Goal: Task Accomplishment & Management: Use online tool/utility

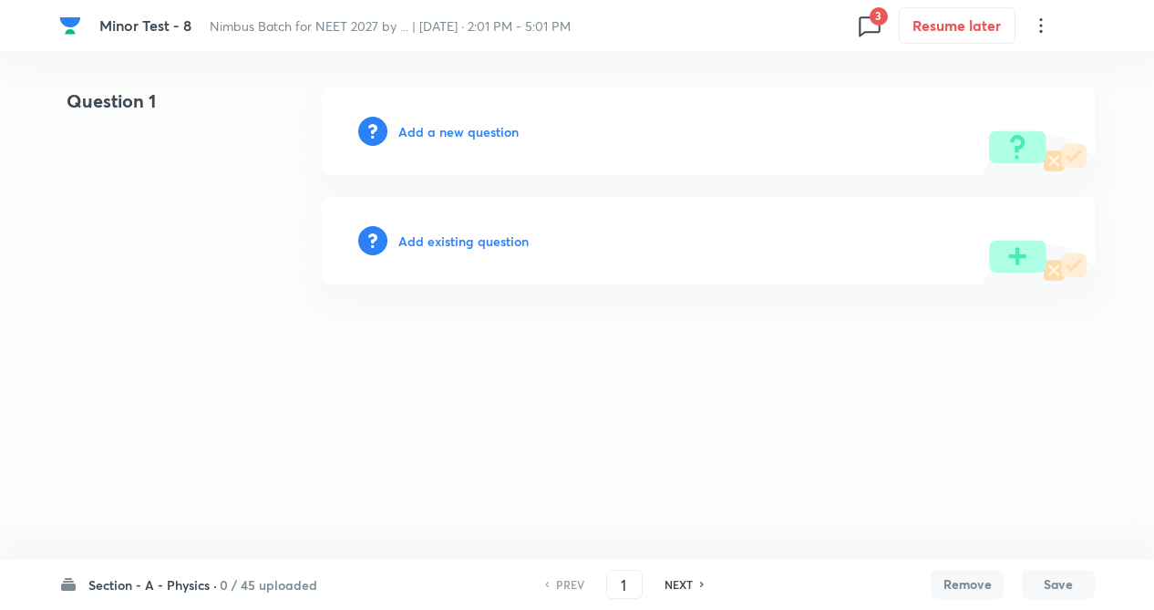
click at [870, 14] on span "3" at bounding box center [879, 16] width 18 height 18
click at [745, 84] on div "Question 62 3 issue" at bounding box center [760, 83] width 219 height 68
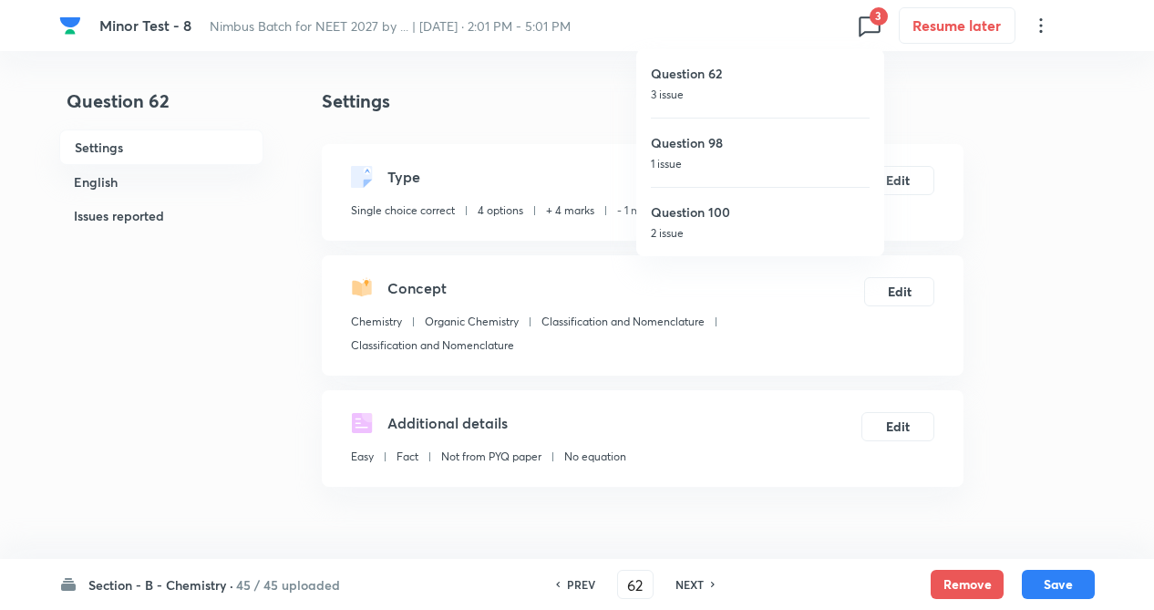
type input "62"
checkbox input "true"
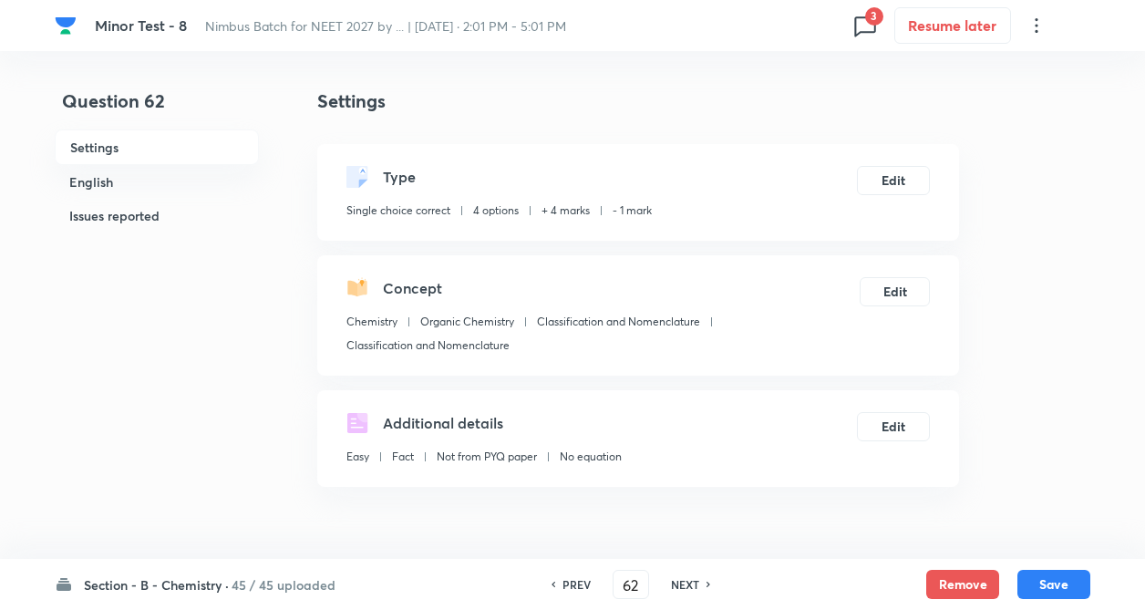
drag, startPoint x: 960, startPoint y: 575, endPoint x: 901, endPoint y: 598, distance: 63.5
click at [959, 579] on button "Remove" at bounding box center [962, 584] width 73 height 29
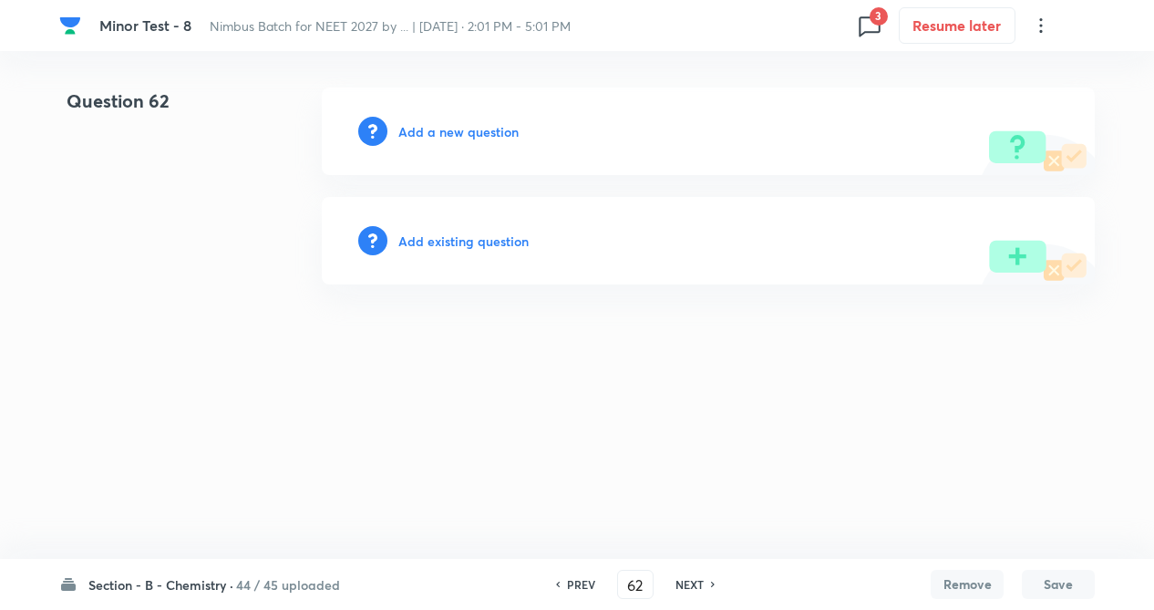
click at [499, 241] on h6 "Add existing question" at bounding box center [463, 241] width 130 height 19
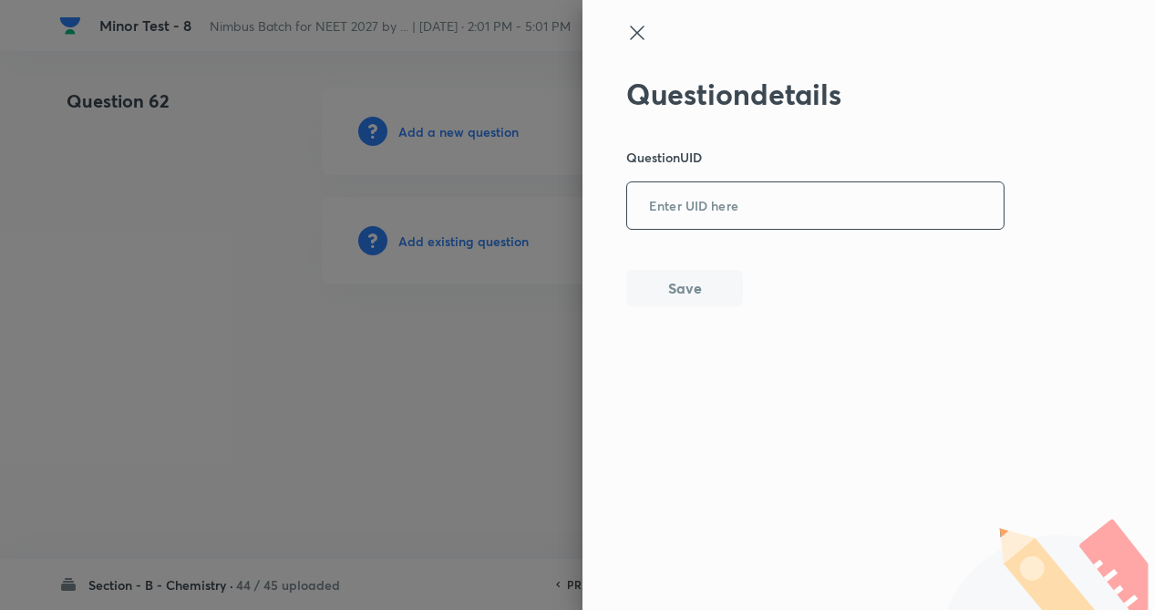
drag, startPoint x: 685, startPoint y: 219, endPoint x: 673, endPoint y: 205, distance: 18.1
click at [685, 219] on input "text" at bounding box center [815, 206] width 376 height 45
paste input "YKTN5AVQNP"
type input "Y"
paste input "69RRF"
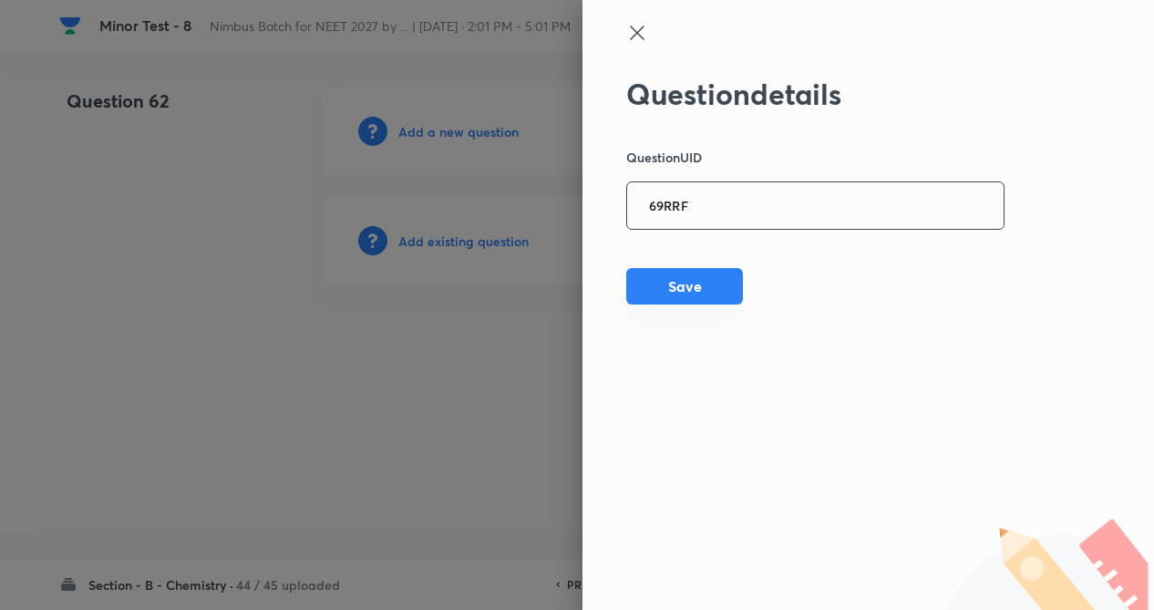
type input "69RRF"
drag, startPoint x: 690, startPoint y: 274, endPoint x: 583, endPoint y: 303, distance: 110.3
click at [688, 275] on button "Save" at bounding box center [684, 288] width 117 height 36
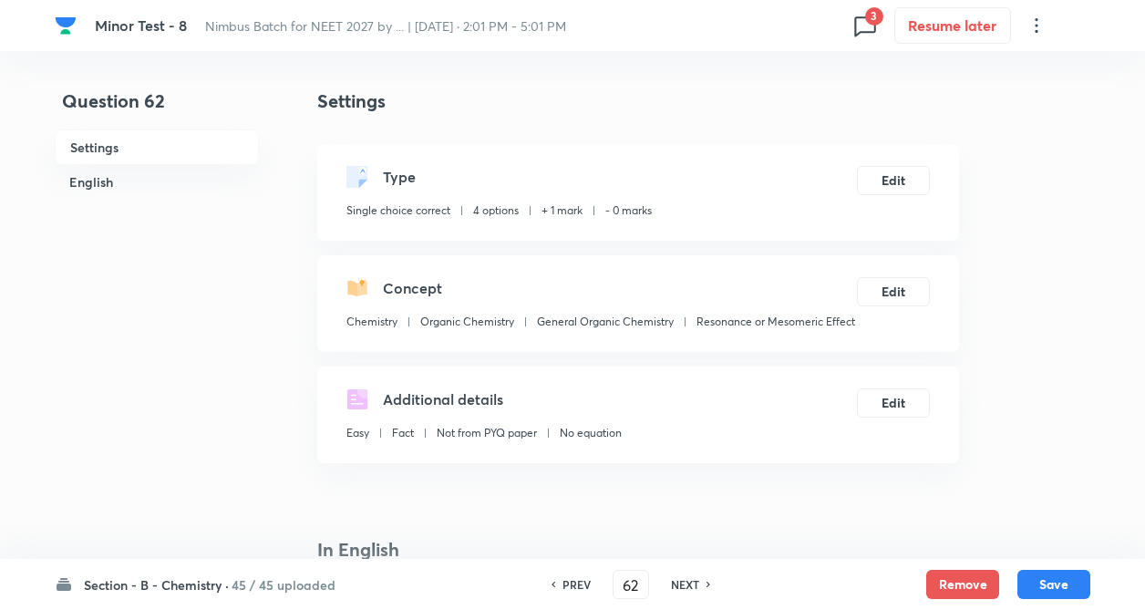
checkbox input "true"
click at [867, 181] on button "Edit" at bounding box center [893, 178] width 73 height 29
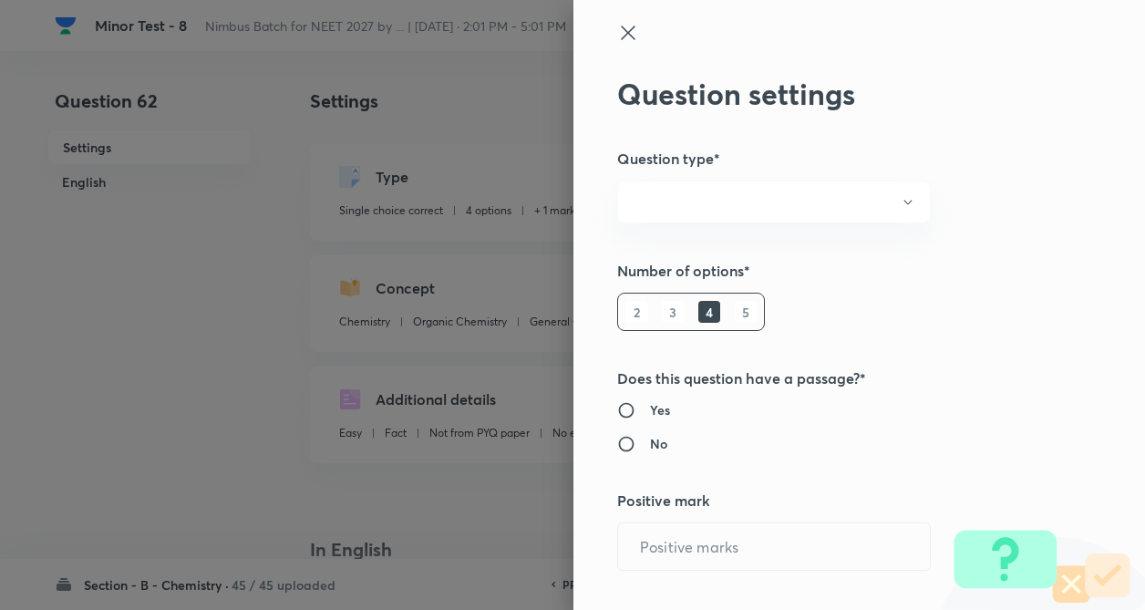
radio input "true"
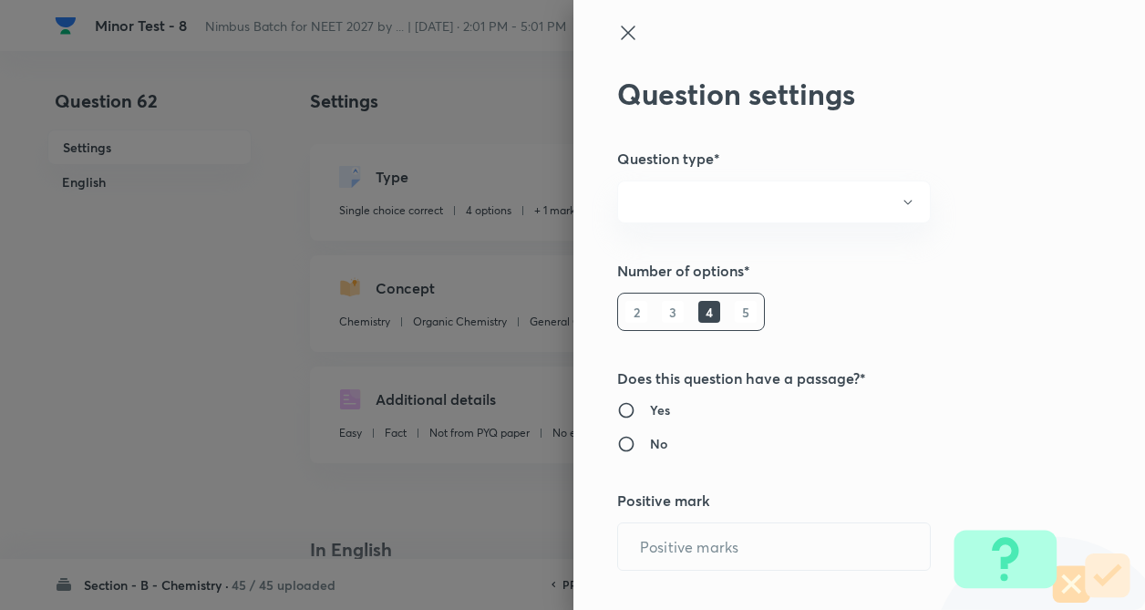
radio input "true"
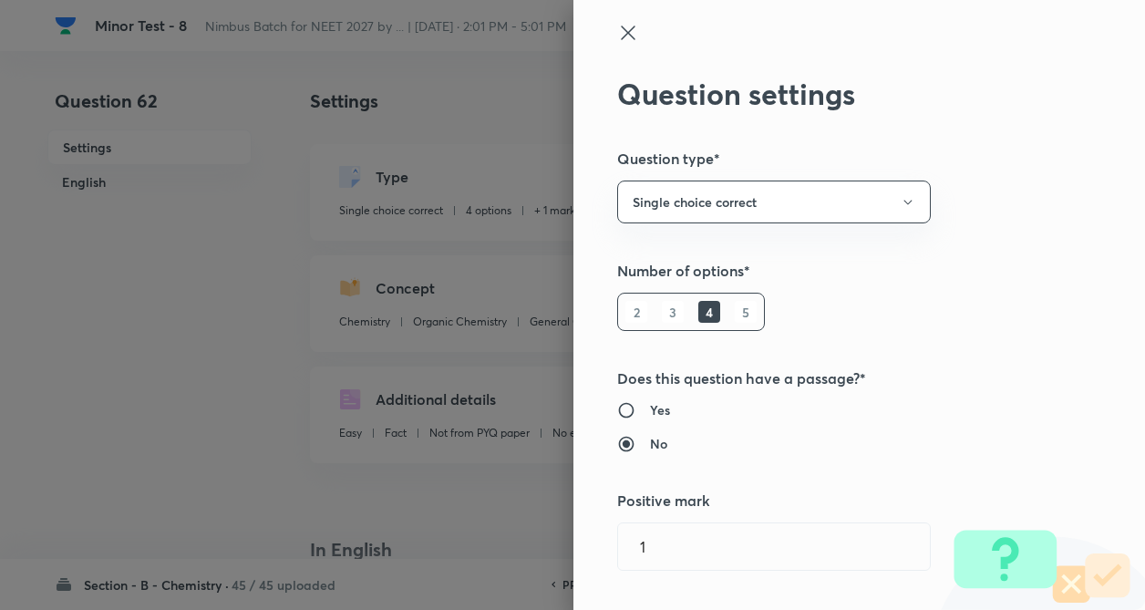
type input "1"
type input "0"
type input "Chemistry"
type input "Organic Chemistry"
type input "General Organic Chemistry"
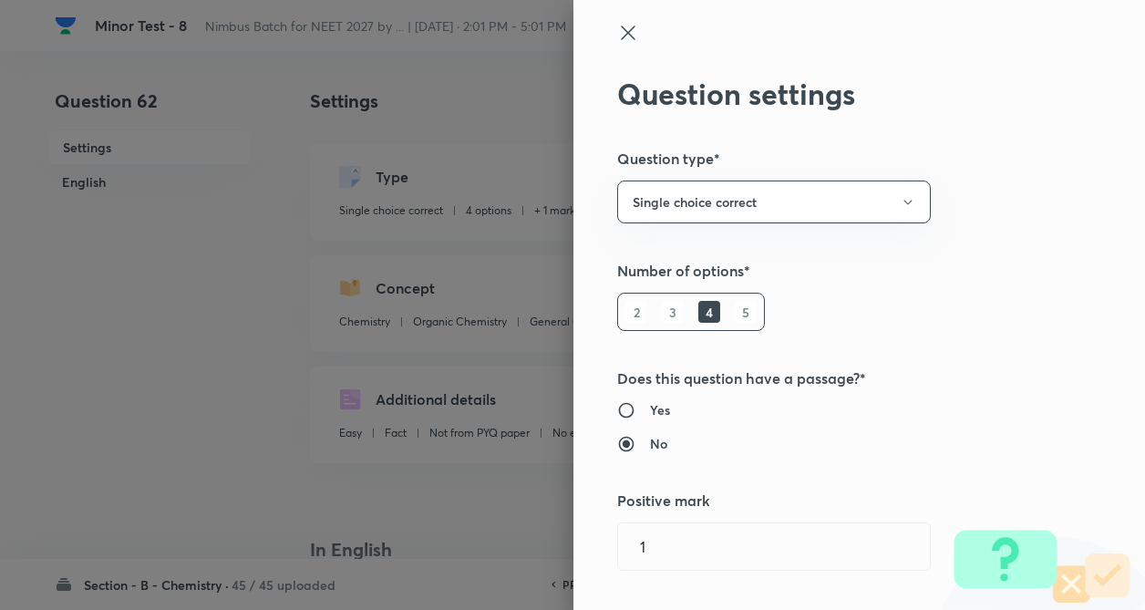
type input "Resonance or Mesomeric Effect"
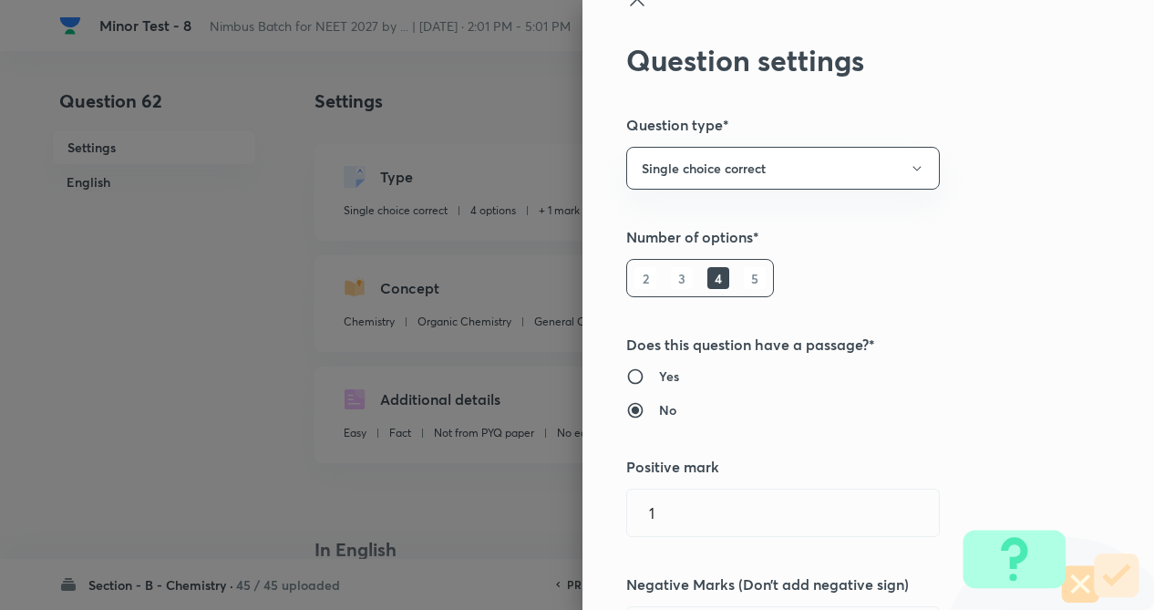
click at [1006, 188] on div "Question settings Question type* Single choice correct Number of options* 2 3 4…" at bounding box center [868, 305] width 572 height 610
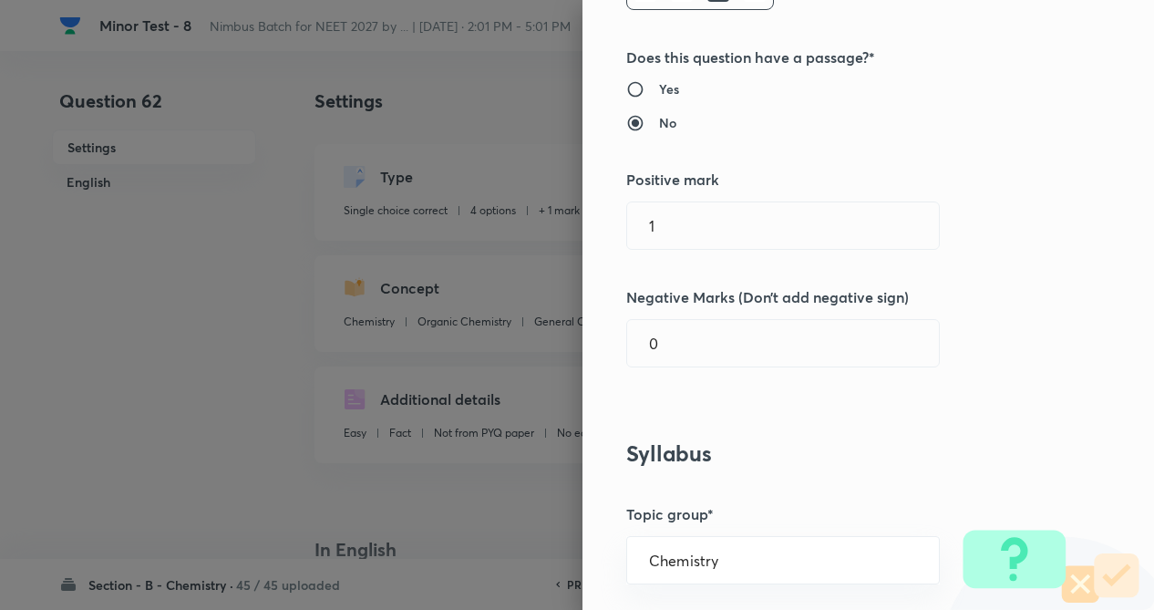
scroll to position [328, 0]
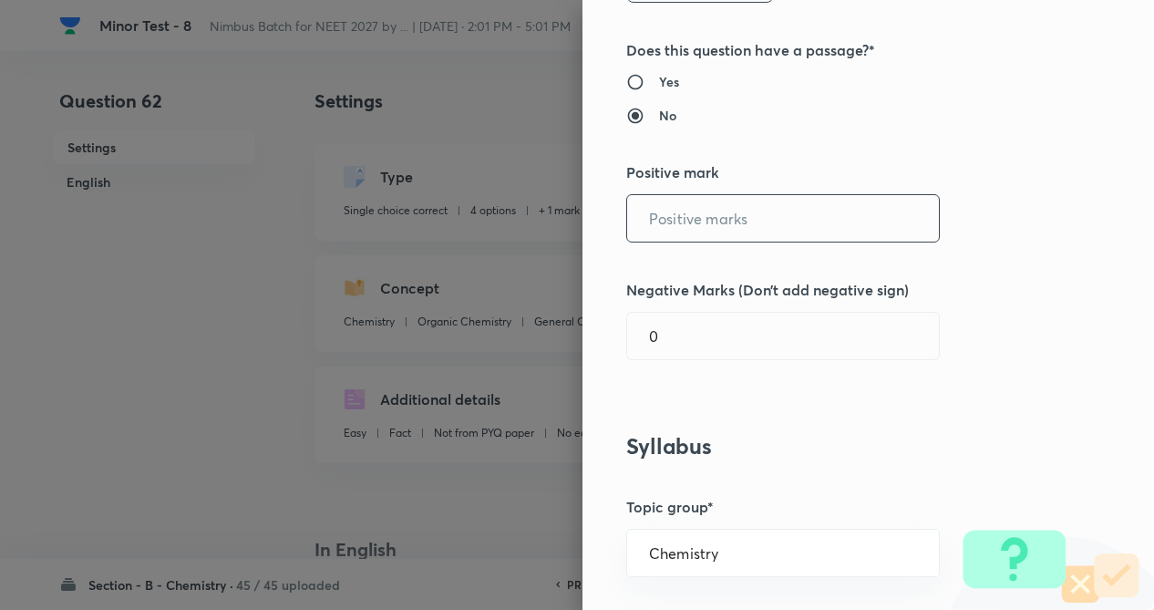
type input "1"
click at [747, 211] on input "1" at bounding box center [783, 218] width 312 height 46
type input "4"
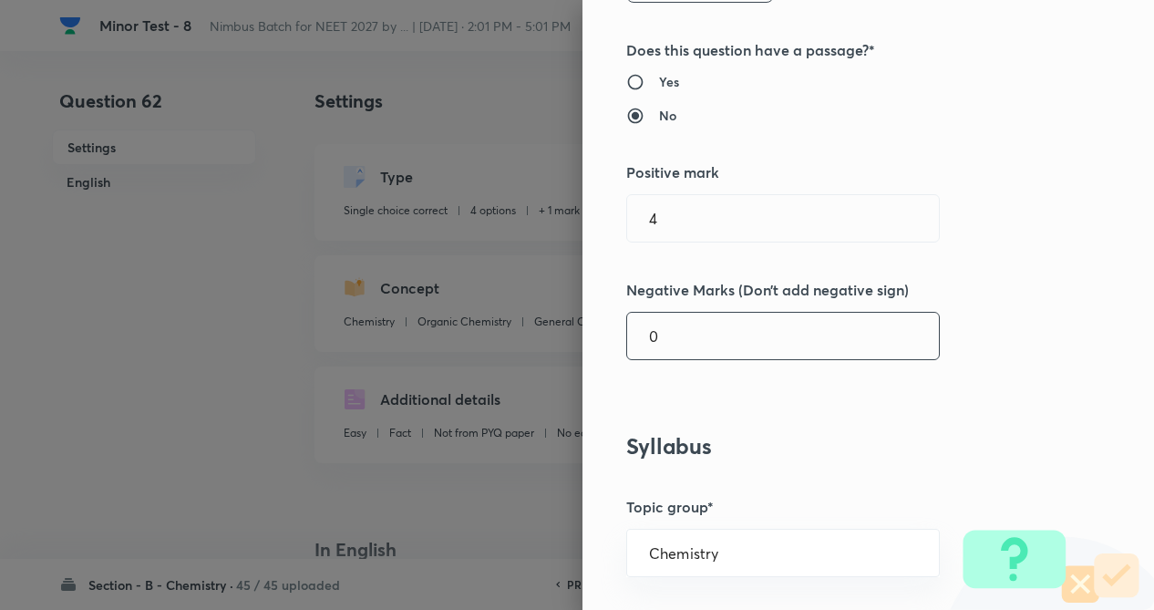
click at [720, 320] on input "0" at bounding box center [783, 336] width 312 height 46
type input "1"
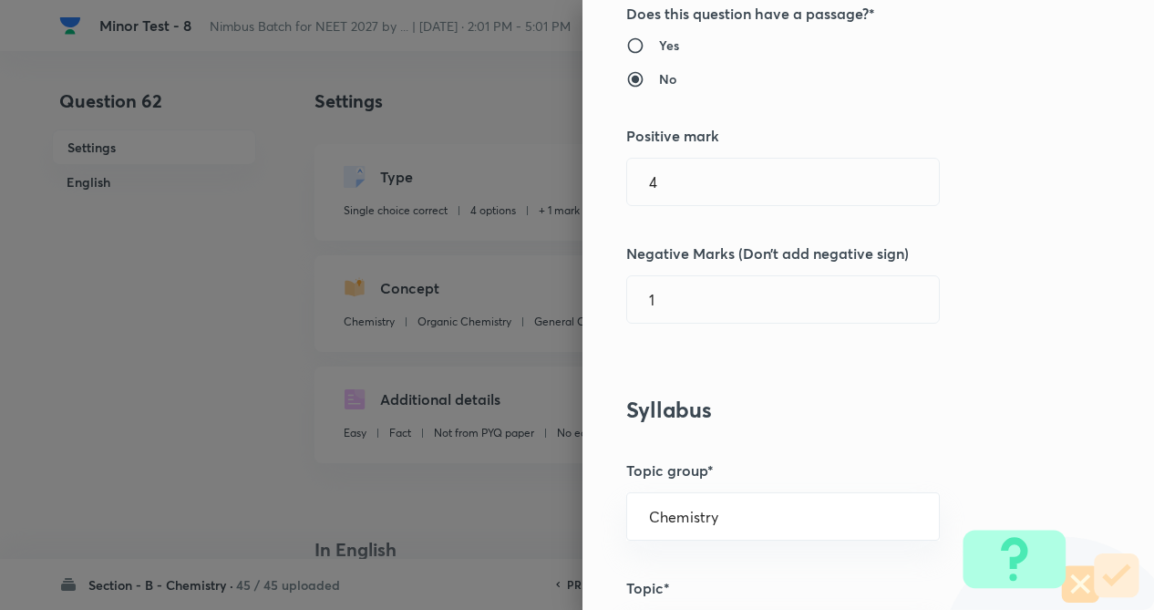
click at [1042, 206] on div "Question settings Question type* Single choice correct Number of options* 2 3 4…" at bounding box center [868, 305] width 572 height 610
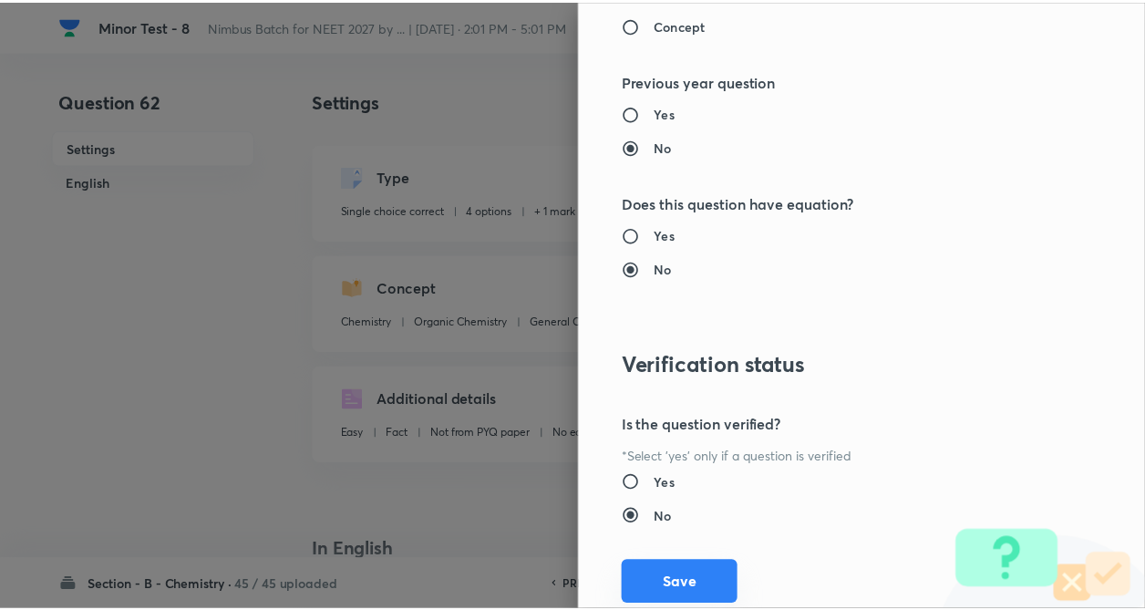
scroll to position [1875, 0]
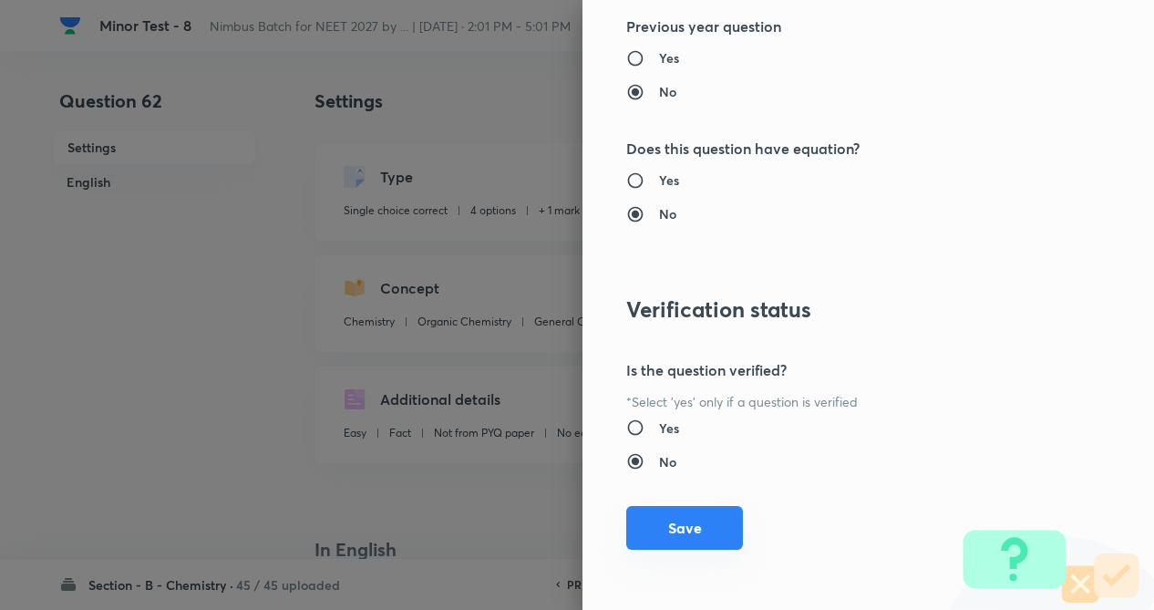
click at [657, 528] on button "Save" at bounding box center [684, 528] width 117 height 44
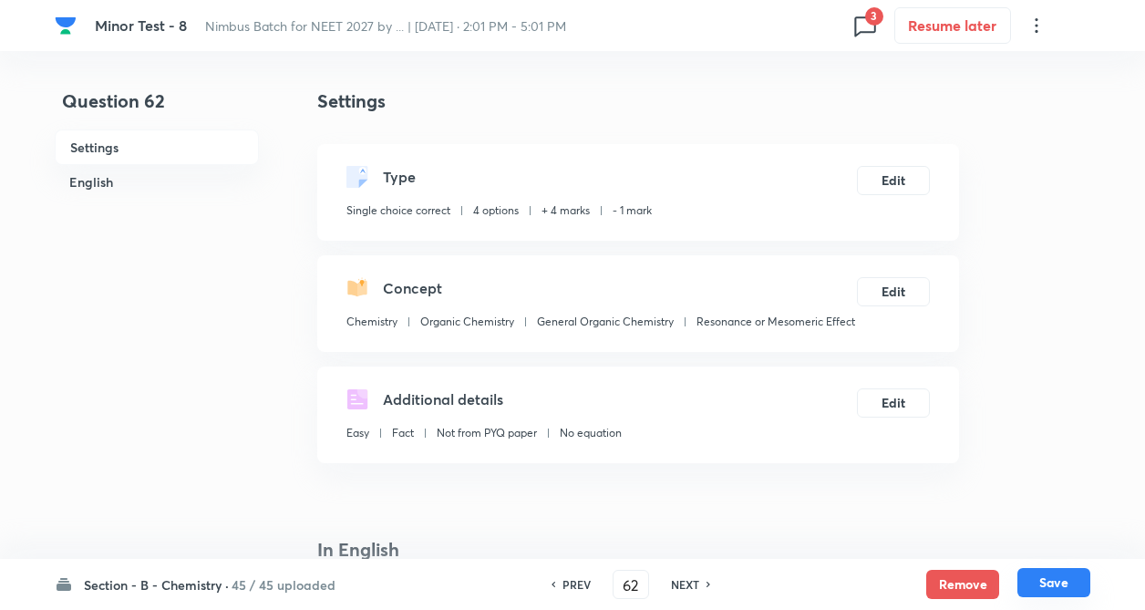
click at [1048, 585] on button "Save" at bounding box center [1053, 582] width 73 height 29
type input "63"
checkbox input "false"
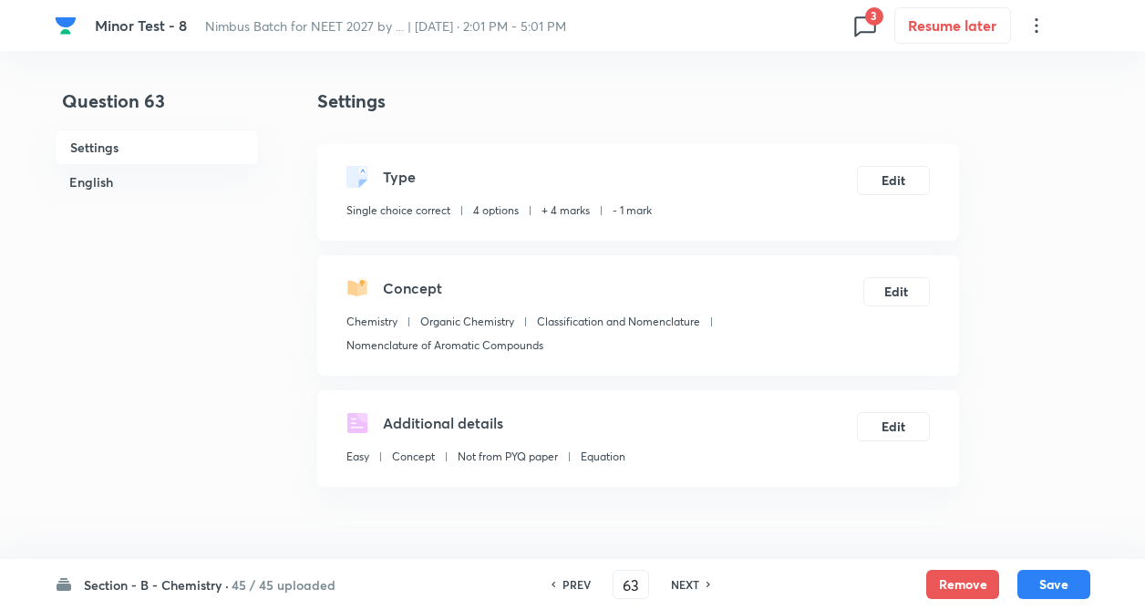
checkbox input "true"
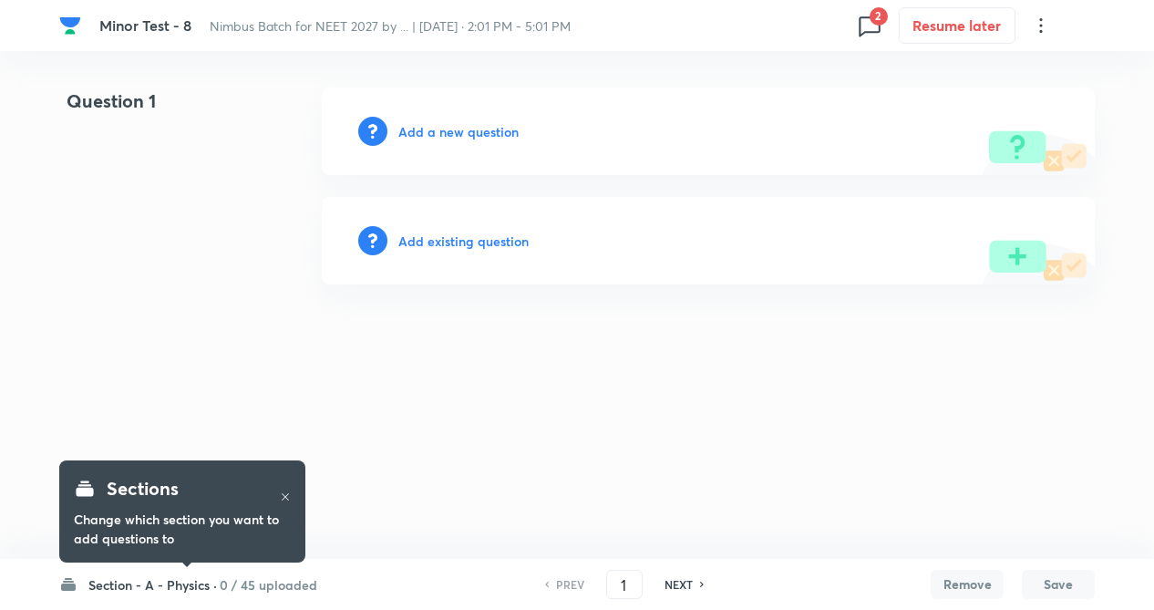
click at [871, 29] on icon at bounding box center [869, 25] width 29 height 29
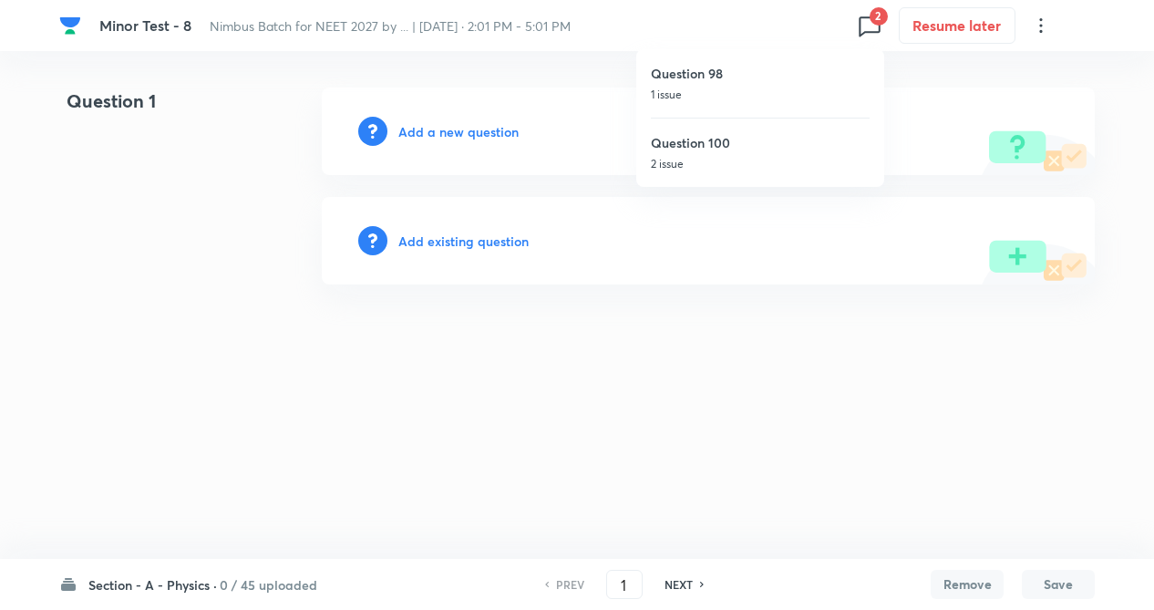
click at [161, 211] on div at bounding box center [577, 305] width 1154 height 610
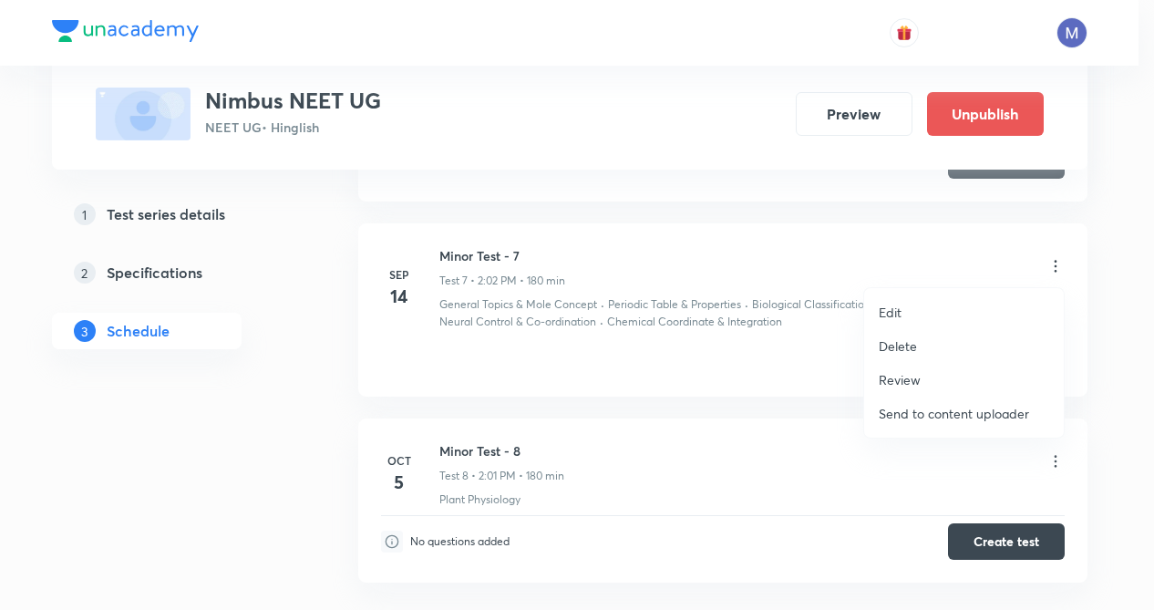
click at [611, 384] on div at bounding box center [577, 305] width 1154 height 610
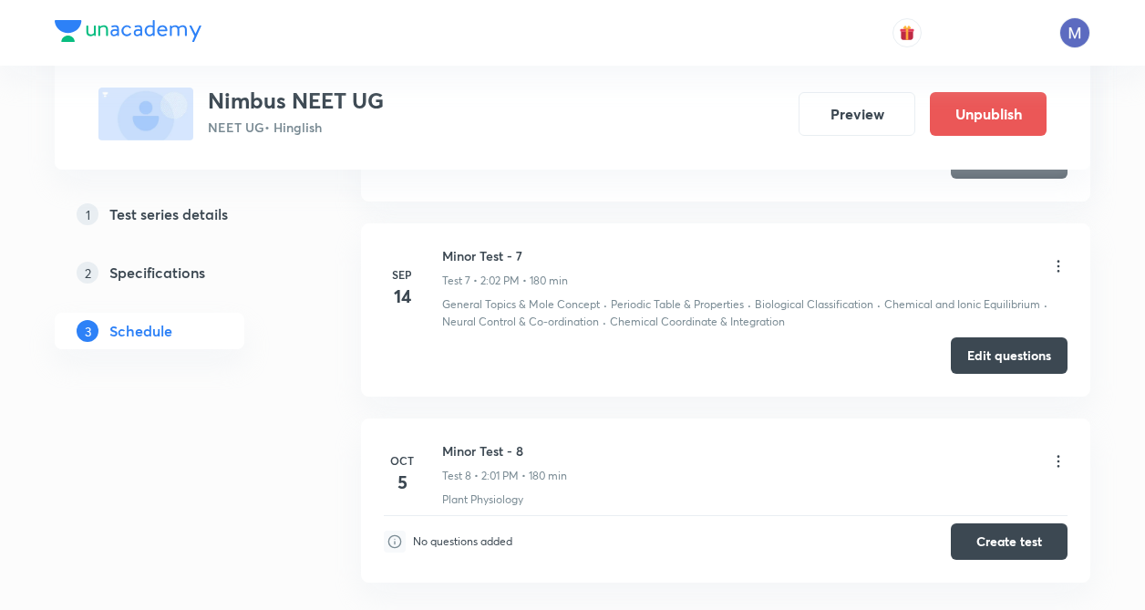
drag, startPoint x: 992, startPoint y: 349, endPoint x: 559, endPoint y: 267, distance: 440.7
click at [990, 350] on button "Edit questions" at bounding box center [1009, 355] width 117 height 36
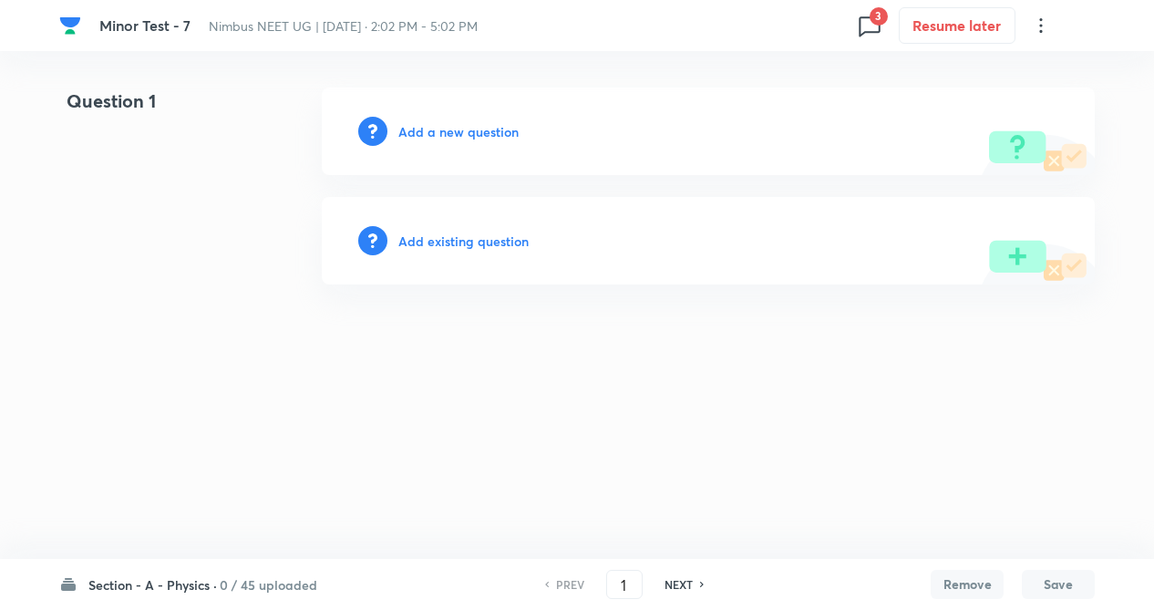
click at [879, 9] on span "3" at bounding box center [879, 16] width 18 height 18
click at [688, 87] on p "3 issue" at bounding box center [760, 95] width 219 height 16
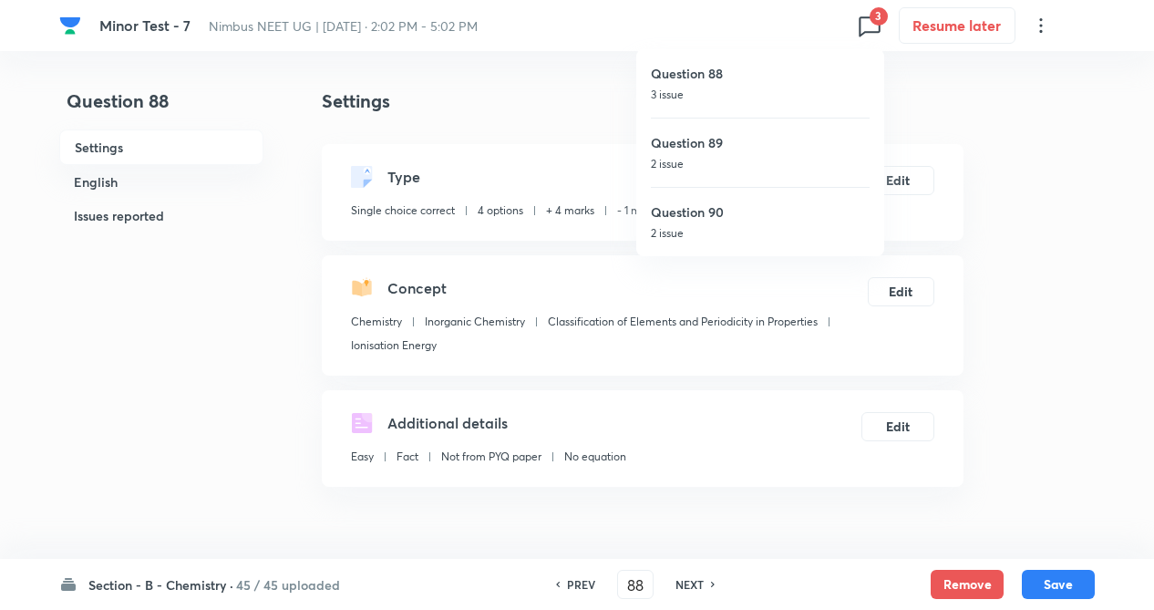
type input "88"
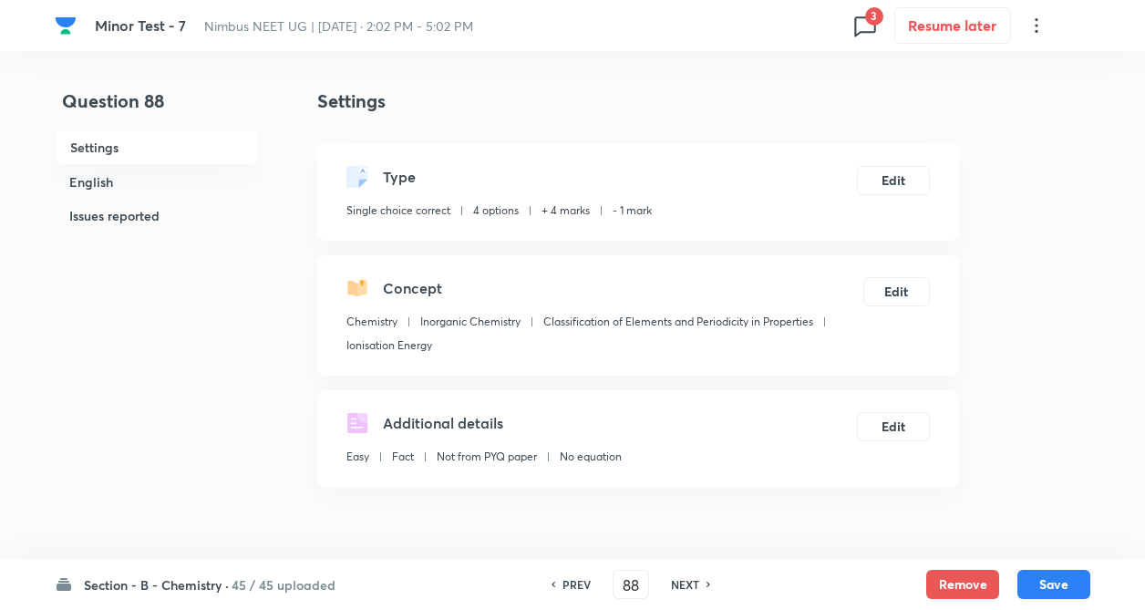
checkbox input "true"
click at [864, 20] on icon at bounding box center [864, 25] width 29 height 29
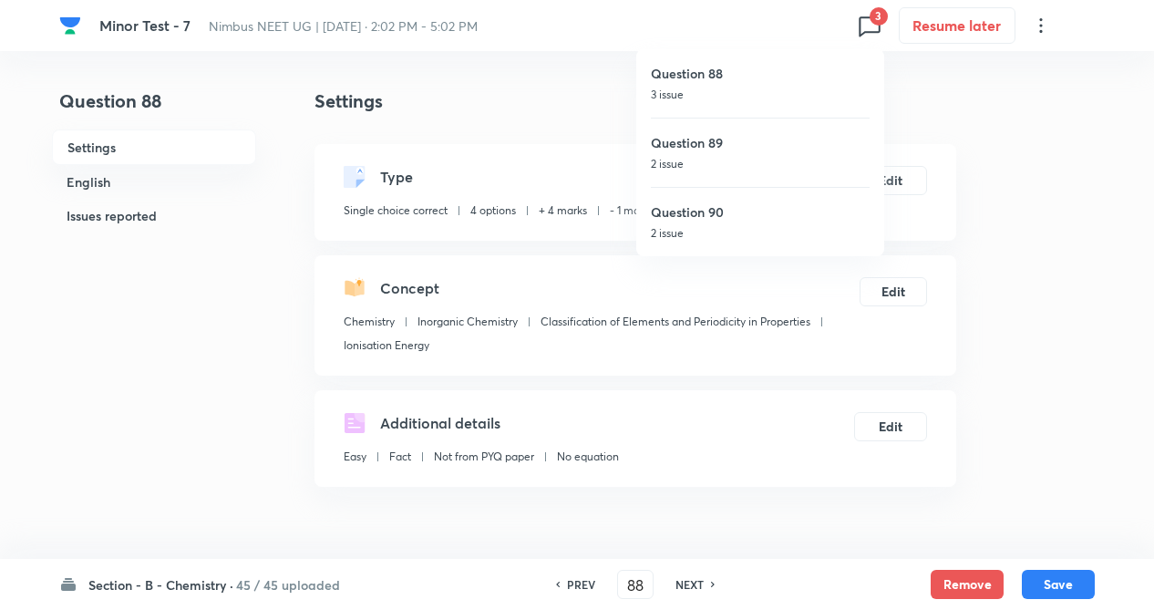
click at [224, 403] on div at bounding box center [577, 305] width 1154 height 610
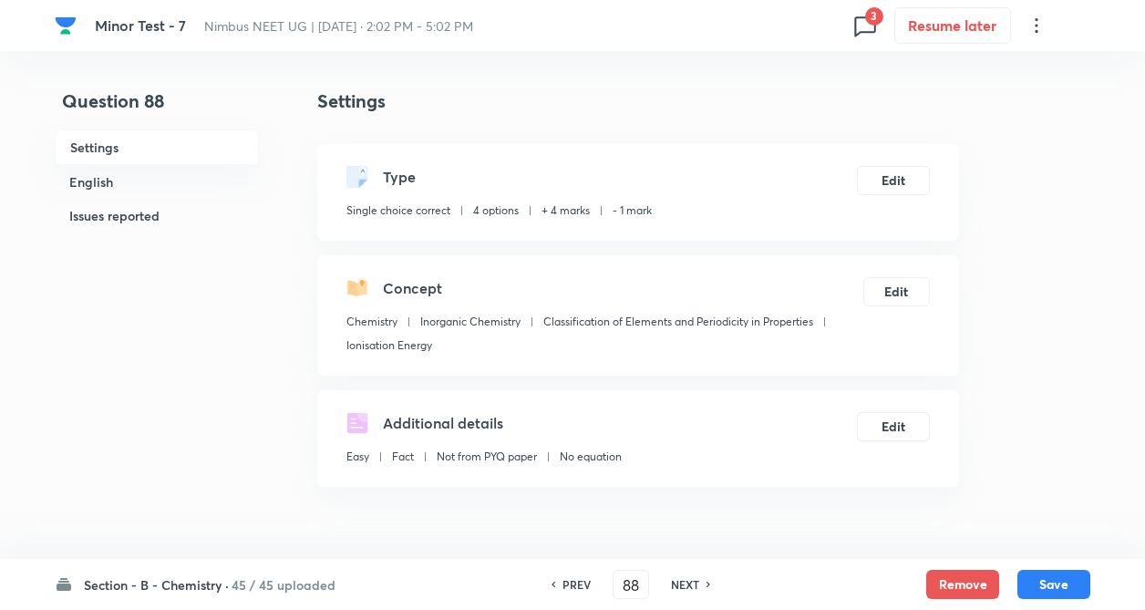
drag, startPoint x: 948, startPoint y: 582, endPoint x: 806, endPoint y: 584, distance: 142.2
click at [948, 582] on button "Remove" at bounding box center [962, 584] width 73 height 29
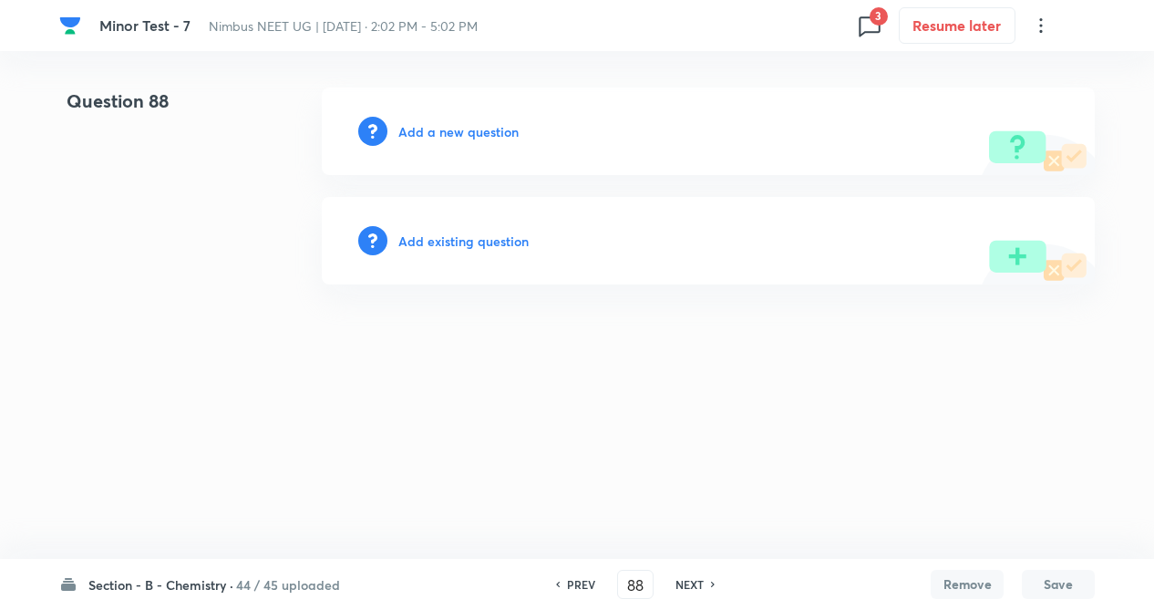
click at [694, 582] on h6 "NEXT" at bounding box center [689, 584] width 28 height 16
type input "89"
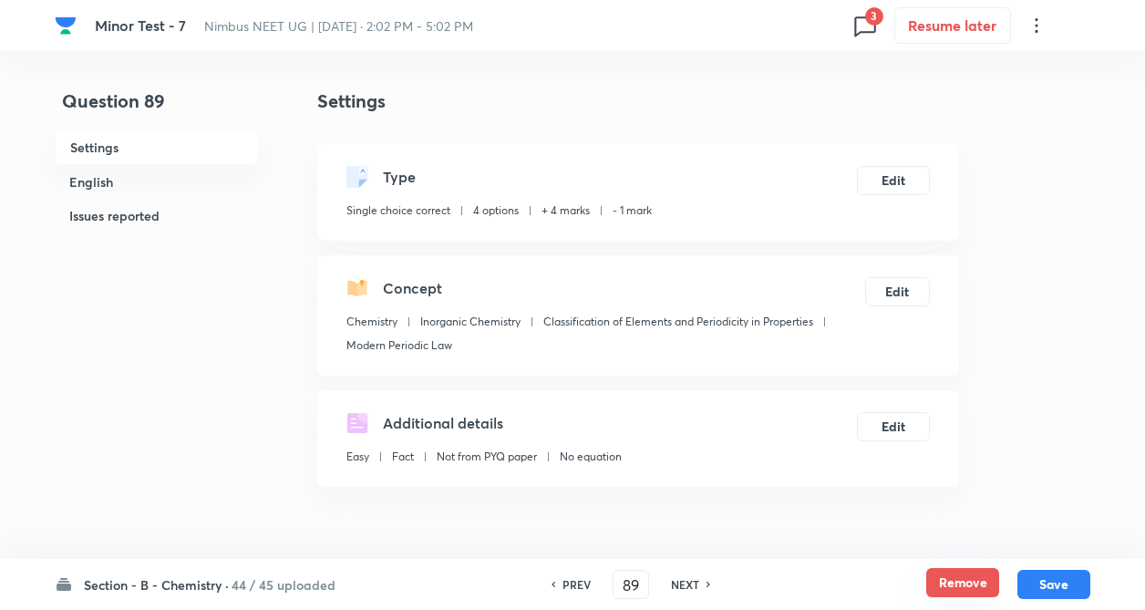
checkbox input "true"
click at [955, 585] on button "Remove" at bounding box center [962, 582] width 73 height 29
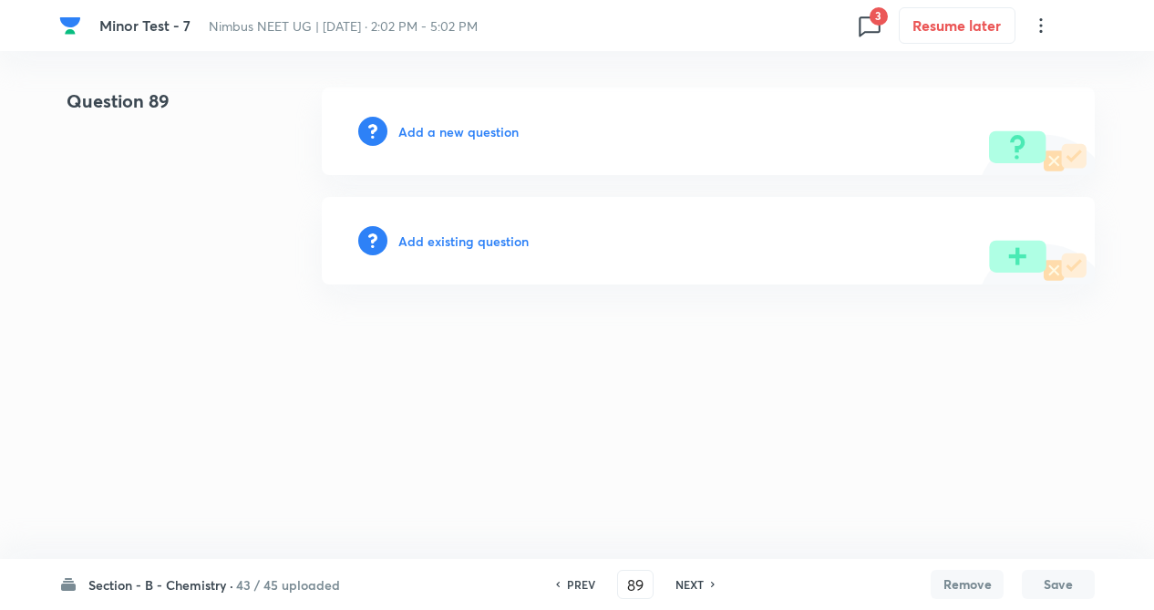
click at [700, 588] on h6 "NEXT" at bounding box center [689, 584] width 28 height 16
type input "90"
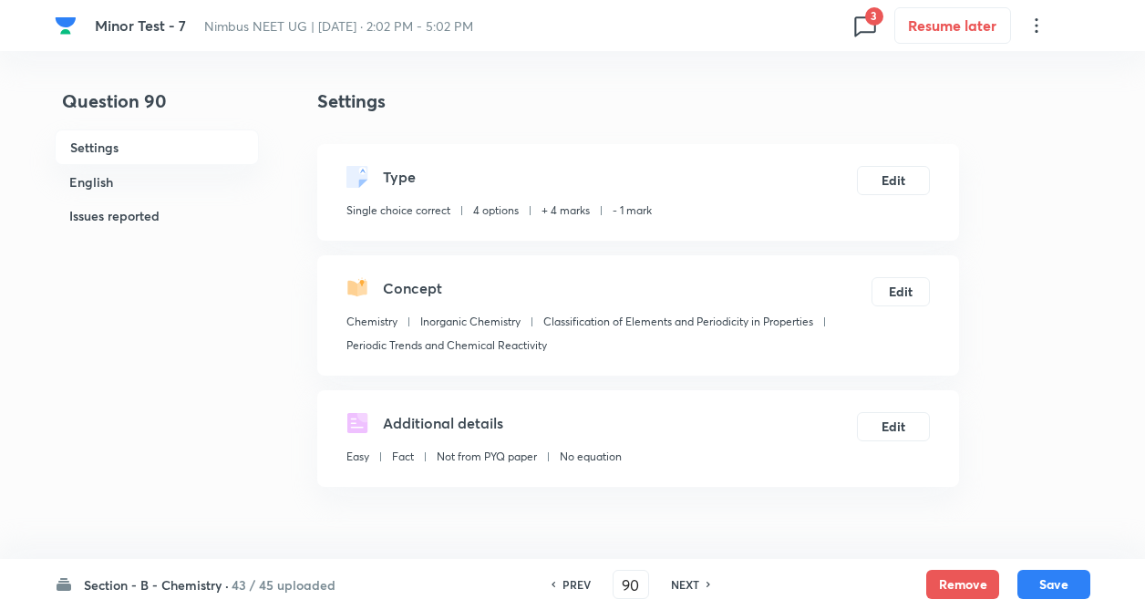
checkbox input "true"
drag, startPoint x: 975, startPoint y: 586, endPoint x: 784, endPoint y: 581, distance: 191.5
click at [974, 585] on button "Remove" at bounding box center [962, 584] width 73 height 29
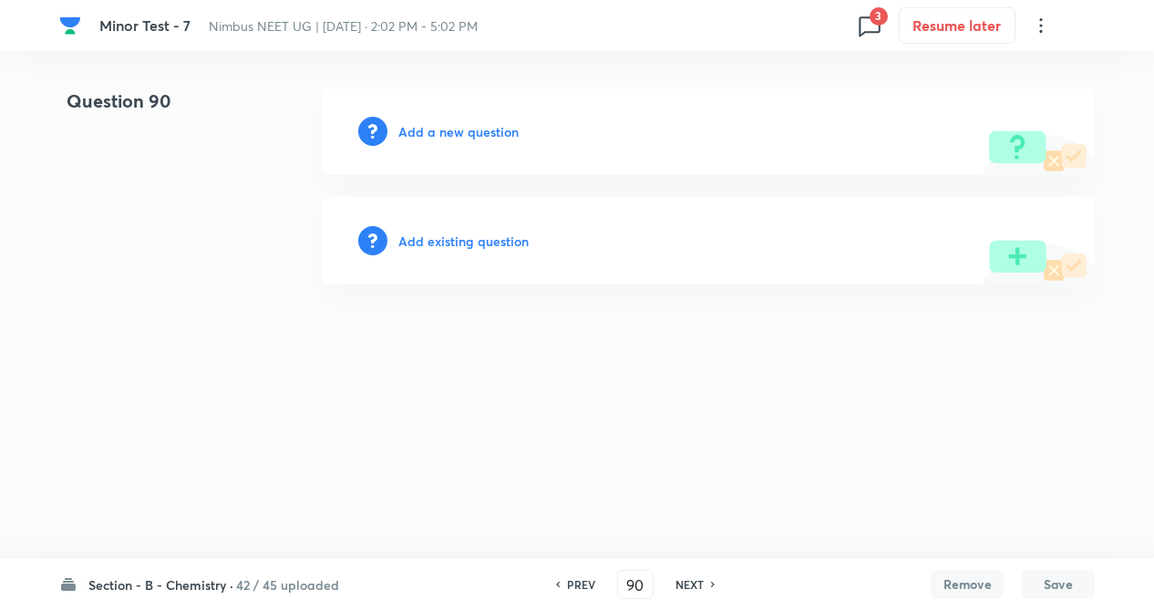
click at [468, 252] on div "Add existing question" at bounding box center [708, 241] width 773 height 88
click at [470, 248] on h6 "Add existing question" at bounding box center [463, 241] width 130 height 19
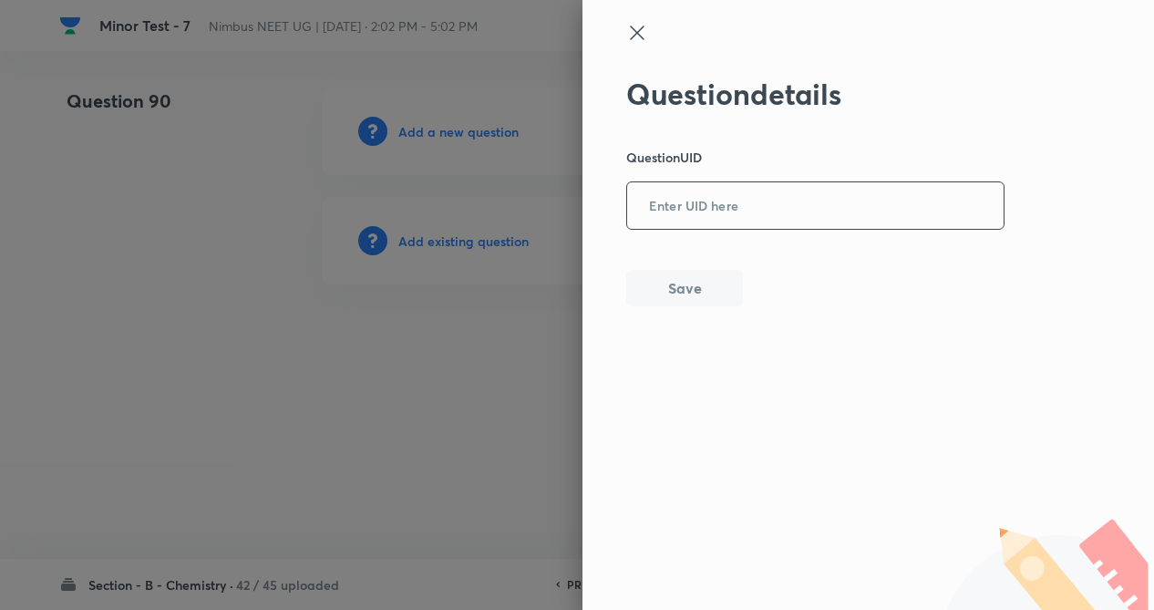
paste input "GBKR4"
click at [819, 208] on input "GBKR4" at bounding box center [815, 206] width 376 height 45
type input "GBKR4"
click at [716, 283] on button "Save" at bounding box center [684, 286] width 117 height 36
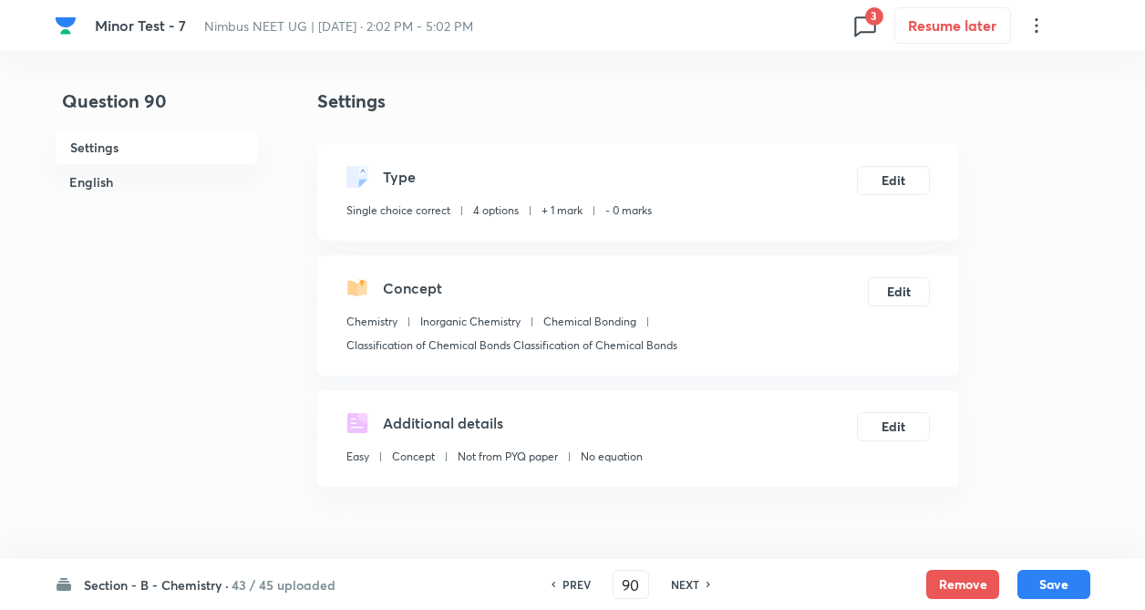
checkbox input "true"
click at [961, 572] on button "Remove" at bounding box center [962, 582] width 73 height 29
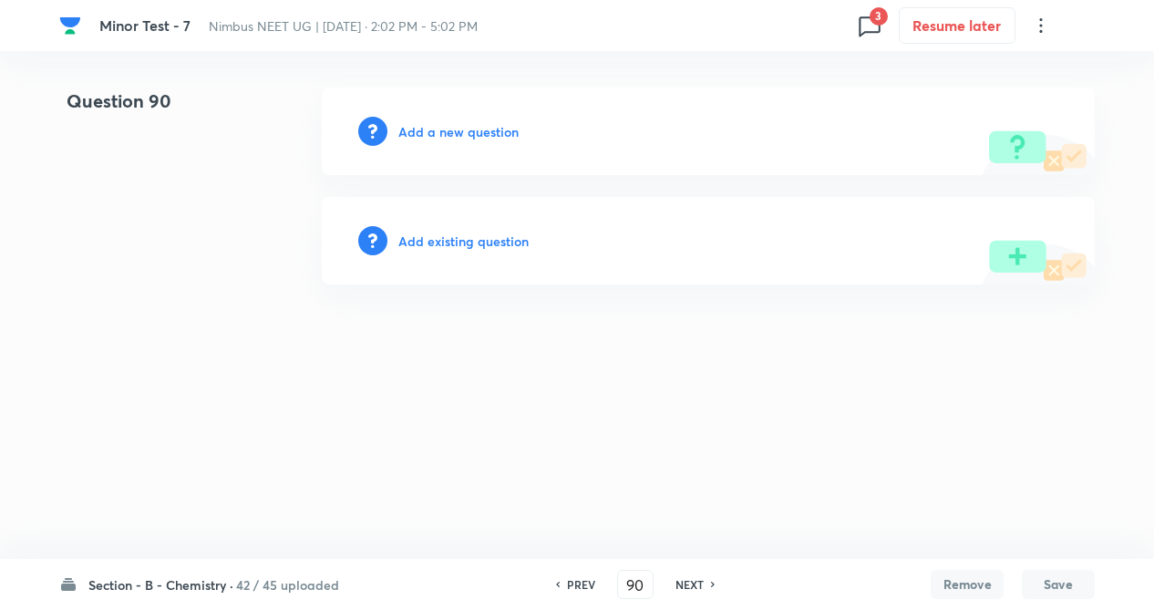
click at [485, 235] on h6 "Add existing question" at bounding box center [463, 241] width 130 height 19
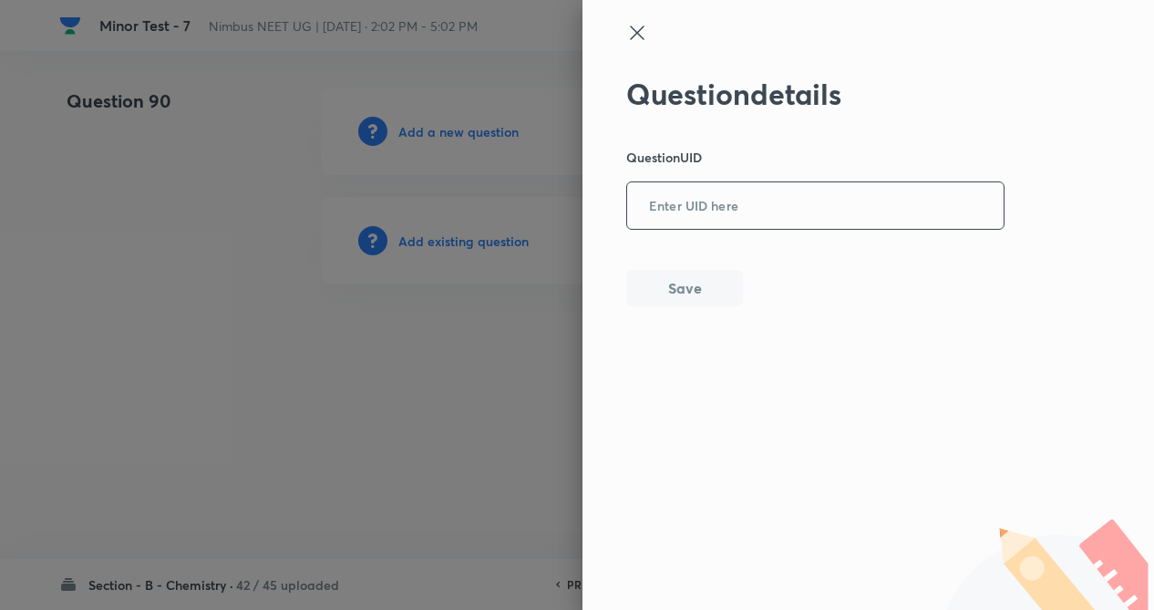
paste input "9BAI4"
click at [716, 209] on input "9BAI4" at bounding box center [815, 206] width 376 height 45
type input "9BAI4"
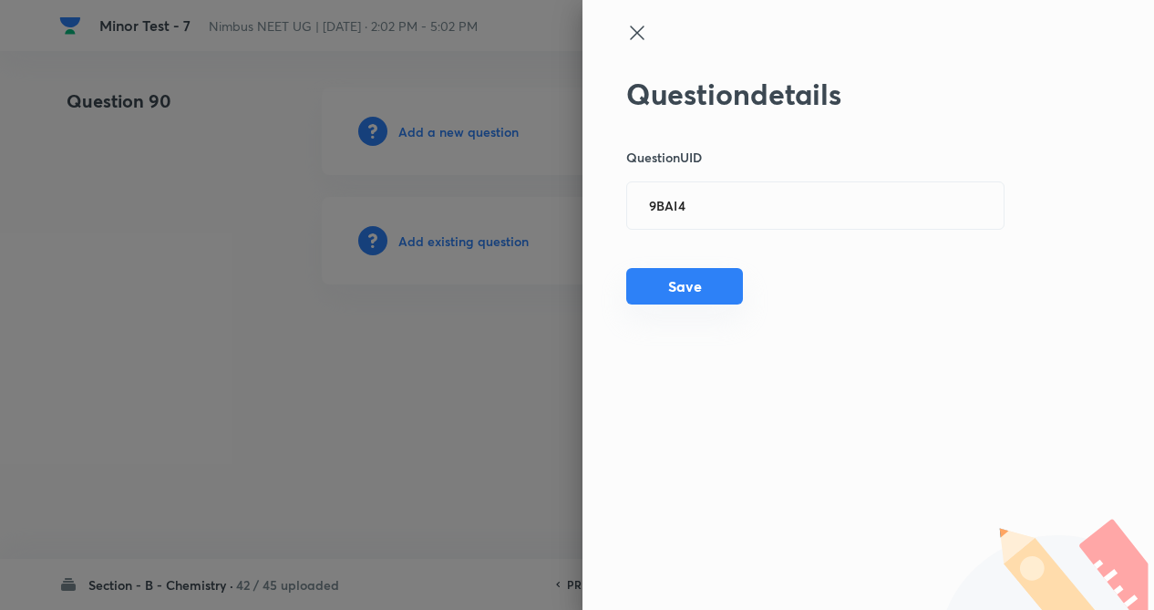
click at [693, 294] on button "Save" at bounding box center [684, 286] width 117 height 36
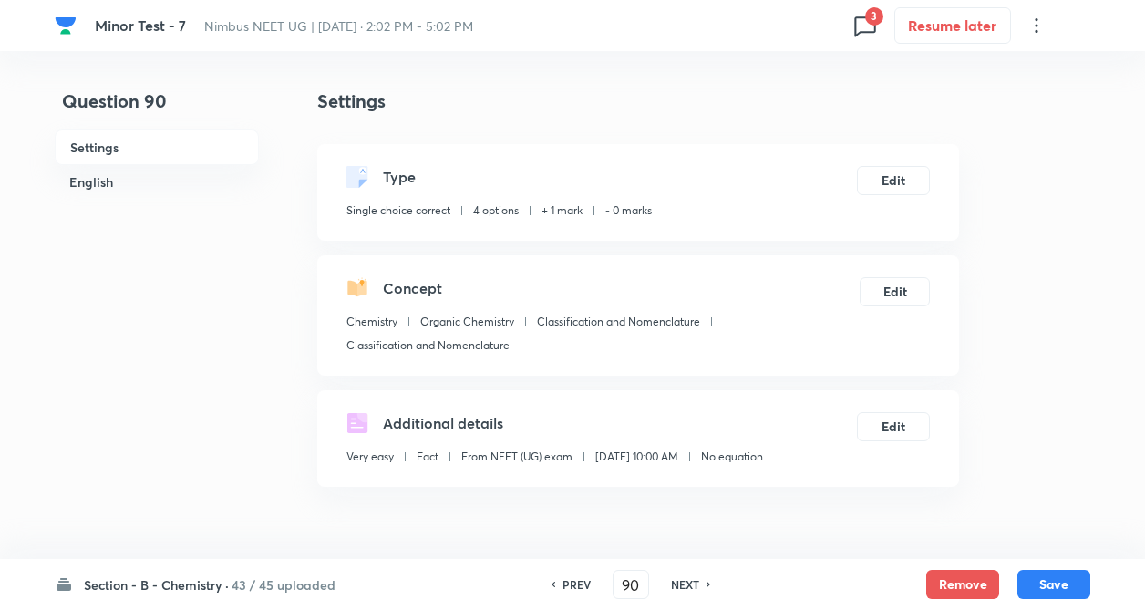
checkbox input "true"
click at [968, 591] on button "Remove" at bounding box center [962, 582] width 73 height 29
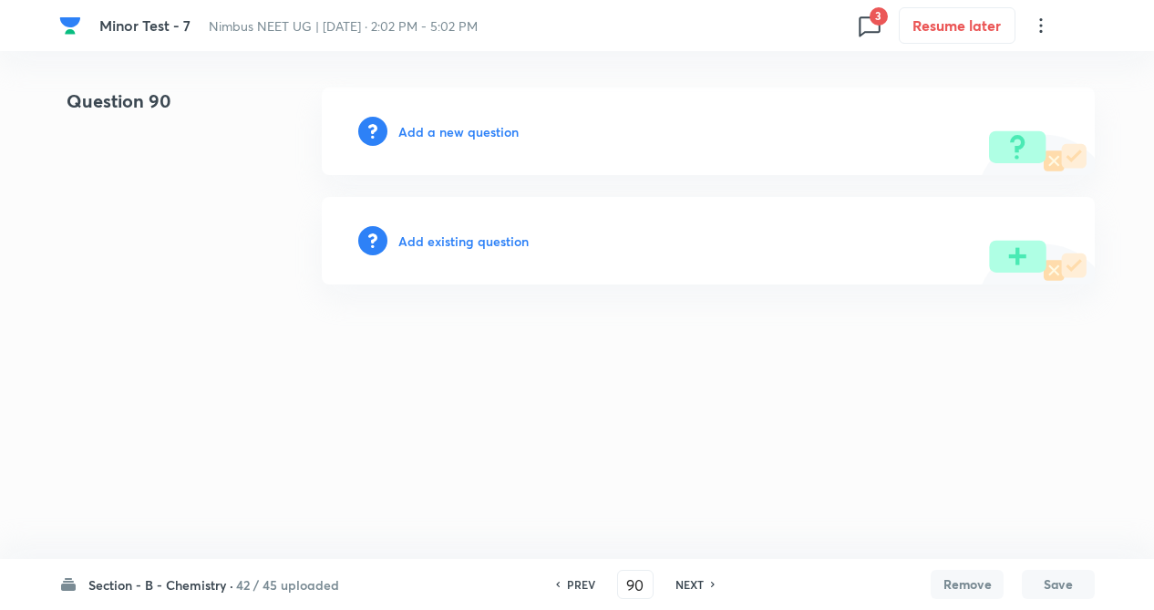
click at [495, 232] on h6 "Add existing question" at bounding box center [463, 241] width 130 height 19
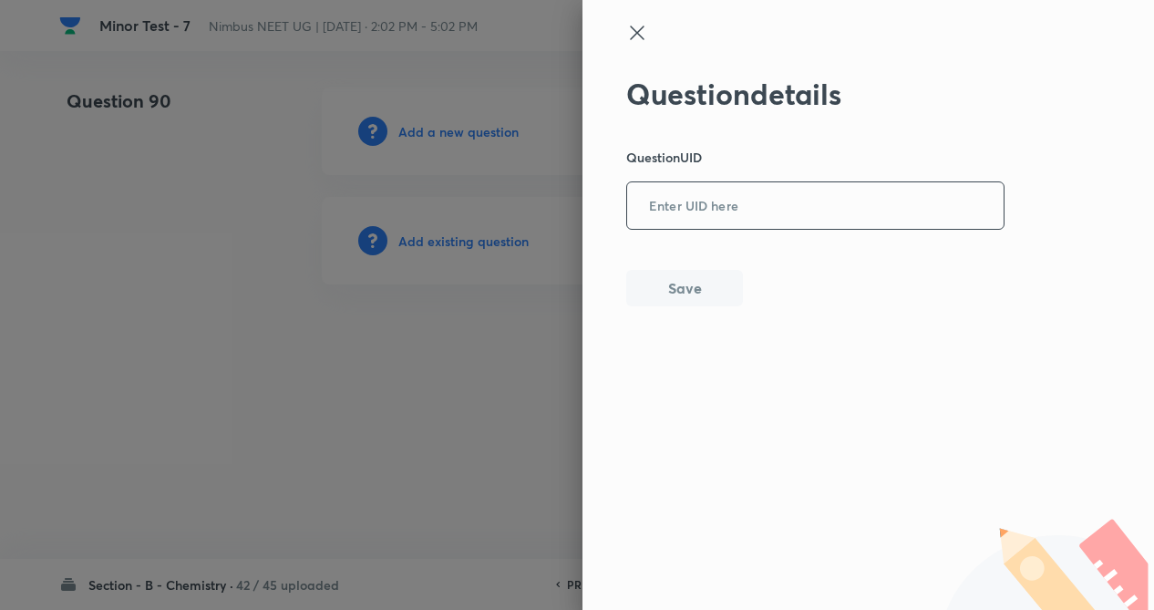
click at [658, 208] on input "text" at bounding box center [815, 206] width 376 height 45
paste input "XA0ZF"
type input "XA0ZF"
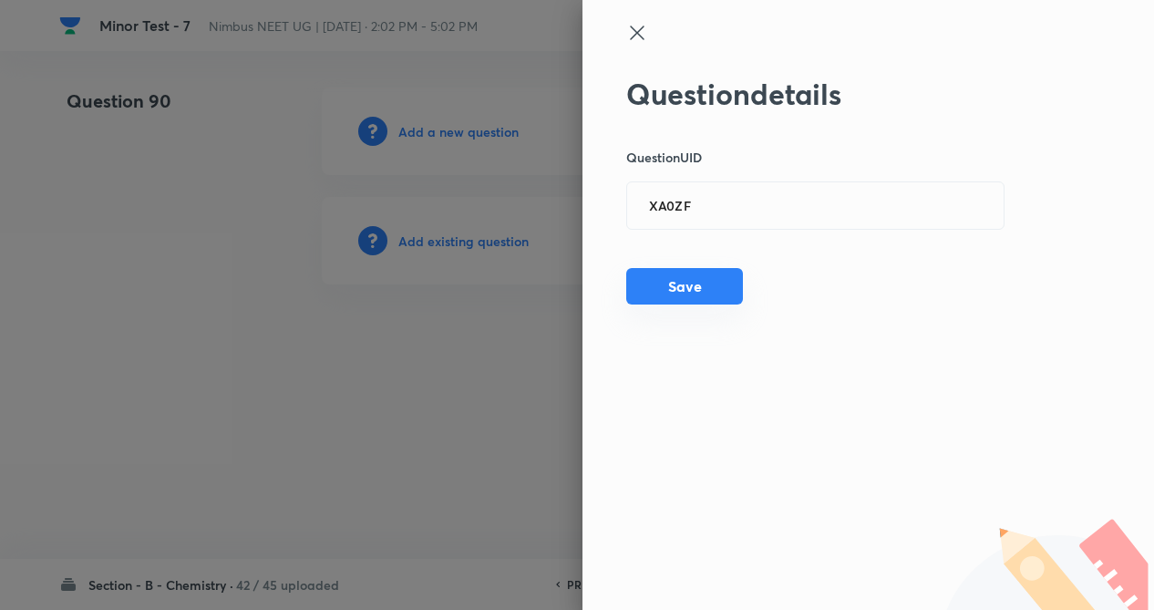
drag, startPoint x: 683, startPoint y: 294, endPoint x: 628, endPoint y: 288, distance: 55.0
click at [677, 290] on button "Save" at bounding box center [684, 286] width 117 height 36
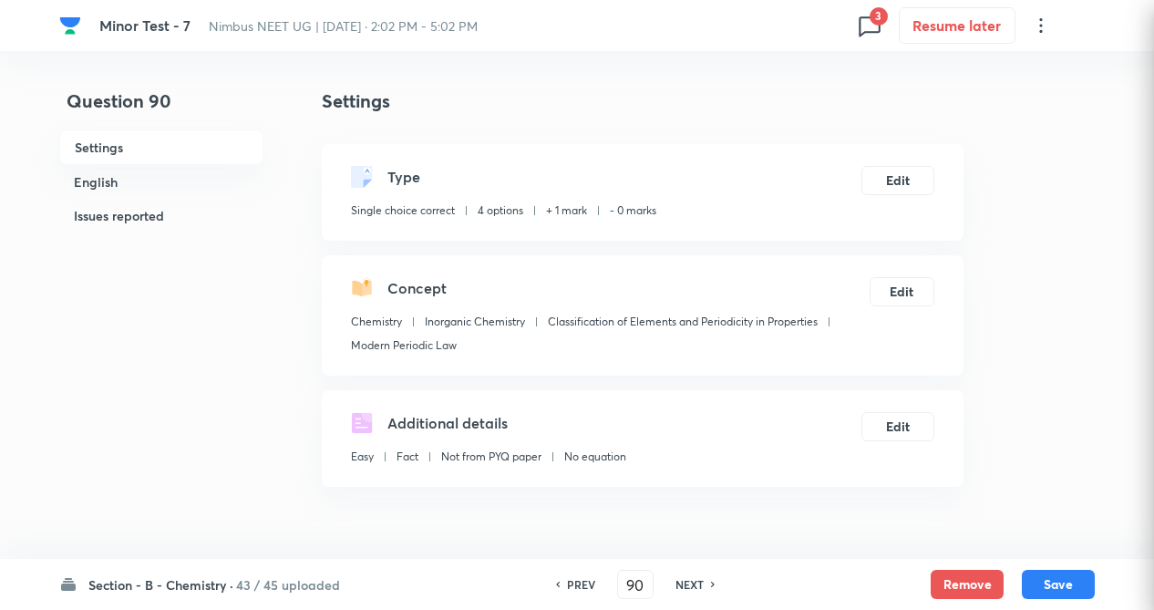
checkbox input "true"
drag, startPoint x: 681, startPoint y: 293, endPoint x: 654, endPoint y: 334, distance: 49.3
click at [681, 294] on div "Concept" at bounding box center [610, 288] width 519 height 22
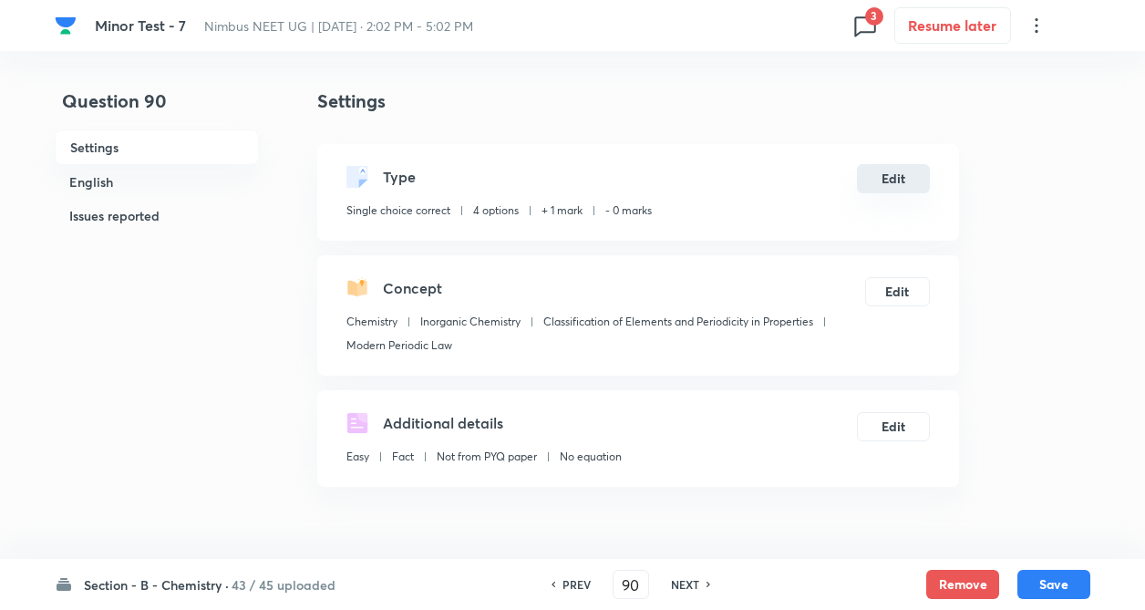
click at [895, 181] on button "Edit" at bounding box center [893, 178] width 73 height 29
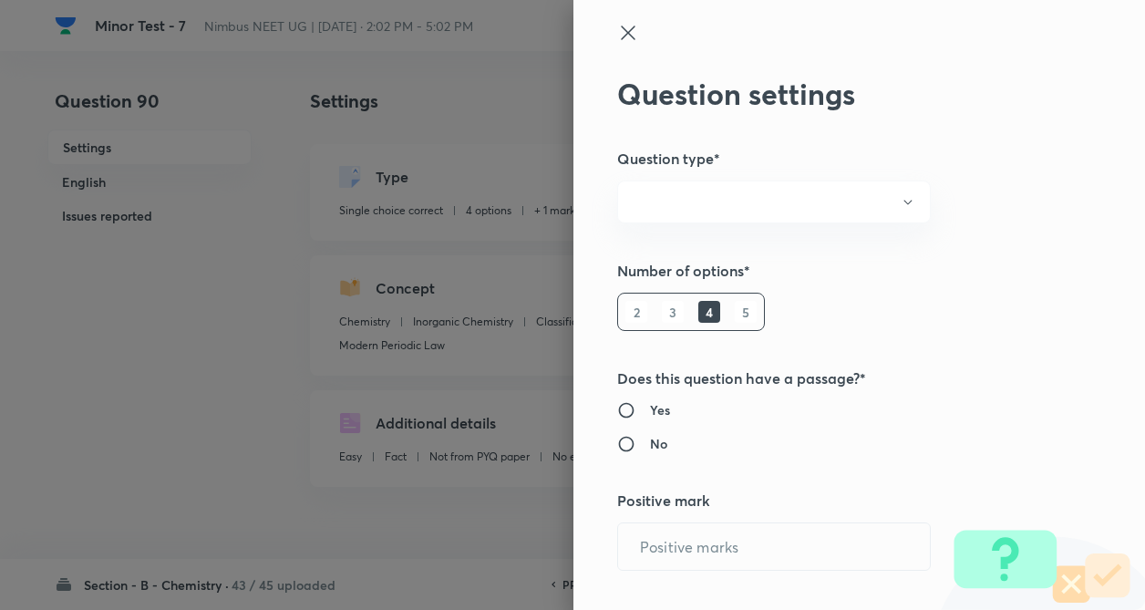
radio input "true"
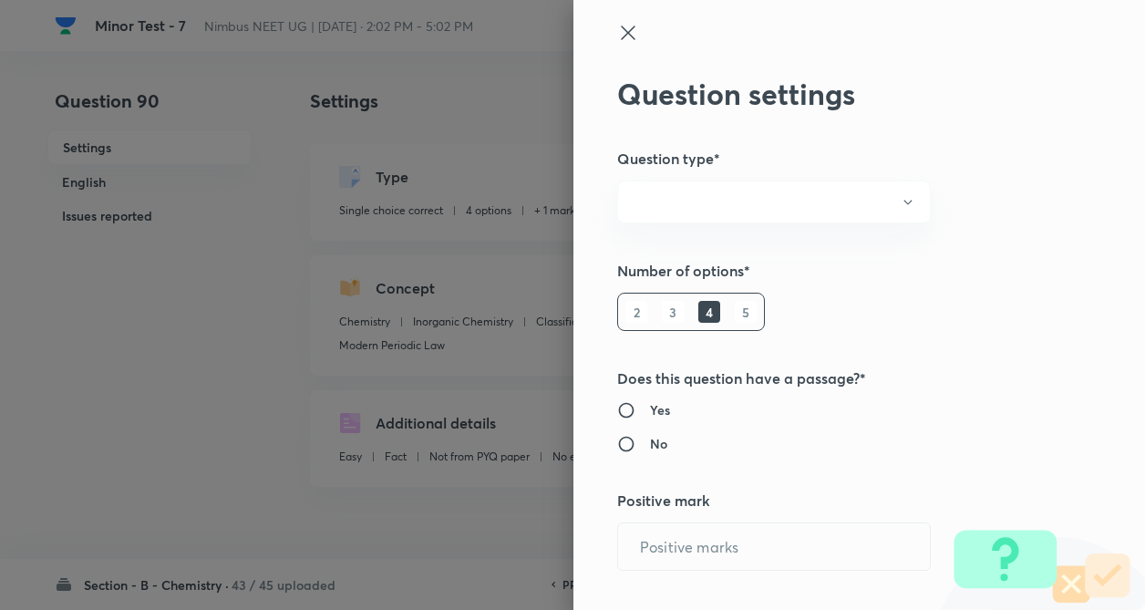
radio input "true"
type input "1"
type input "0"
type input "Chemistry"
type input "Inorganic Chemistry"
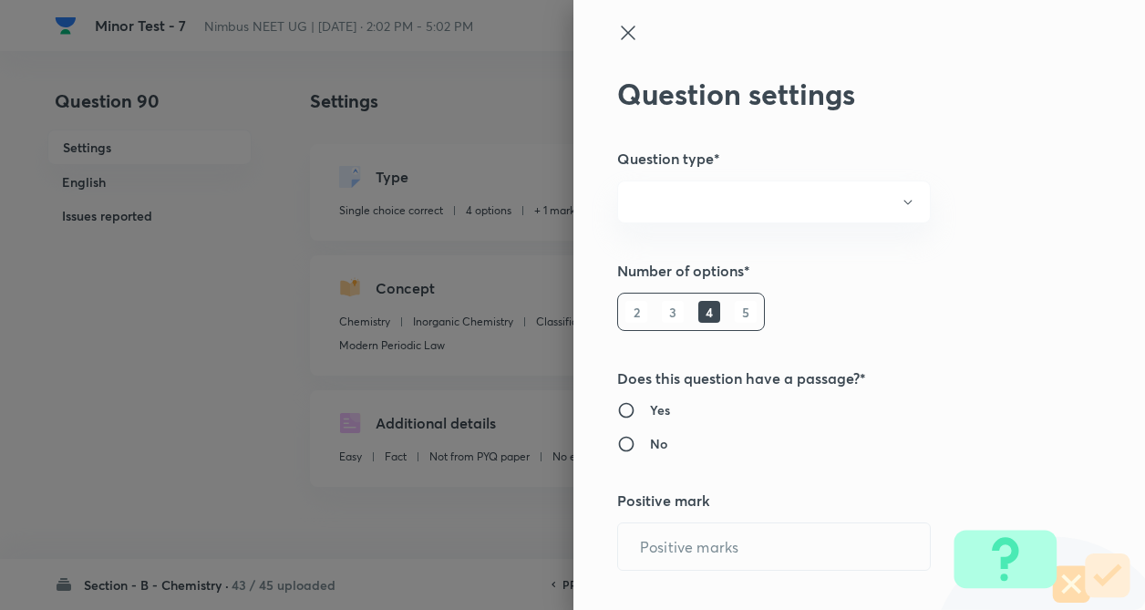
type input "Classification of Elements and Periodicity in Properties"
type input "Modern Periodic Law"
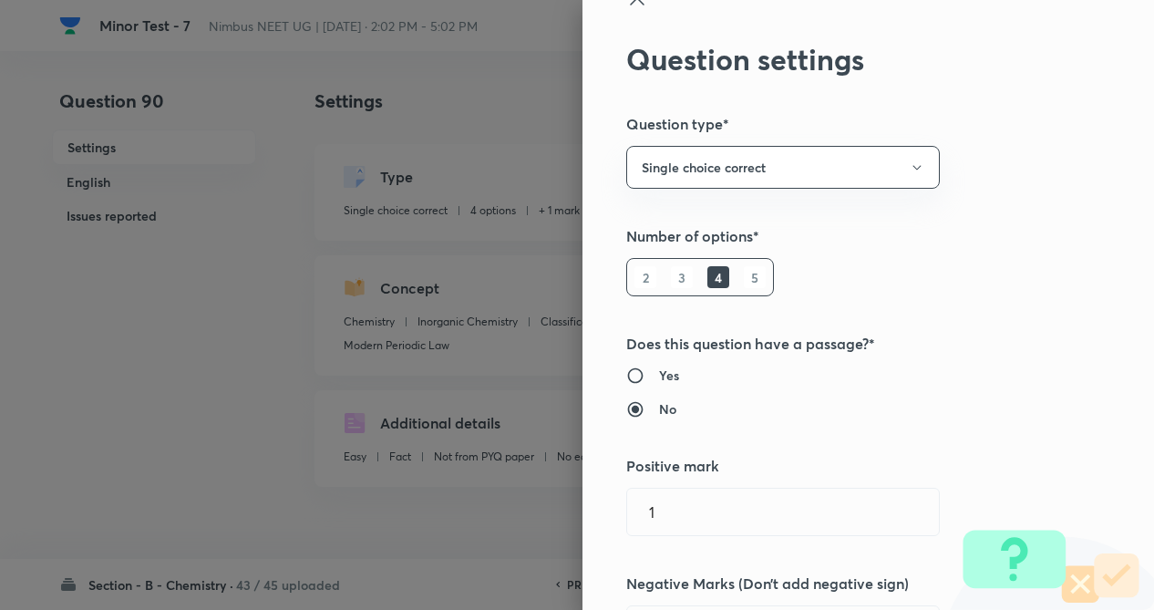
drag, startPoint x: 1023, startPoint y: 266, endPoint x: 1002, endPoint y: 295, distance: 35.9
click at [1021, 267] on div "Question settings Question type* Single choice correct Number of options* 2 3 4…" at bounding box center [868, 305] width 572 height 610
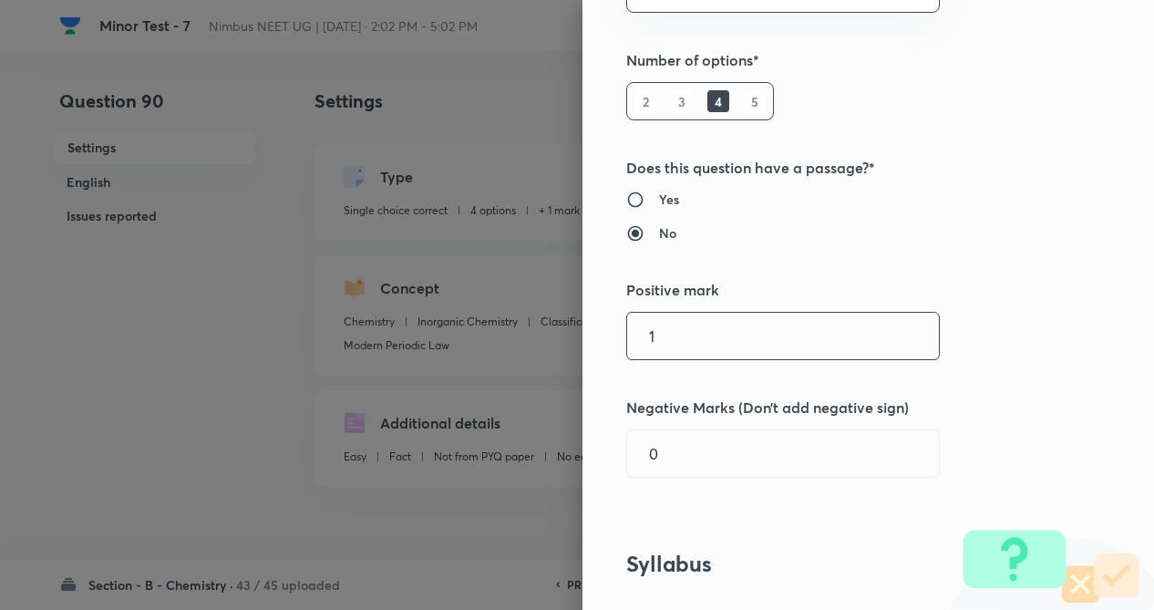
scroll to position [219, 0]
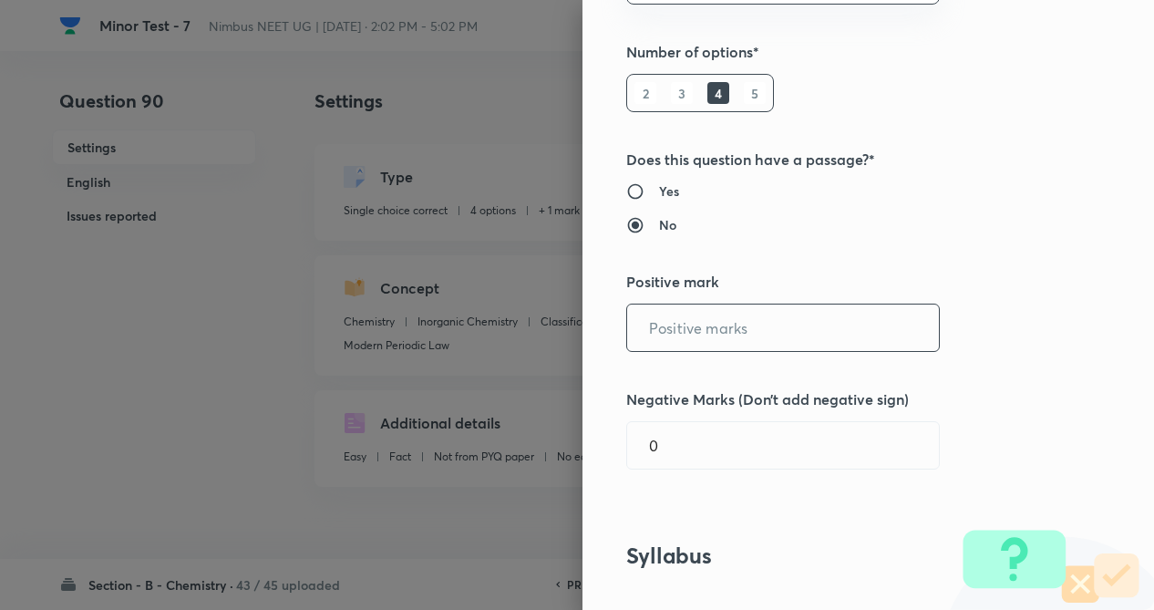
click at [745, 333] on input "text" at bounding box center [783, 327] width 312 height 46
type input "4"
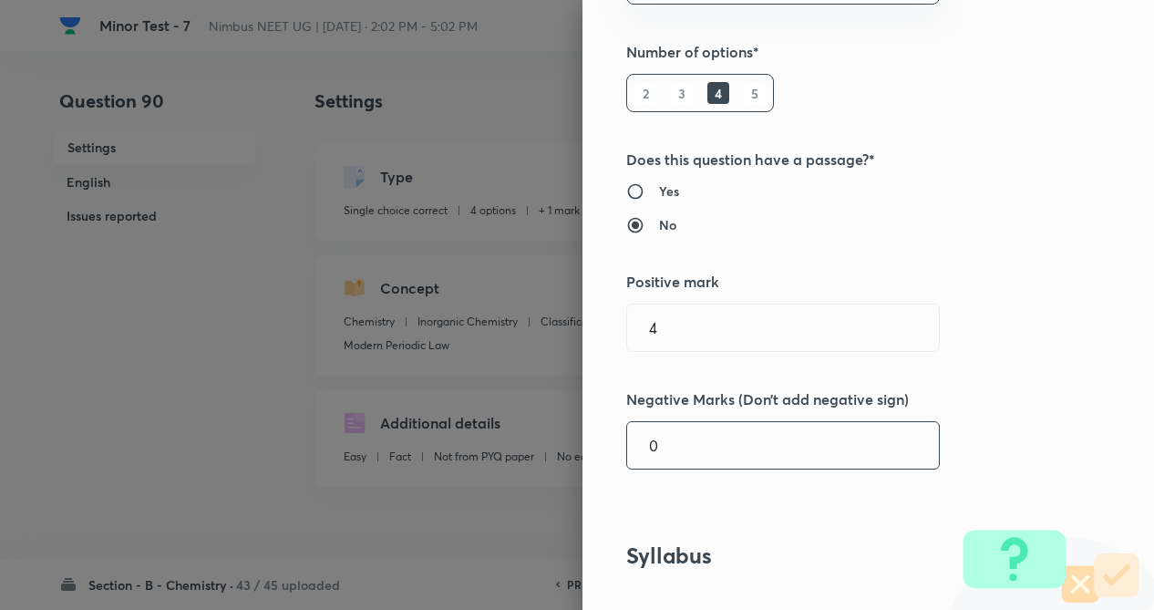
click at [747, 435] on input "0" at bounding box center [783, 445] width 312 height 46
type input "1"
drag, startPoint x: 824, startPoint y: 510, endPoint x: 816, endPoint y: 532, distance: 24.2
click at [823, 511] on div "Question settings Question type* Single choice correct Number of options* 2 3 4…" at bounding box center [868, 305] width 572 height 610
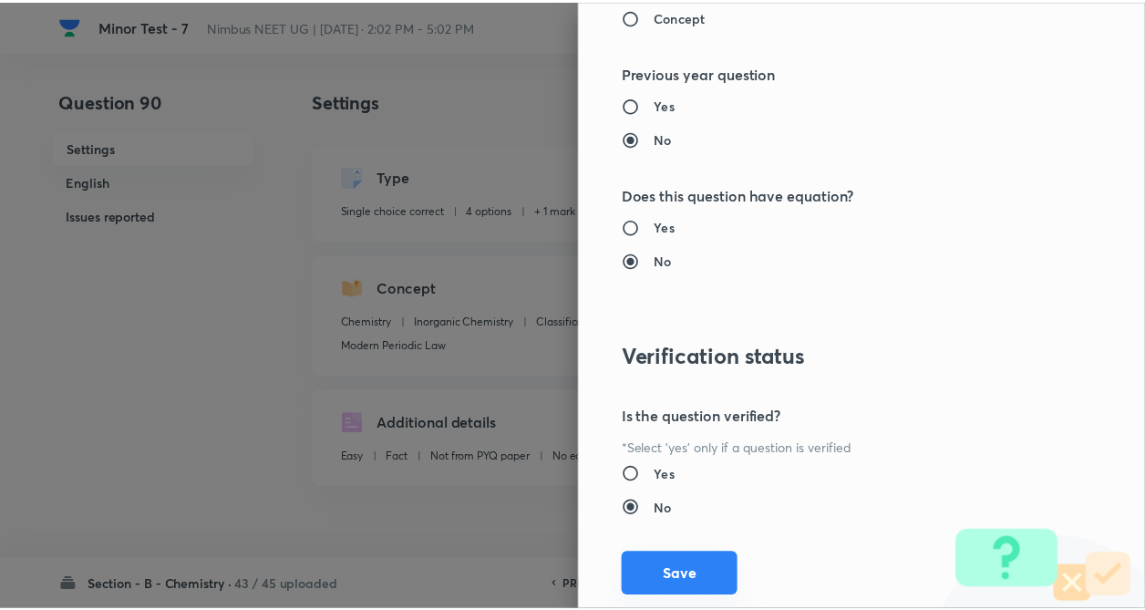
scroll to position [1875, 0]
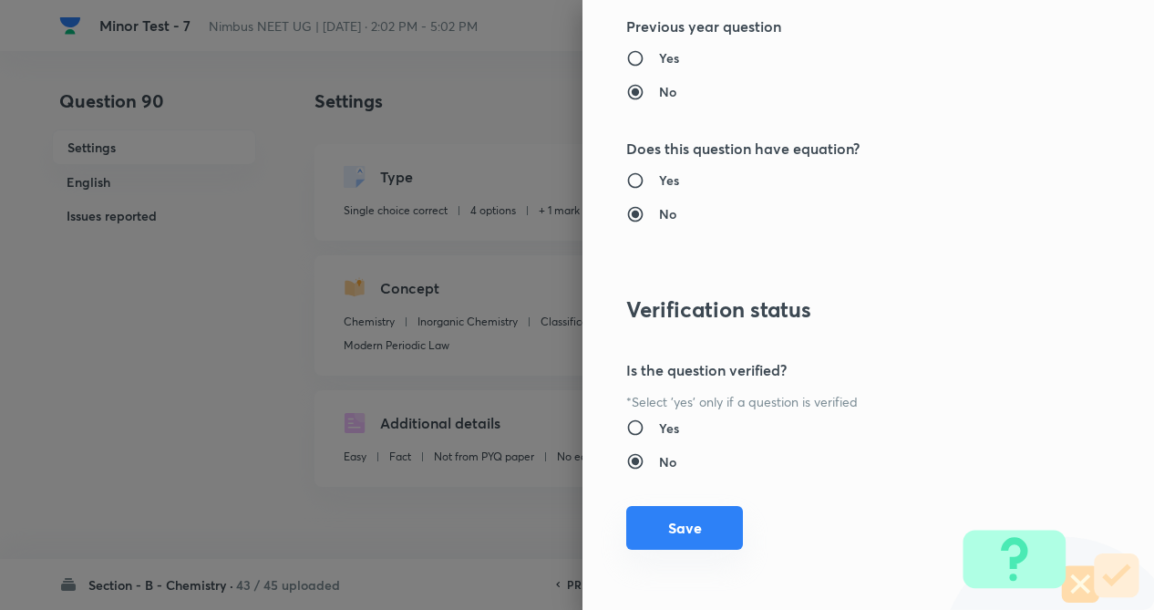
click at [667, 536] on button "Save" at bounding box center [684, 528] width 117 height 44
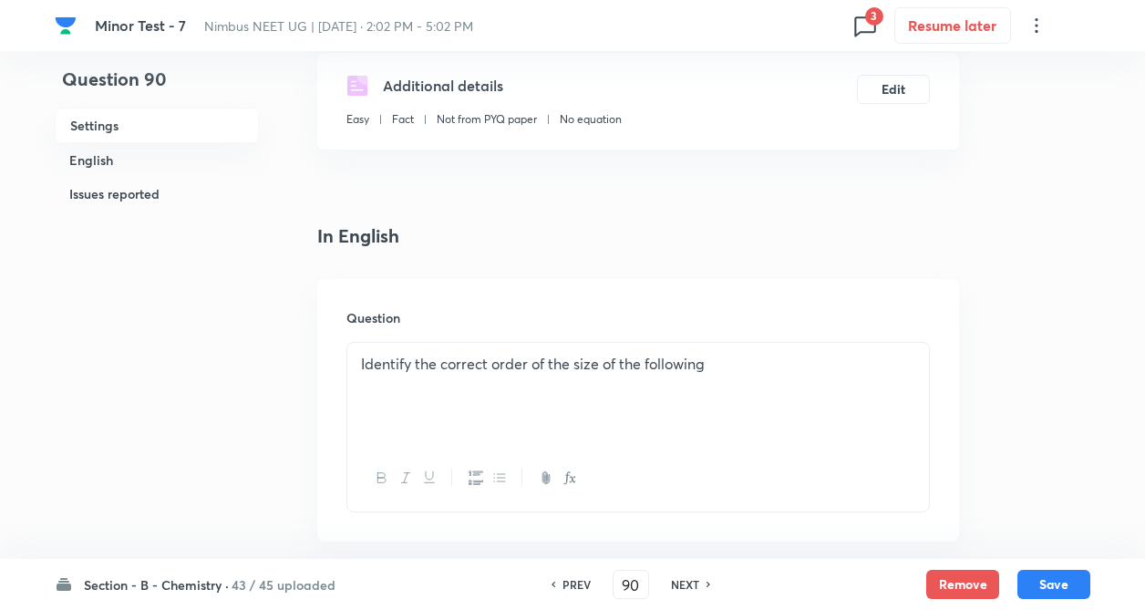
scroll to position [365, 0]
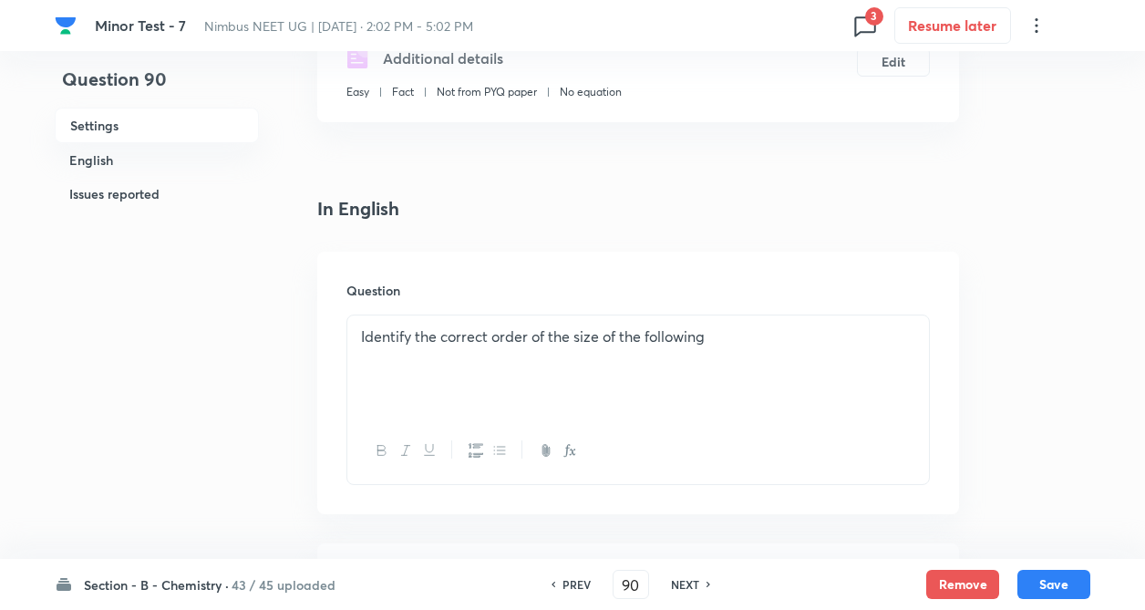
drag, startPoint x: 77, startPoint y: 462, endPoint x: 292, endPoint y: 572, distance: 240.9
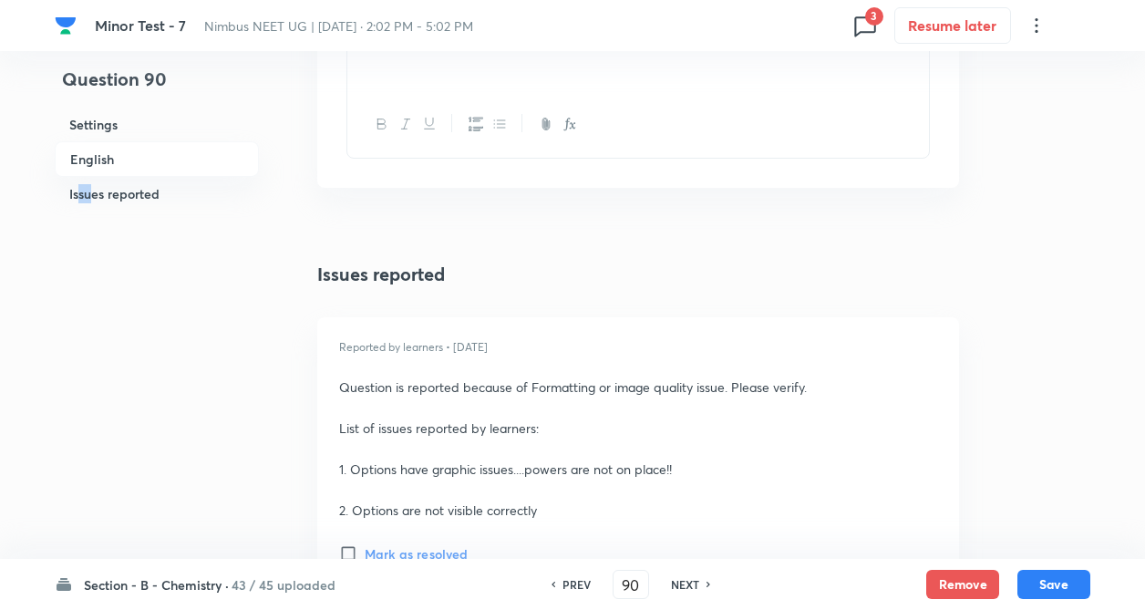
scroll to position [2224, 0]
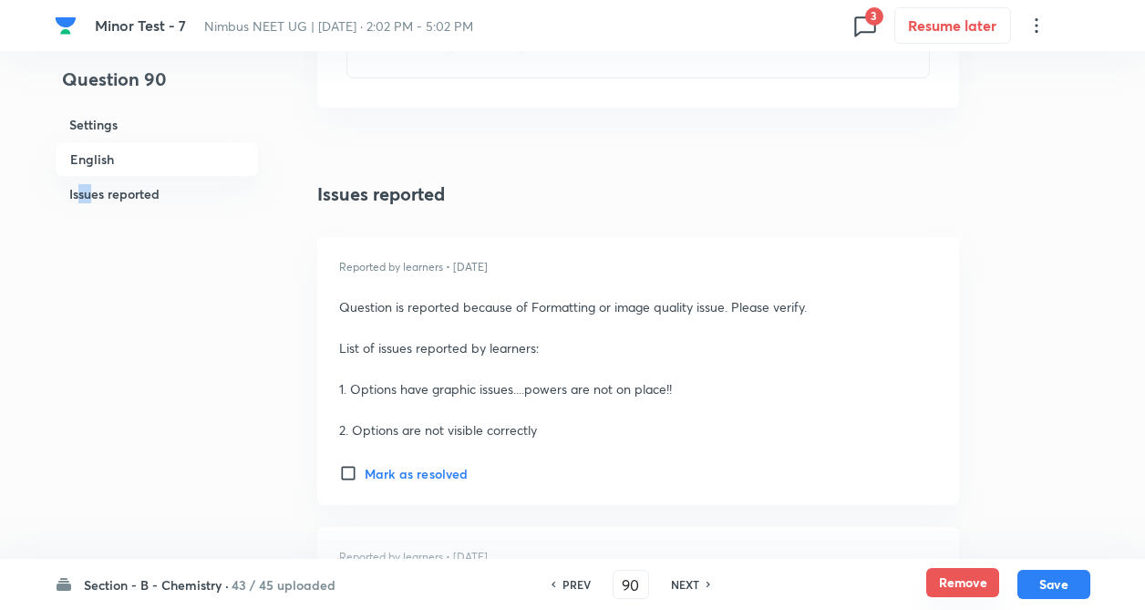
click at [971, 580] on button "Remove" at bounding box center [962, 582] width 73 height 29
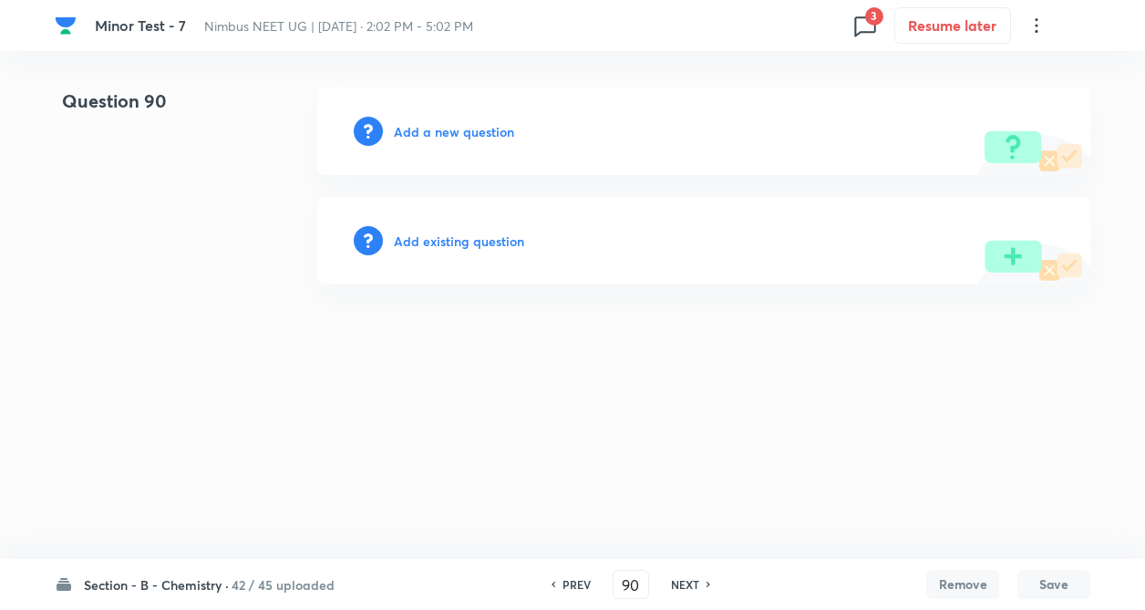
scroll to position [0, 0]
click at [474, 237] on h6 "Add existing question" at bounding box center [463, 241] width 130 height 19
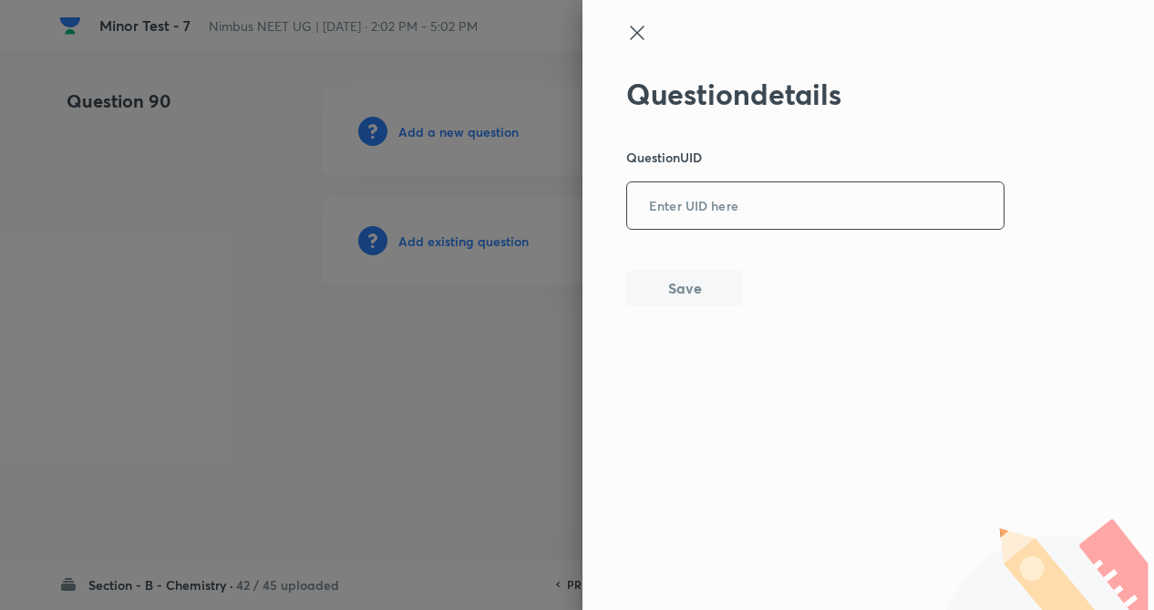
paste input "SDEUY"
click at [660, 213] on input "SDEUY" at bounding box center [815, 206] width 376 height 45
type input "SDEUY"
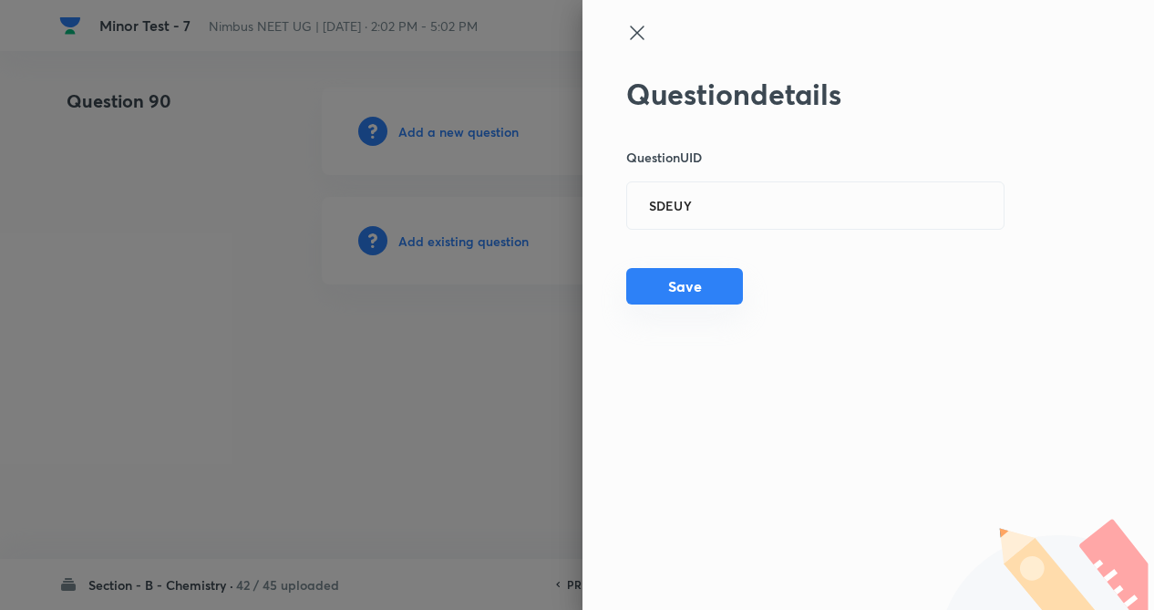
click at [684, 292] on button "Save" at bounding box center [684, 286] width 117 height 36
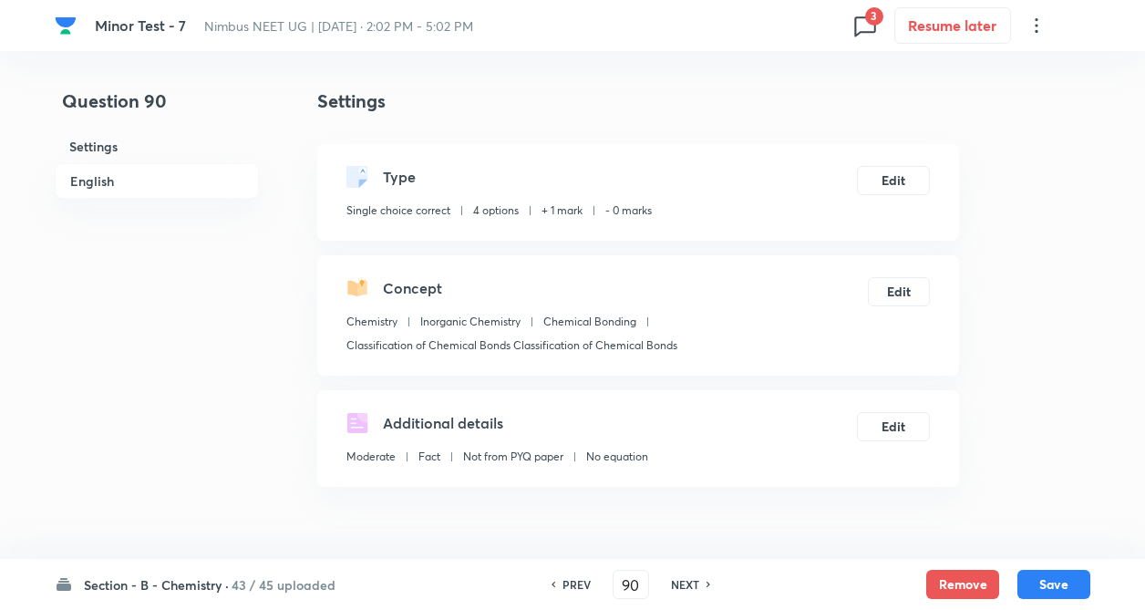
checkbox input "true"
drag, startPoint x: 943, startPoint y: 578, endPoint x: 898, endPoint y: 584, distance: 45.1
click at [943, 579] on button "Remove" at bounding box center [962, 584] width 73 height 29
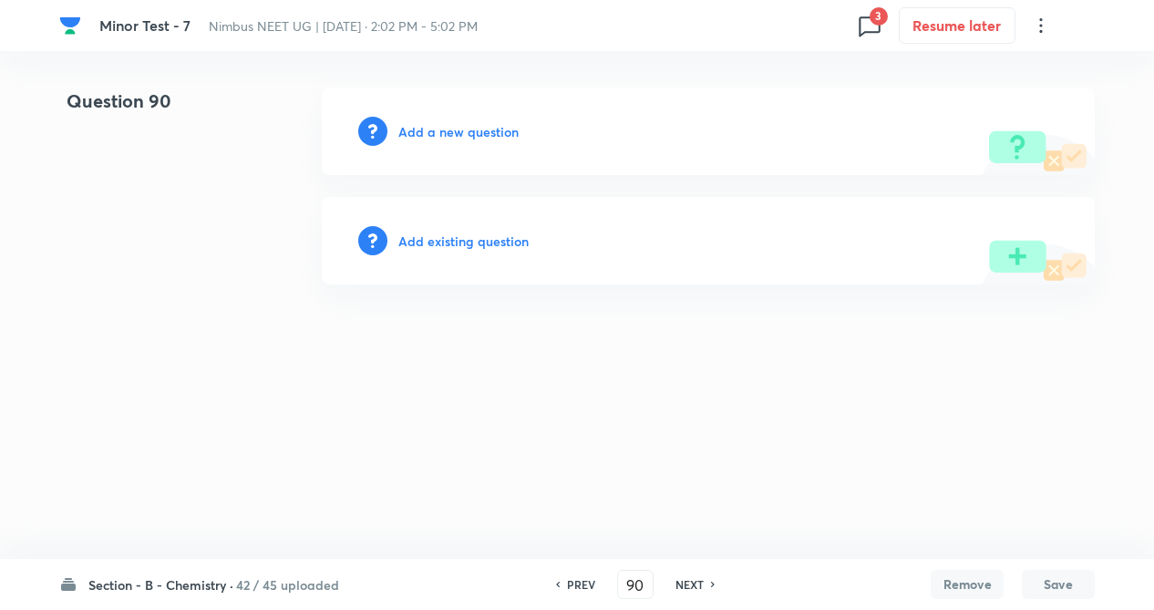
click at [513, 245] on h6 "Add existing question" at bounding box center [463, 241] width 130 height 19
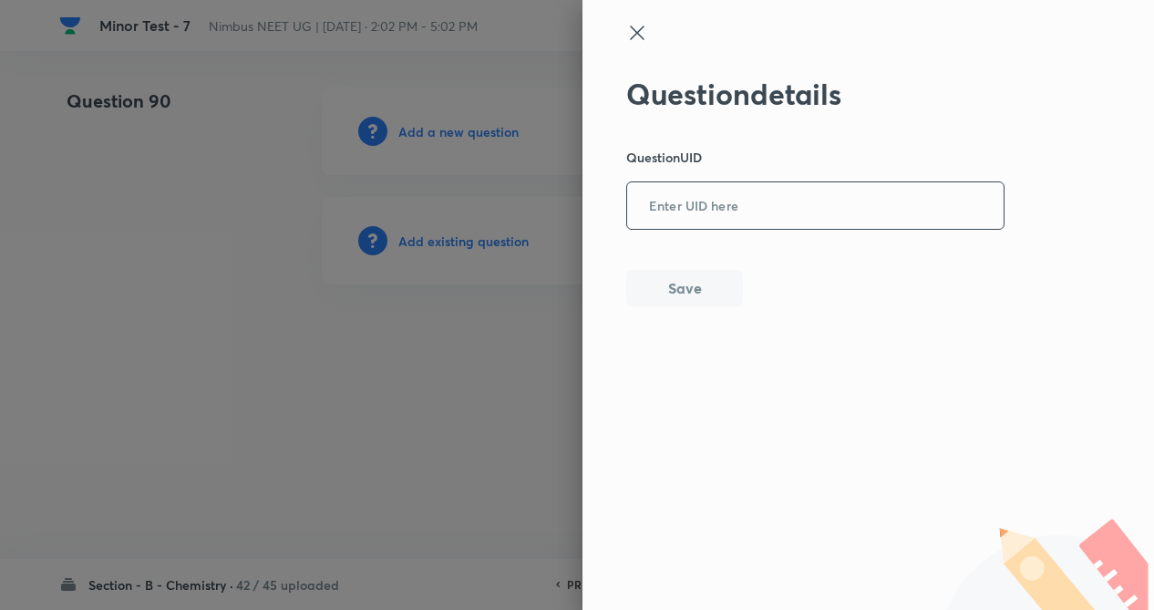
paste input "HZDD6"
click at [687, 223] on input "HZDD6" at bounding box center [815, 206] width 376 height 45
type input "HZDD6"
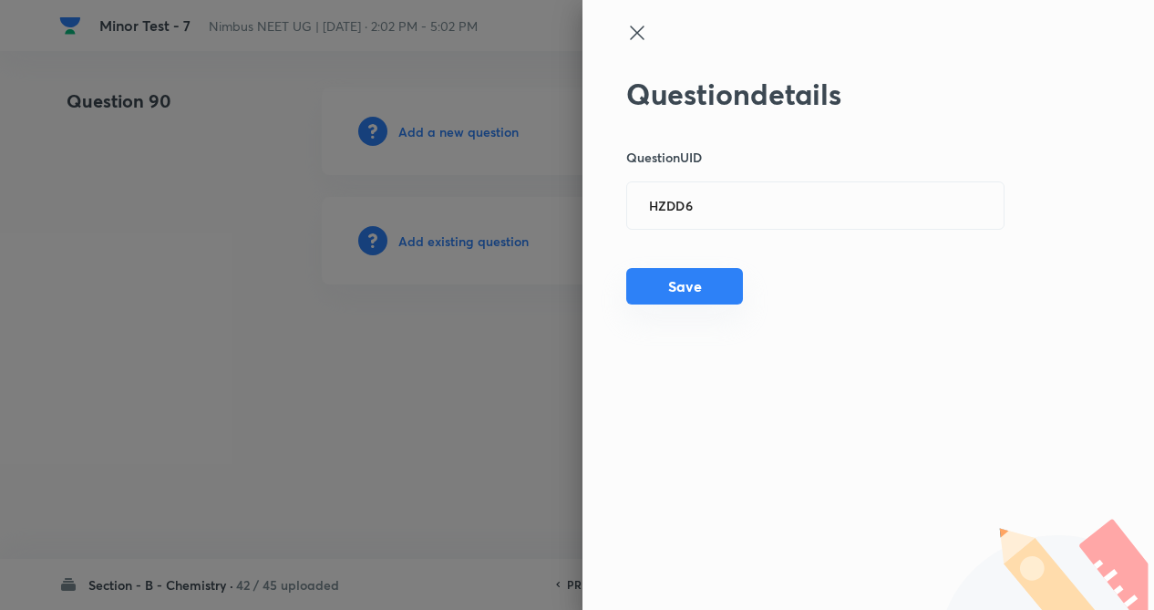
click at [680, 285] on button "Save" at bounding box center [684, 286] width 117 height 36
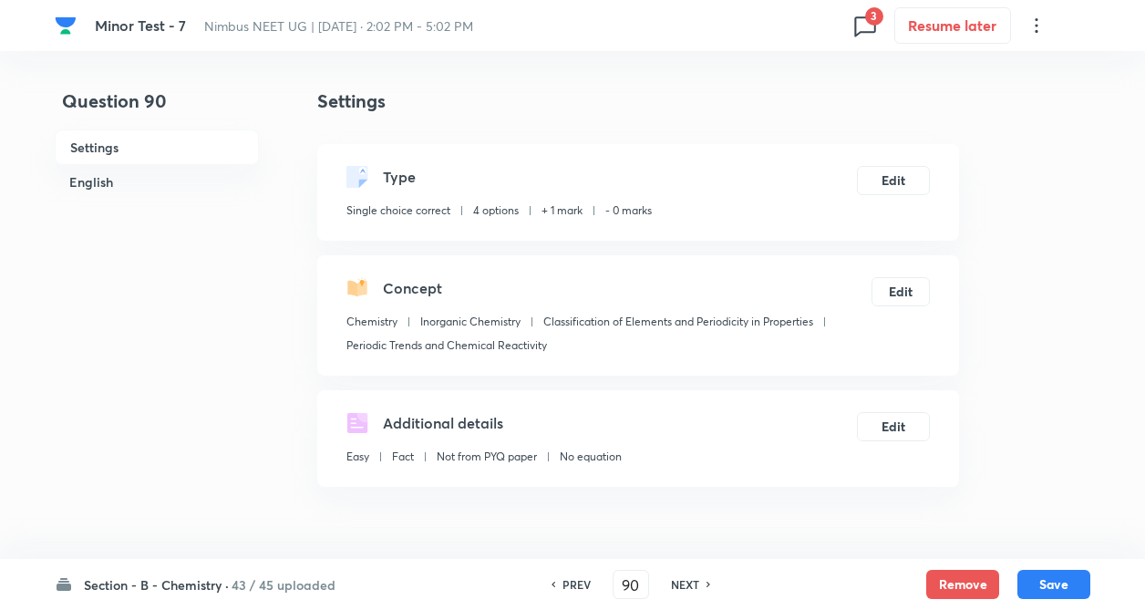
checkbox input "true"
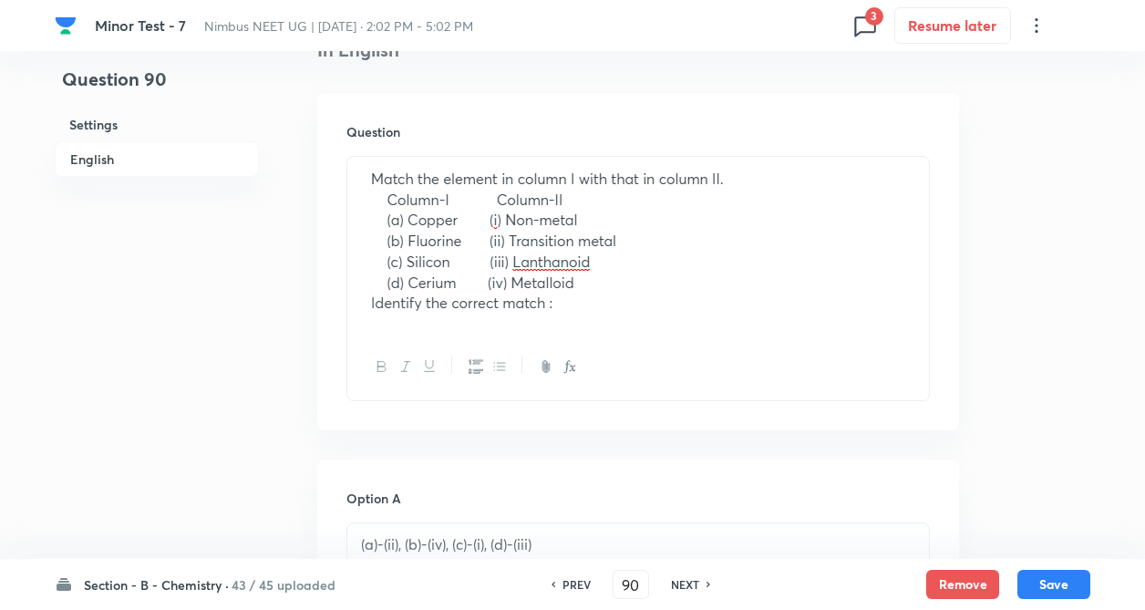
scroll to position [519, 0]
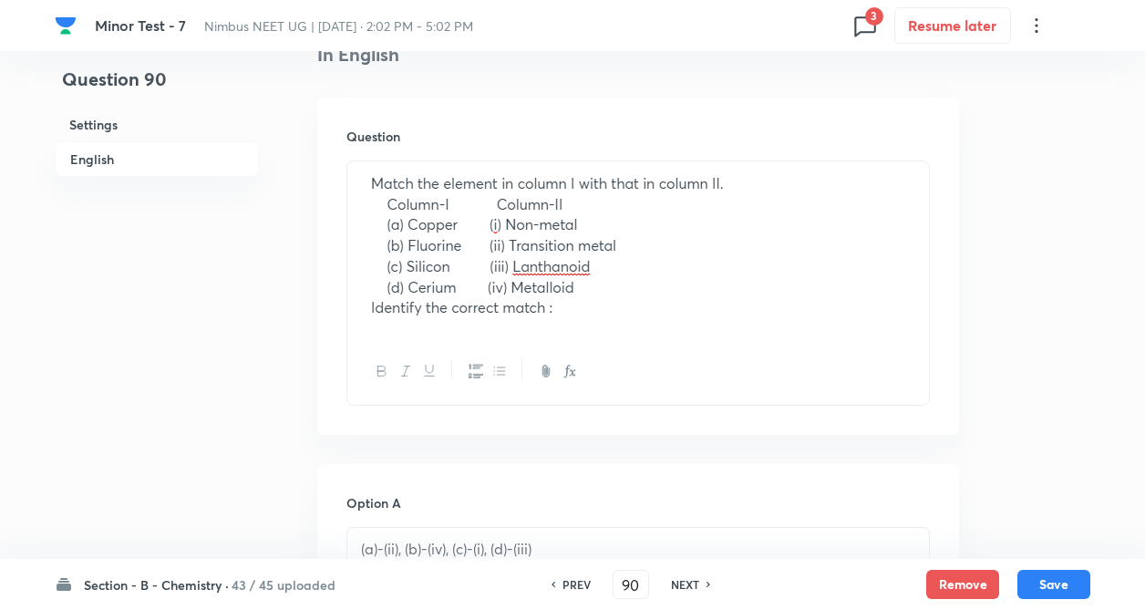
click at [864, 21] on icon at bounding box center [864, 25] width 29 height 29
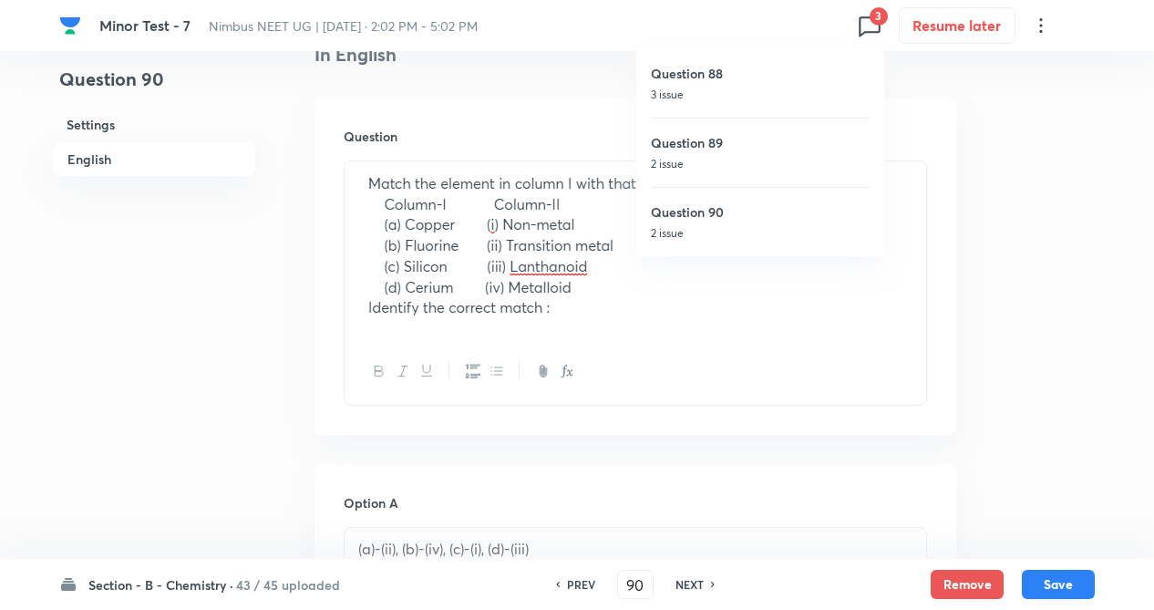
drag, startPoint x: 1014, startPoint y: 403, endPoint x: 1015, endPoint y: 433, distance: 30.1
click at [1014, 406] on div at bounding box center [577, 305] width 1154 height 610
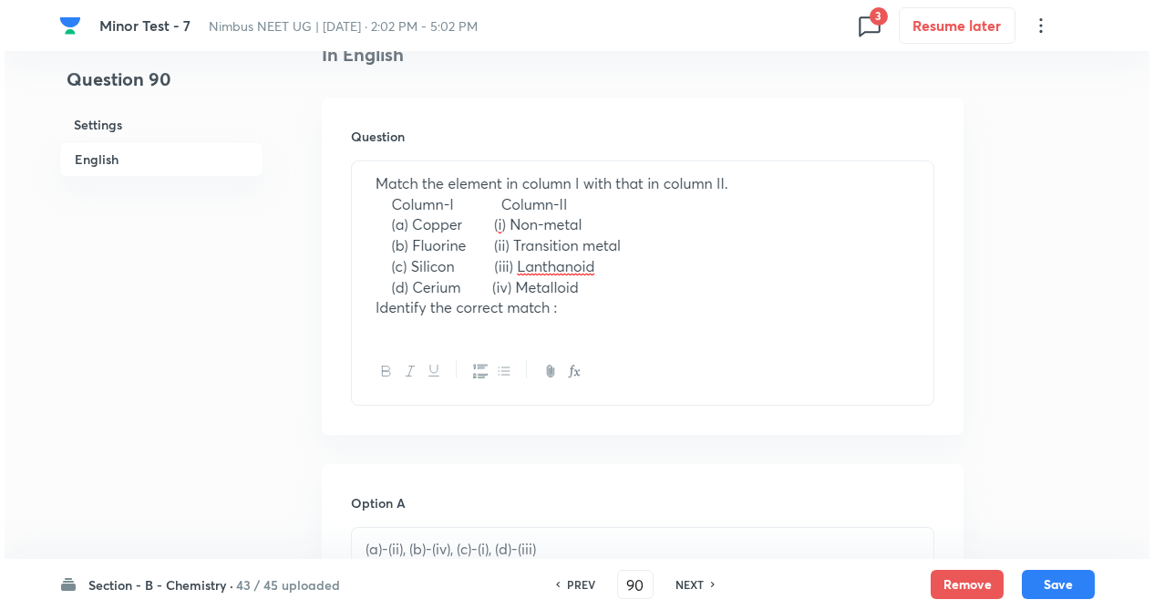
scroll to position [0, 0]
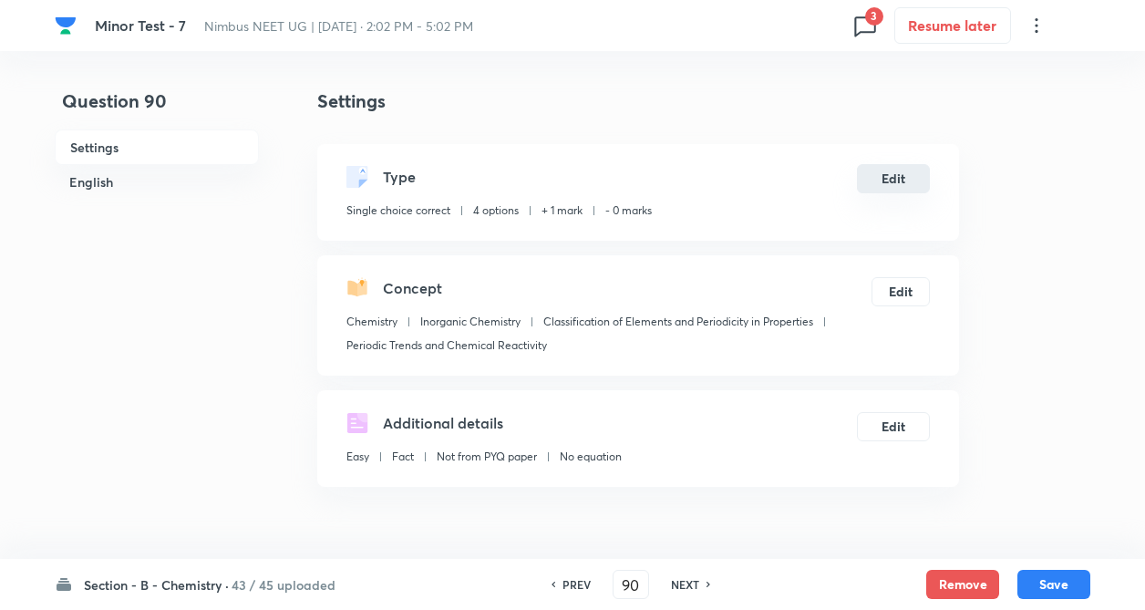
click at [891, 180] on button "Edit" at bounding box center [893, 178] width 73 height 29
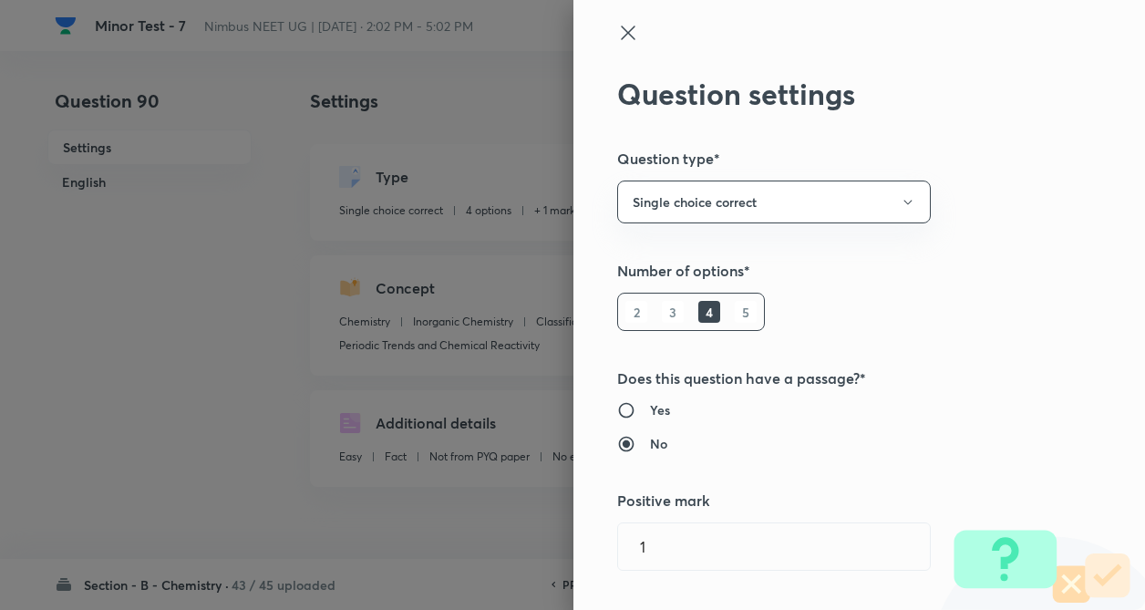
type input "1"
type input "0"
type input "Periodic Trends and Chemical Reactivity"
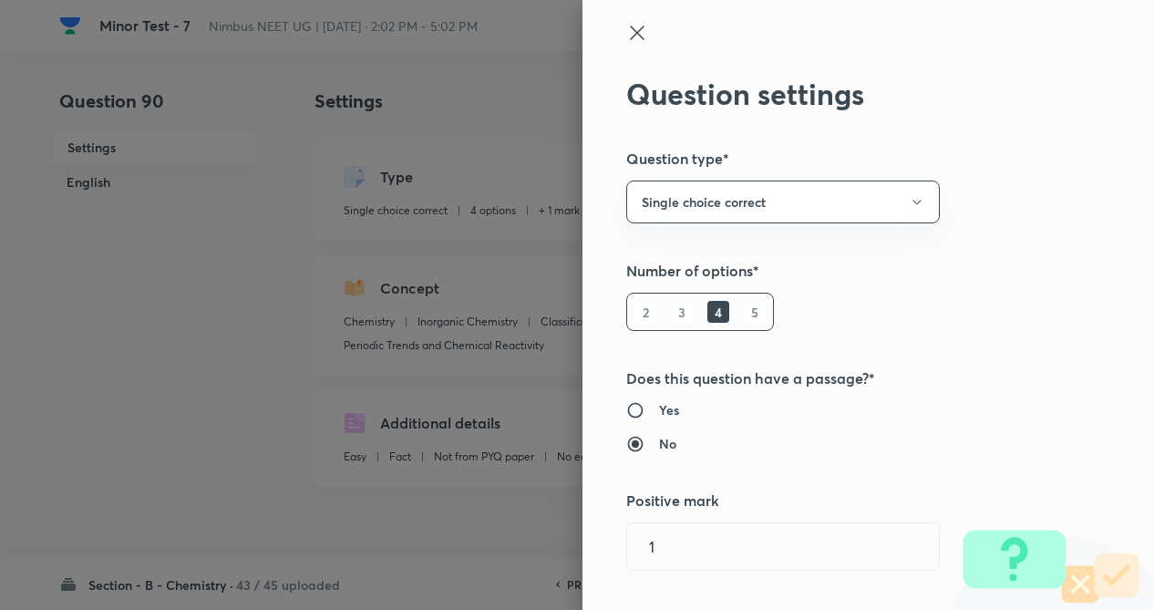
click at [1046, 338] on div "Question settings Question type* Single choice correct Number of options* 2 3 4…" at bounding box center [868, 305] width 572 height 610
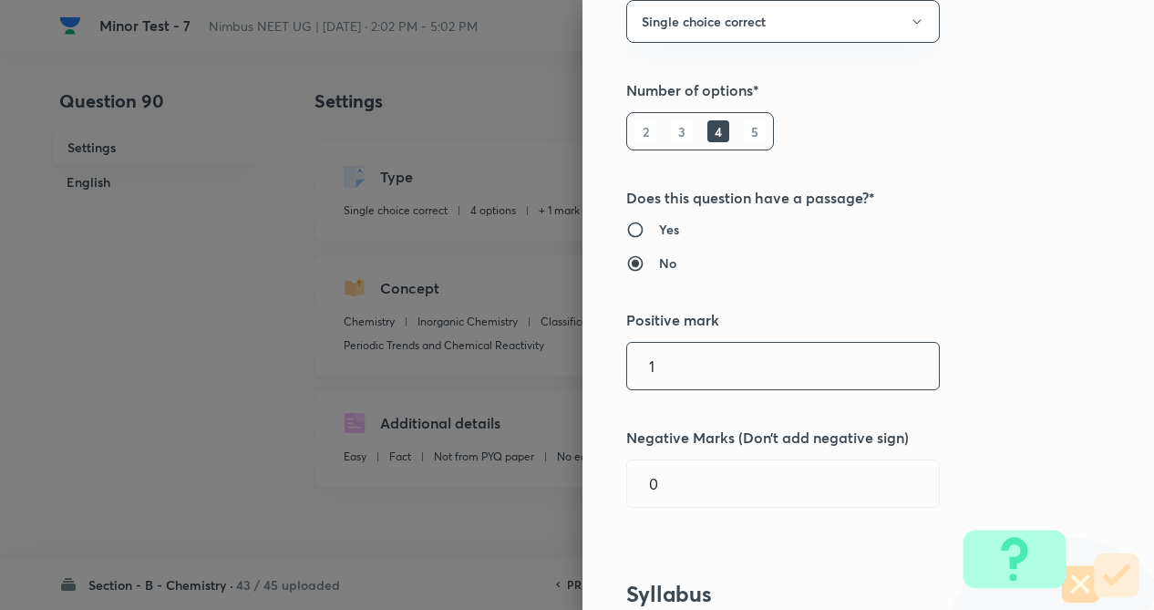
scroll to position [182, 0]
drag, startPoint x: 733, startPoint y: 369, endPoint x: 732, endPoint y: 436, distance: 66.5
click at [733, 370] on input "4" at bounding box center [783, 364] width 312 height 46
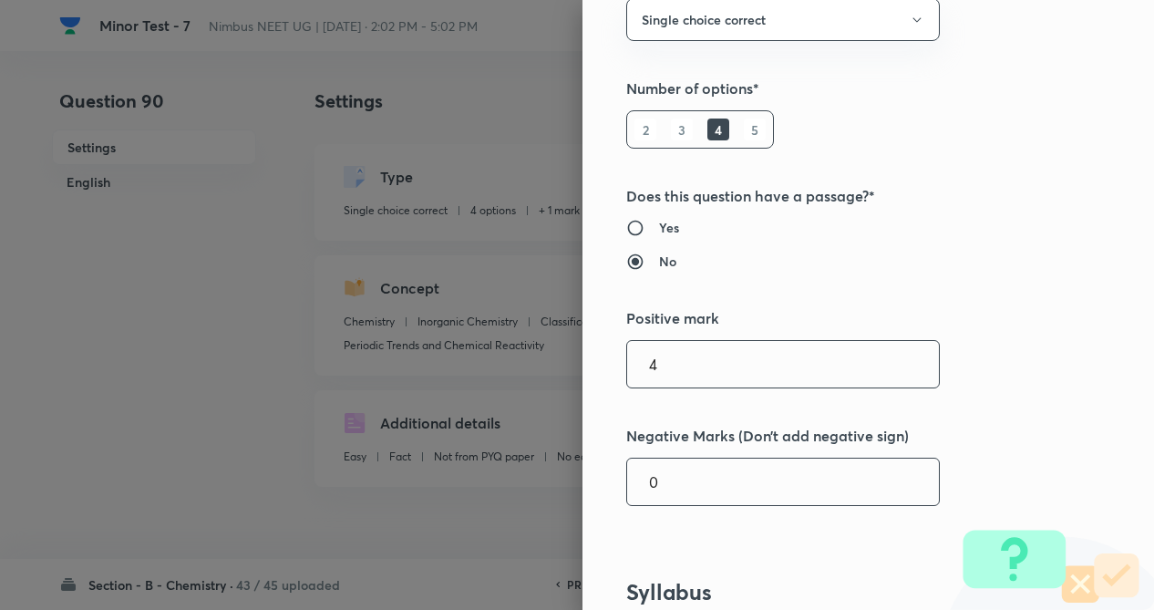
type input "4"
drag, startPoint x: 727, startPoint y: 493, endPoint x: 765, endPoint y: 525, distance: 49.8
click at [727, 495] on input "1" at bounding box center [783, 482] width 312 height 46
type input "1"
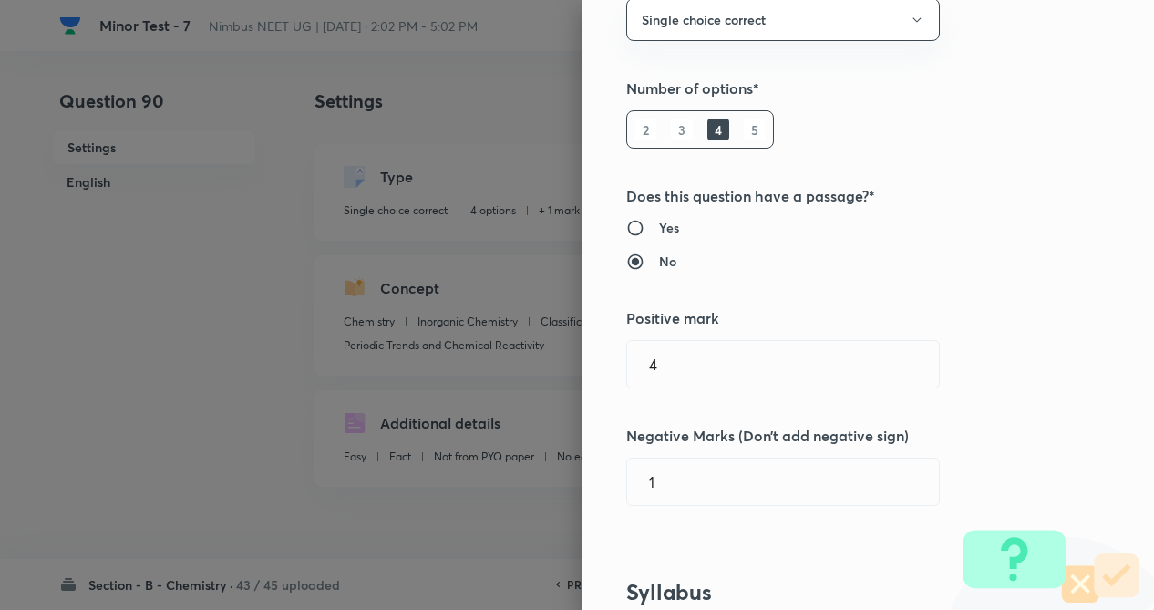
click at [957, 463] on div "Question settings Question type* Single choice correct Number of options* 2 3 4…" at bounding box center [868, 305] width 572 height 610
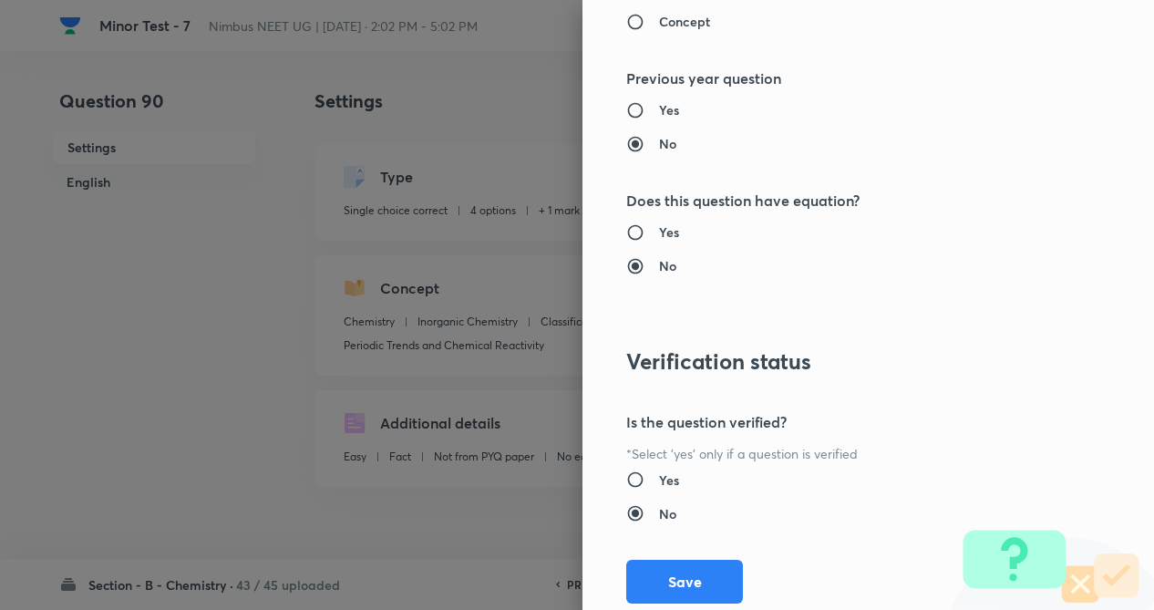
scroll to position [1875, 0]
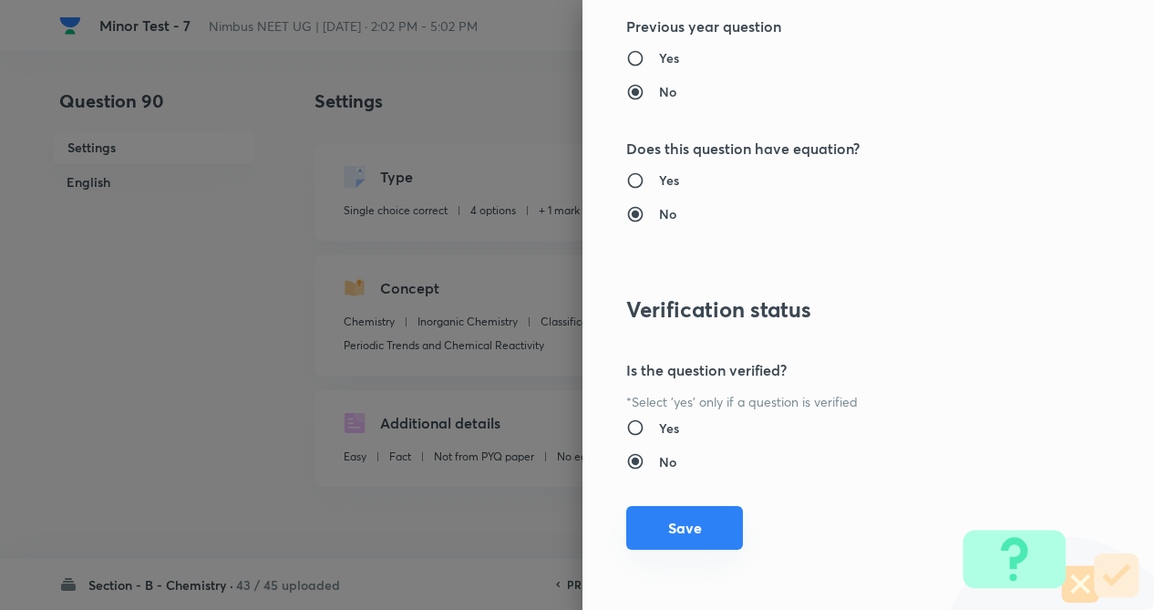
click at [658, 533] on button "Save" at bounding box center [684, 528] width 117 height 44
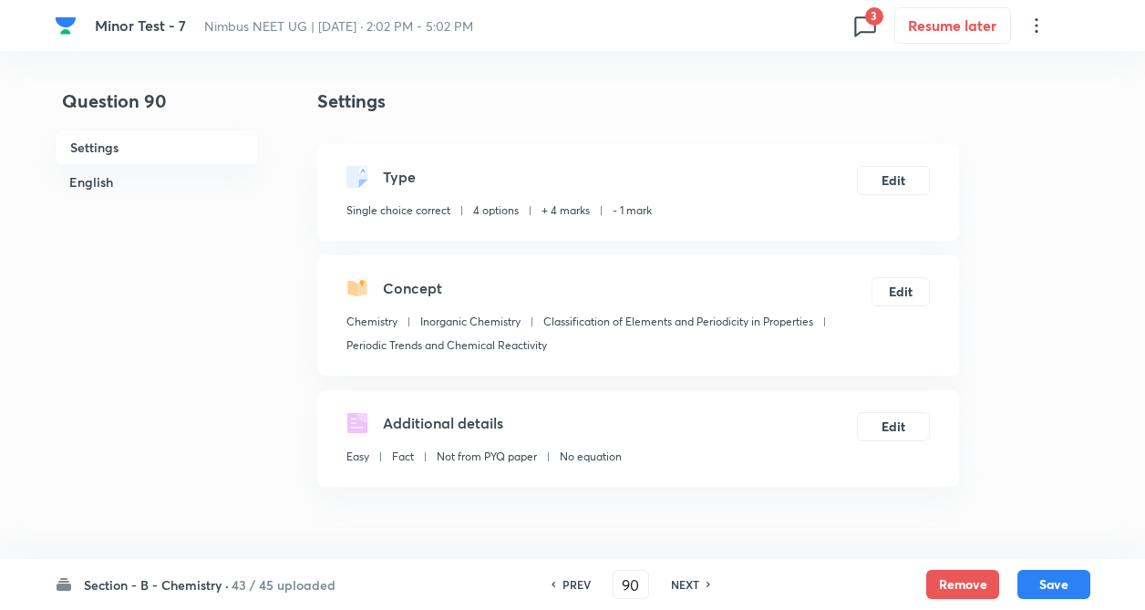
drag, startPoint x: 665, startPoint y: 526, endPoint x: 676, endPoint y: 512, distance: 17.5
click at [579, 583] on h6 "PREV" at bounding box center [576, 584] width 28 height 16
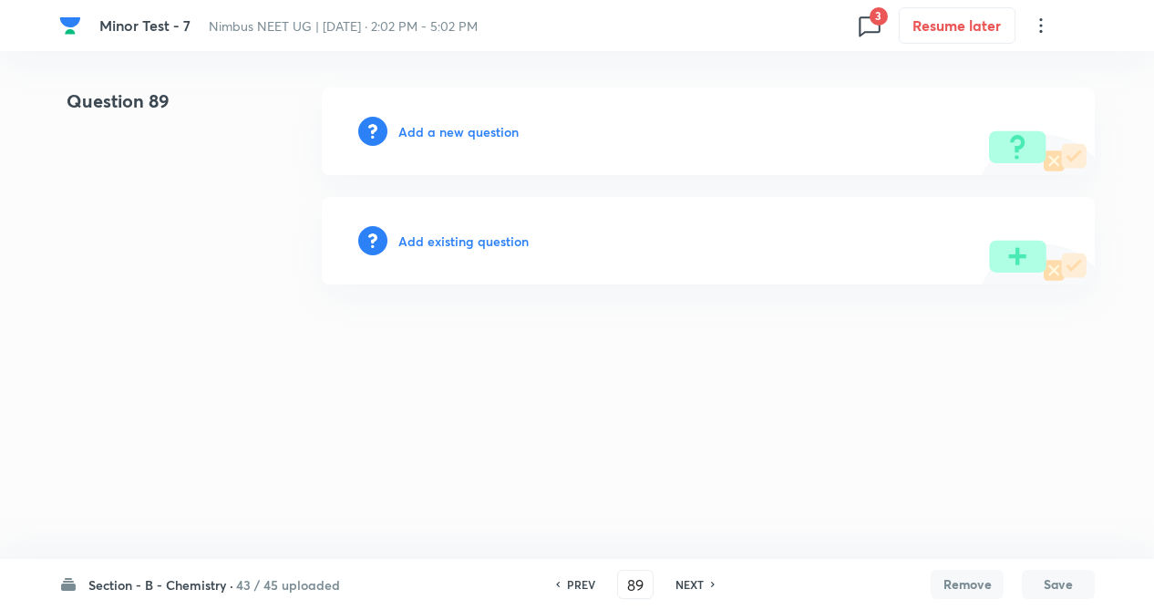
click at [577, 583] on h6 "PREV" at bounding box center [581, 584] width 28 height 16
click at [567, 585] on h6 "PREV" at bounding box center [581, 584] width 28 height 16
type input "87"
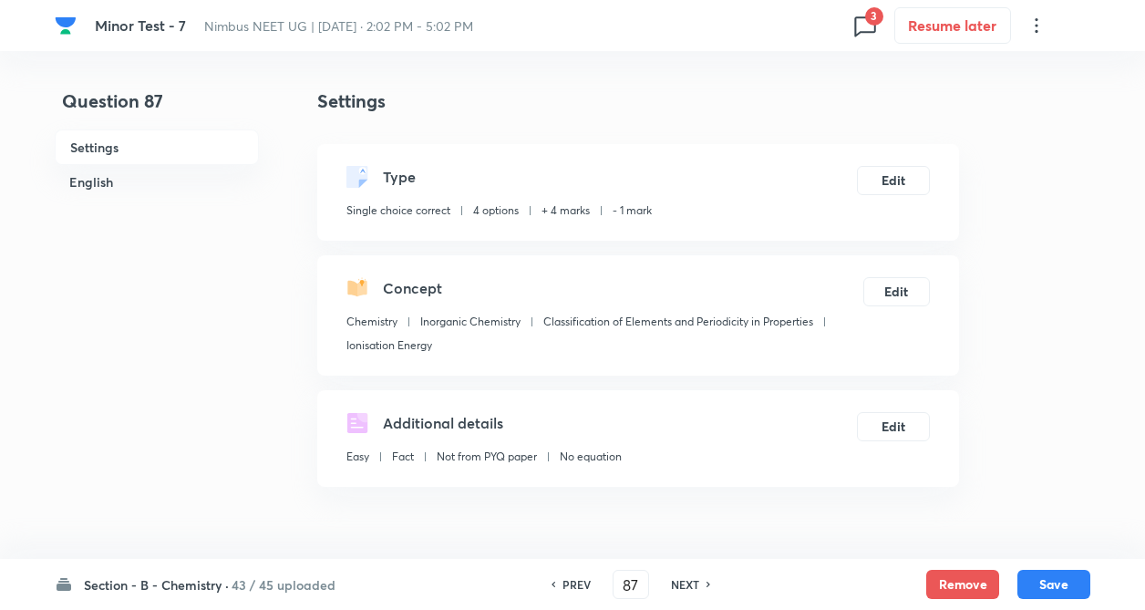
checkbox input "true"
click at [678, 582] on h6 "NEXT" at bounding box center [685, 584] width 28 height 16
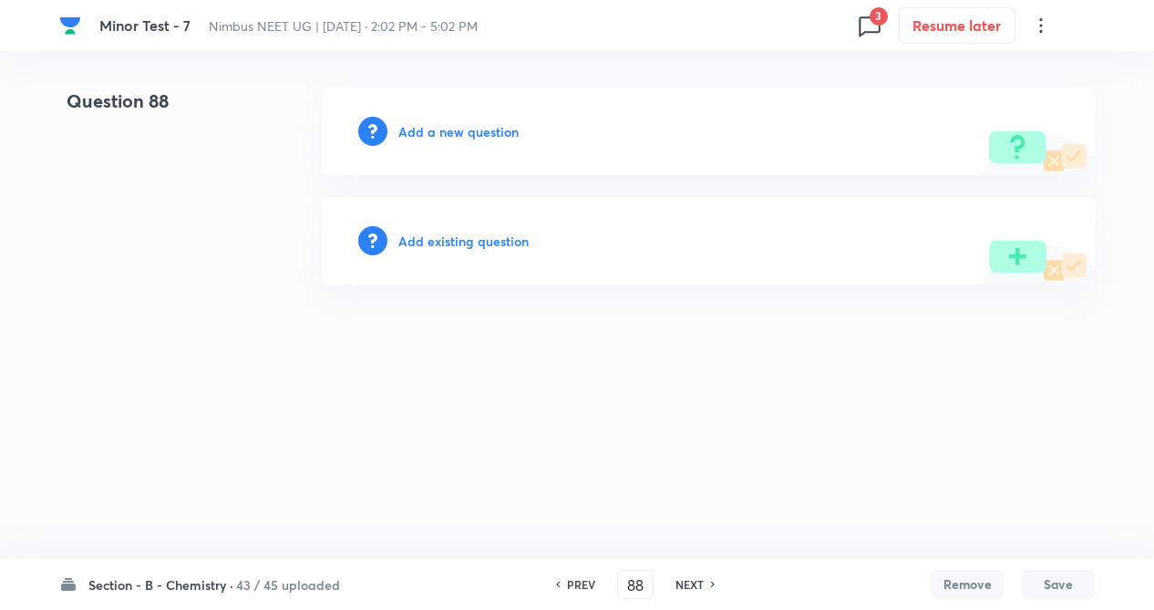
click at [680, 588] on h6 "NEXT" at bounding box center [689, 584] width 28 height 16
click at [575, 582] on h6 "PREV" at bounding box center [581, 584] width 28 height 16
type input "88"
click at [510, 242] on h6 "Add existing question" at bounding box center [463, 241] width 130 height 19
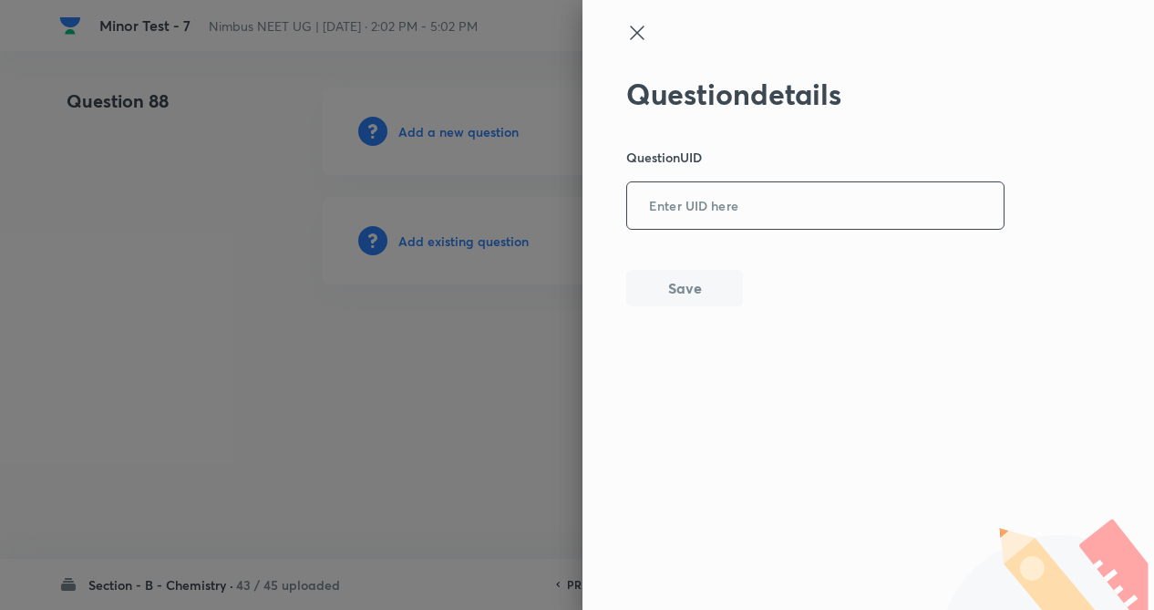
paste input "NXETR"
click at [668, 226] on input "NXETR" at bounding box center [815, 206] width 376 height 45
type input "NXETR"
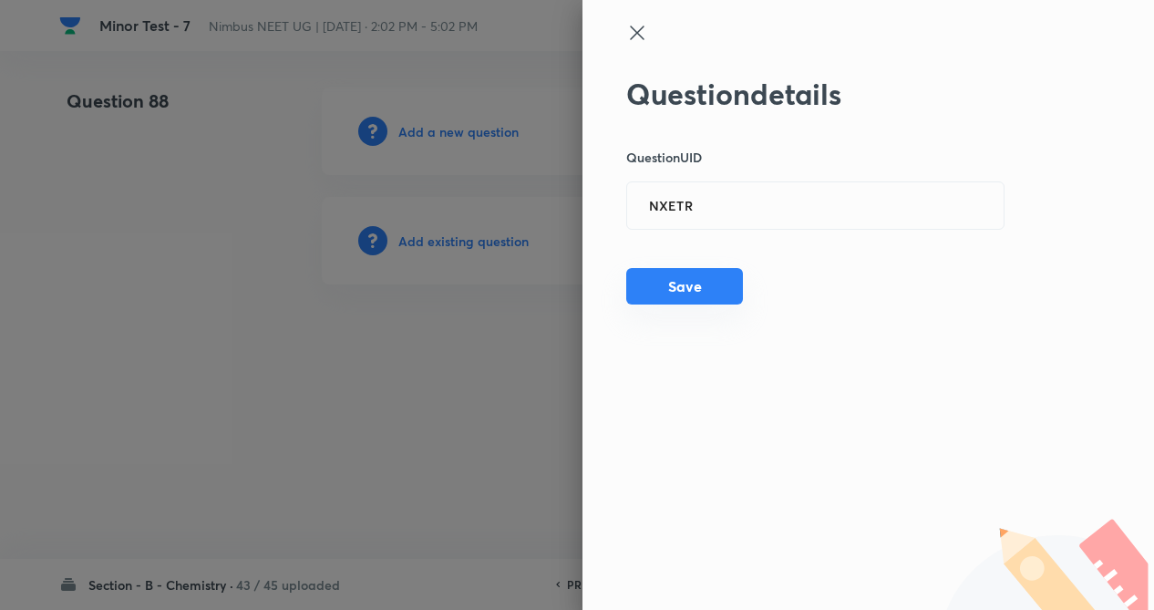
click at [675, 286] on button "Save" at bounding box center [684, 286] width 117 height 36
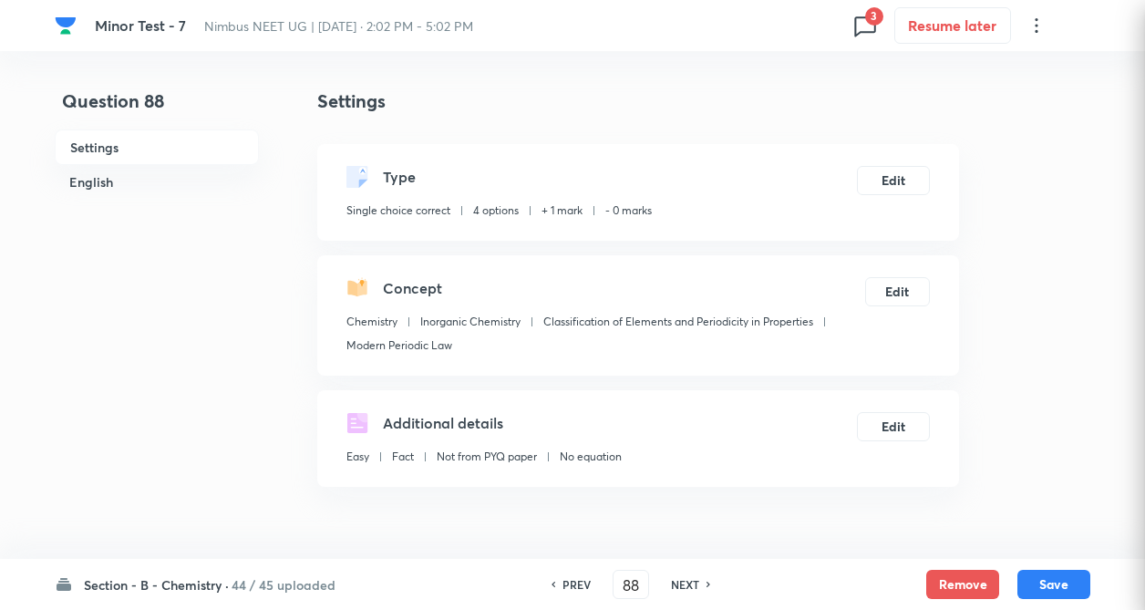
checkbox input "true"
click at [902, 178] on button "Edit" at bounding box center [893, 178] width 73 height 29
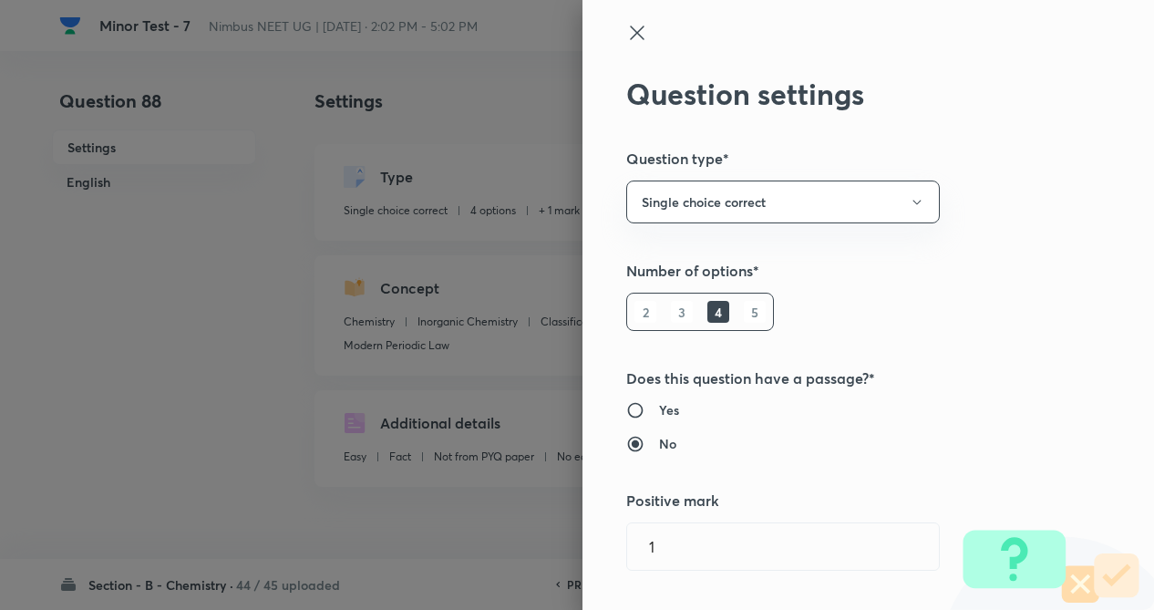
type input "1"
type input "0"
type input "Modern Periodic Law"
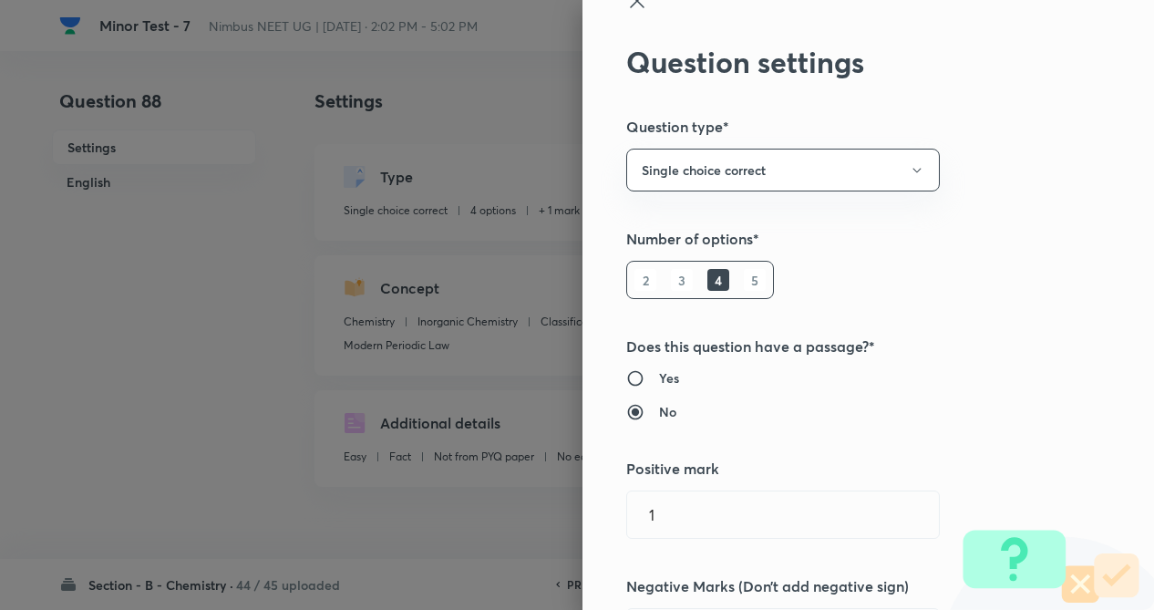
click at [1018, 204] on div "Question settings Question type* Single choice correct Number of options* 2 3 4…" at bounding box center [577, 305] width 1154 height 610
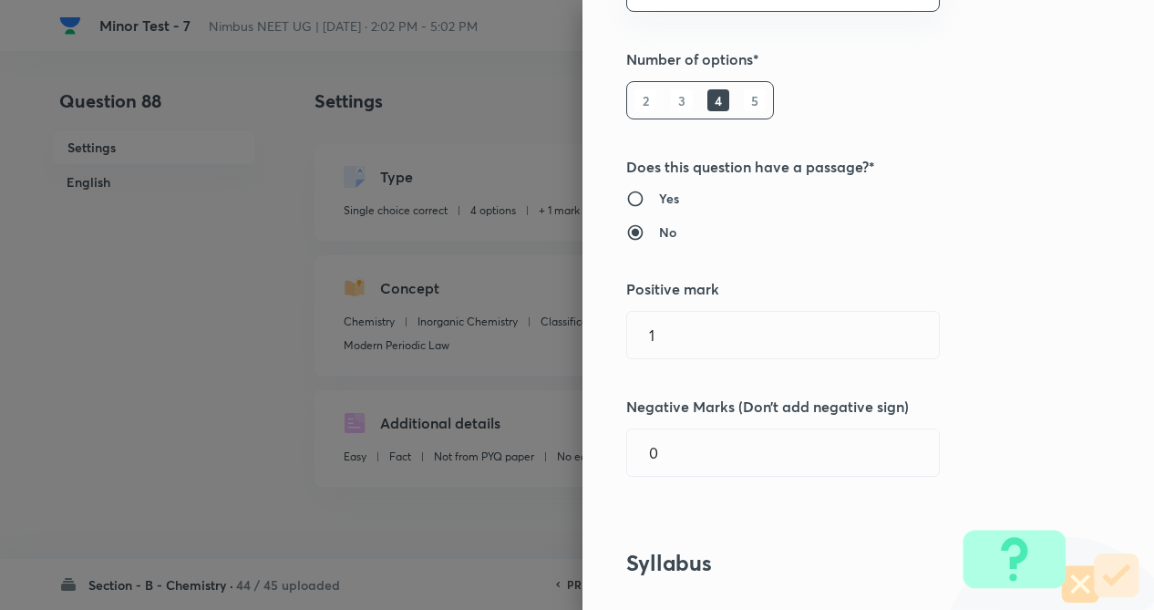
scroll to position [292, 0]
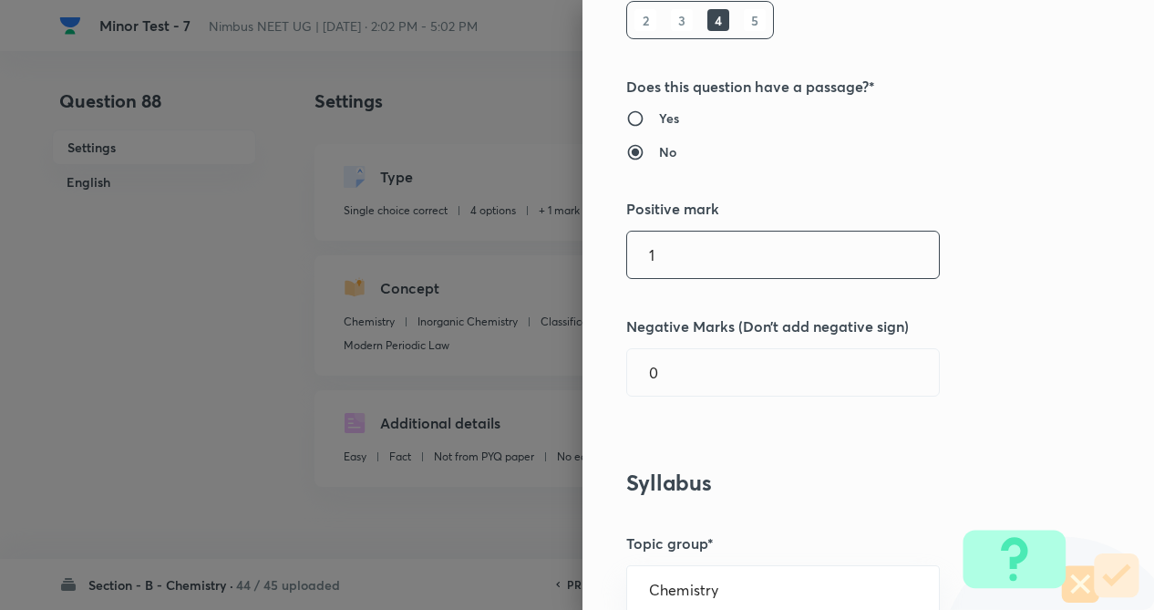
click at [747, 255] on input "1" at bounding box center [783, 255] width 312 height 46
type input "4"
drag, startPoint x: 701, startPoint y: 381, endPoint x: 904, endPoint y: 312, distance: 214.8
click at [711, 376] on input "1" at bounding box center [783, 372] width 312 height 46
type input "1"
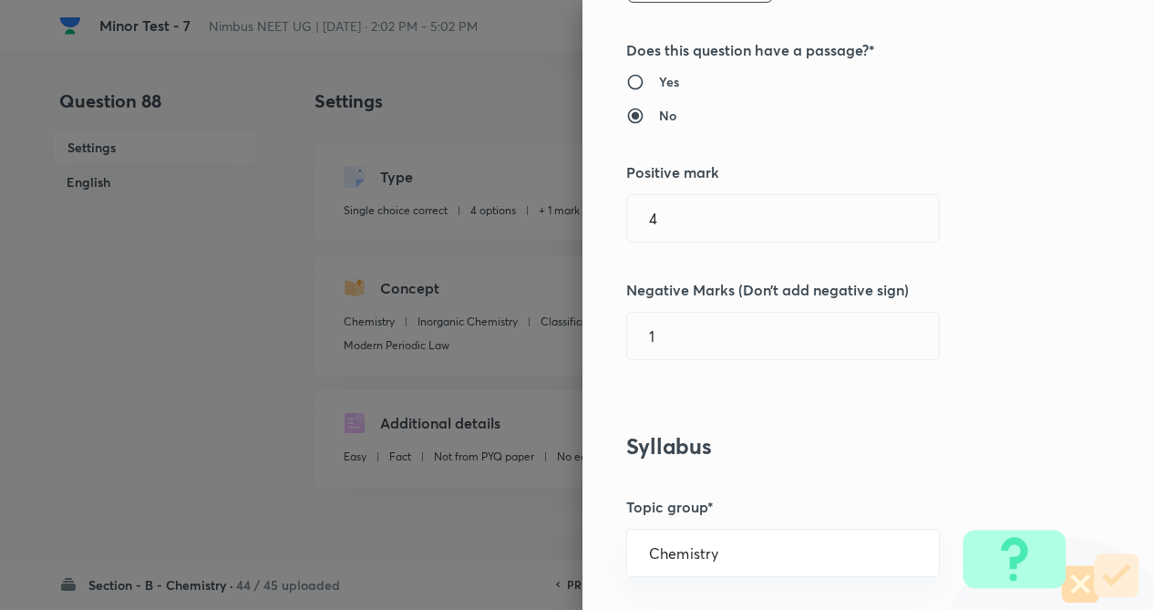
click at [948, 292] on div "Question settings Question type* Single choice correct Number of options* 2 3 4…" at bounding box center [868, 305] width 572 height 610
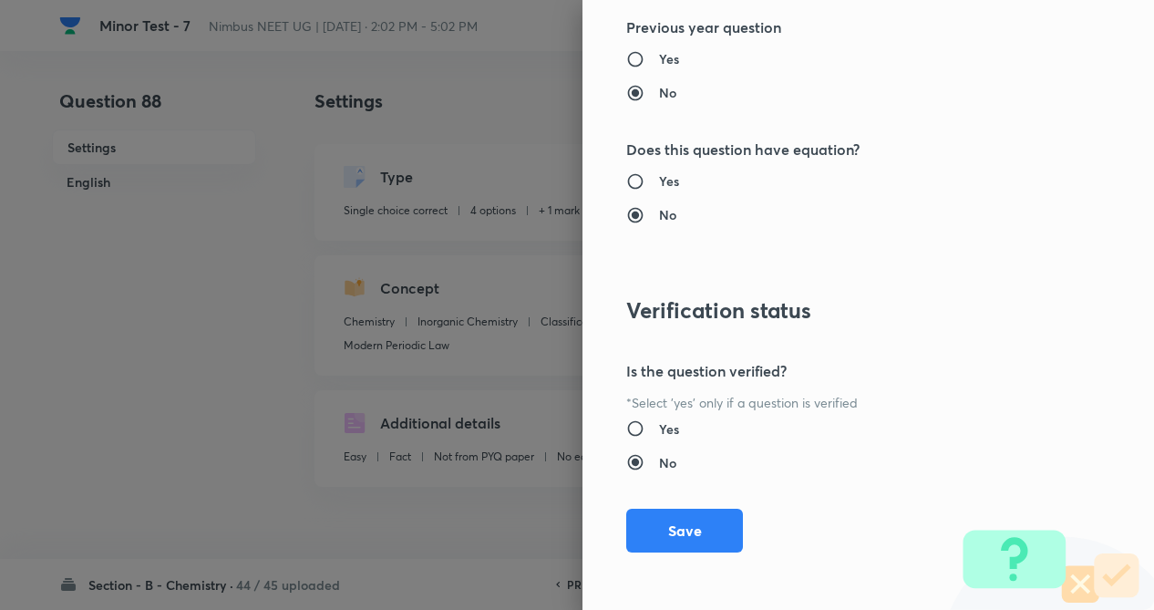
scroll to position [1875, 0]
click at [685, 533] on button "Save" at bounding box center [684, 528] width 117 height 44
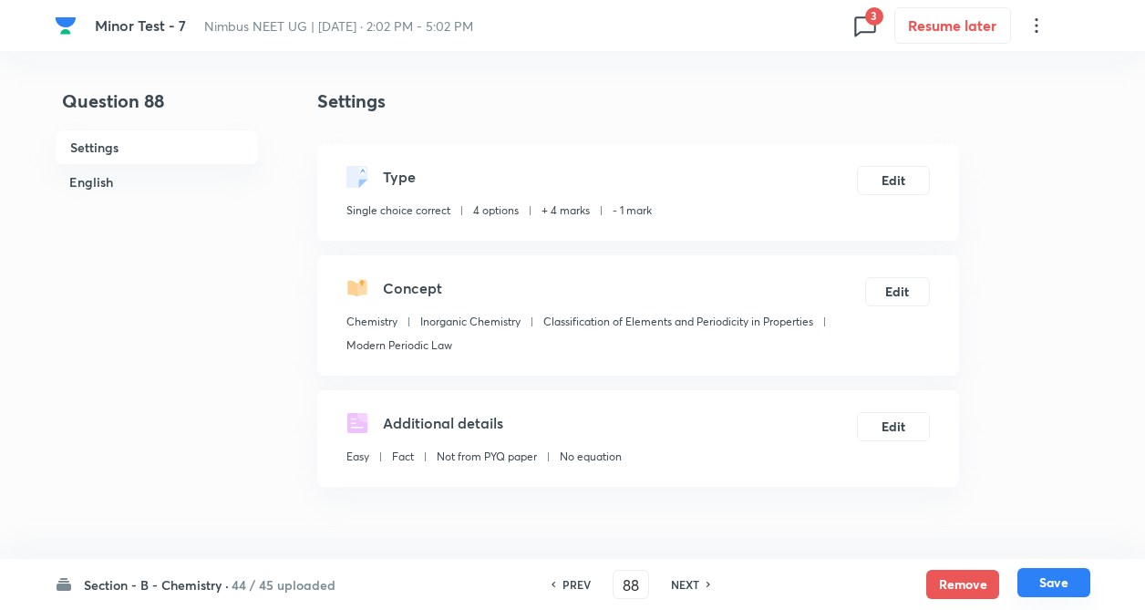
click at [1058, 583] on button "Save" at bounding box center [1053, 582] width 73 height 29
type input "89"
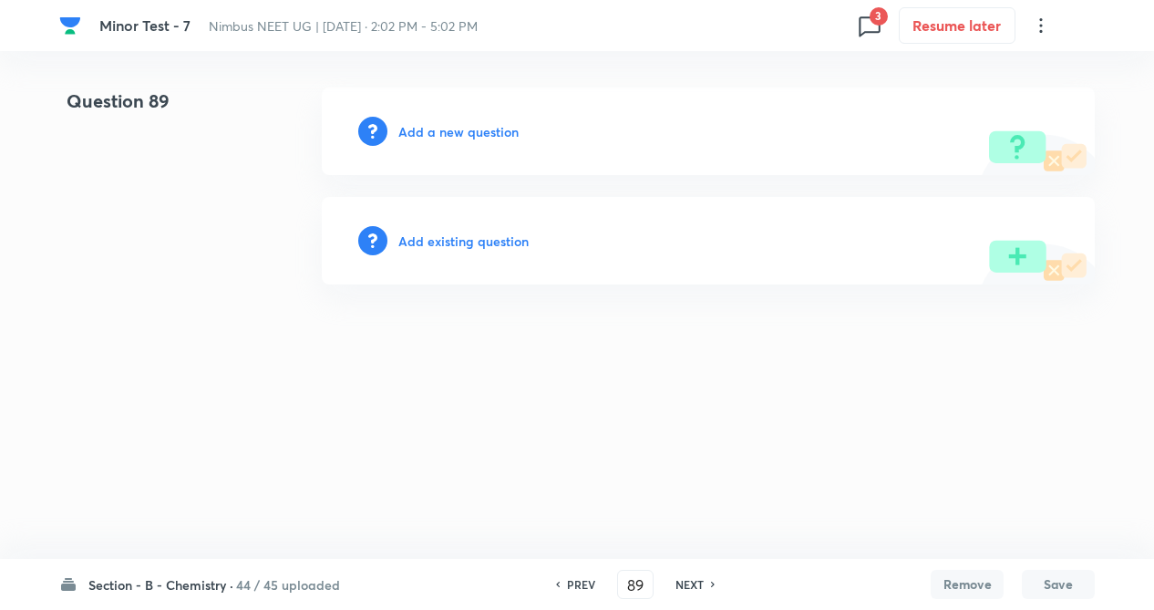
click at [488, 240] on h6 "Add existing question" at bounding box center [463, 241] width 130 height 19
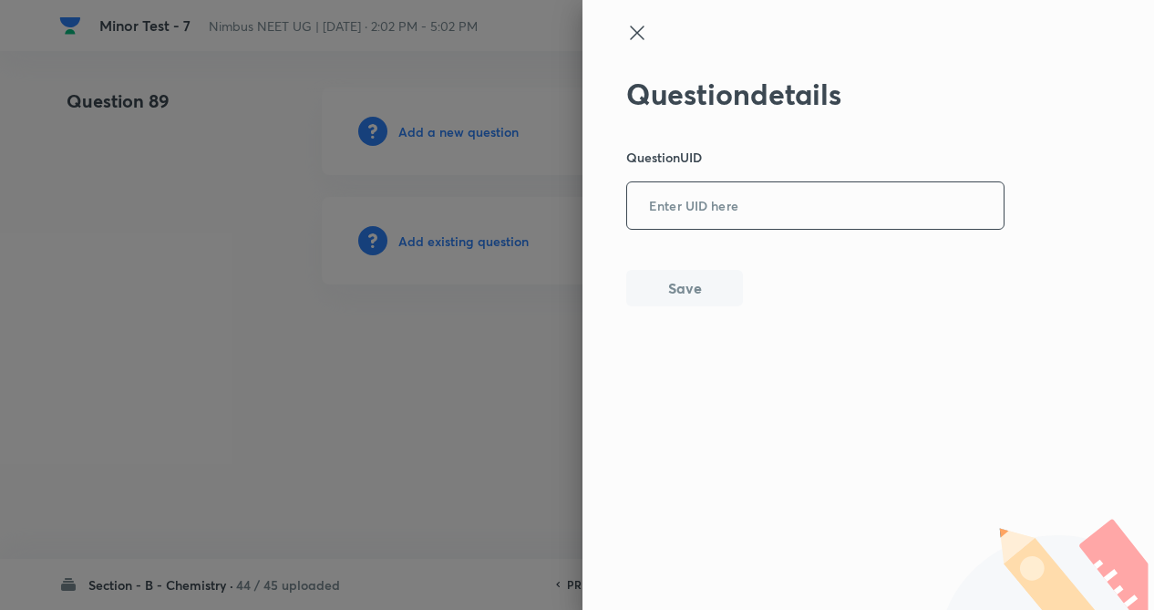
paste input "EREO1"
drag, startPoint x: 784, startPoint y: 207, endPoint x: 765, endPoint y: 232, distance: 31.9
click at [784, 207] on input "EREO1" at bounding box center [815, 206] width 376 height 45
type input "EREO1"
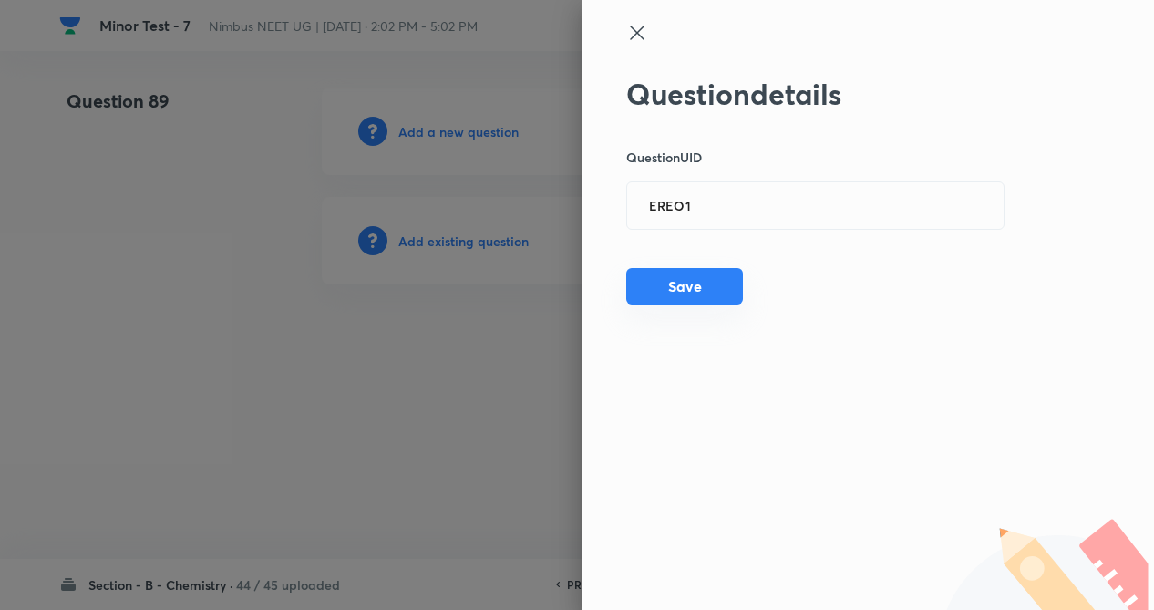
drag, startPoint x: 712, startPoint y: 294, endPoint x: 696, endPoint y: 294, distance: 16.4
click at [708, 294] on button "Save" at bounding box center [684, 286] width 117 height 36
click at [682, 292] on button "Save" at bounding box center [684, 288] width 117 height 36
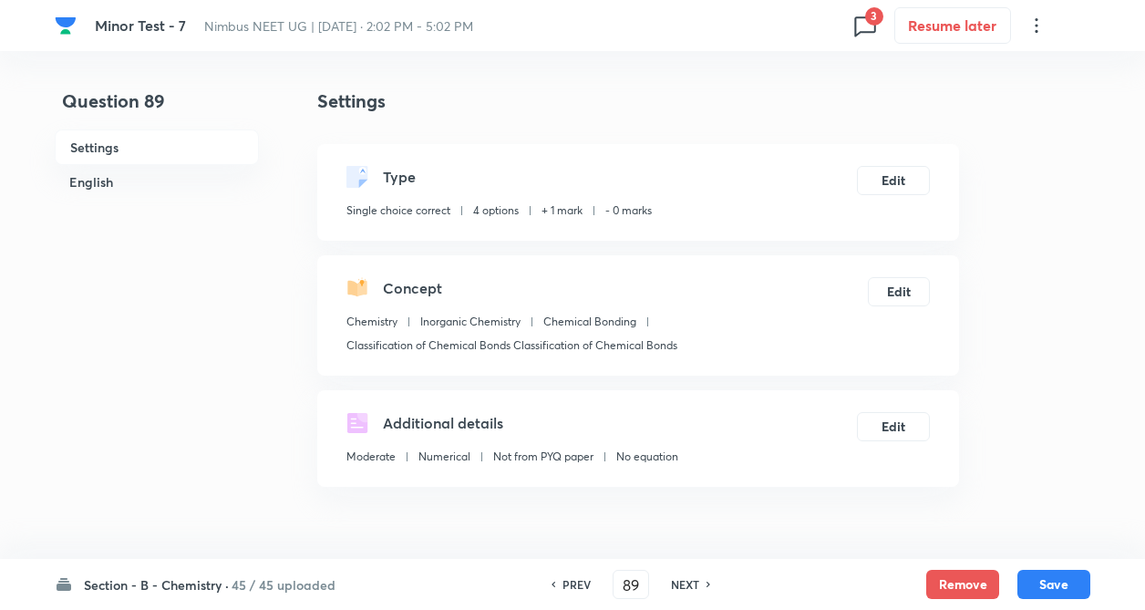
checkbox input "true"
drag, startPoint x: 957, startPoint y: 573, endPoint x: 601, endPoint y: 565, distance: 356.5
click at [953, 573] on button "Remove" at bounding box center [962, 584] width 73 height 29
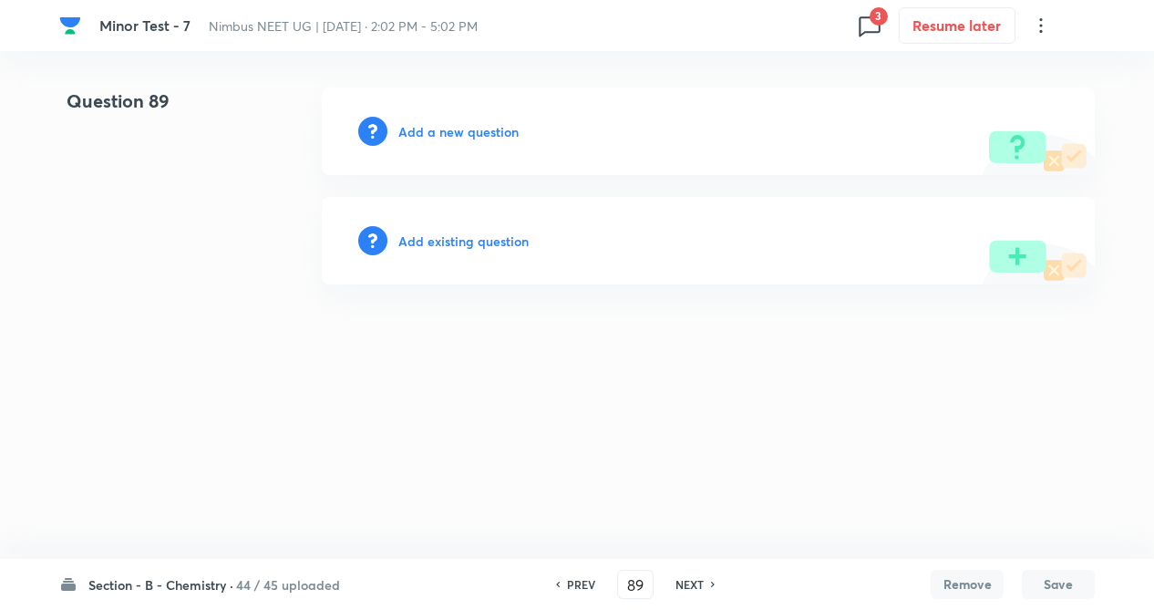
drag, startPoint x: 464, startPoint y: 242, endPoint x: 477, endPoint y: 233, distance: 15.7
click at [477, 233] on h6 "Add existing question" at bounding box center [463, 241] width 130 height 19
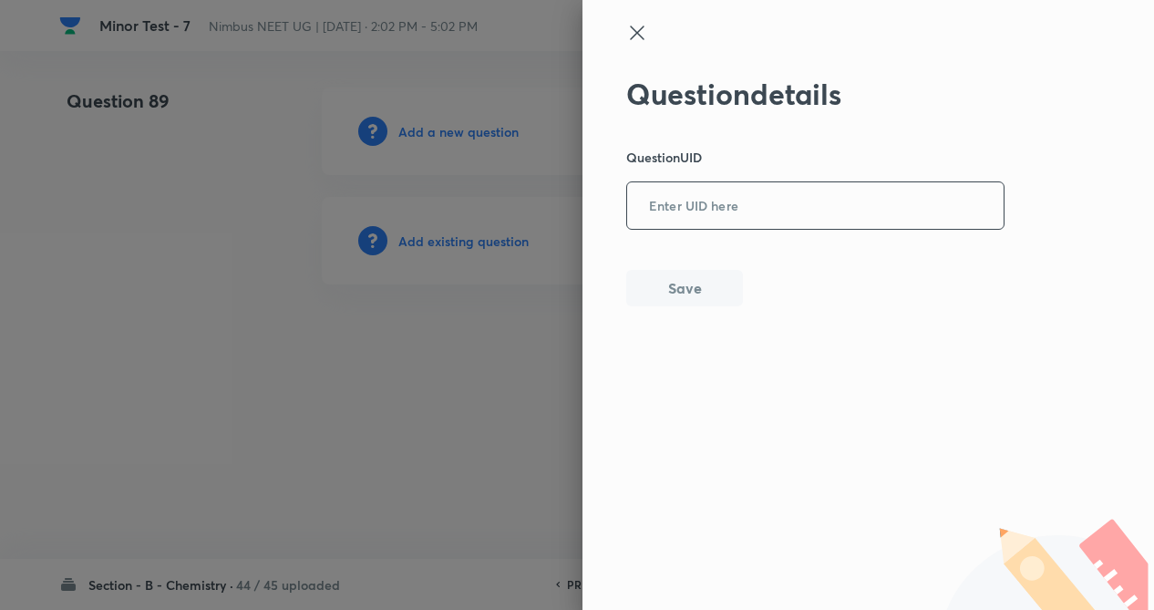
paste input "15C3T"
click at [744, 219] on input "15C3T" at bounding box center [815, 206] width 376 height 45
type input "15C3T"
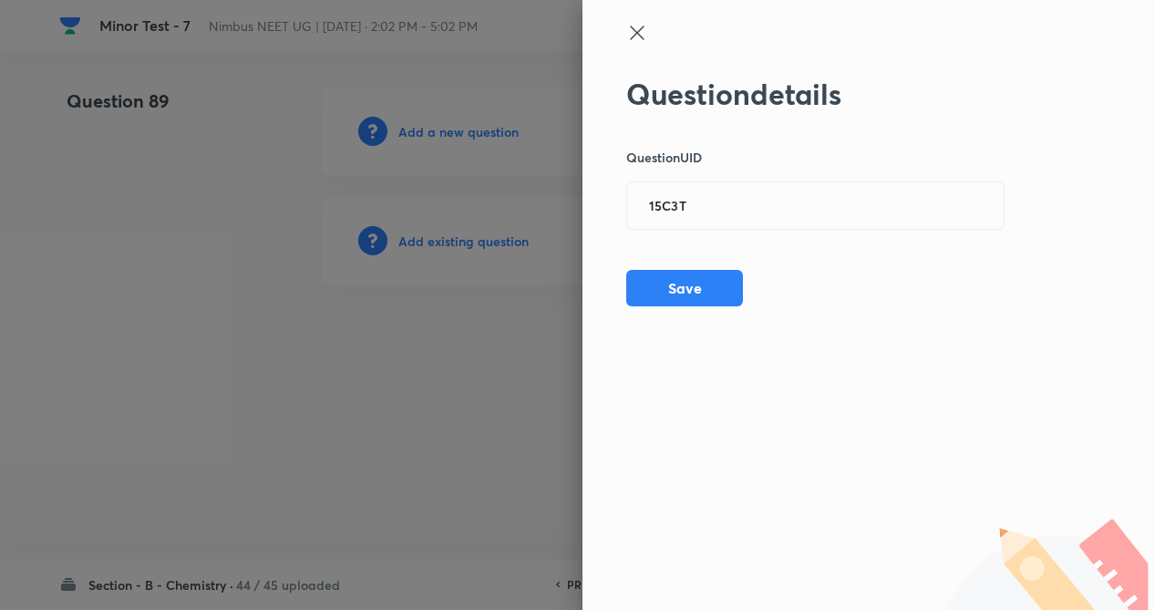
drag, startPoint x: 684, startPoint y: 284, endPoint x: 613, endPoint y: 313, distance: 75.7
click at [668, 288] on button "Save" at bounding box center [684, 288] width 117 height 36
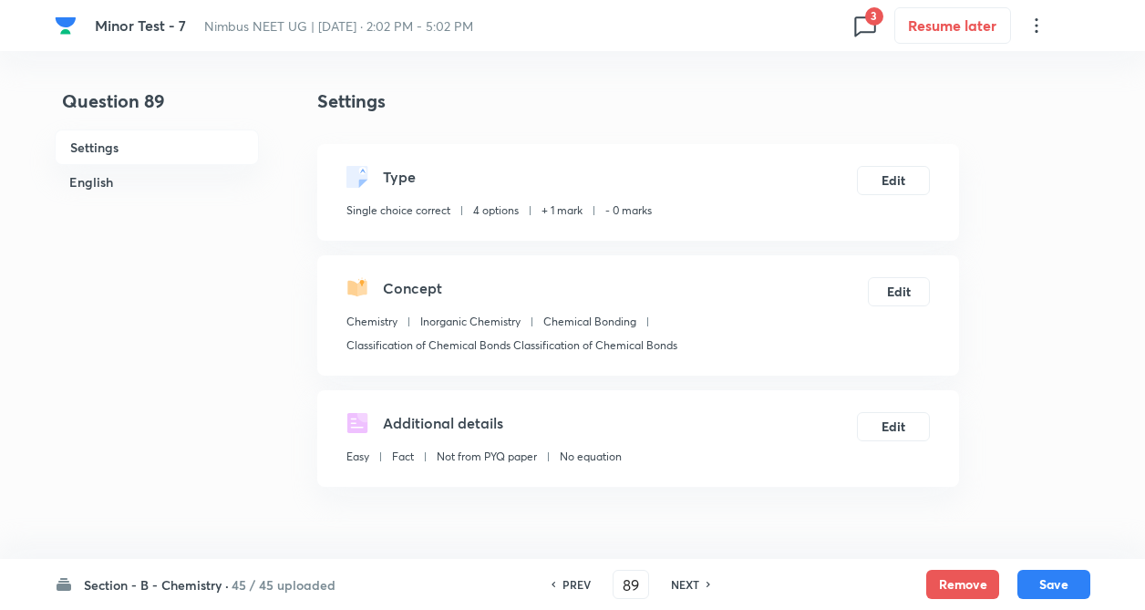
checkbox input "true"
click at [949, 573] on button "Remove" at bounding box center [962, 582] width 73 height 29
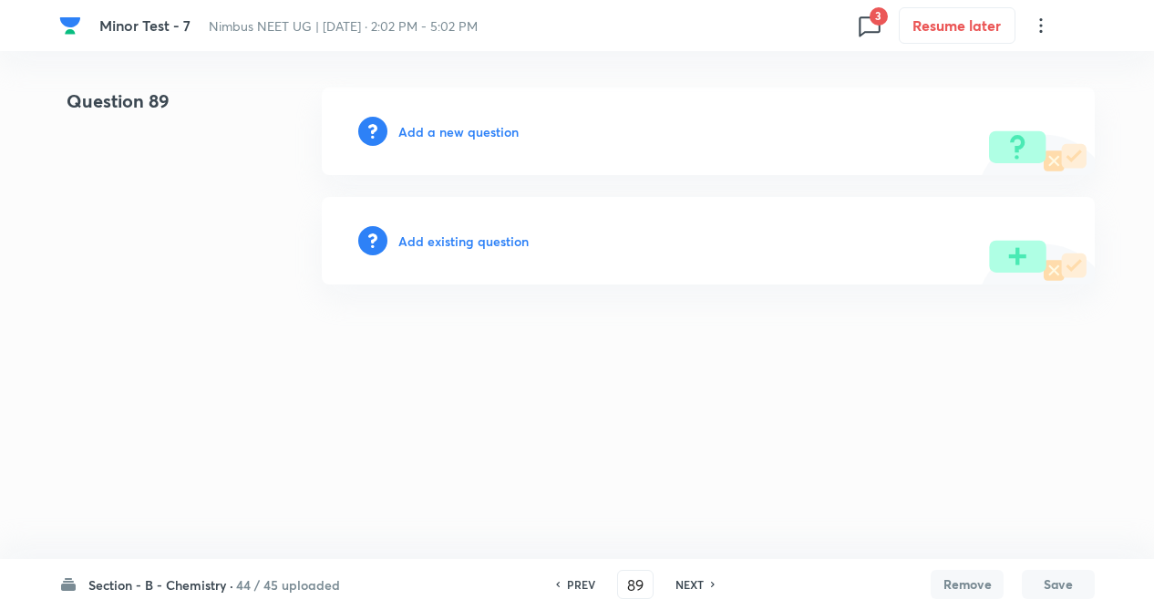
click at [444, 243] on h6 "Add existing question" at bounding box center [463, 241] width 130 height 19
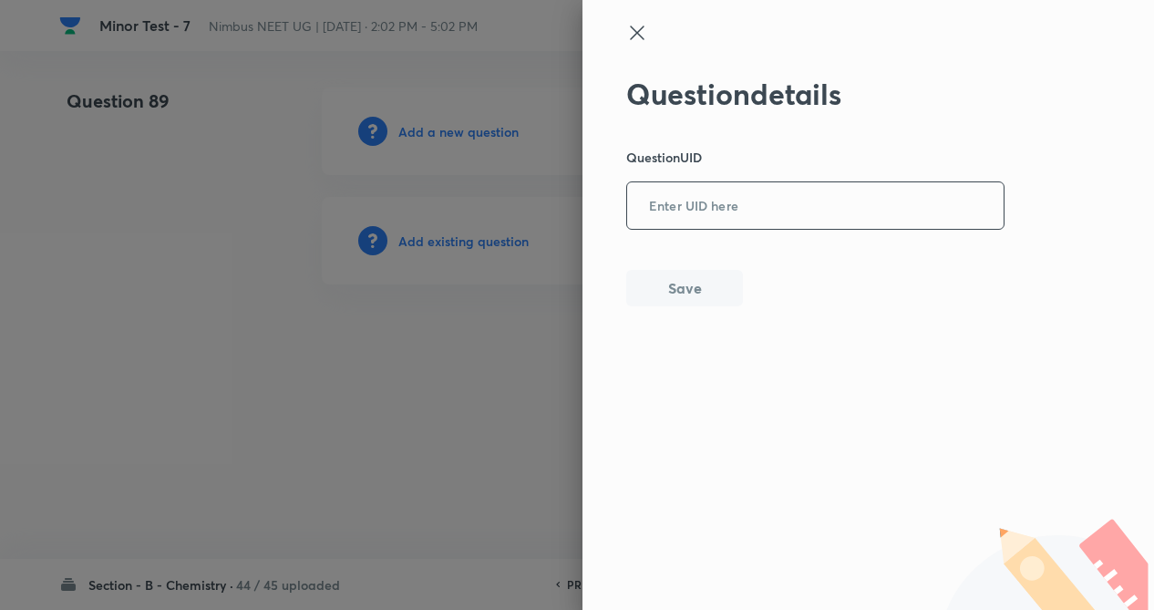
paste input "GJQ8J"
drag, startPoint x: 680, startPoint y: 196, endPoint x: 686, endPoint y: 251, distance: 55.1
click at [680, 200] on input "GJQ8J" at bounding box center [815, 206] width 376 height 45
type input "GJQ8J"
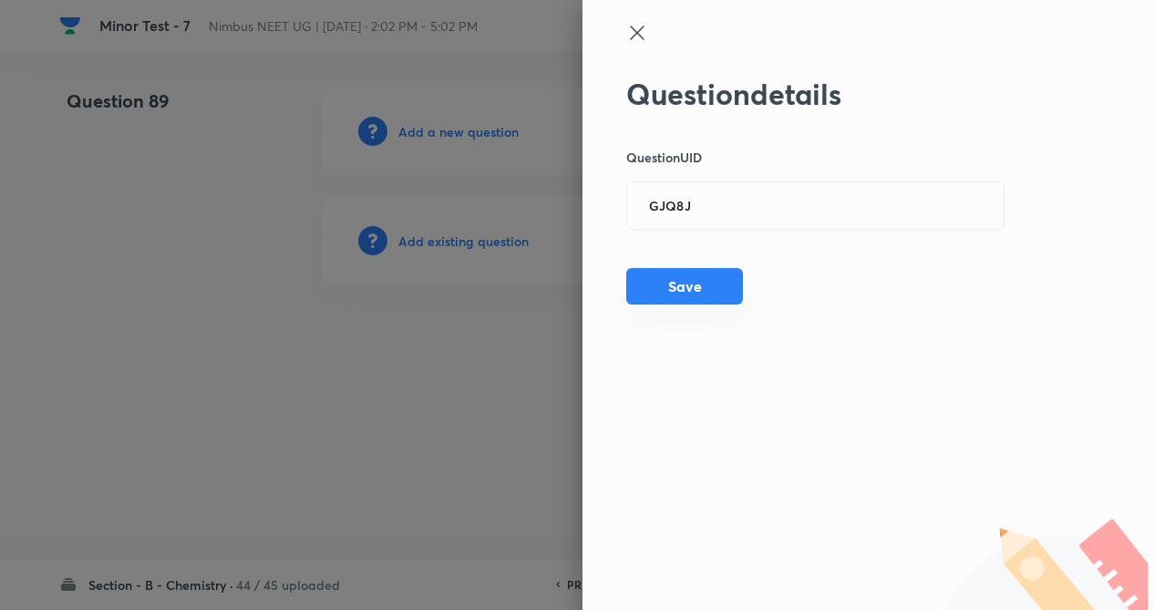
click at [693, 280] on button "Save" at bounding box center [684, 286] width 117 height 36
click at [684, 299] on button "Save" at bounding box center [684, 288] width 117 height 36
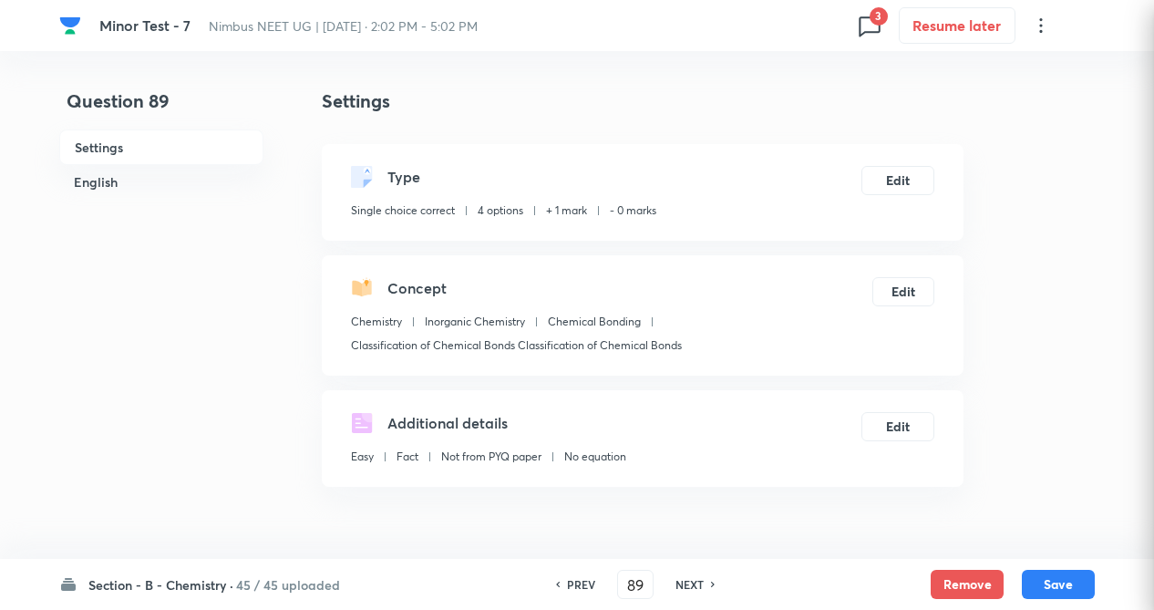
checkbox input "true"
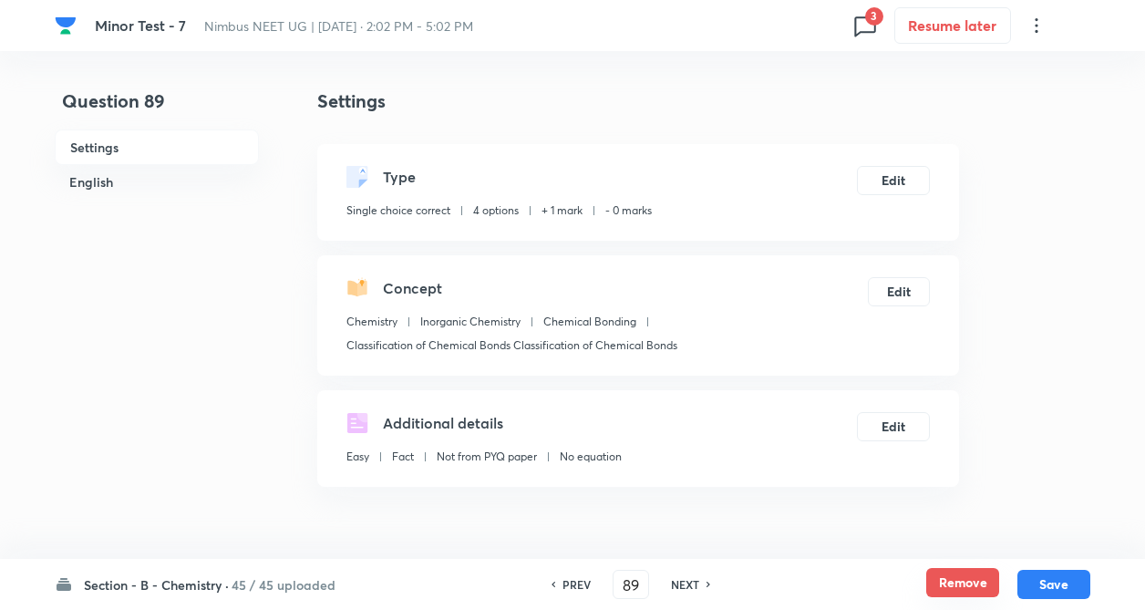
click at [968, 583] on button "Remove" at bounding box center [962, 582] width 73 height 29
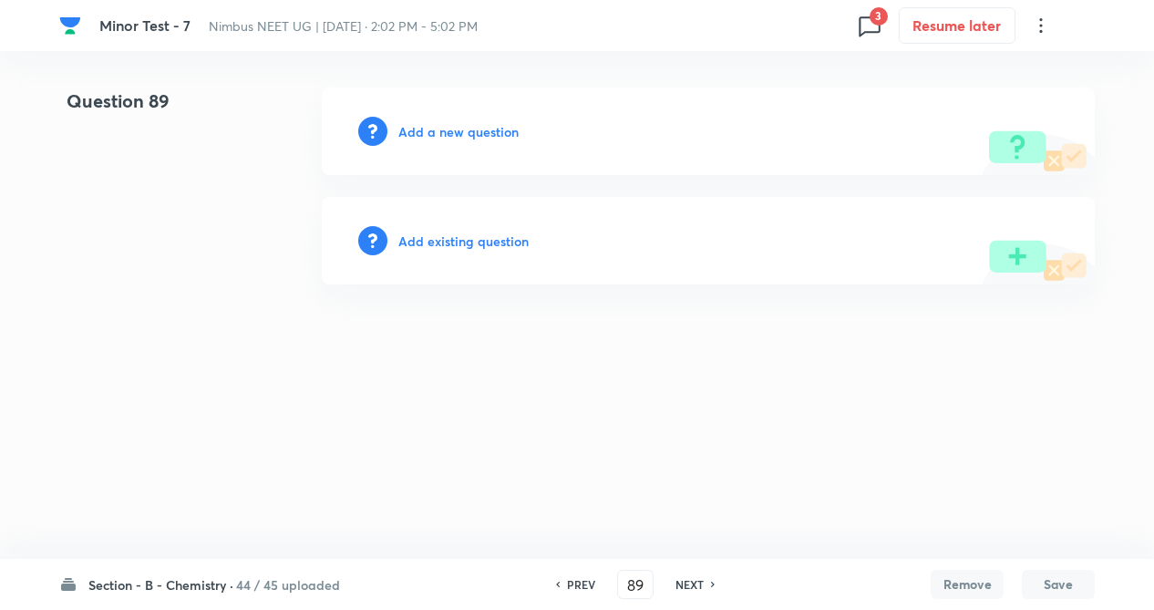
click at [470, 242] on h6 "Add existing question" at bounding box center [463, 241] width 130 height 19
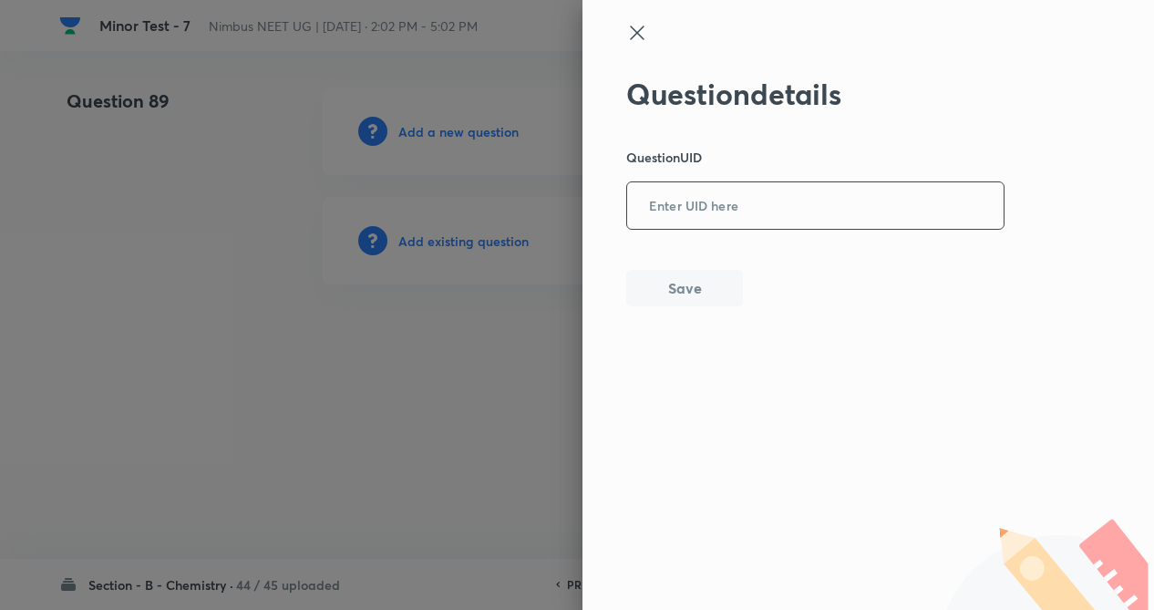
paste input "G4JAG"
drag, startPoint x: 645, startPoint y: 208, endPoint x: 654, endPoint y: 248, distance: 40.9
click at [648, 213] on input "G4JAG" at bounding box center [815, 206] width 376 height 45
type input "G4JAG"
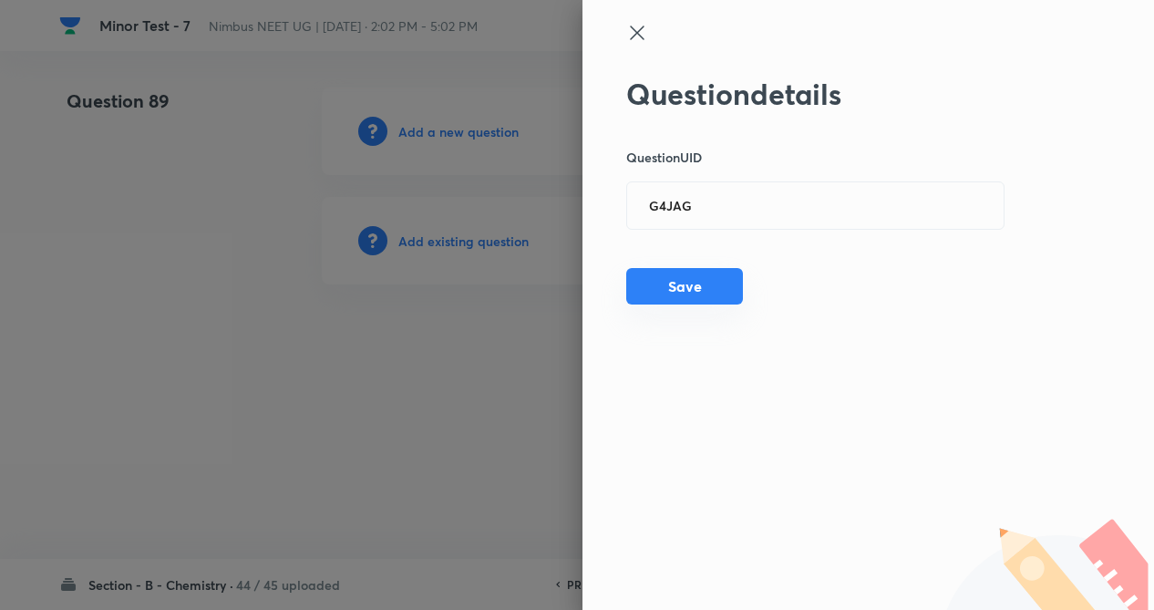
click at [658, 293] on button "Save" at bounding box center [684, 286] width 117 height 36
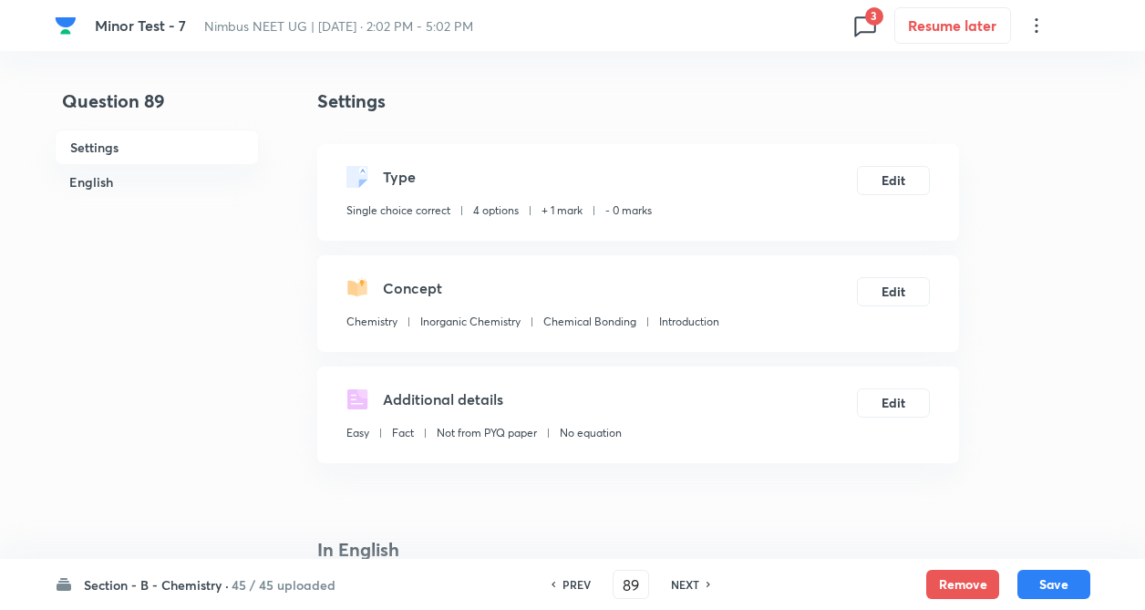
checkbox input "true"
click at [964, 587] on button "Remove" at bounding box center [962, 582] width 73 height 29
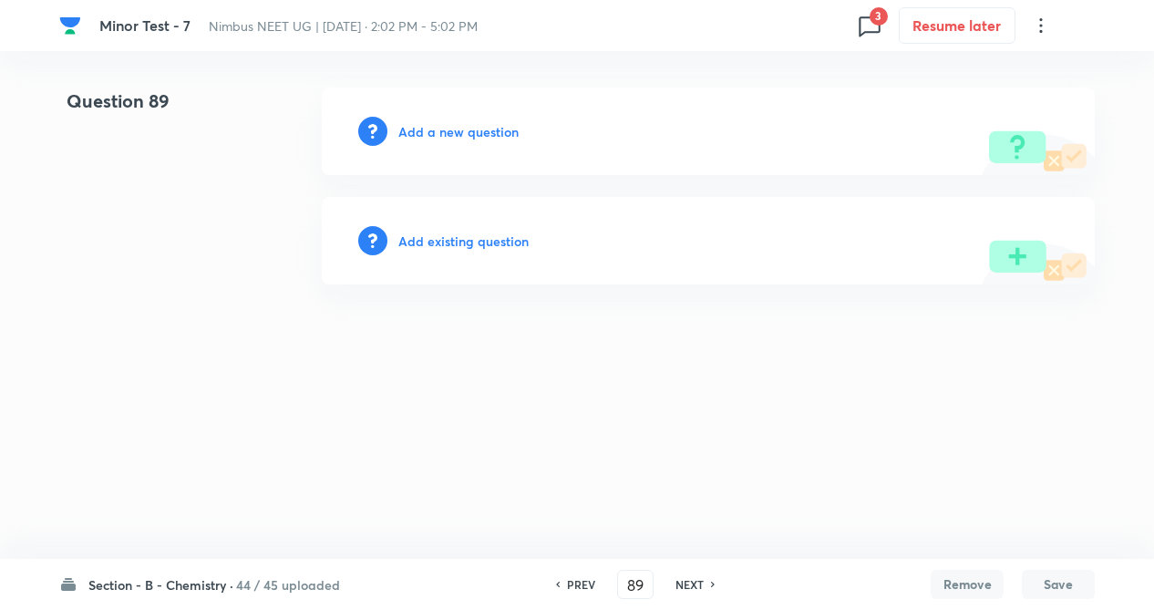
click at [468, 244] on h6 "Add existing question" at bounding box center [463, 241] width 130 height 19
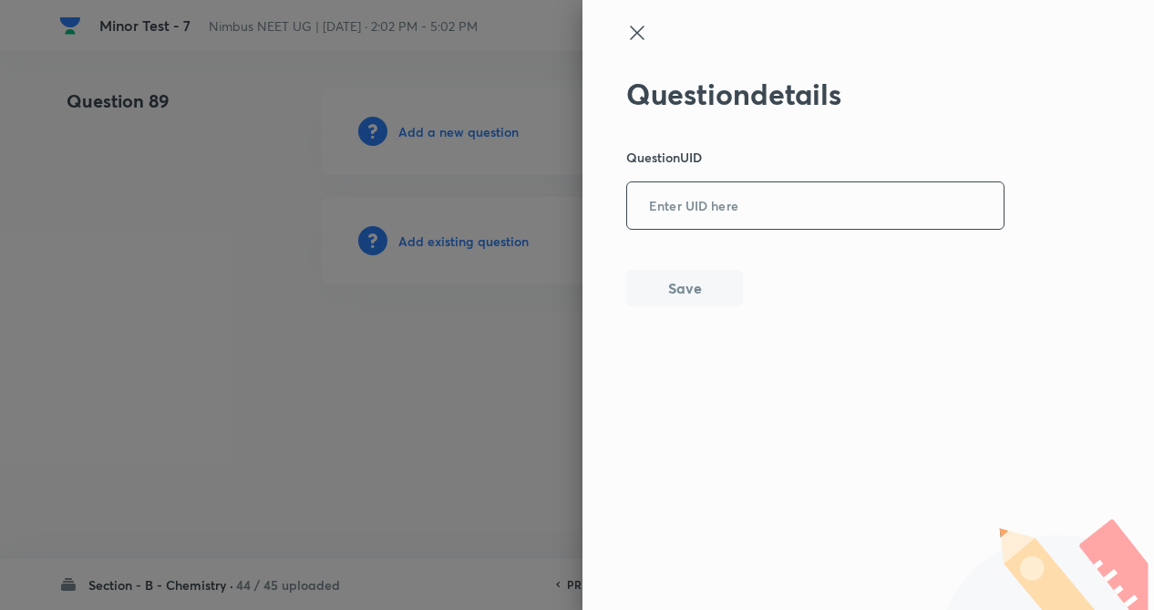
click at [702, 223] on input "text" at bounding box center [815, 206] width 376 height 45
paste input "8FKLK"
type input "8FKLK"
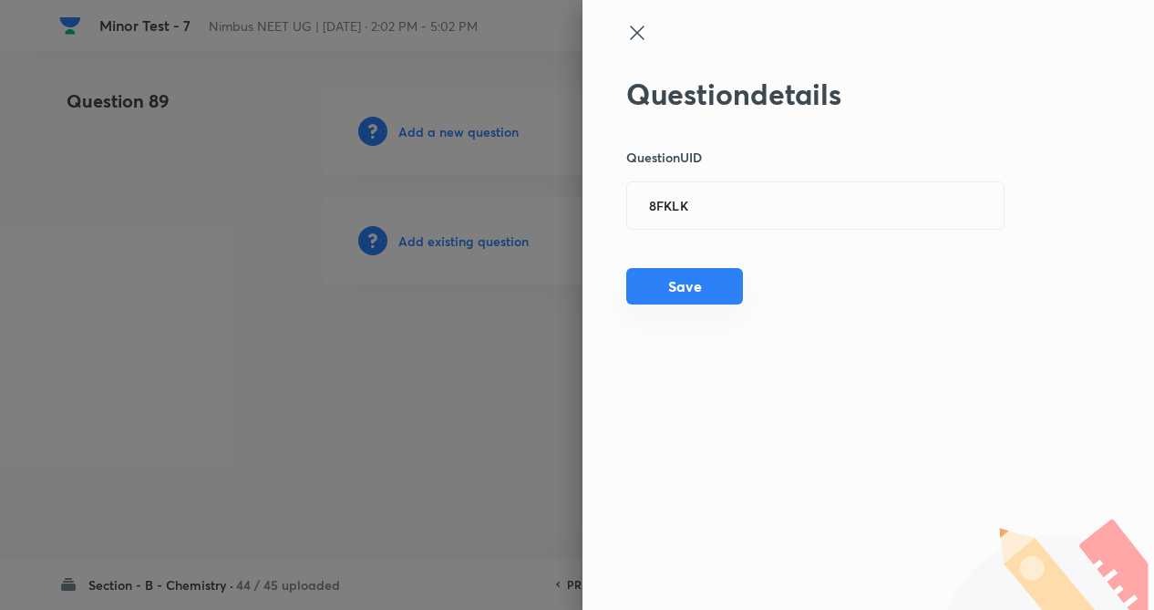
click at [683, 285] on button "Save" at bounding box center [684, 286] width 117 height 36
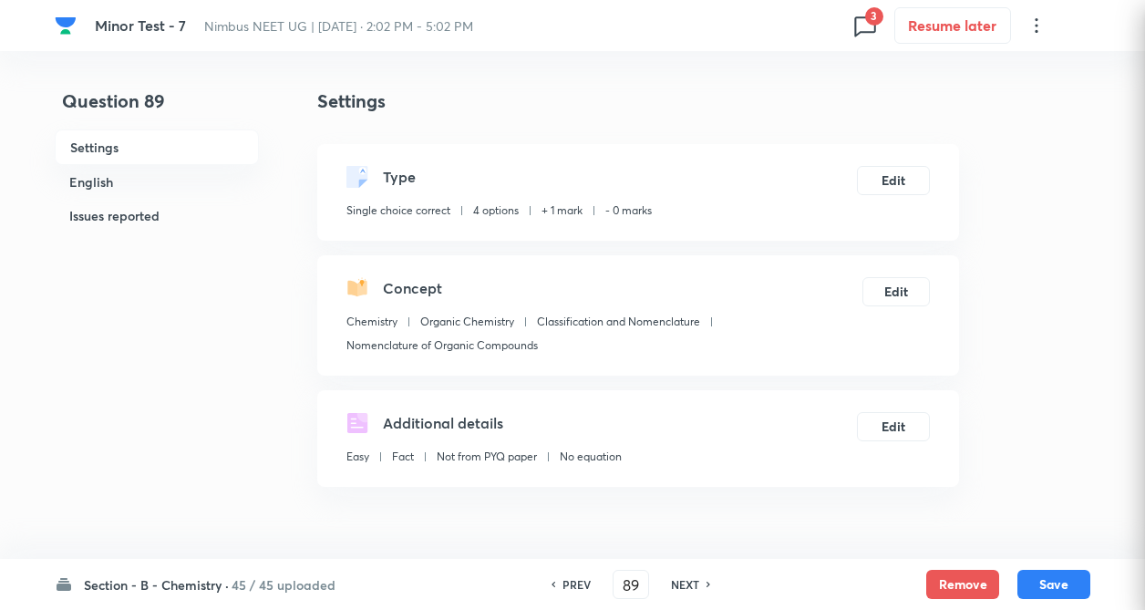
checkbox input "true"
click at [959, 582] on button "Remove" at bounding box center [962, 582] width 73 height 29
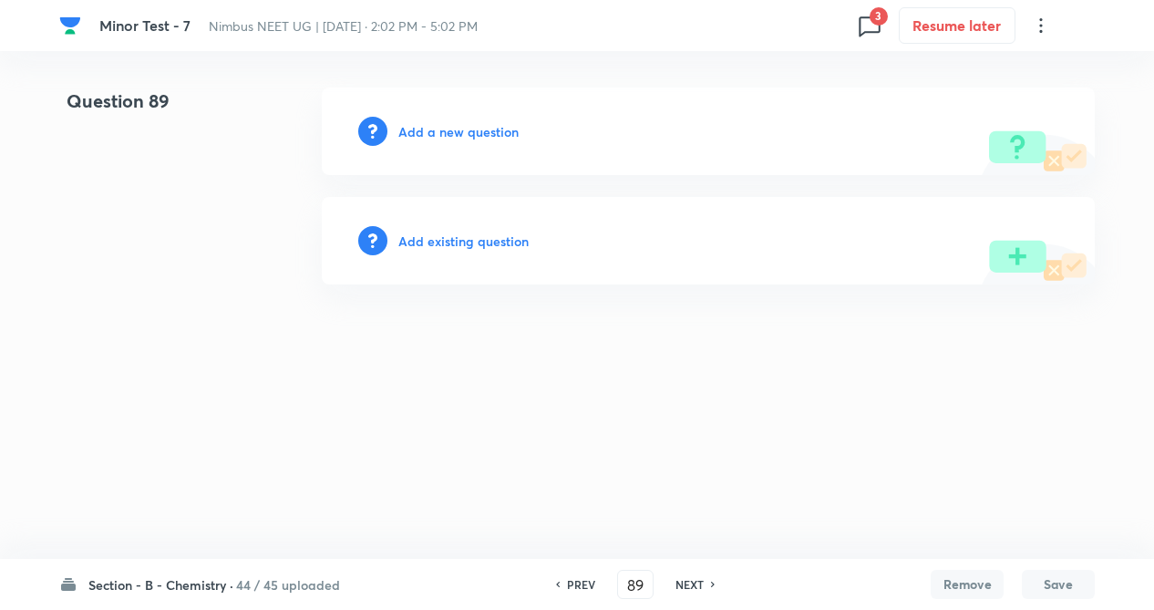
click at [471, 240] on h6 "Add existing question" at bounding box center [463, 241] width 130 height 19
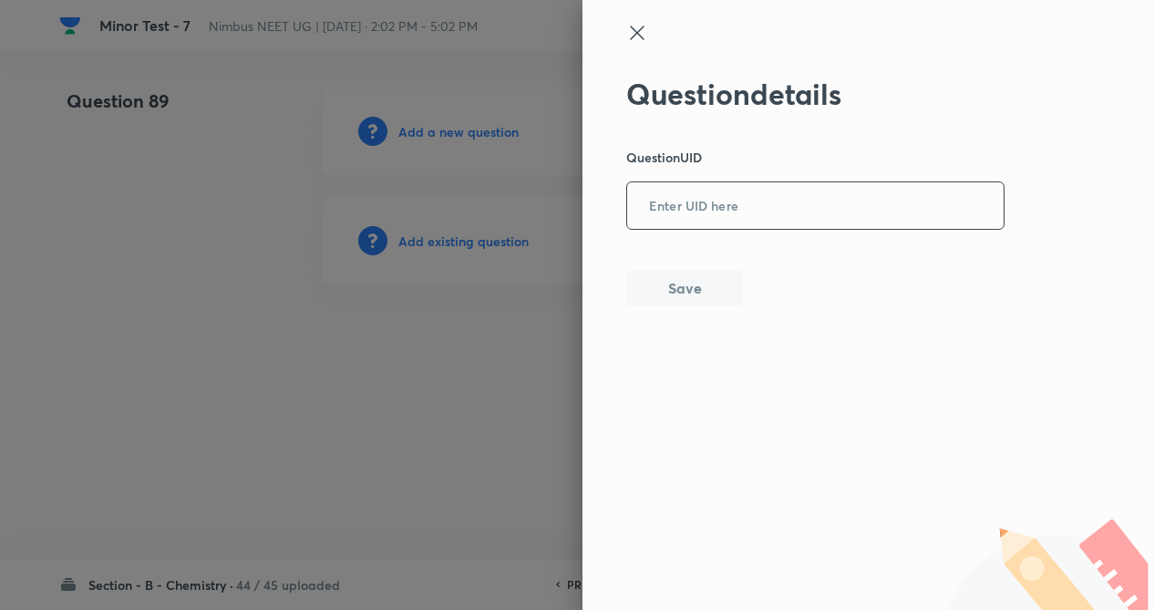
paste input "H4JVQ"
click at [672, 219] on input "H4JVQ" at bounding box center [815, 206] width 376 height 45
type input "H4JVQ"
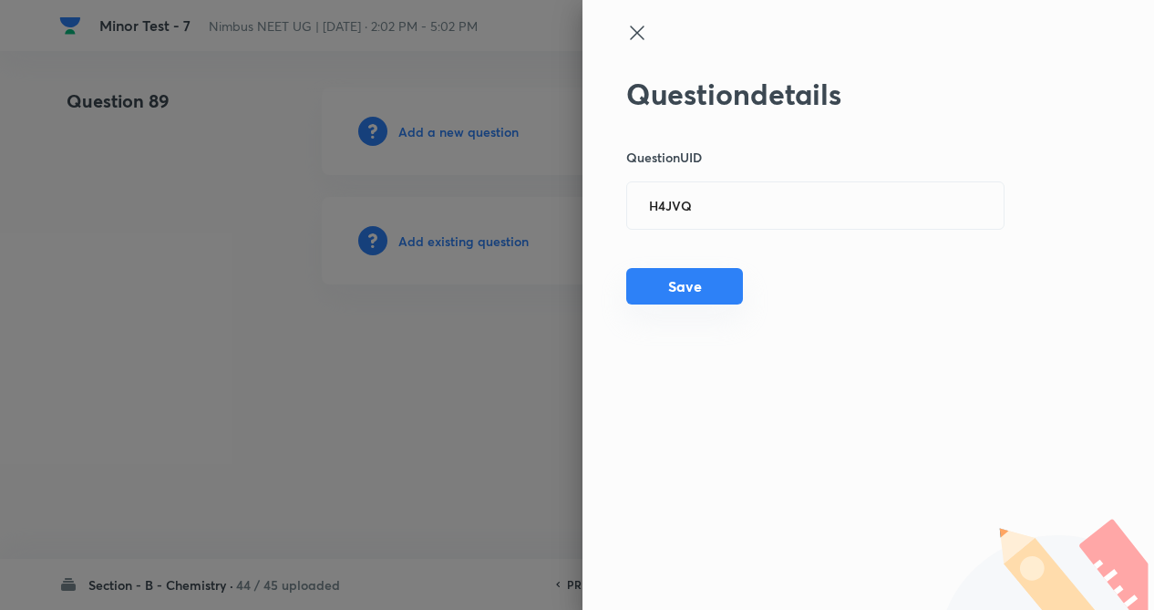
click at [682, 272] on button "Save" at bounding box center [684, 286] width 117 height 36
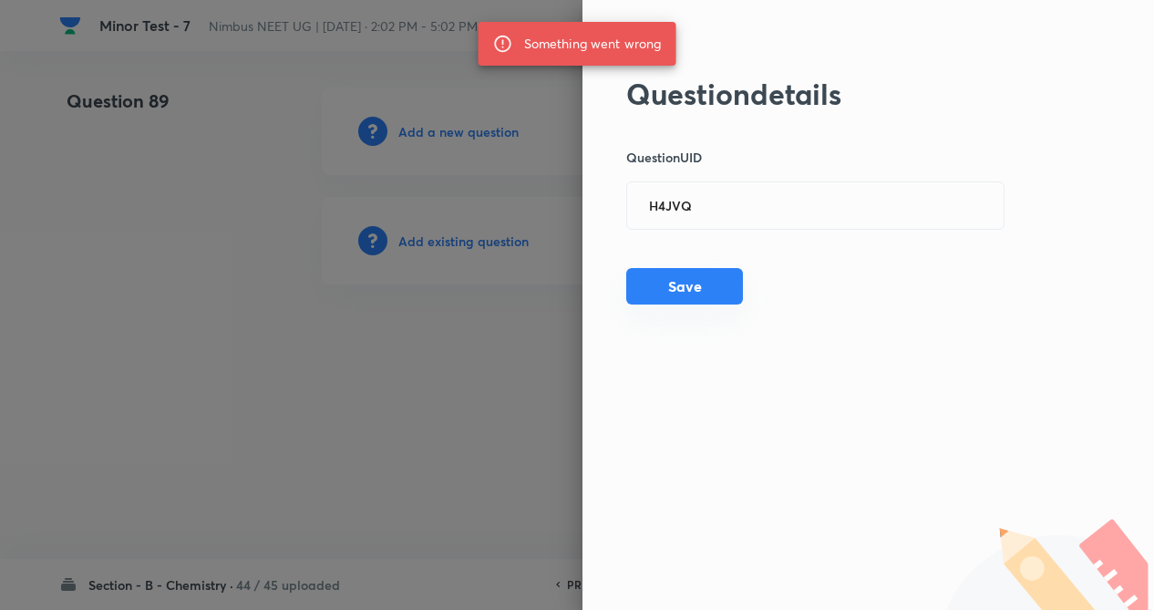
click at [691, 277] on button "Save" at bounding box center [684, 286] width 117 height 36
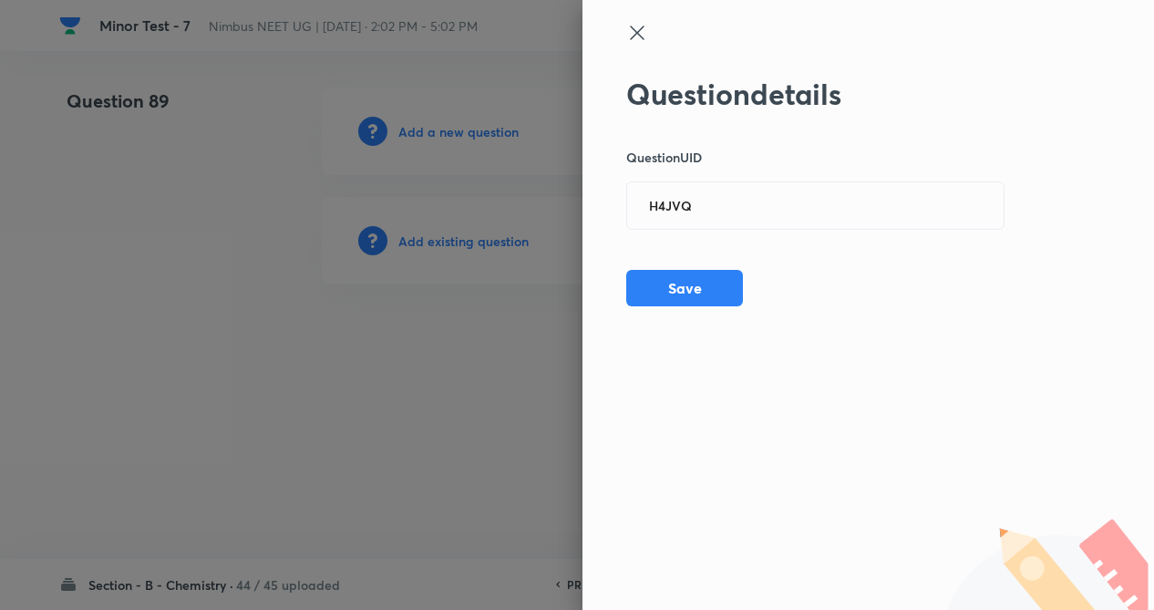
click at [638, 37] on icon at bounding box center [637, 33] width 22 height 22
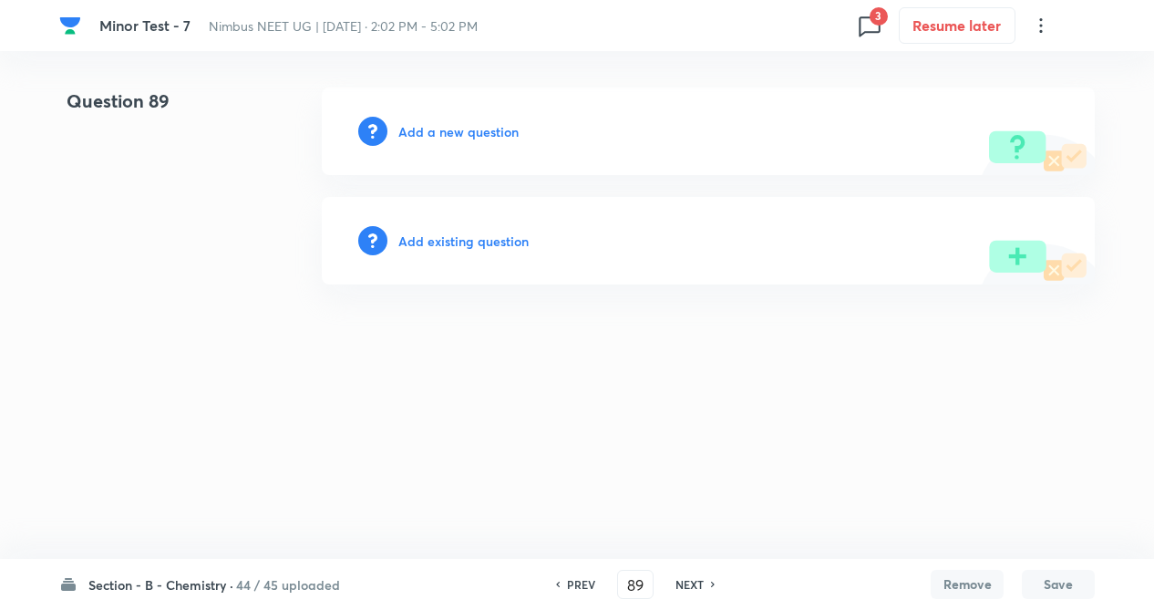
click at [480, 246] on h6 "Add existing question" at bounding box center [463, 241] width 130 height 19
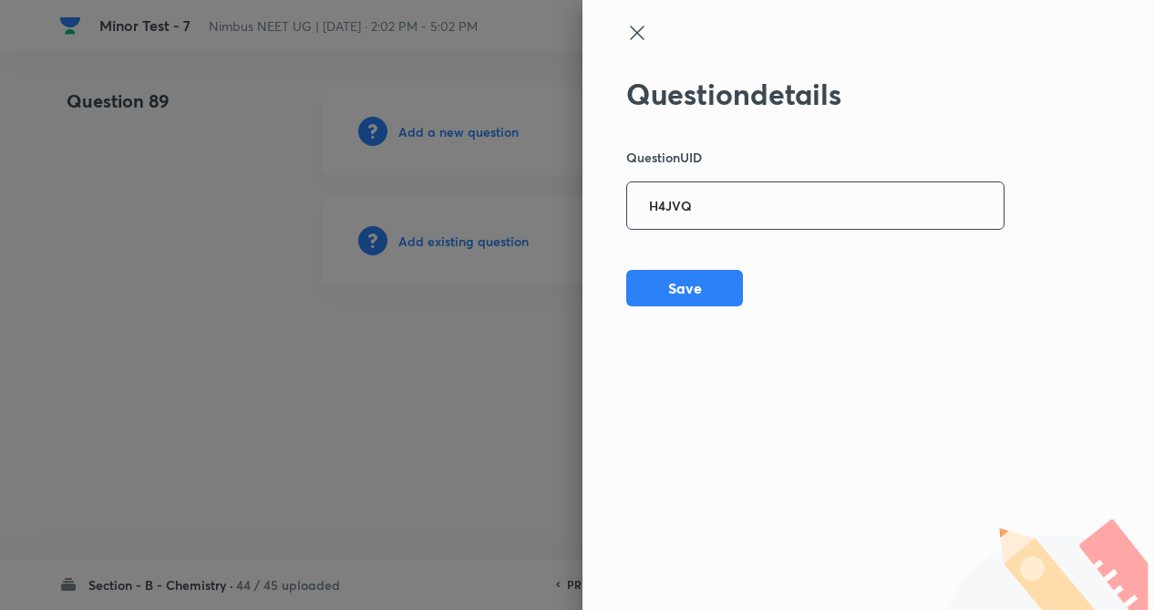
drag, startPoint x: 667, startPoint y: 204, endPoint x: 699, endPoint y: 206, distance: 32.0
click at [669, 203] on input "H4JVQ" at bounding box center [815, 206] width 376 height 45
paste input "GHLB6"
drag, startPoint x: 706, startPoint y: 206, endPoint x: 608, endPoint y: 241, distance: 103.5
click at [605, 222] on div "Question details Question UID GHLB6 ​ Save" at bounding box center [868, 305] width 572 height 610
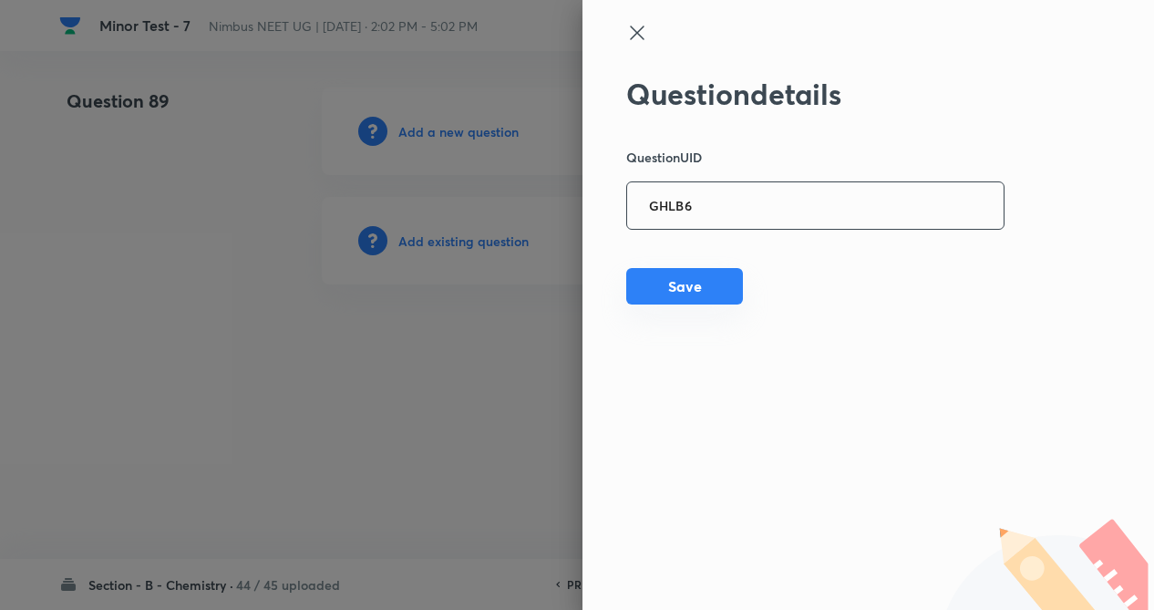
type input "GHLB6"
click at [653, 271] on button "Save" at bounding box center [684, 286] width 117 height 36
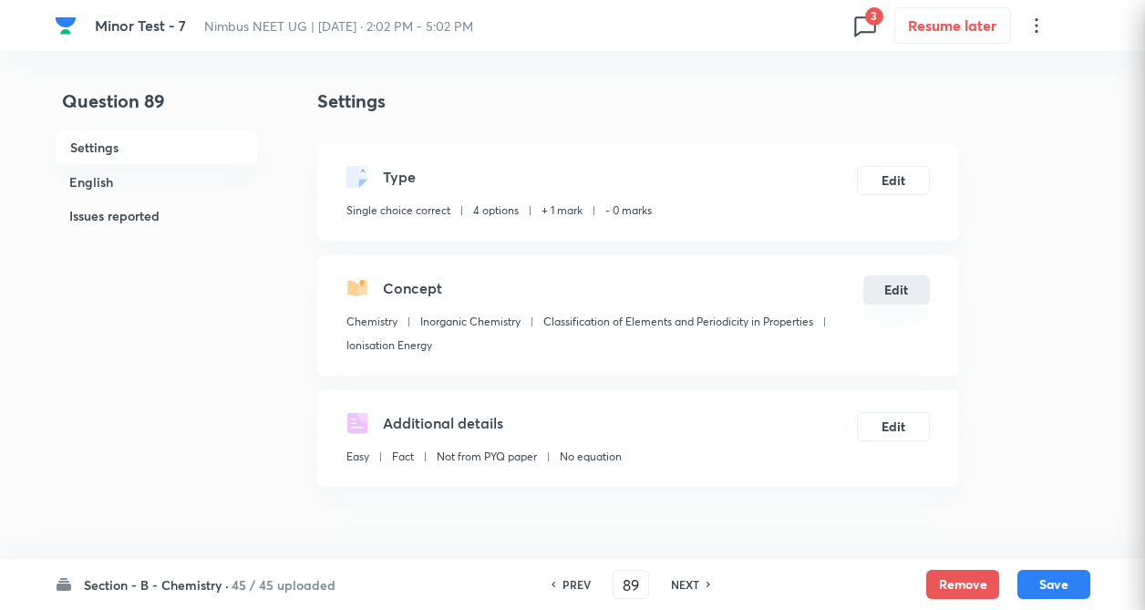
checkbox input "true"
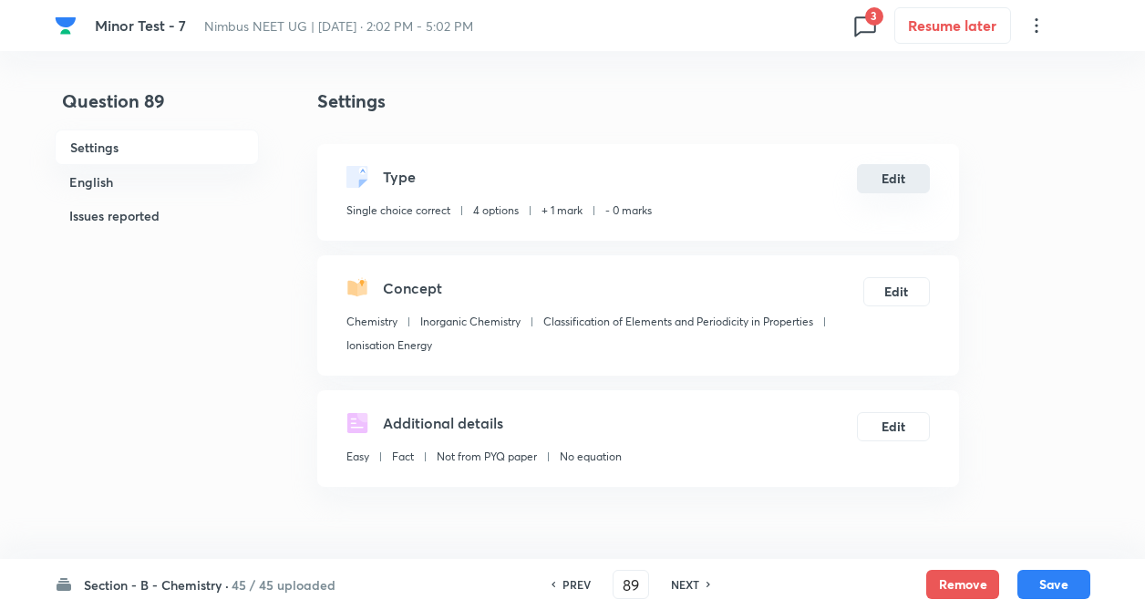
click at [910, 180] on button "Edit" at bounding box center [893, 178] width 73 height 29
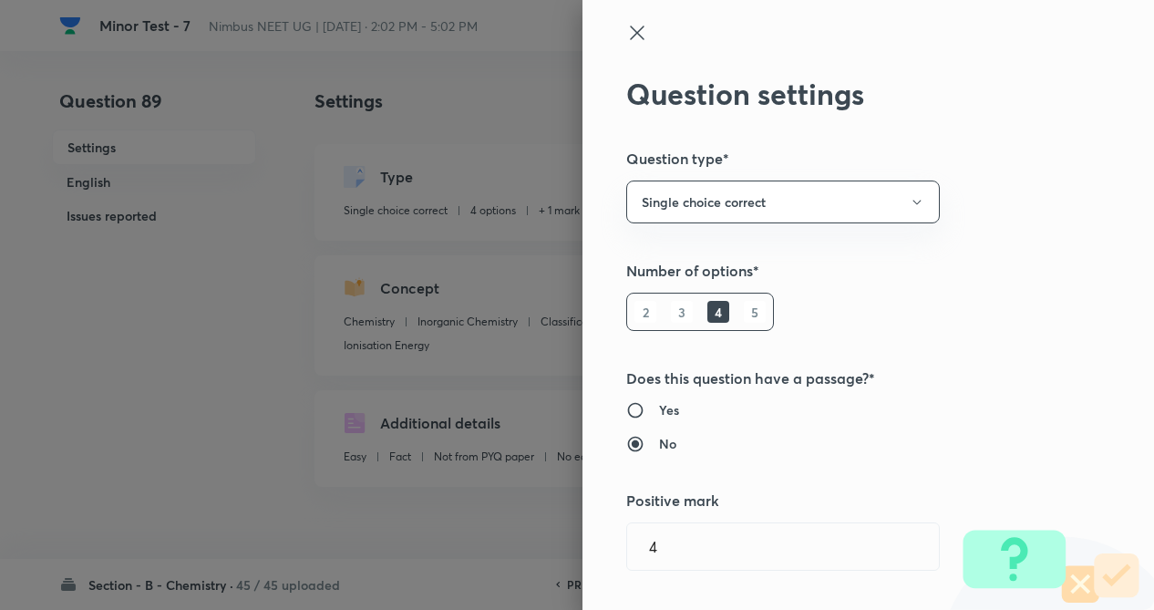
type input "1"
type input "0"
type input "Ionisation Energy"
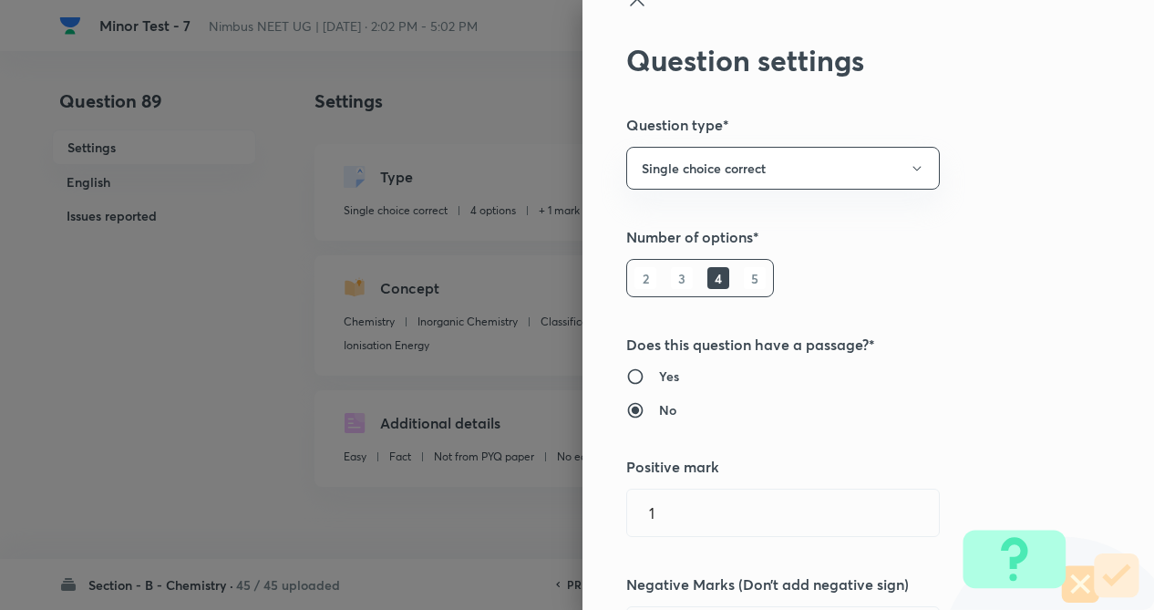
click at [956, 252] on div "Question settings Question type* Single choice correct Number of options* 2 3 4…" at bounding box center [868, 305] width 572 height 610
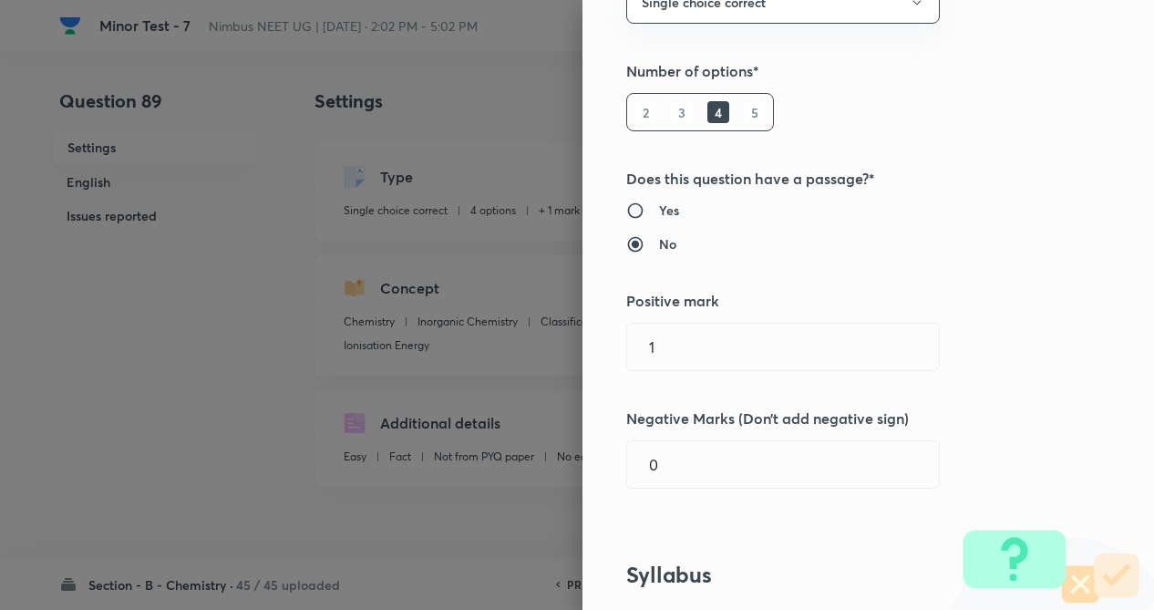
scroll to position [219, 0]
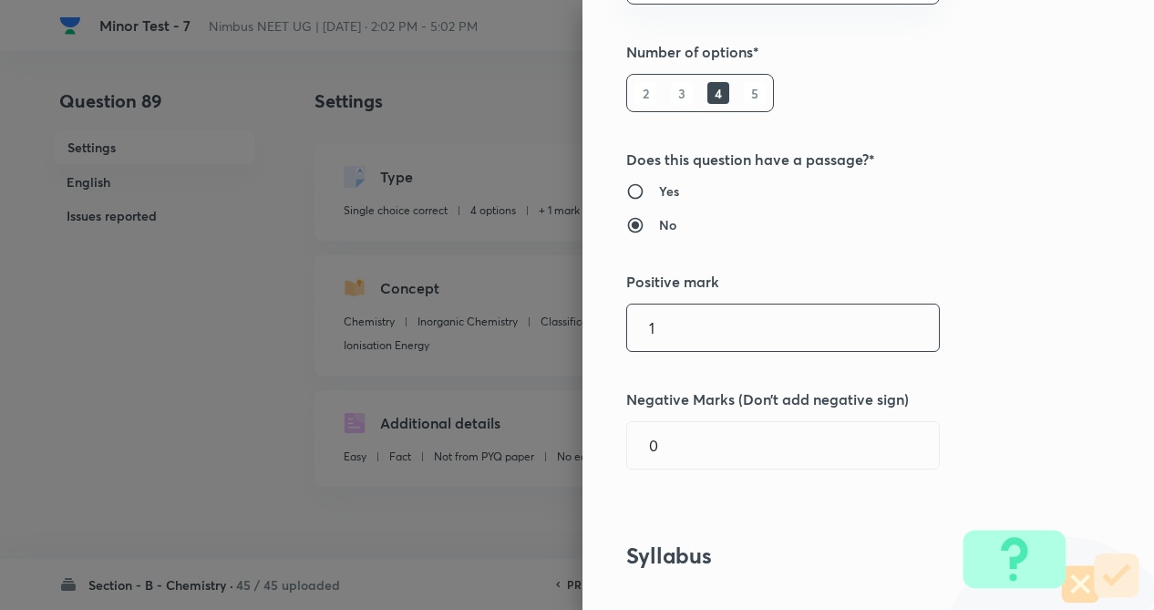
click at [706, 319] on input "1" at bounding box center [783, 327] width 312 height 46
type input "4"
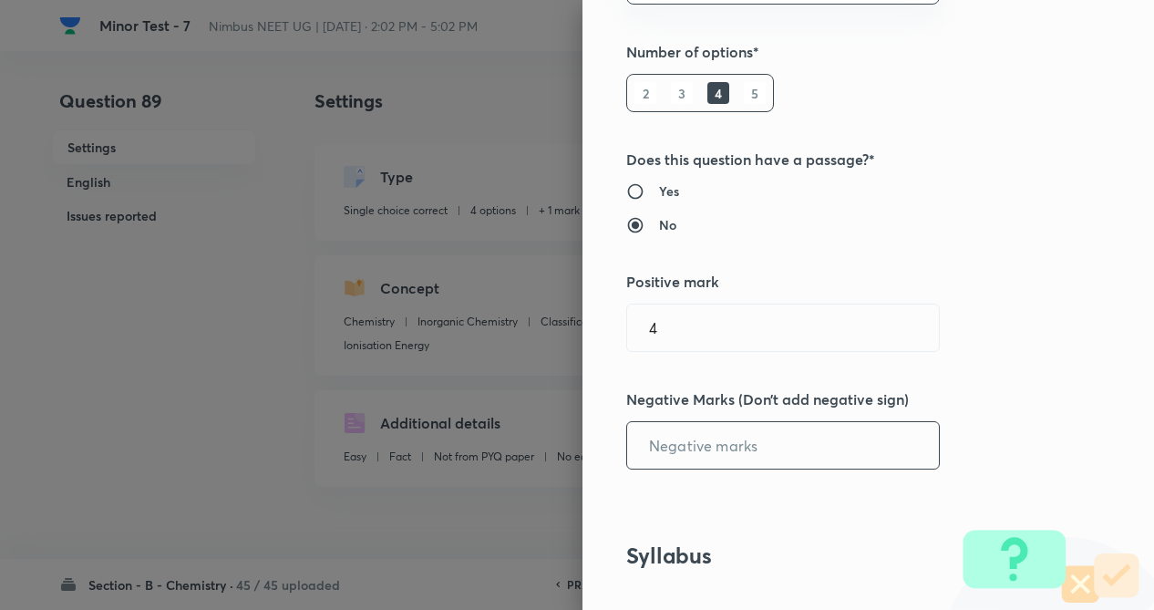
click at [707, 464] on input "text" at bounding box center [783, 445] width 312 height 46
type input "1"
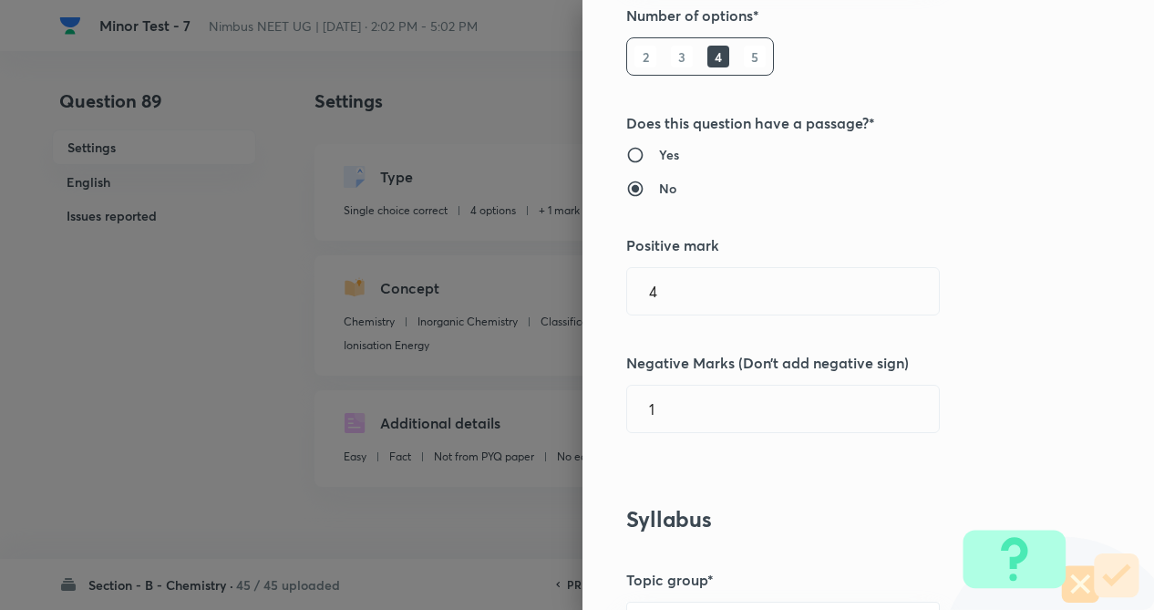
drag, startPoint x: 1012, startPoint y: 353, endPoint x: 967, endPoint y: 433, distance: 91.8
click at [1012, 352] on div "Question settings Question type* Single choice correct Number of options* 2 3 4…" at bounding box center [868, 305] width 572 height 610
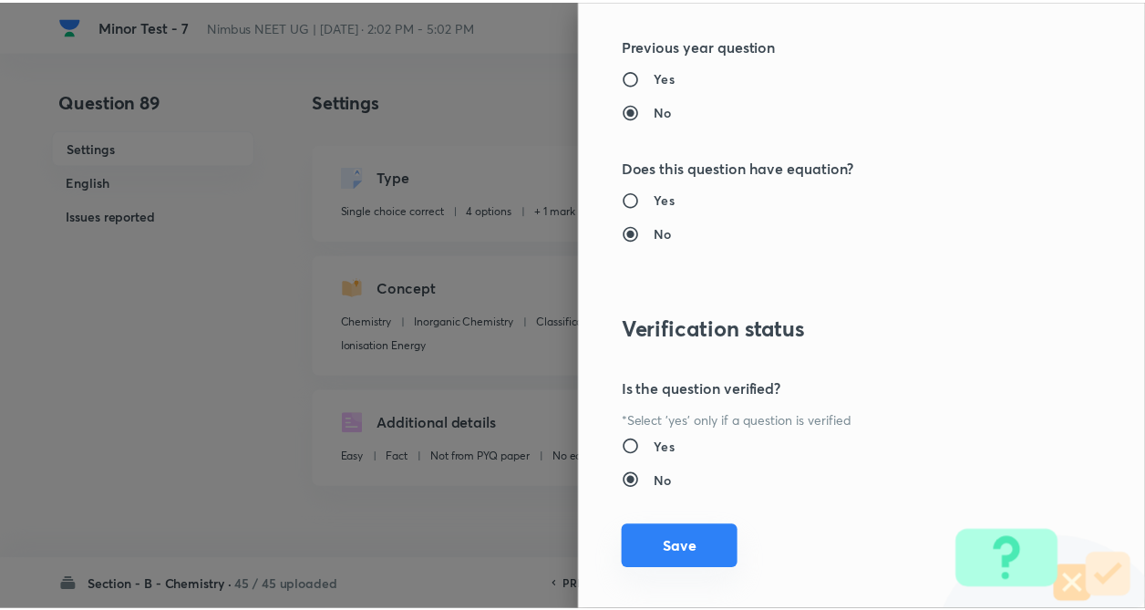
scroll to position [1875, 0]
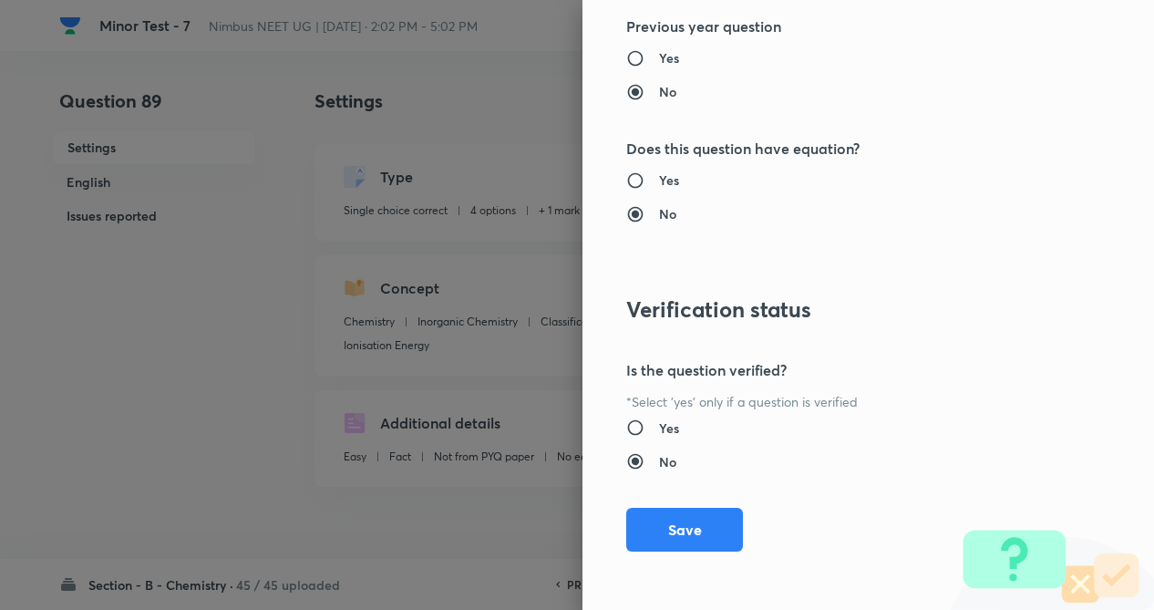
drag, startPoint x: 693, startPoint y: 530, endPoint x: 975, endPoint y: 585, distance: 288.0
click at [696, 528] on button "Save" at bounding box center [684, 530] width 117 height 44
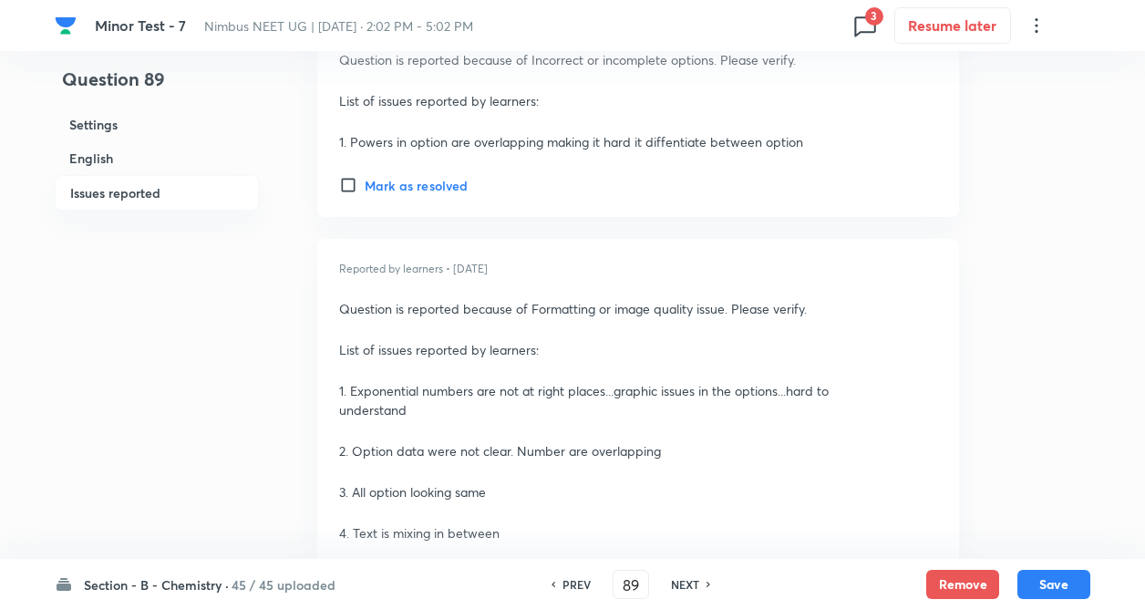
scroll to position [2552, 0]
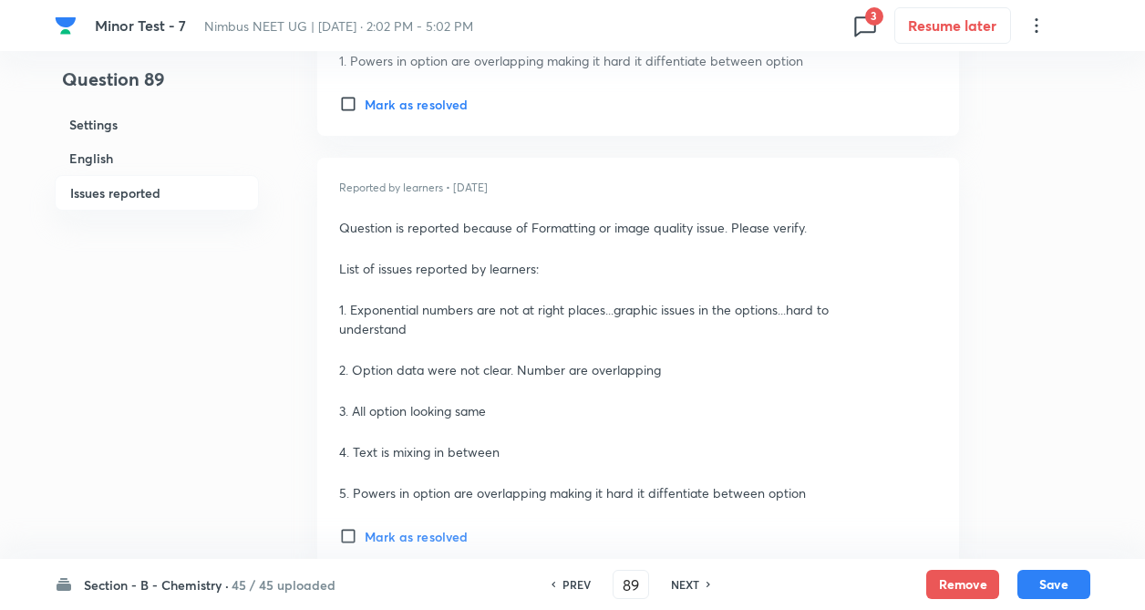
drag, startPoint x: 944, startPoint y: 574, endPoint x: 825, endPoint y: 596, distance: 121.4
click at [945, 575] on button "Remove" at bounding box center [962, 584] width 73 height 29
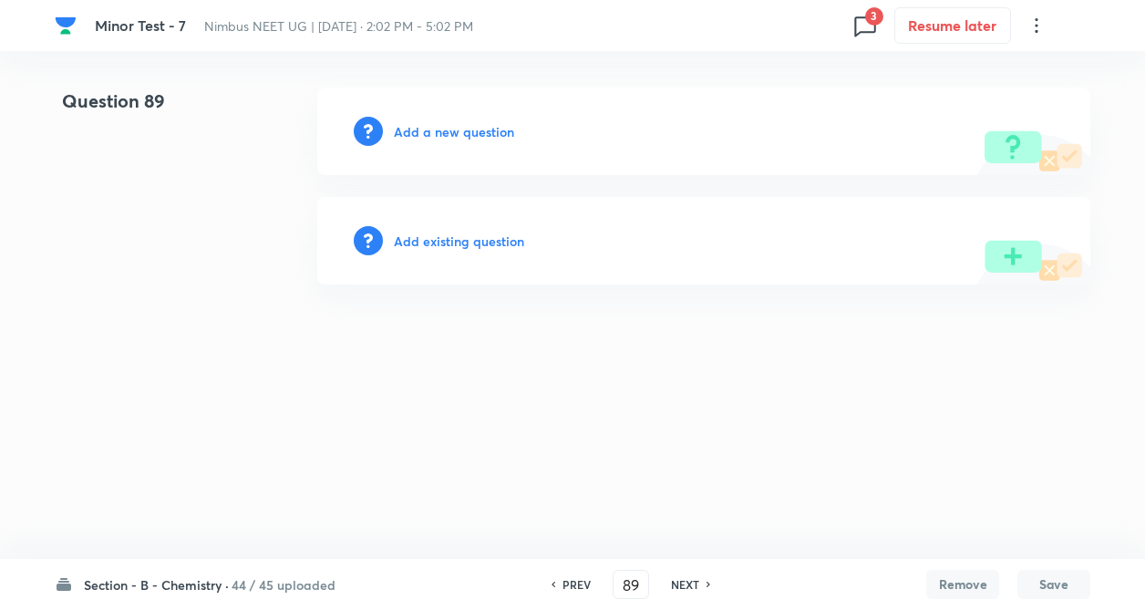
scroll to position [0, 0]
click at [447, 246] on h6 "Add existing question" at bounding box center [463, 241] width 130 height 19
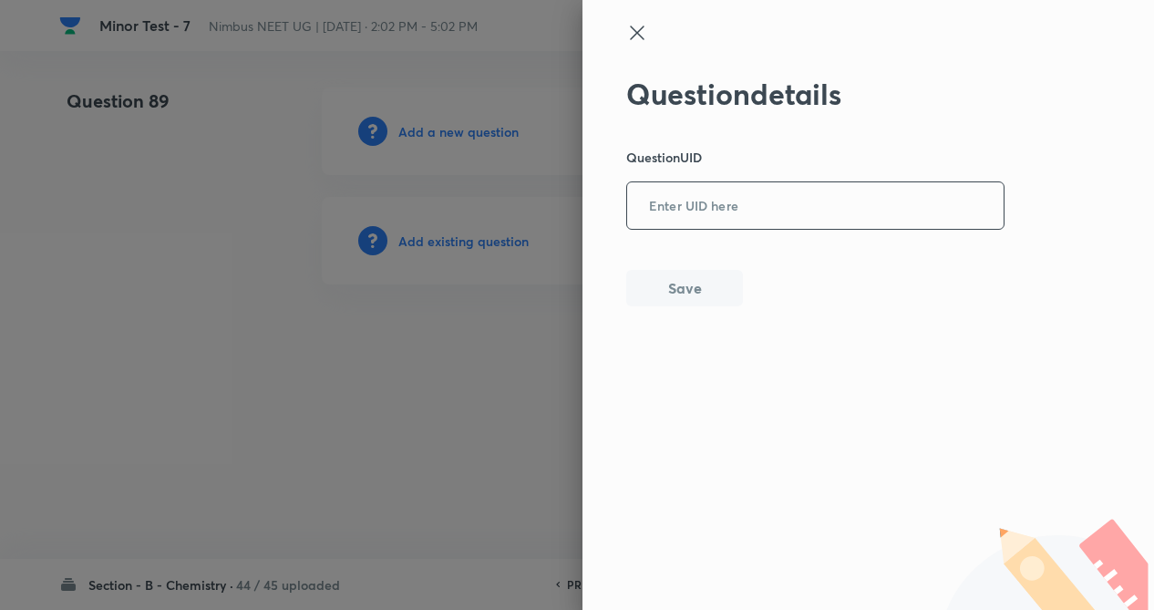
paste input "NXETR"
drag, startPoint x: 663, startPoint y: 204, endPoint x: 664, endPoint y: 233, distance: 29.2
click at [663, 206] on input "NXETR" at bounding box center [815, 206] width 376 height 45
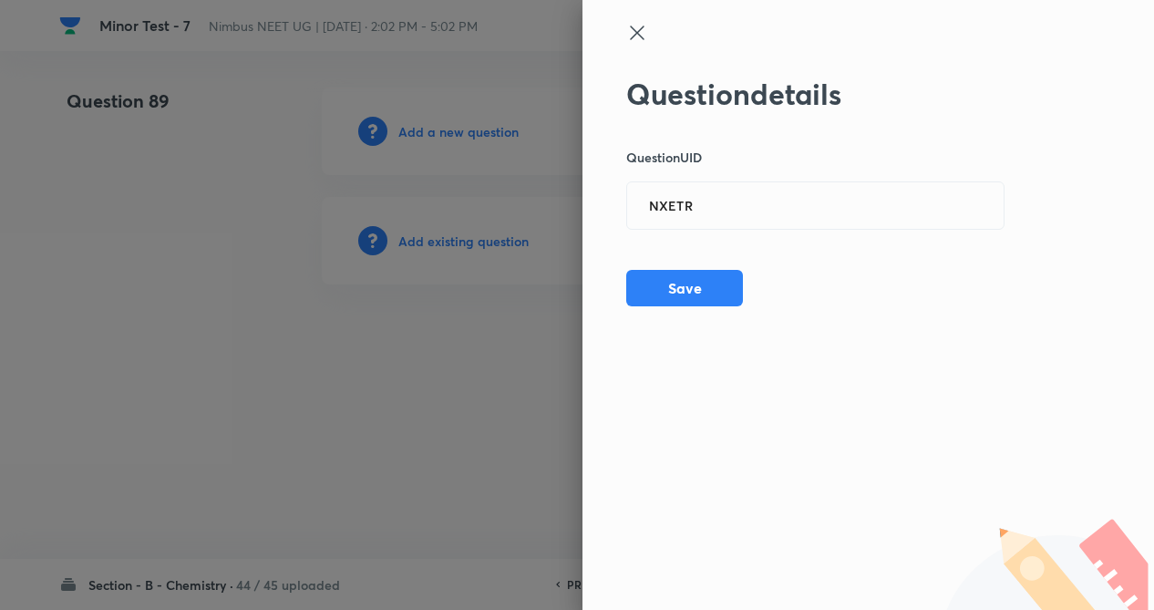
drag, startPoint x: 673, startPoint y: 282, endPoint x: 553, endPoint y: 340, distance: 132.9
click at [673, 283] on button "Save" at bounding box center [684, 288] width 117 height 36
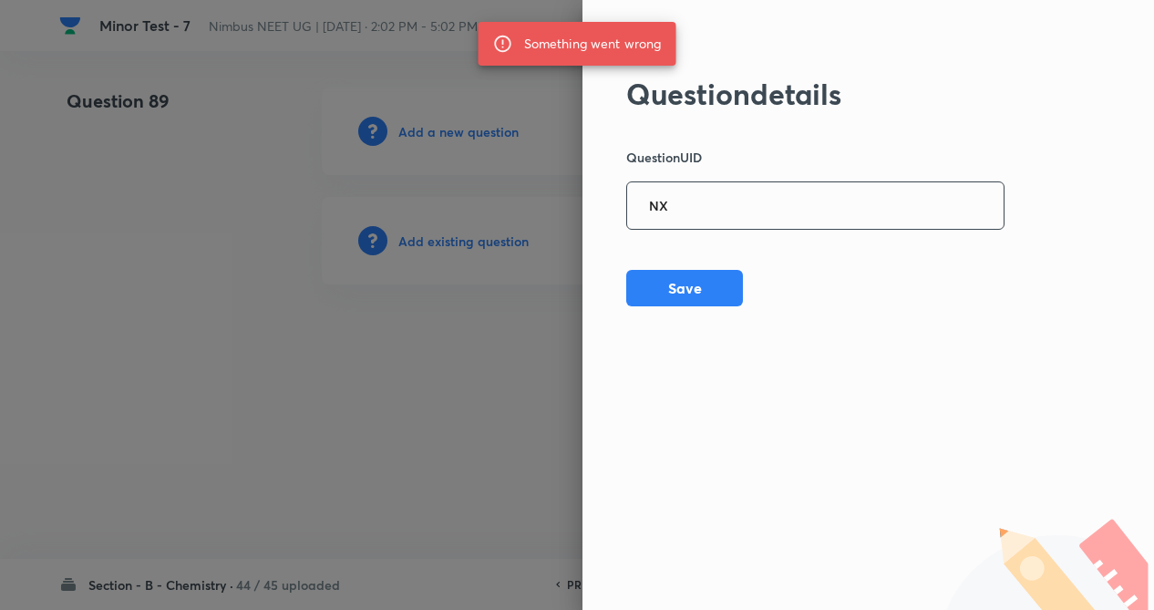
type input "N"
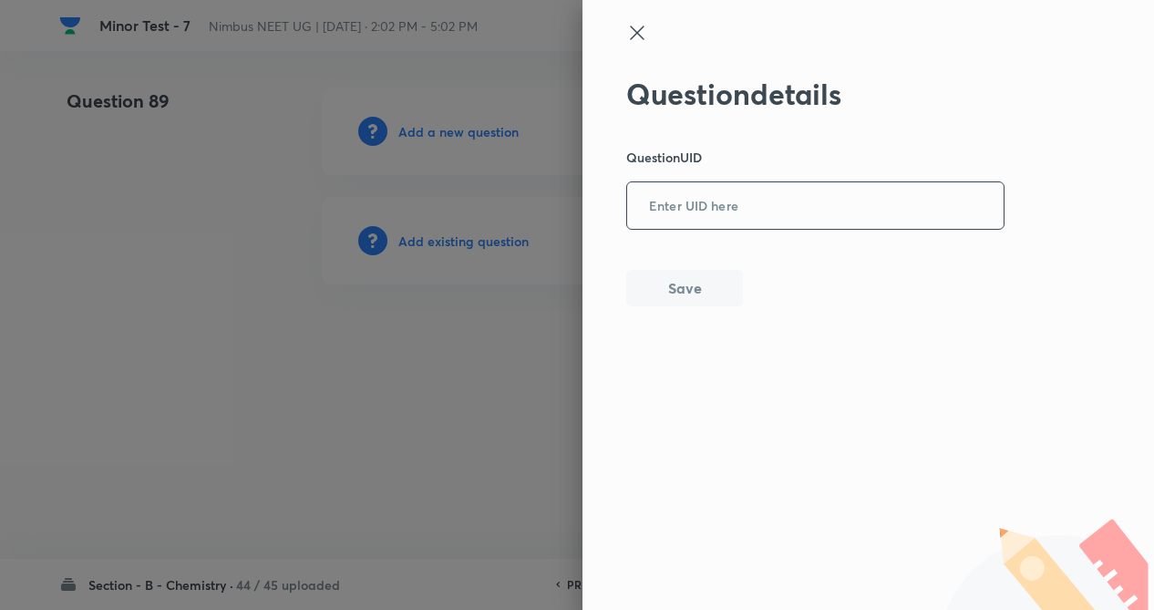
paste input "Q8QYC"
click at [726, 214] on input "Q8QYC" at bounding box center [815, 206] width 376 height 45
type input "Q8QYC"
click at [698, 274] on button "Save" at bounding box center [684, 286] width 117 height 36
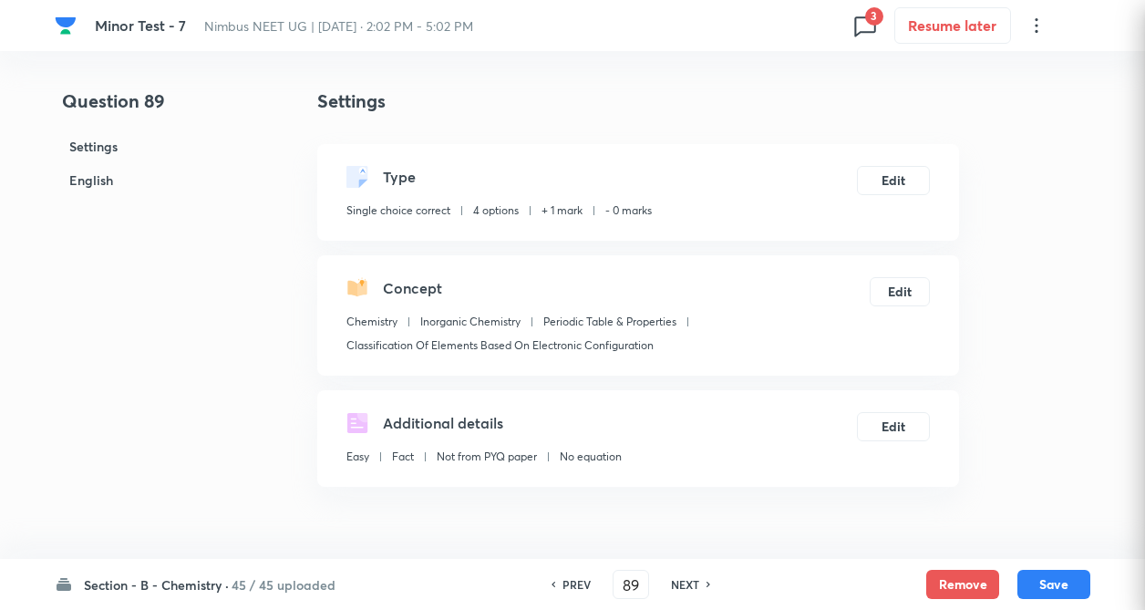
checkbox input "true"
click at [892, 166] on button "Edit" at bounding box center [893, 178] width 73 height 29
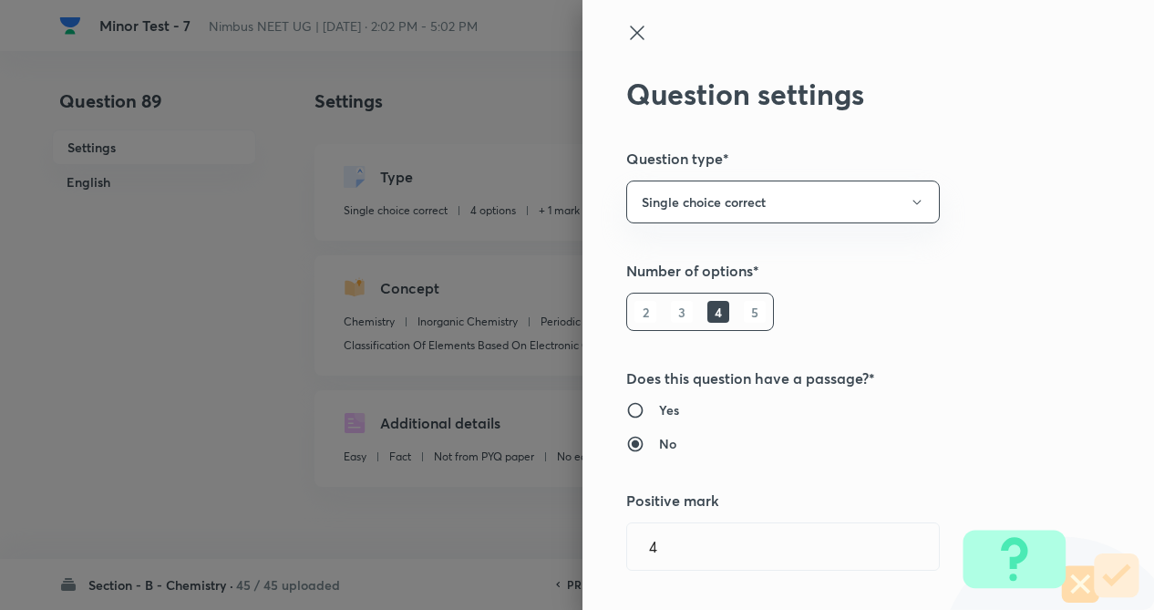
type input "1"
type input "0"
type input "Periodic Table & Properties"
type input "Classification Of Elements Based On Electronic Configuration"
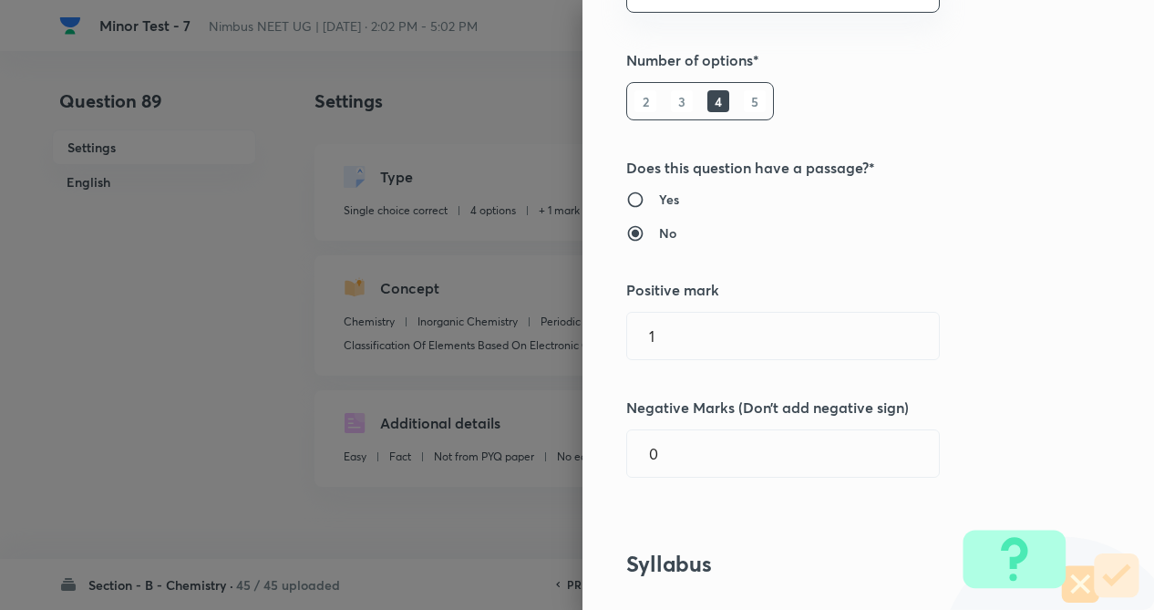
scroll to position [292, 0]
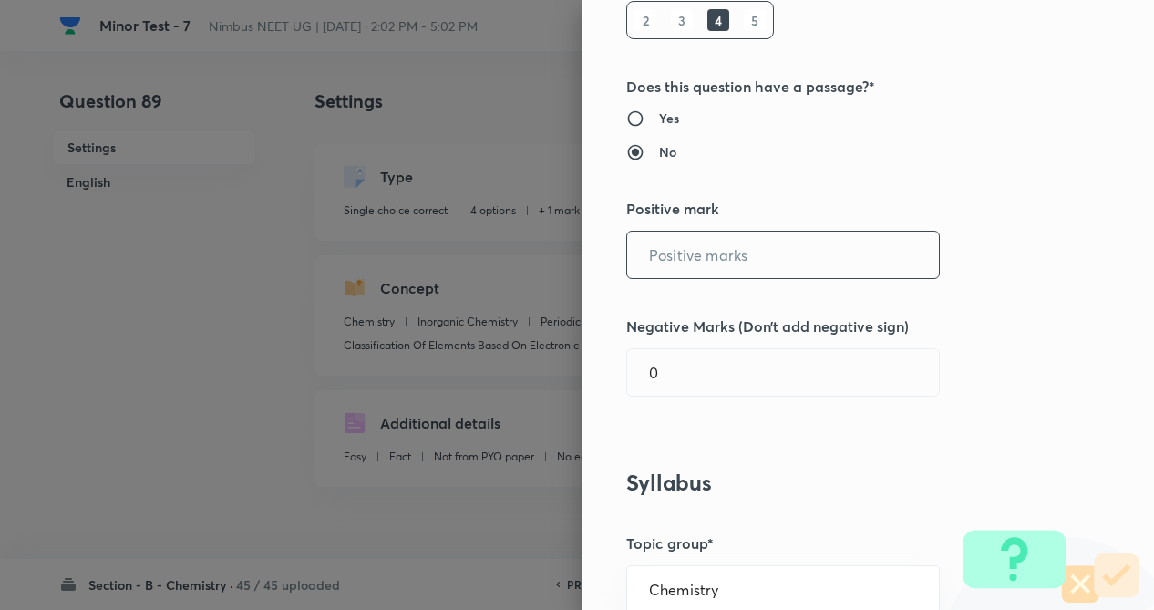
click at [789, 274] on input "text" at bounding box center [783, 255] width 312 height 46
type input "4"
click at [783, 392] on input "0" at bounding box center [783, 372] width 312 height 46
type input "1"
click at [974, 368] on div "Question settings Question type* Single choice correct Number of options* 2 3 4…" at bounding box center [868, 305] width 572 height 610
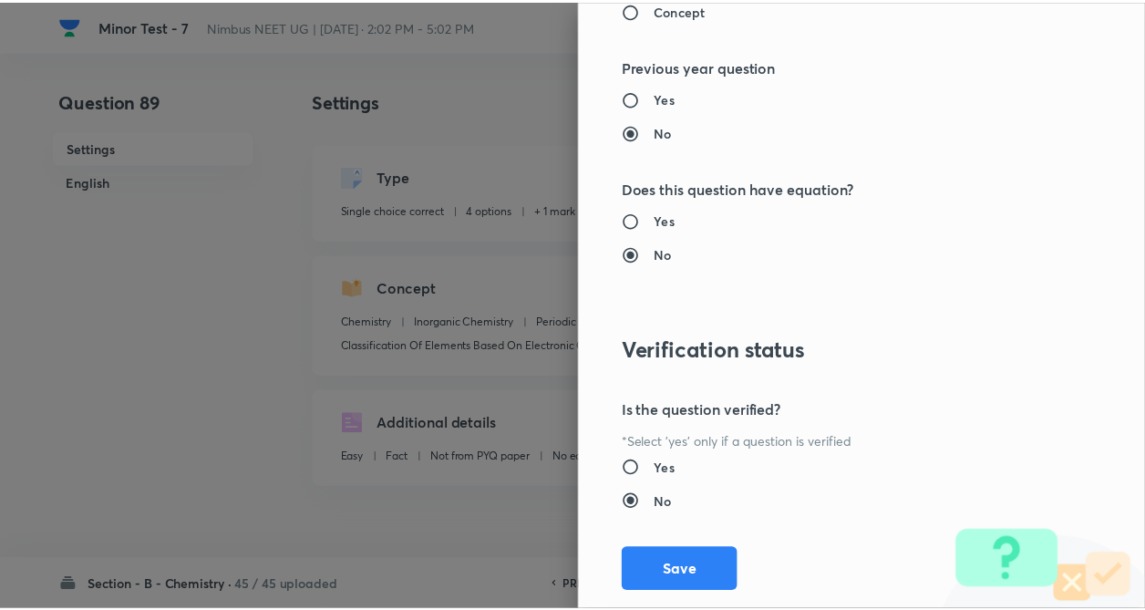
scroll to position [1875, 0]
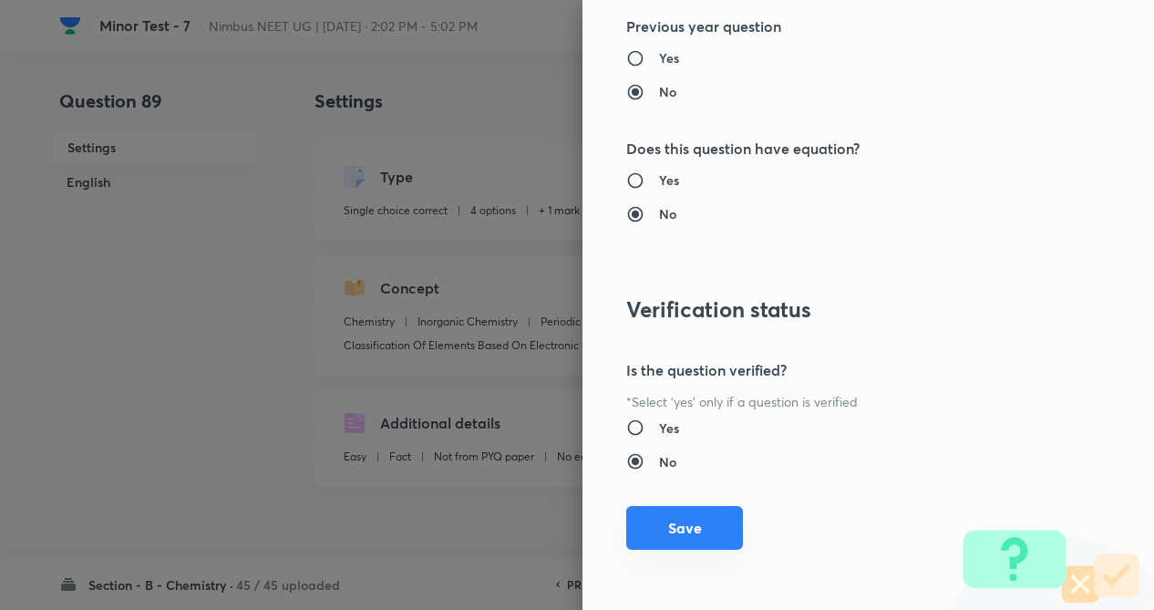
click at [687, 534] on button "Save" at bounding box center [684, 528] width 117 height 44
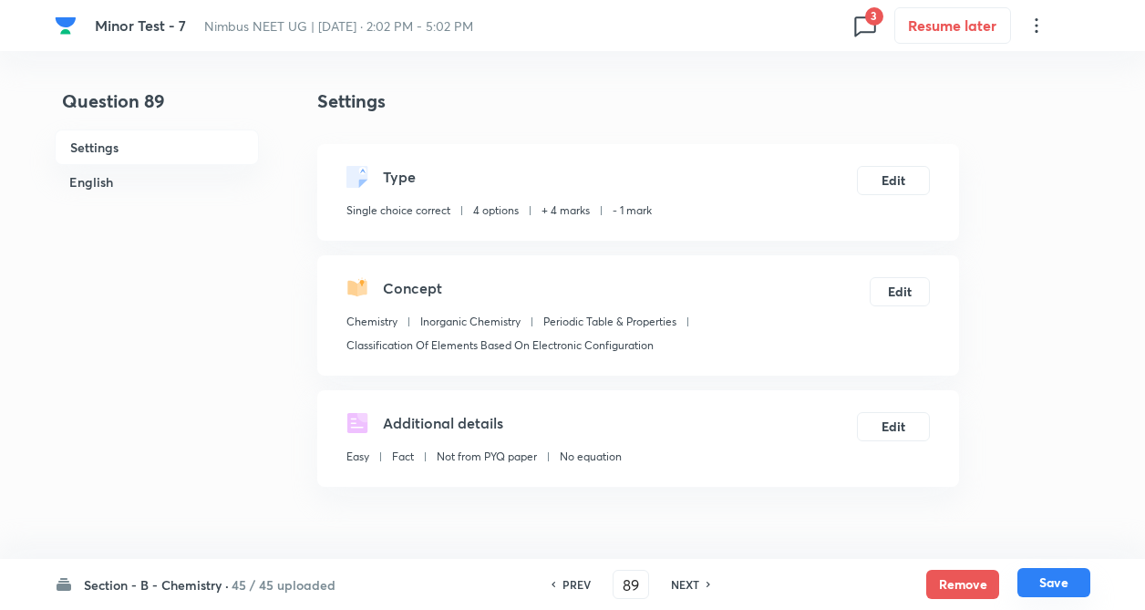
drag, startPoint x: 1057, startPoint y: 575, endPoint x: 1048, endPoint y: 582, distance: 11.1
click at [1048, 582] on button "Save" at bounding box center [1053, 582] width 73 height 29
type input "90"
checkbox input "false"
checkbox input "true"
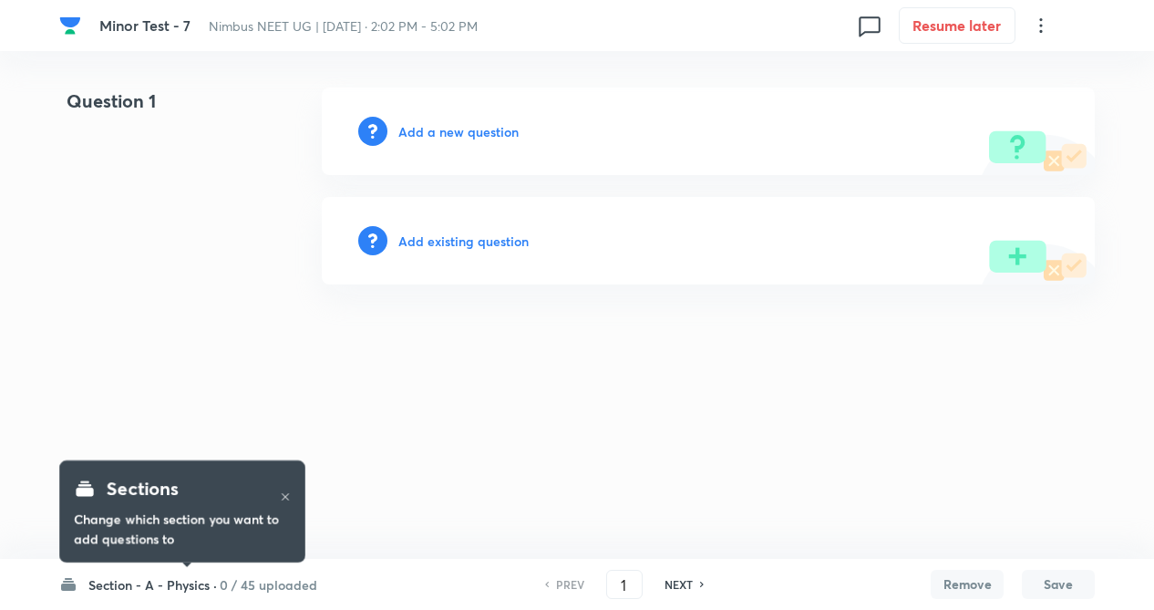
click at [127, 588] on h6 "Section - A - Physics ·" at bounding box center [152, 584] width 129 height 19
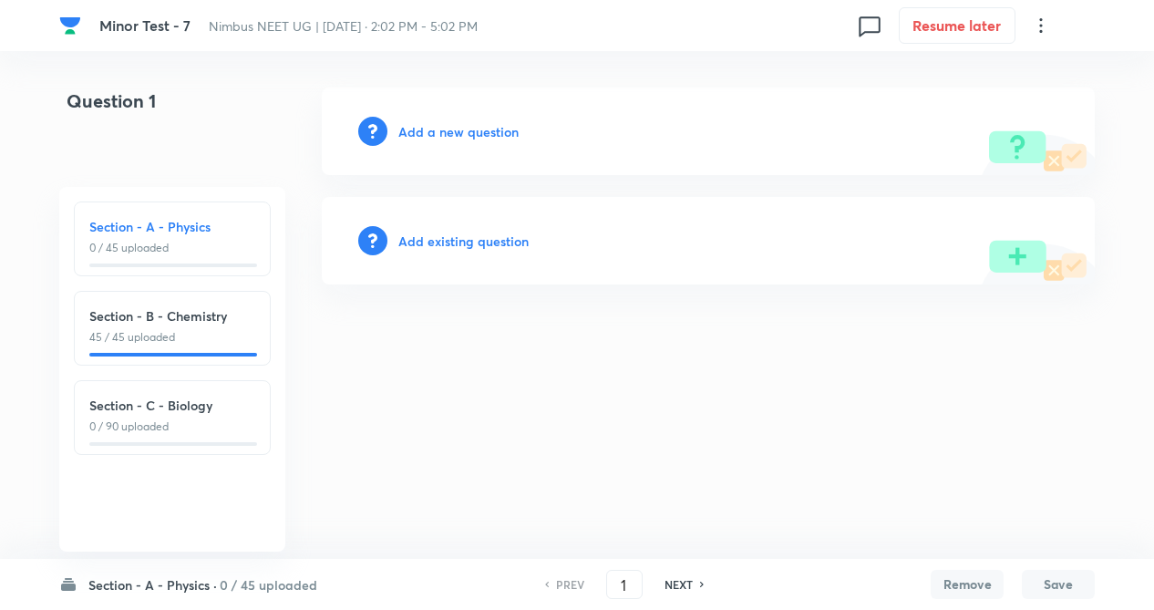
drag, startPoint x: 57, startPoint y: 333, endPoint x: 138, endPoint y: 294, distance: 89.3
click at [59, 332] on html "Minor Test - 7 Nimbus NEET UG | Sep 14, 2025 · 2:02 PM - 5:02 PM 0 Resume later…" at bounding box center [577, 186] width 1154 height 372
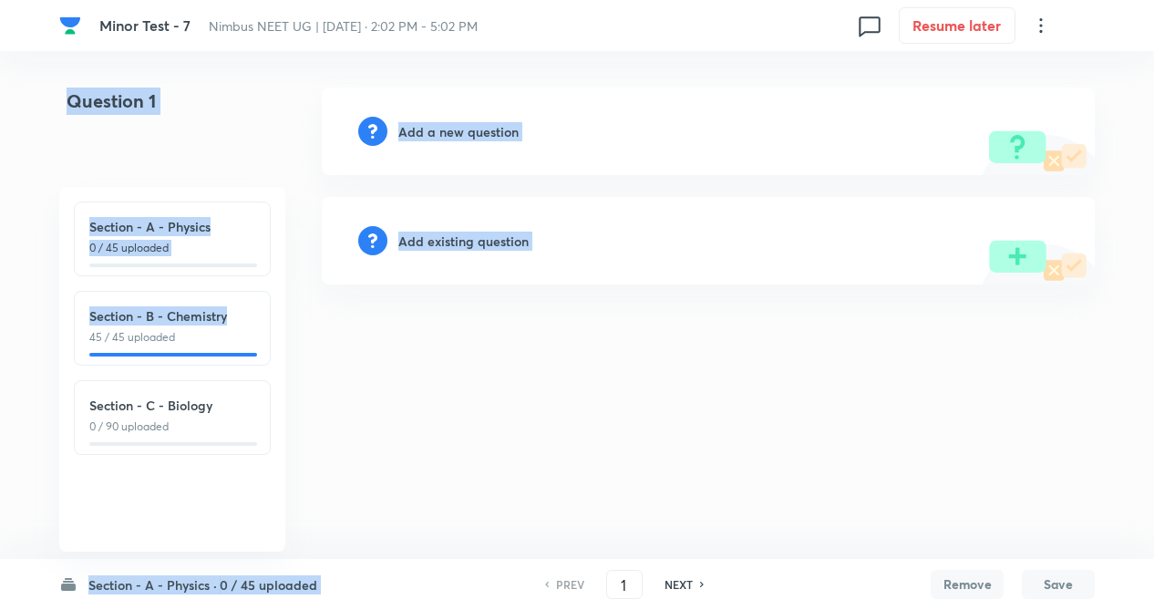
click at [472, 357] on html "Minor Test - 7 Nimbus NEET UG | Sep 14, 2025 · 2:02 PM - 5:02 PM 0 Resume later…" at bounding box center [577, 186] width 1154 height 372
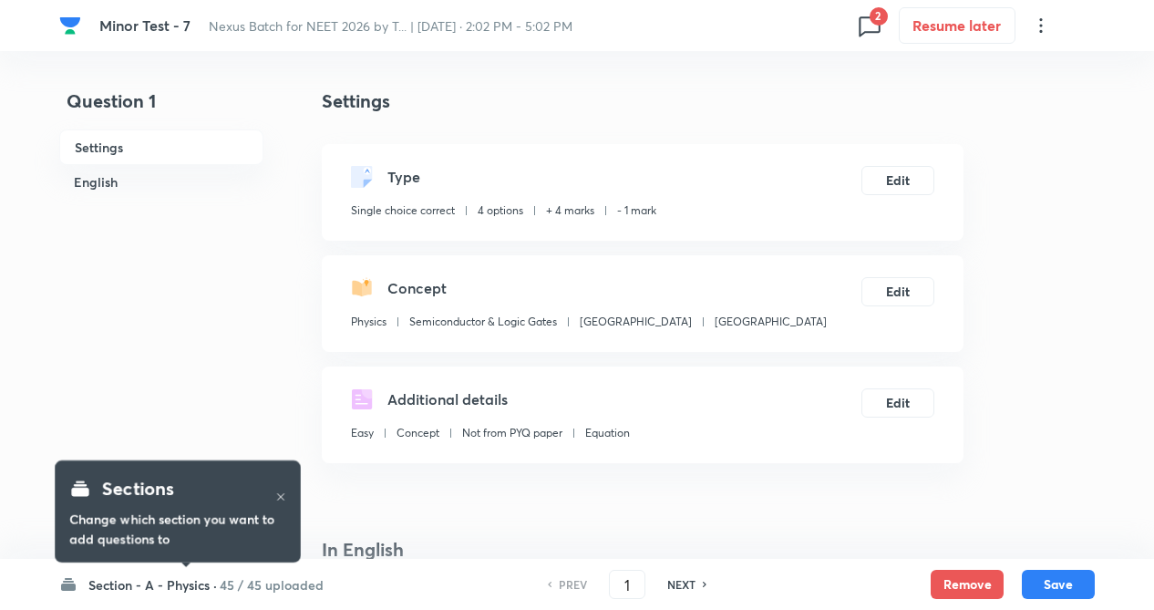
checkbox input "true"
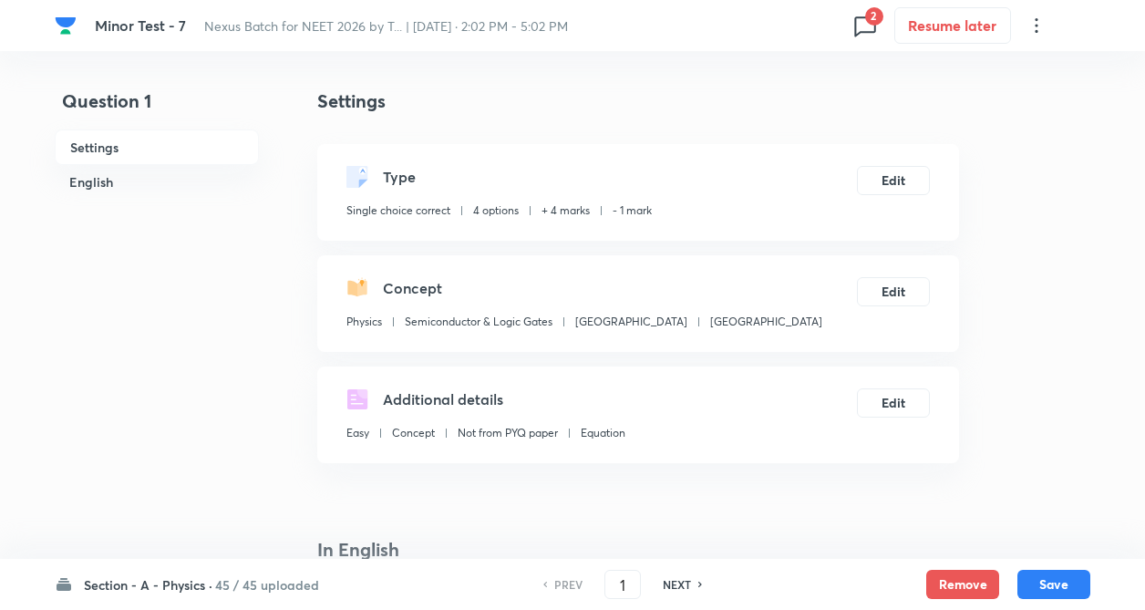
click at [871, 15] on span "2" at bounding box center [874, 16] width 18 height 18
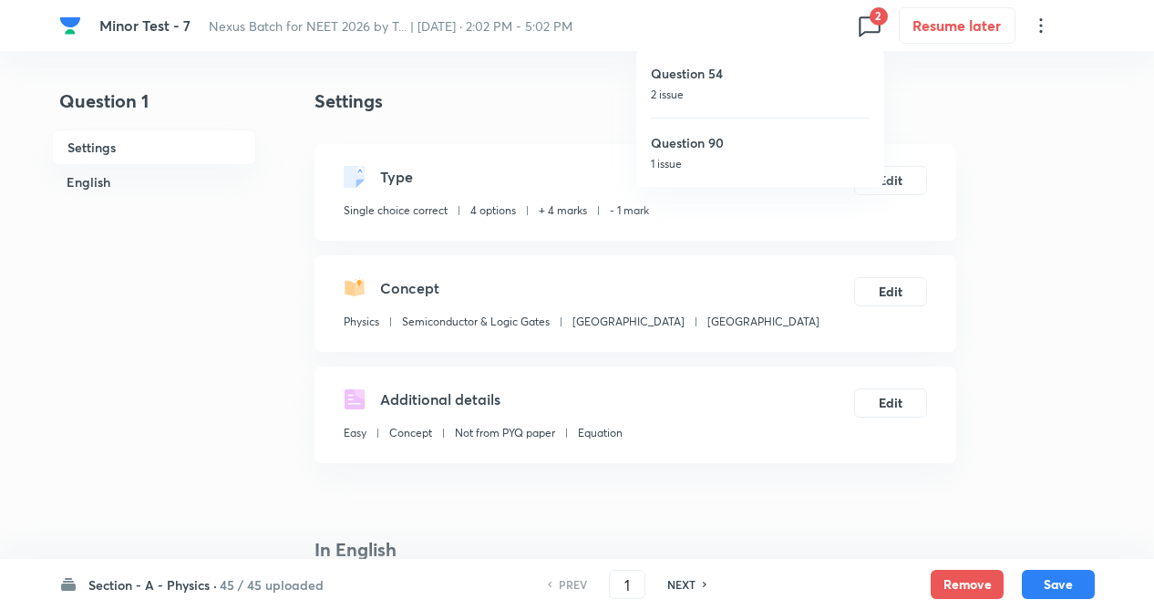
click at [726, 89] on p "2 issue" at bounding box center [760, 95] width 219 height 16
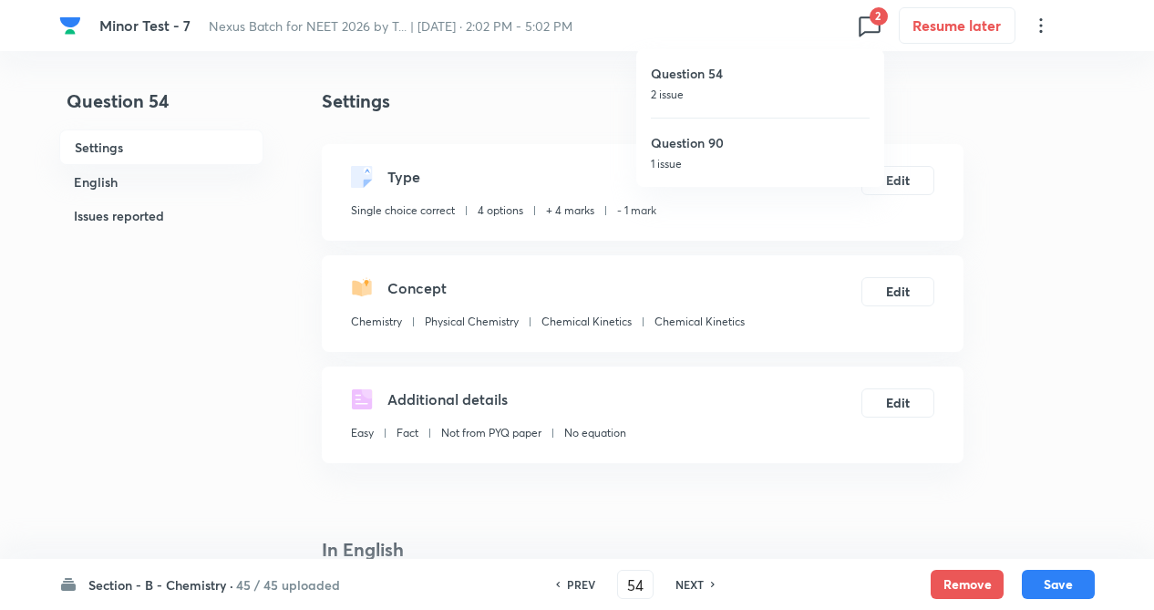
type input "54"
checkbox input "false"
checkbox input "true"
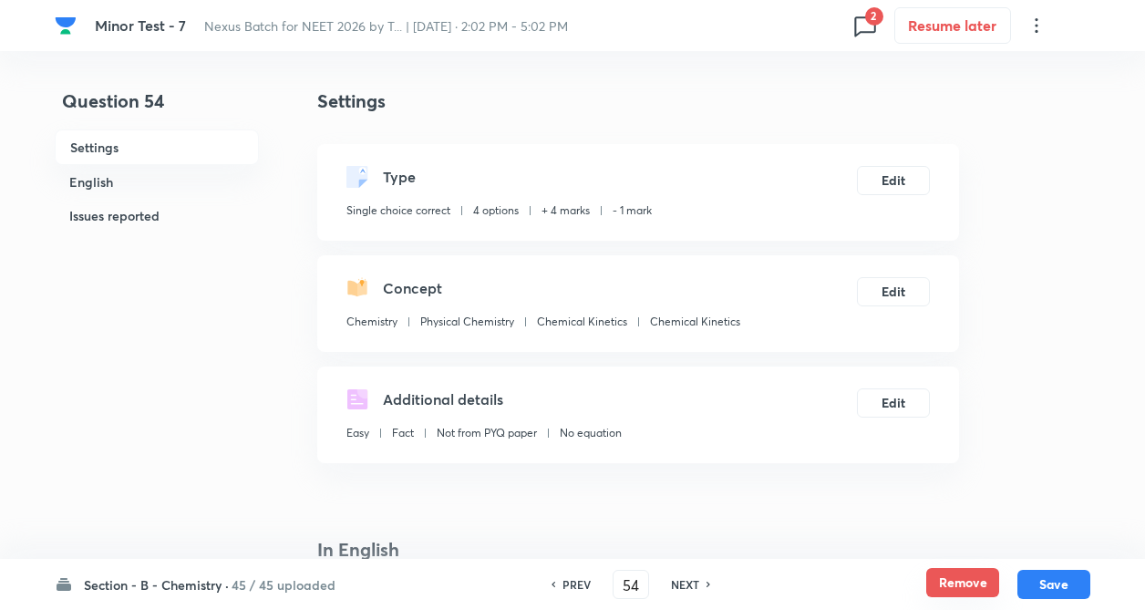
click at [964, 585] on button "Remove" at bounding box center [962, 582] width 73 height 29
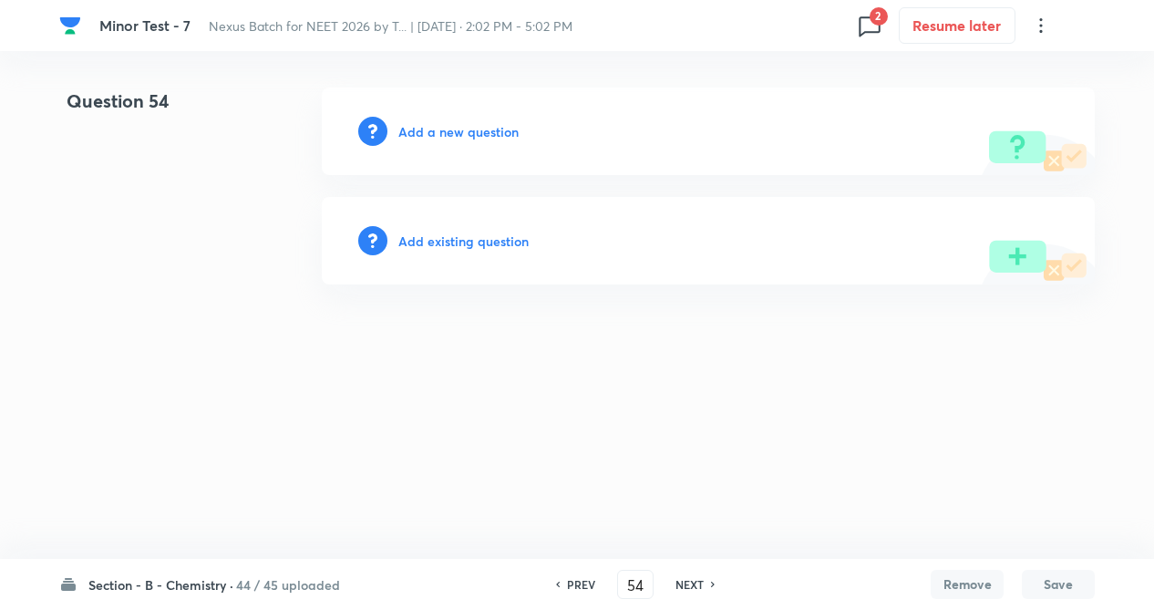
click at [496, 244] on h6 "Add existing question" at bounding box center [463, 241] width 130 height 19
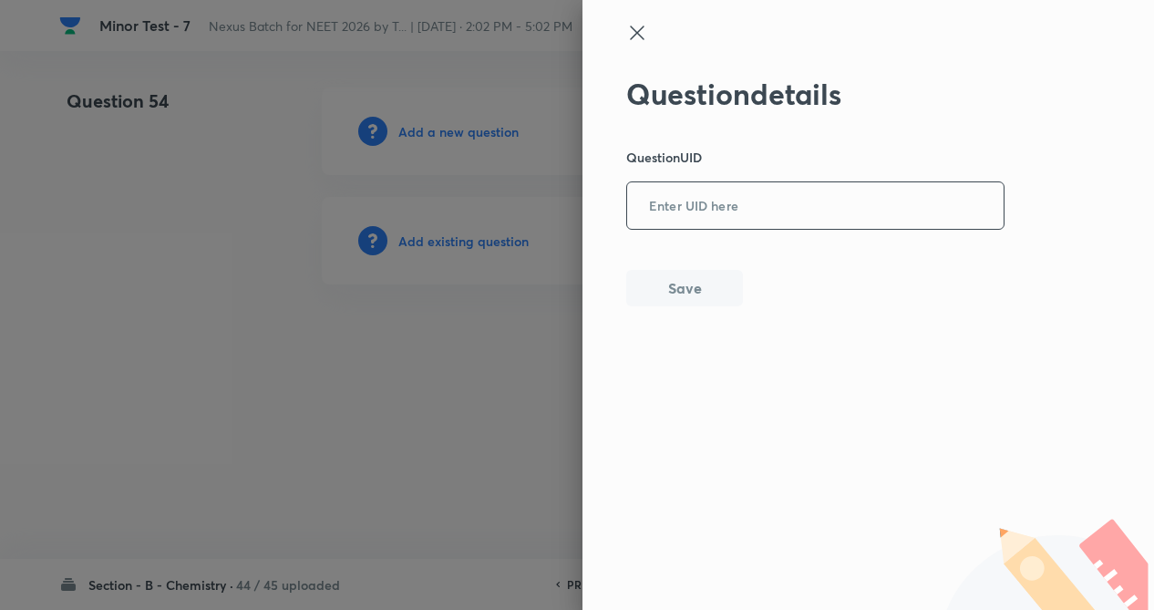
paste input "E7VF4"
click at [690, 210] on input "E7VF4" at bounding box center [815, 206] width 376 height 45
type input "E7VF4"
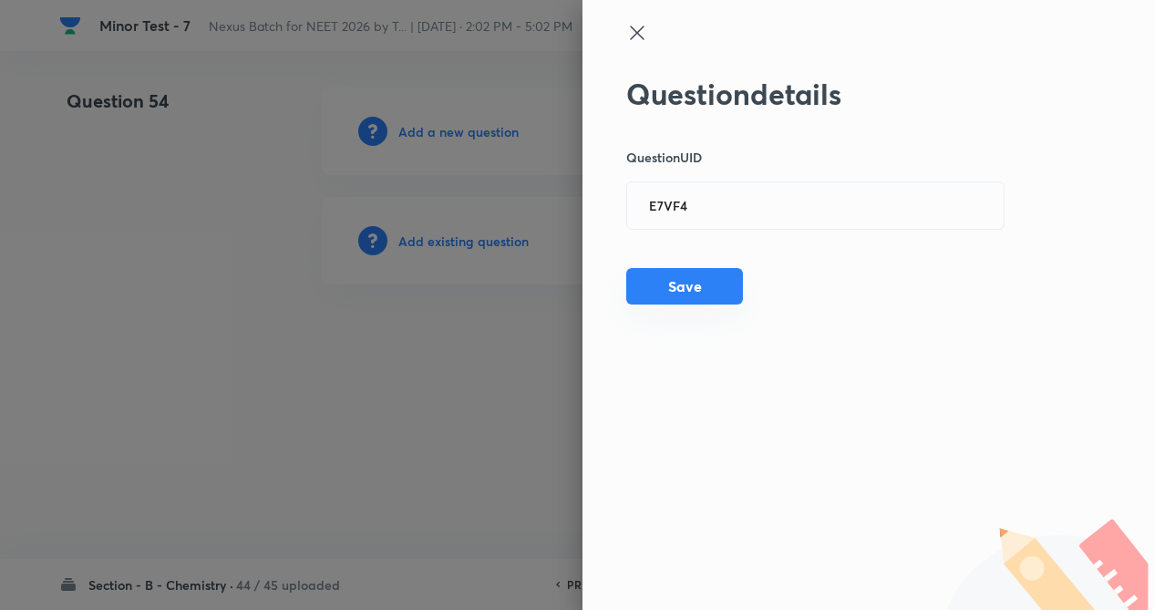
click at [667, 276] on button "Save" at bounding box center [684, 286] width 117 height 36
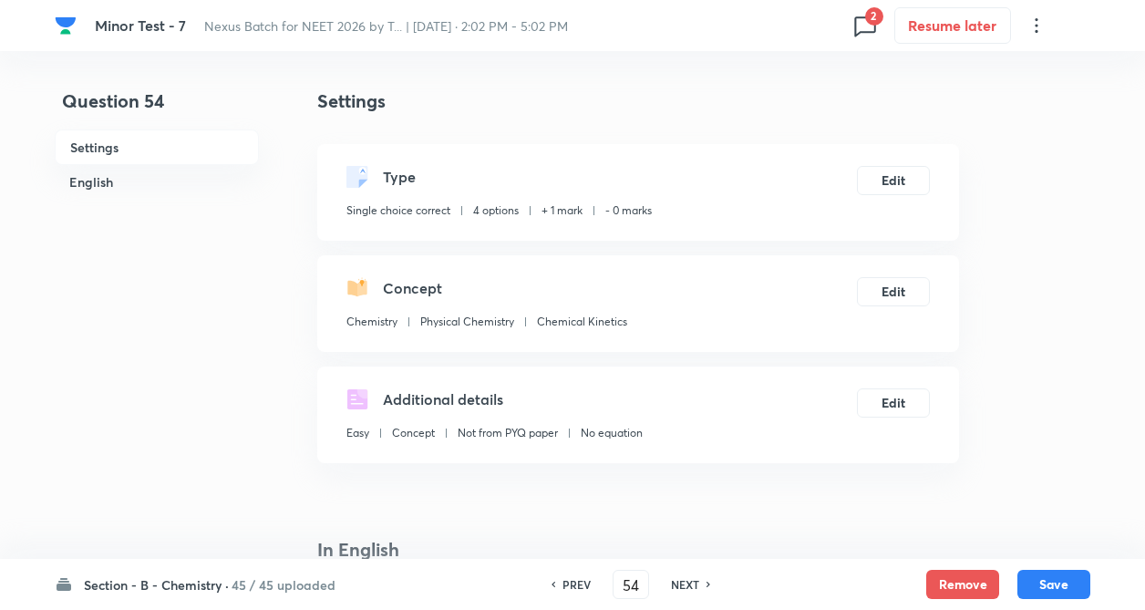
checkbox input "true"
click at [891, 176] on button "Edit" at bounding box center [893, 178] width 73 height 29
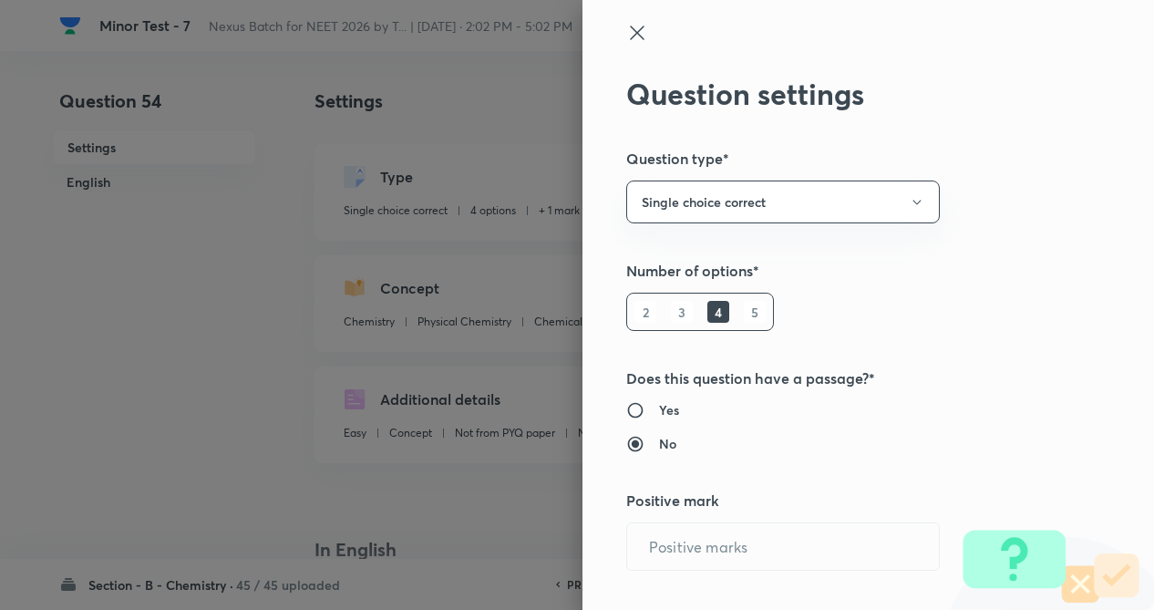
radio input "true"
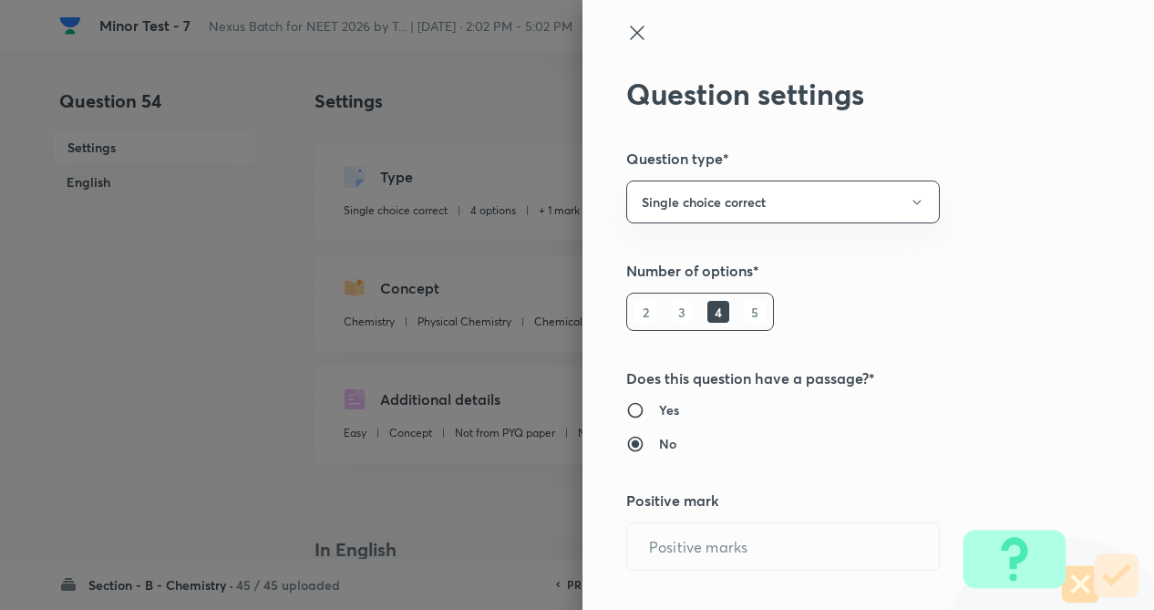
radio input "true"
type input "1"
type input "0"
type input "Chemistry"
type input "Physical Chemistry"
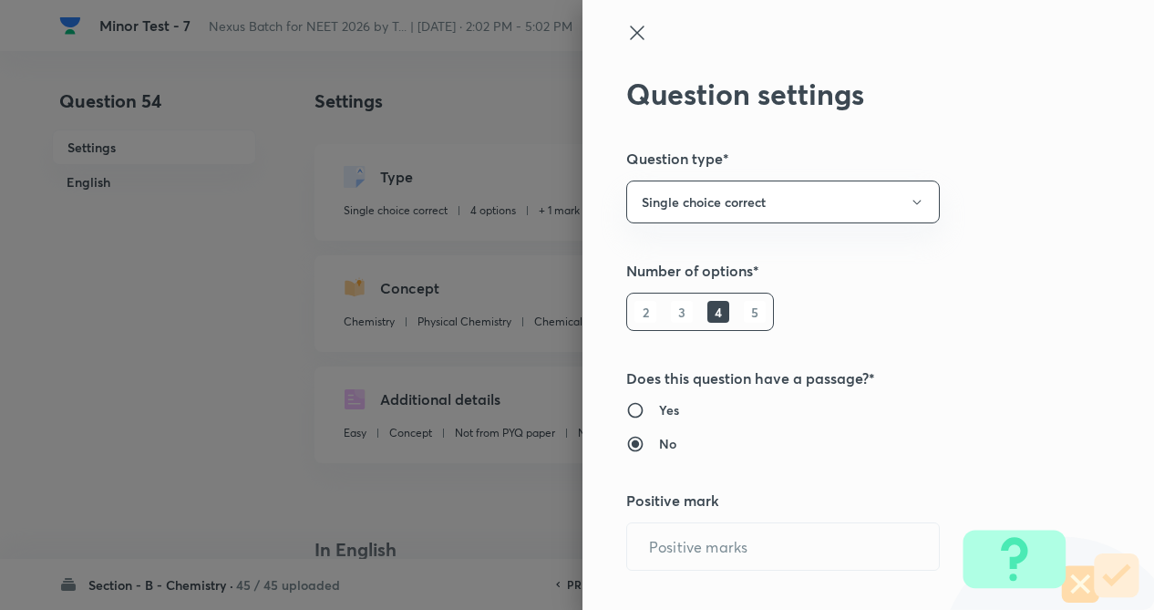
type input "Chemical Kinetics"
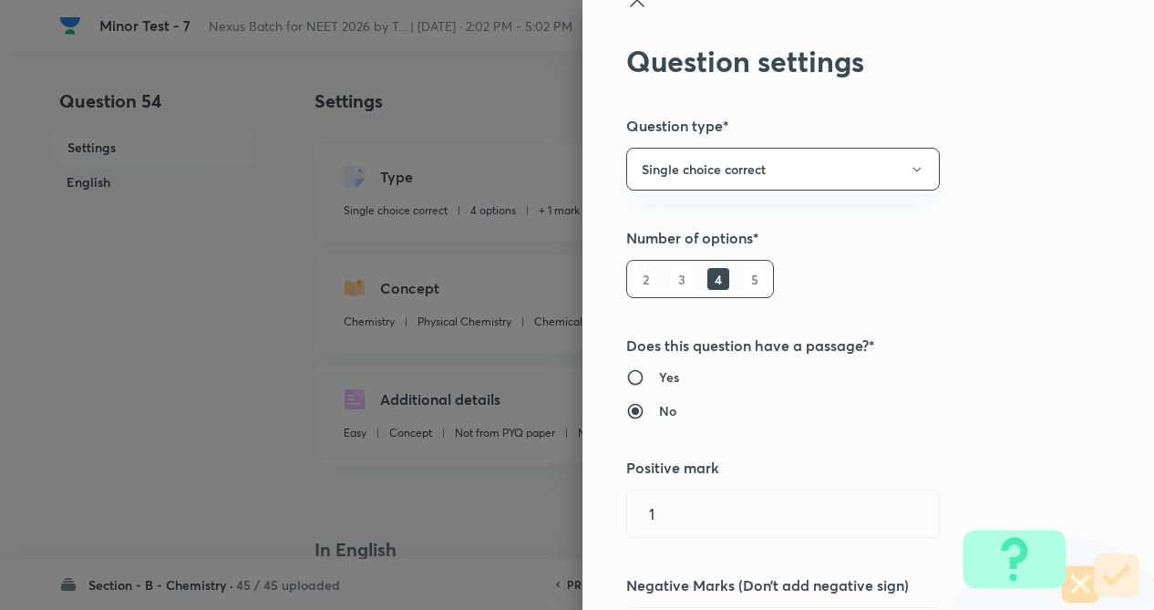
drag, startPoint x: 891, startPoint y: 176, endPoint x: 980, endPoint y: 256, distance: 119.4
click at [983, 242] on div "Question settings Question type* Single choice correct Number of options* 2 3 4…" at bounding box center [868, 305] width 572 height 610
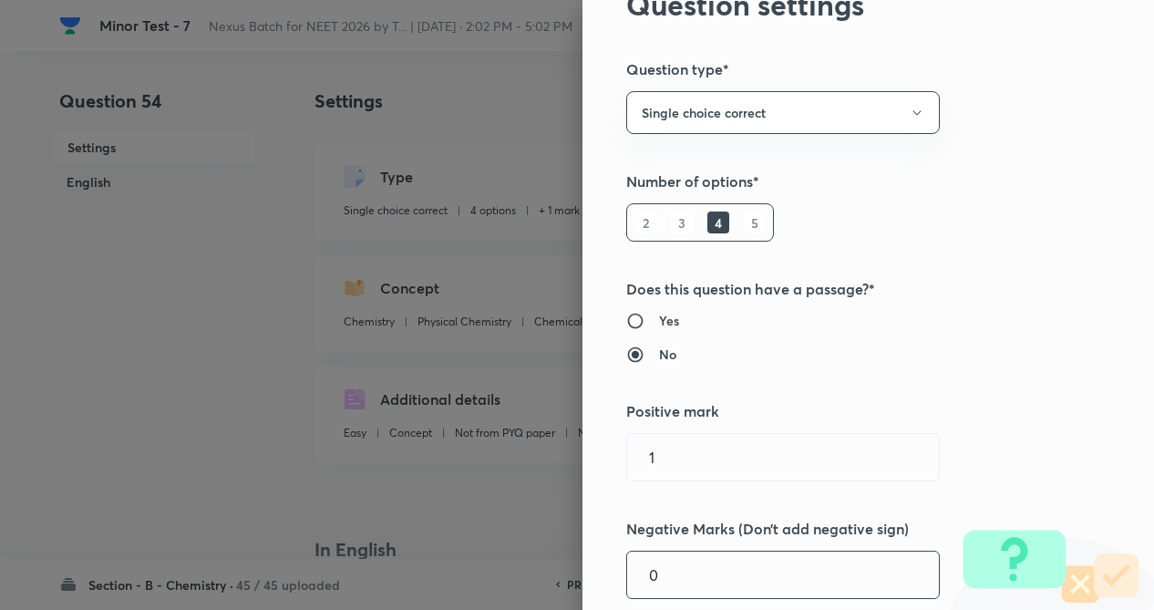
scroll to position [255, 0]
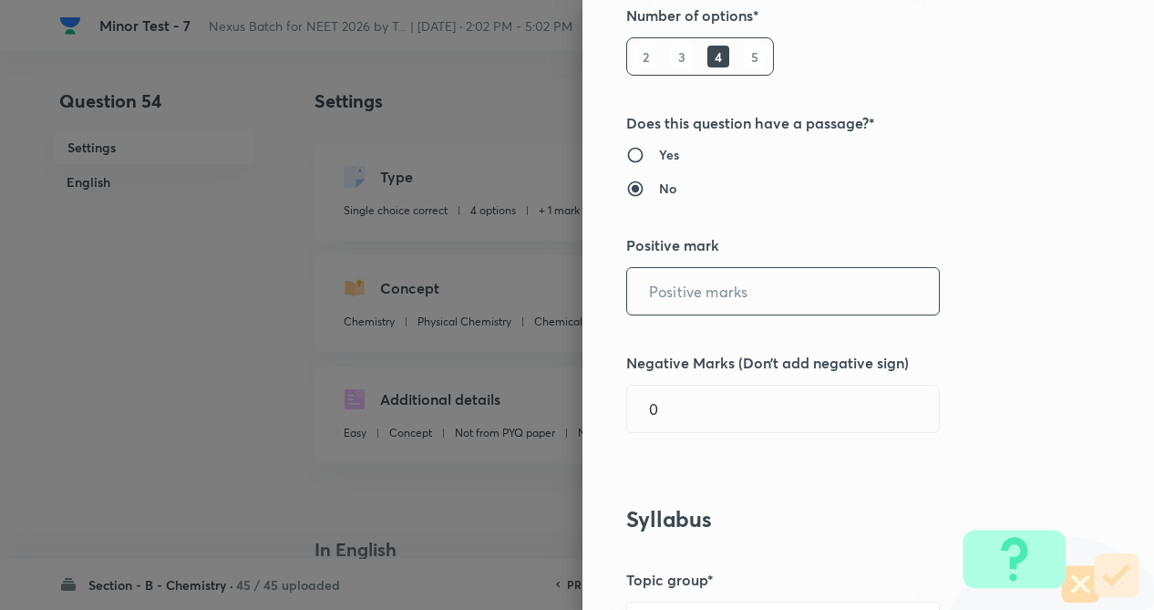
click at [722, 280] on input "text" at bounding box center [783, 291] width 312 height 46
type input "4"
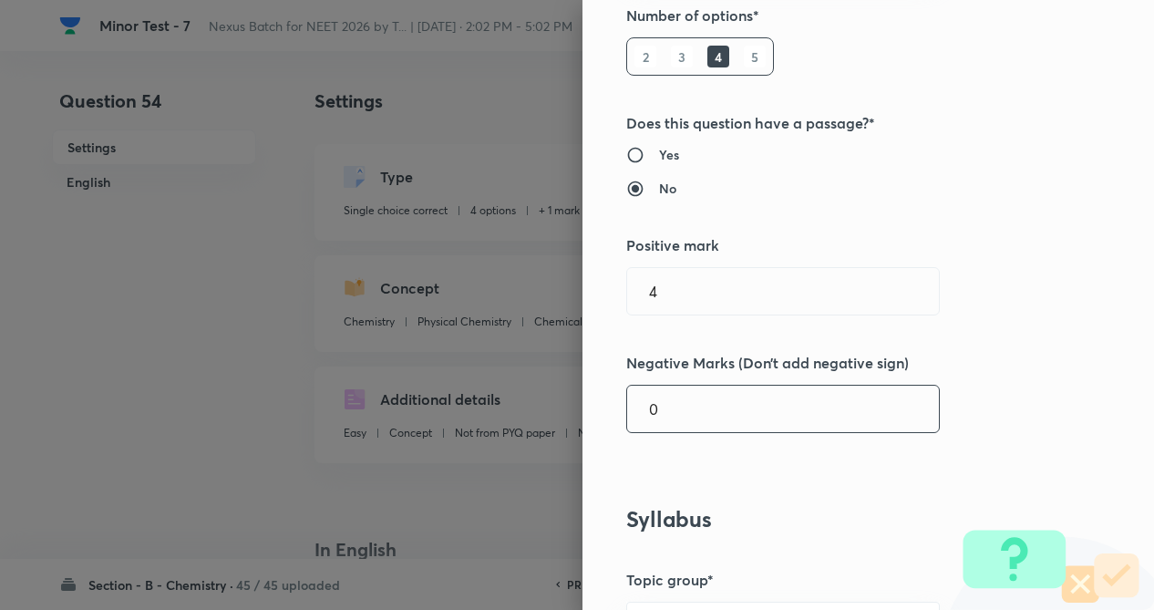
click at [744, 414] on input "0" at bounding box center [783, 409] width 312 height 46
type input "1"
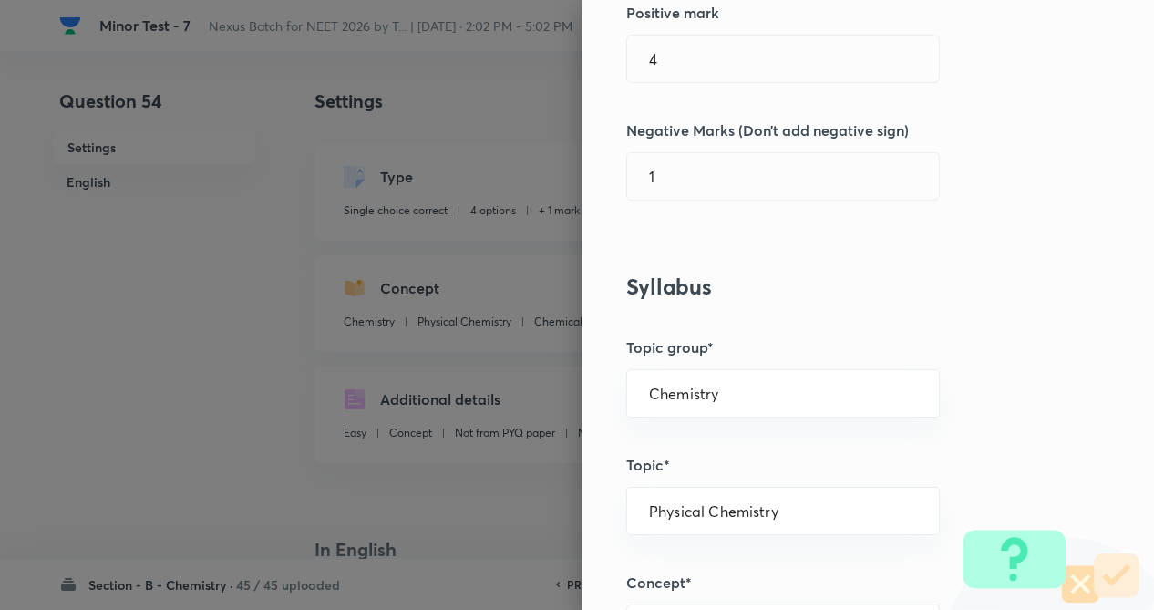
drag, startPoint x: 1070, startPoint y: 351, endPoint x: 996, endPoint y: 448, distance: 122.3
click at [1067, 351] on div "Question settings Question type* Single choice correct Number of options* 2 3 4…" at bounding box center [868, 305] width 572 height 610
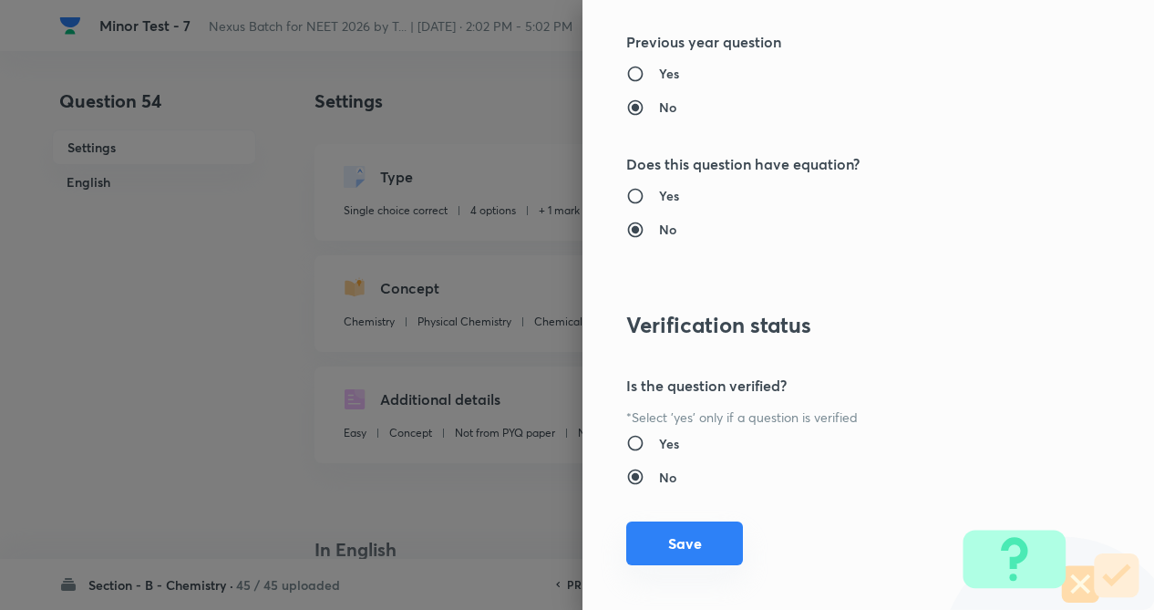
scroll to position [1875, 0]
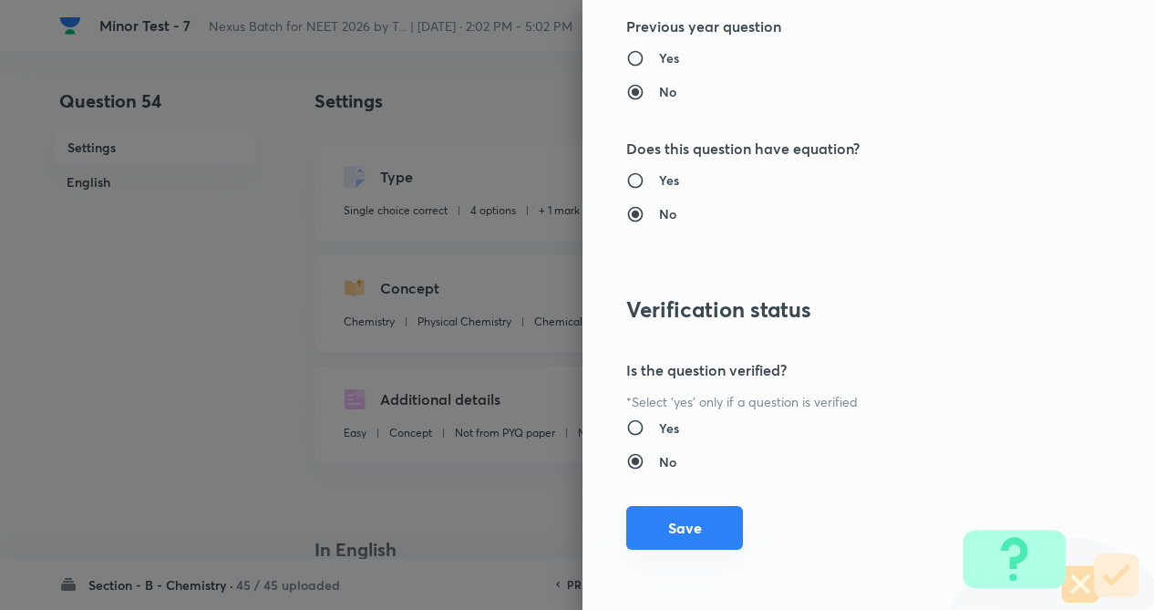
click at [675, 527] on button "Save" at bounding box center [684, 528] width 117 height 44
checkbox input "false"
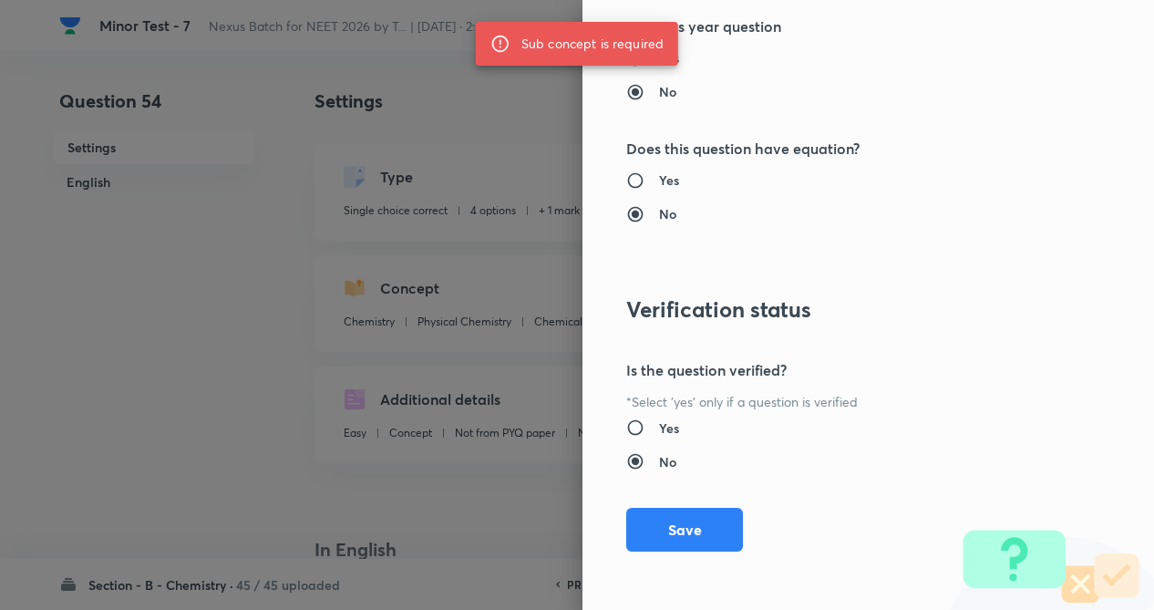
drag, startPoint x: 674, startPoint y: 520, endPoint x: 226, endPoint y: 403, distance: 462.5
click at [226, 403] on div at bounding box center [577, 305] width 1154 height 610
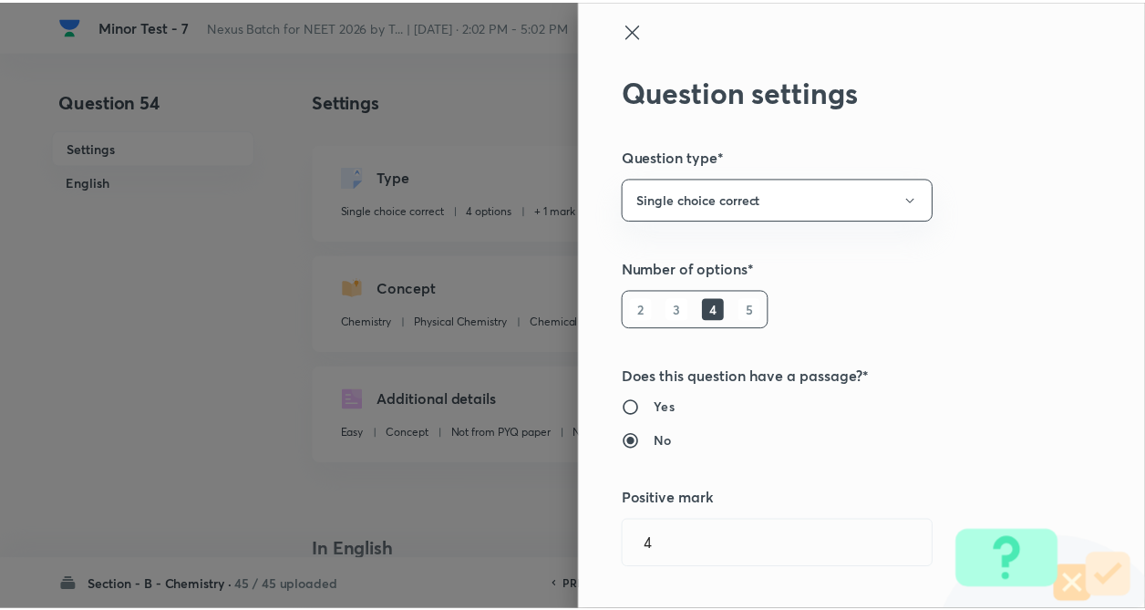
scroll to position [0, 0]
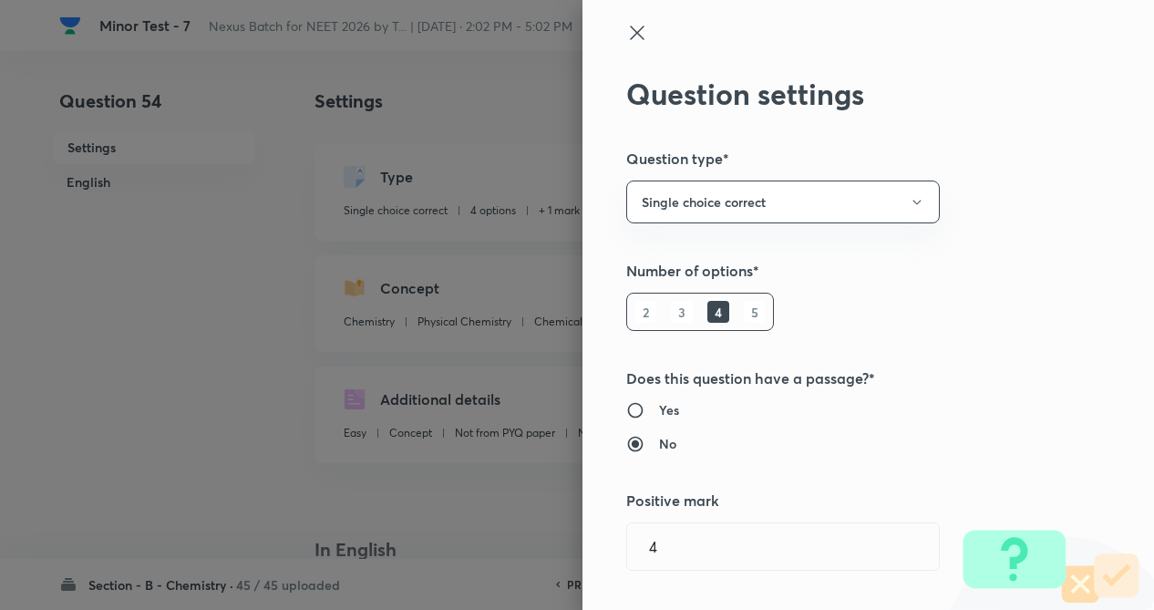
click at [626, 31] on icon at bounding box center [637, 33] width 22 height 22
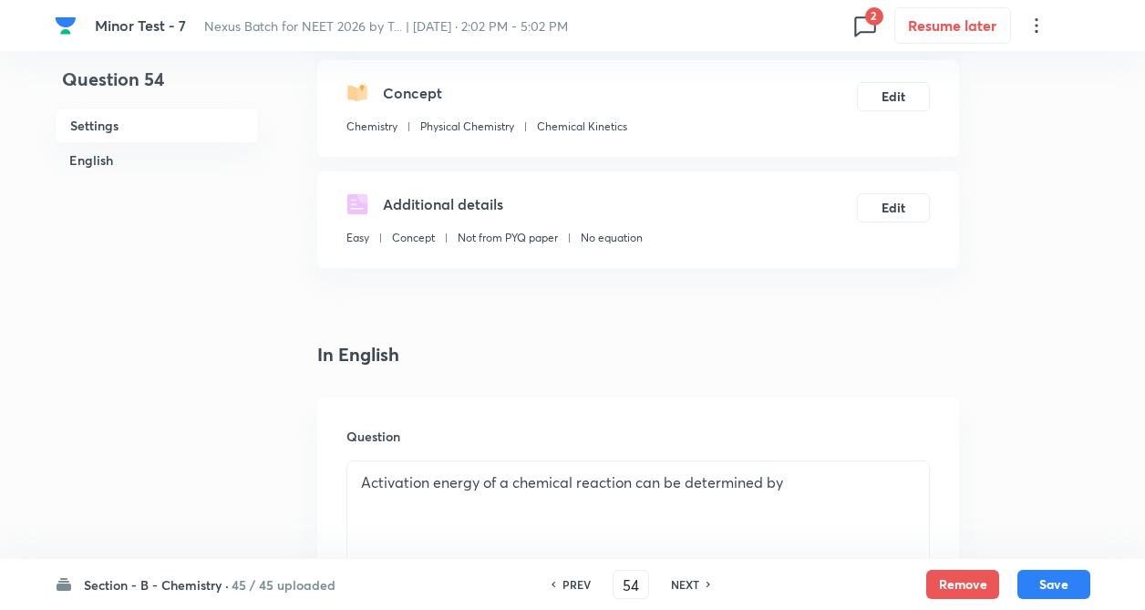
scroll to position [67, 0]
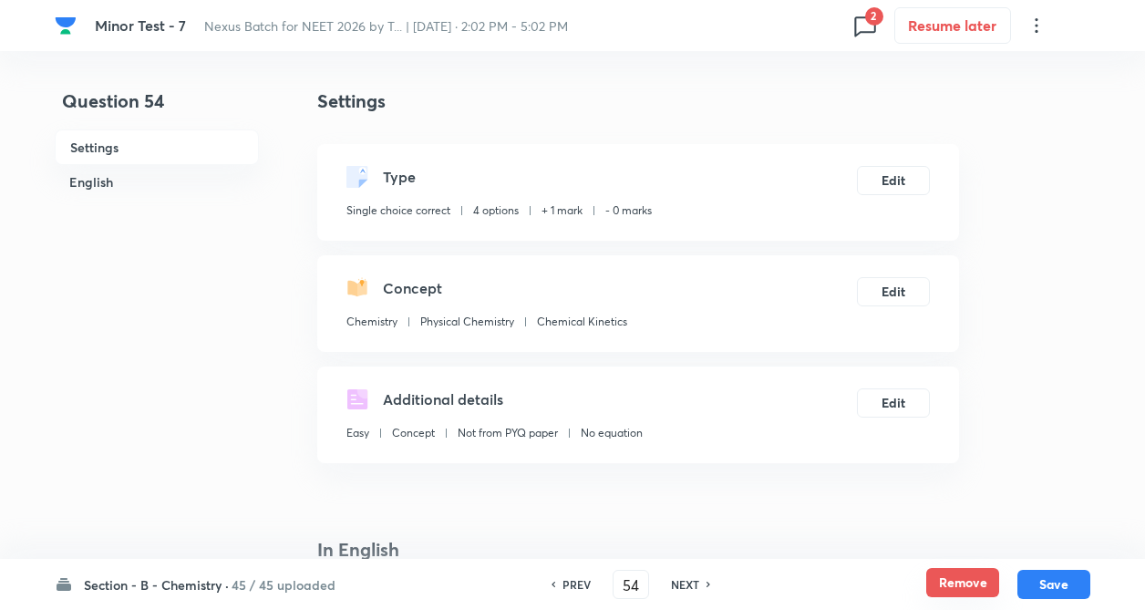
click at [969, 576] on button "Remove" at bounding box center [962, 582] width 73 height 29
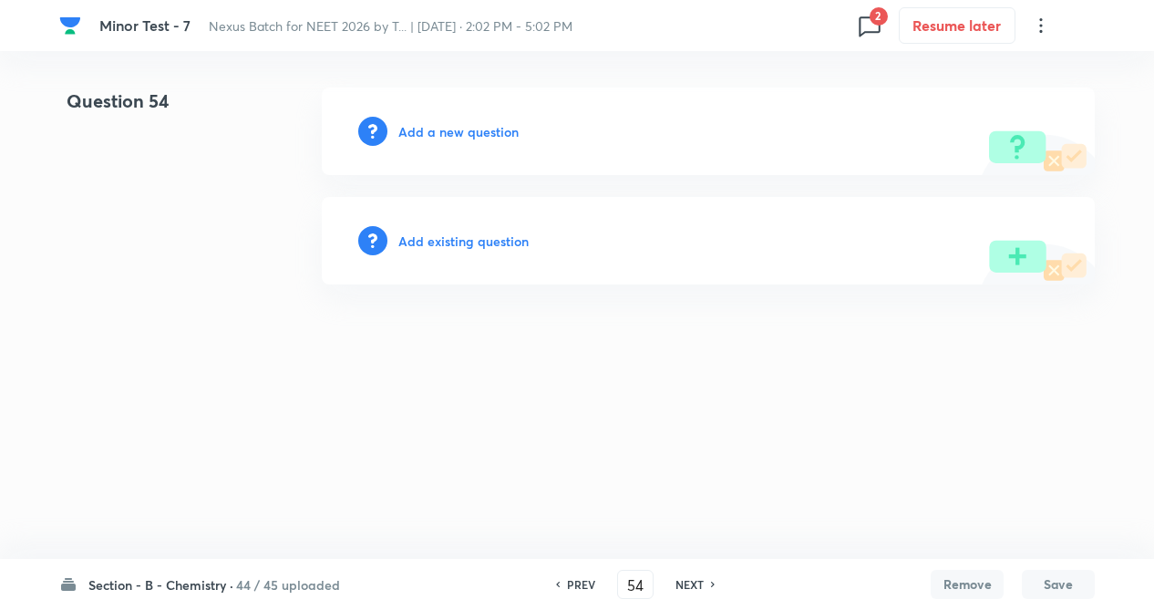
drag, startPoint x: 496, startPoint y: 587, endPoint x: 397, endPoint y: 613, distance: 101.7
click at [524, 238] on h6 "Add existing question" at bounding box center [463, 241] width 130 height 19
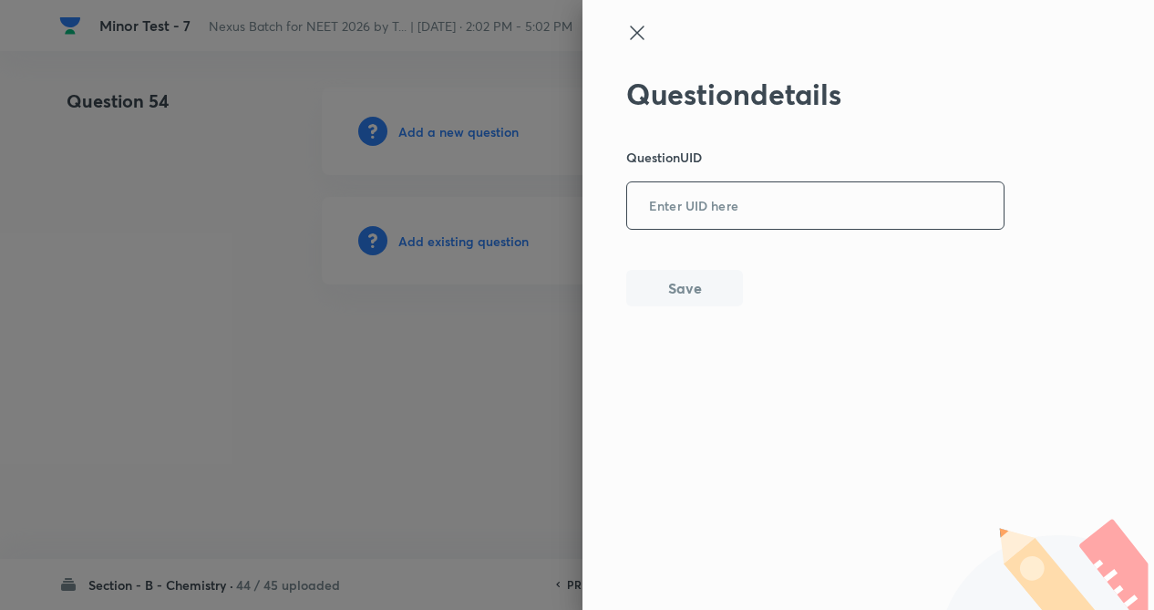
paste input "U1827"
click at [715, 218] on input "U1827" at bounding box center [815, 206] width 376 height 45
type input "U1827"
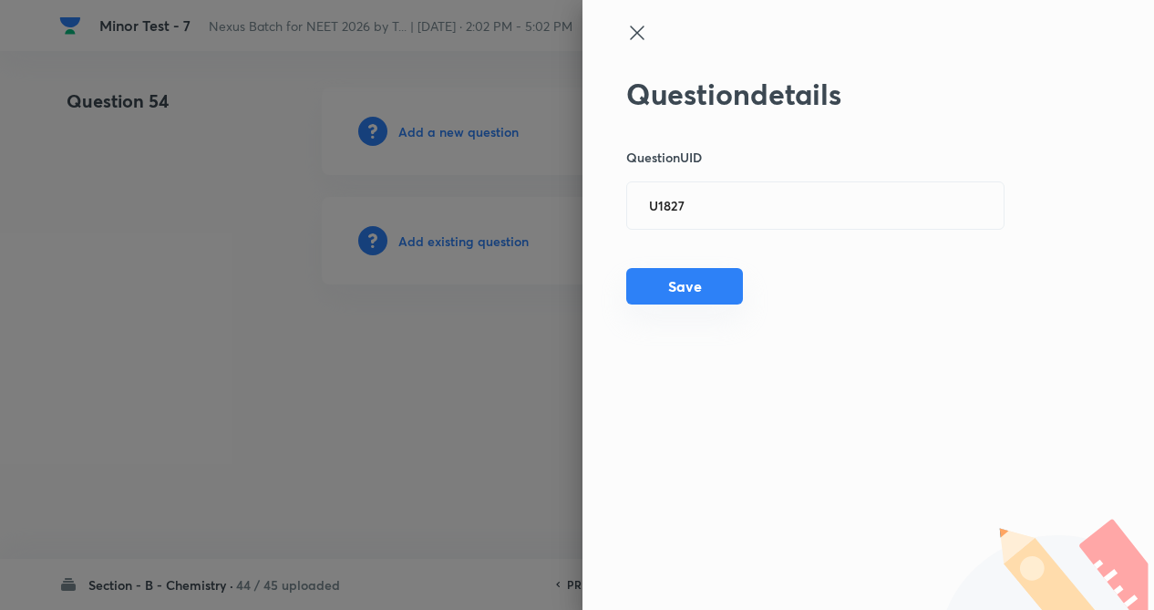
click at [697, 283] on button "Save" at bounding box center [684, 286] width 117 height 36
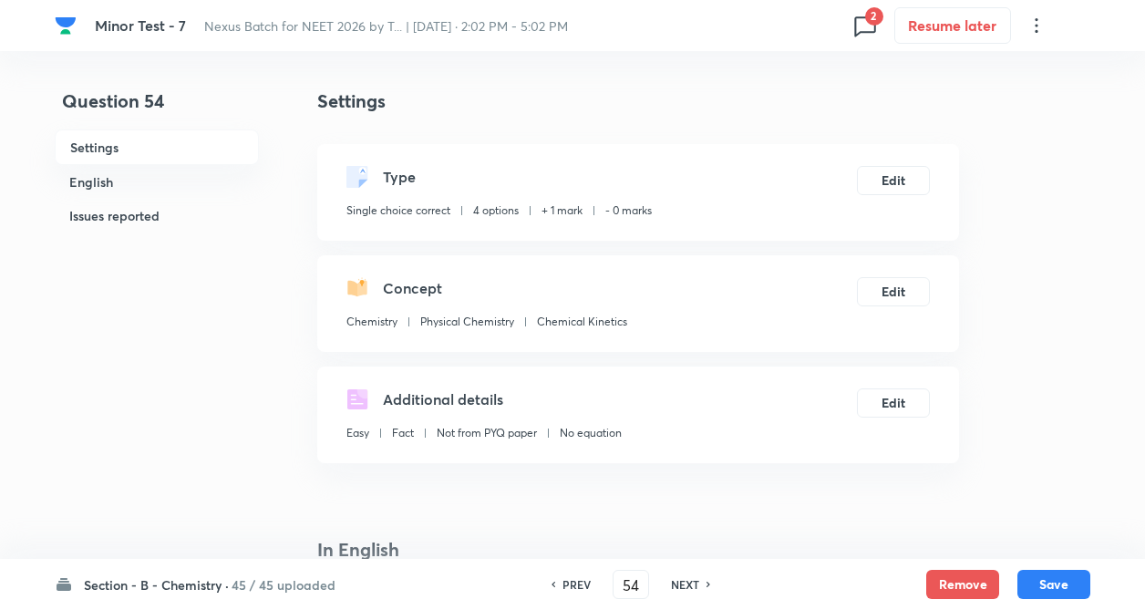
checkbox input "true"
drag, startPoint x: 954, startPoint y: 580, endPoint x: 802, endPoint y: 586, distance: 152.4
click at [954, 578] on button "Remove" at bounding box center [962, 584] width 73 height 29
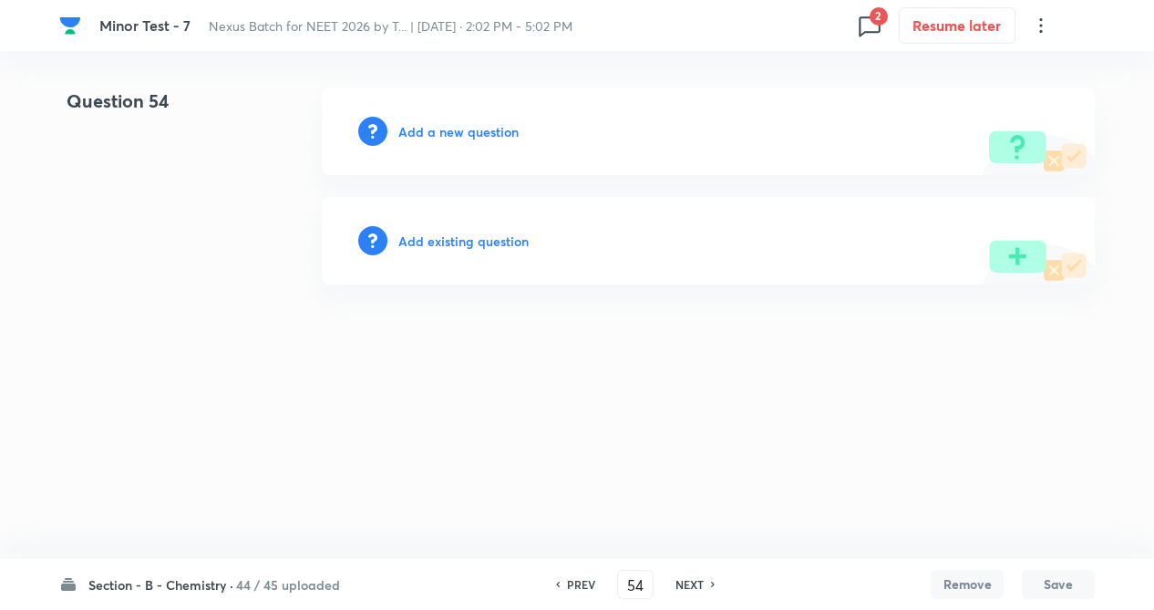
click at [500, 245] on h6 "Add existing question" at bounding box center [463, 241] width 130 height 19
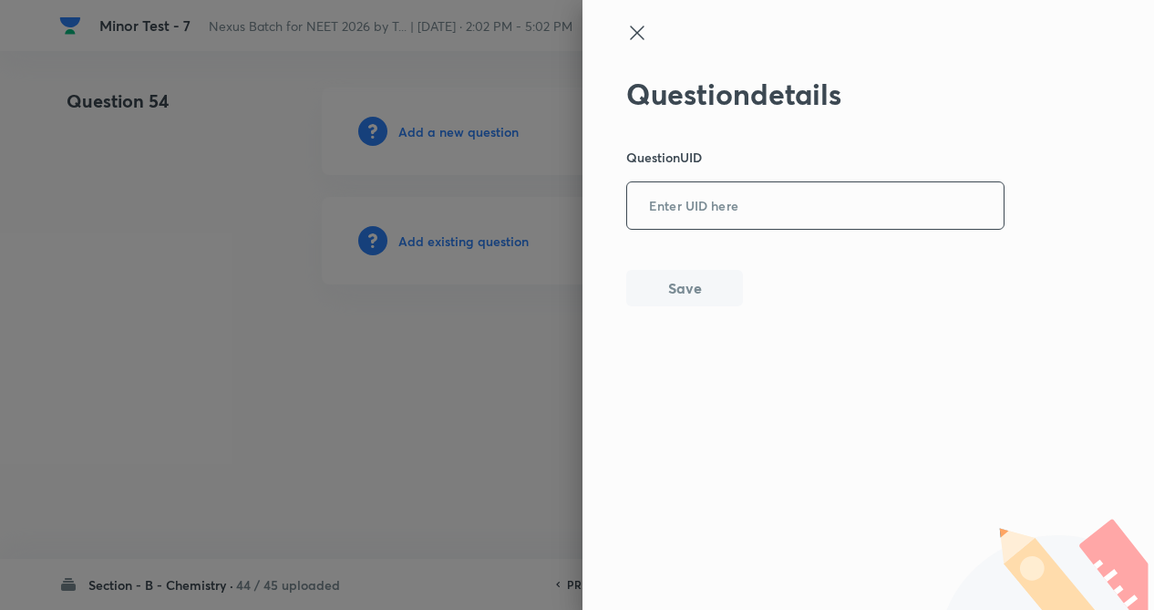
click at [715, 209] on input "text" at bounding box center [815, 206] width 376 height 45
paste input "OG4VX"
type input "OG4VX"
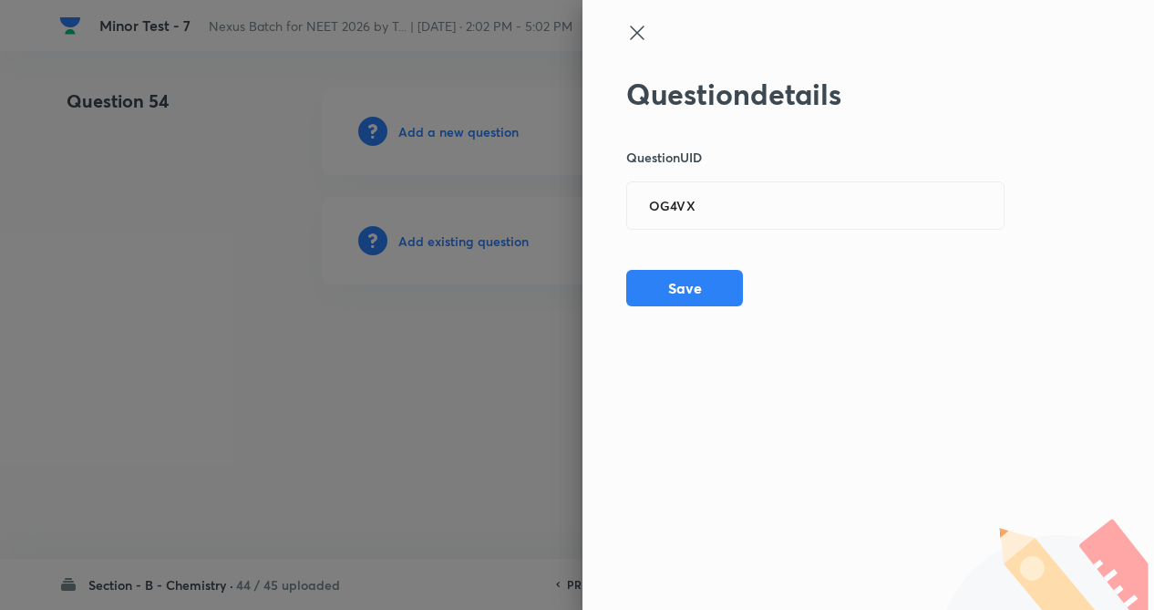
click at [684, 310] on div "Question details Question UID OG4VX ​ Save" at bounding box center [868, 305] width 572 height 610
click at [686, 288] on button "Save" at bounding box center [684, 286] width 117 height 36
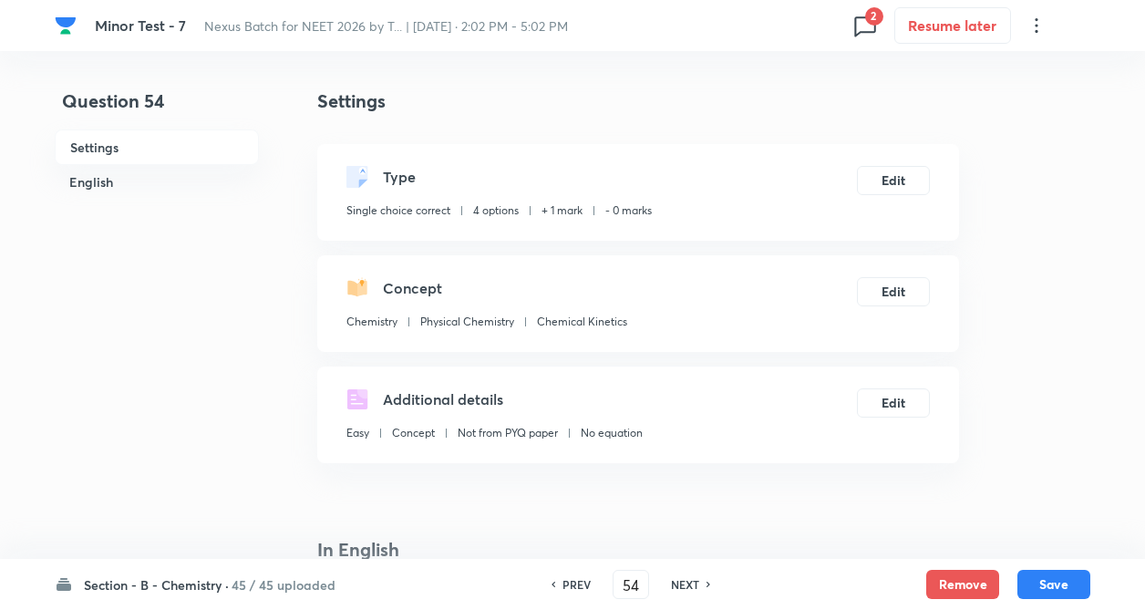
checkbox input "true"
drag, startPoint x: 1074, startPoint y: 579, endPoint x: 979, endPoint y: 232, distance: 359.1
click at [1053, 583] on button "Save" at bounding box center [1053, 582] width 73 height 29
type input "55"
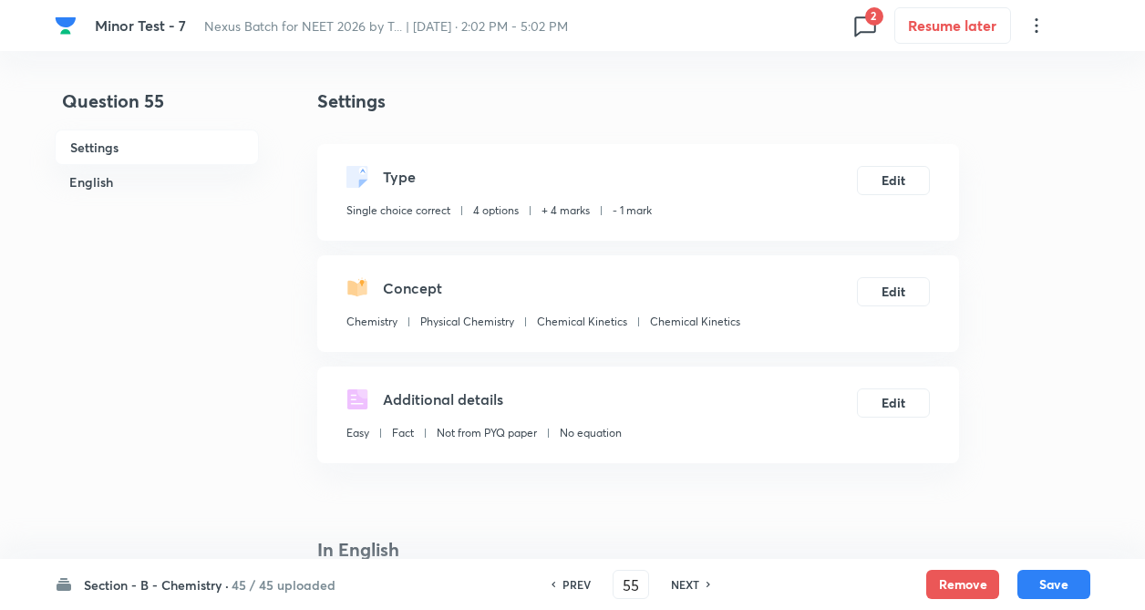
checkbox input "false"
checkbox input "true"
click at [570, 574] on div "PREV 55 ​ NEXT" at bounding box center [630, 584] width 235 height 29
drag, startPoint x: 570, startPoint y: 581, endPoint x: 646, endPoint y: 507, distance: 106.4
click at [576, 575] on div "PREV 55 ​ NEXT" at bounding box center [630, 584] width 235 height 29
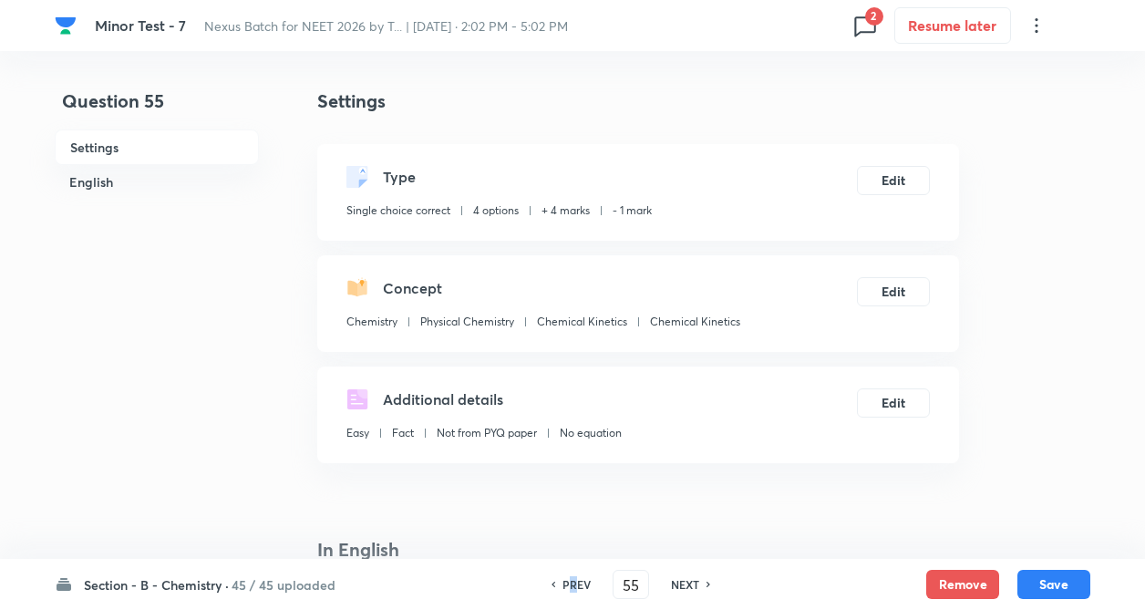
drag, startPoint x: 578, startPoint y: 581, endPoint x: 603, endPoint y: 577, distance: 24.9
click at [580, 580] on h6 "PREV" at bounding box center [576, 584] width 28 height 16
type input "54"
checkbox input "false"
checkbox input "true"
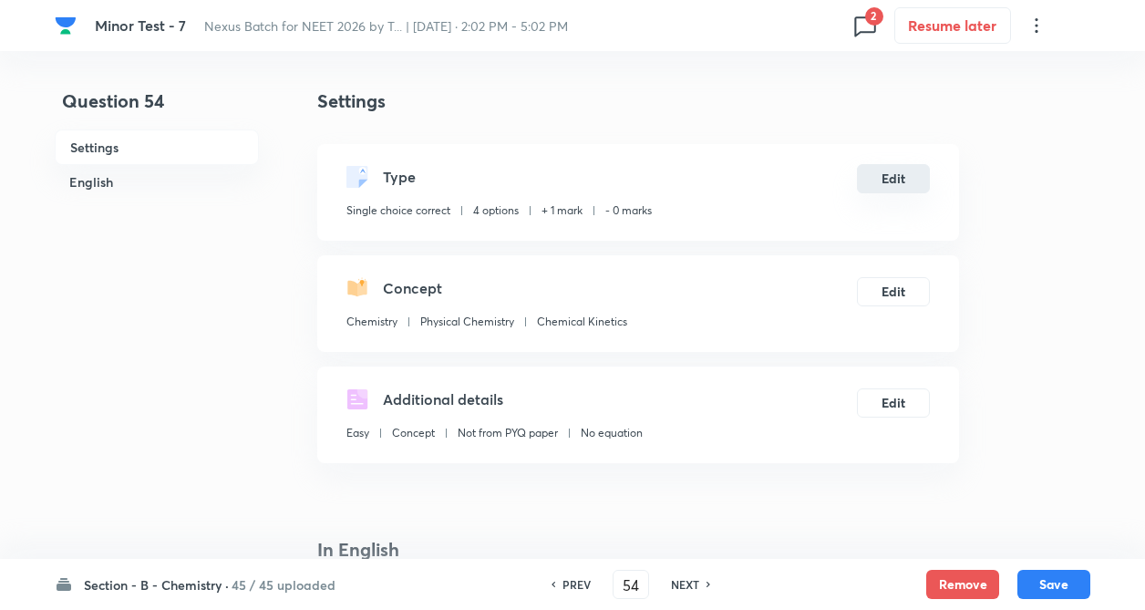
click at [889, 174] on button "Edit" at bounding box center [893, 178] width 73 height 29
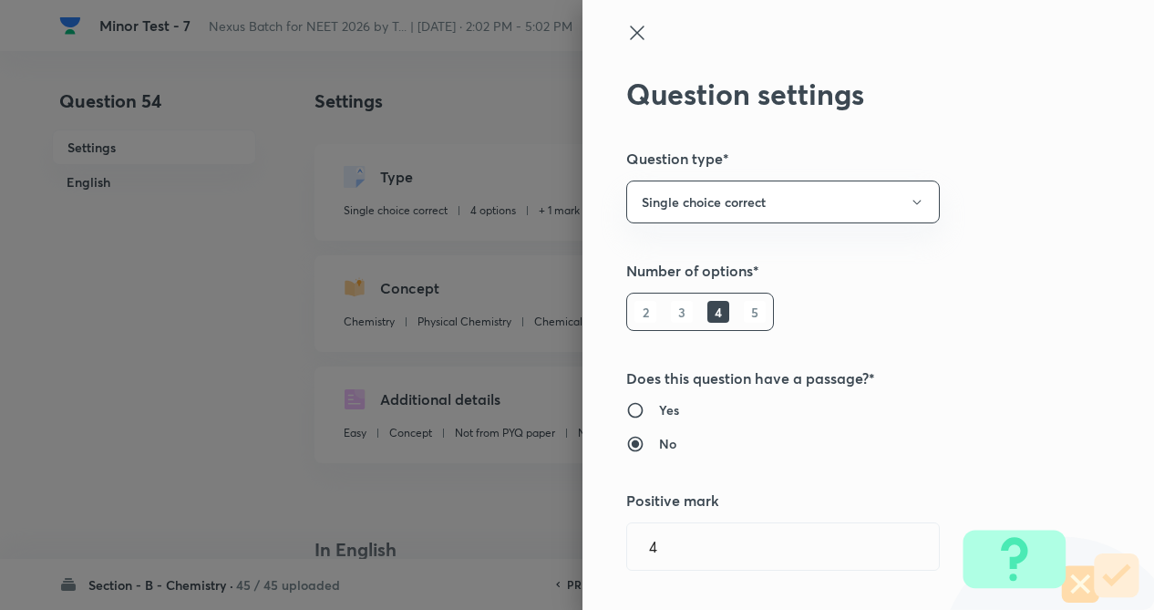
type input "1"
type input "0"
click at [994, 233] on div "Question settings Question type* Single choice correct Number of options* 2 3 4…" at bounding box center [868, 305] width 572 height 610
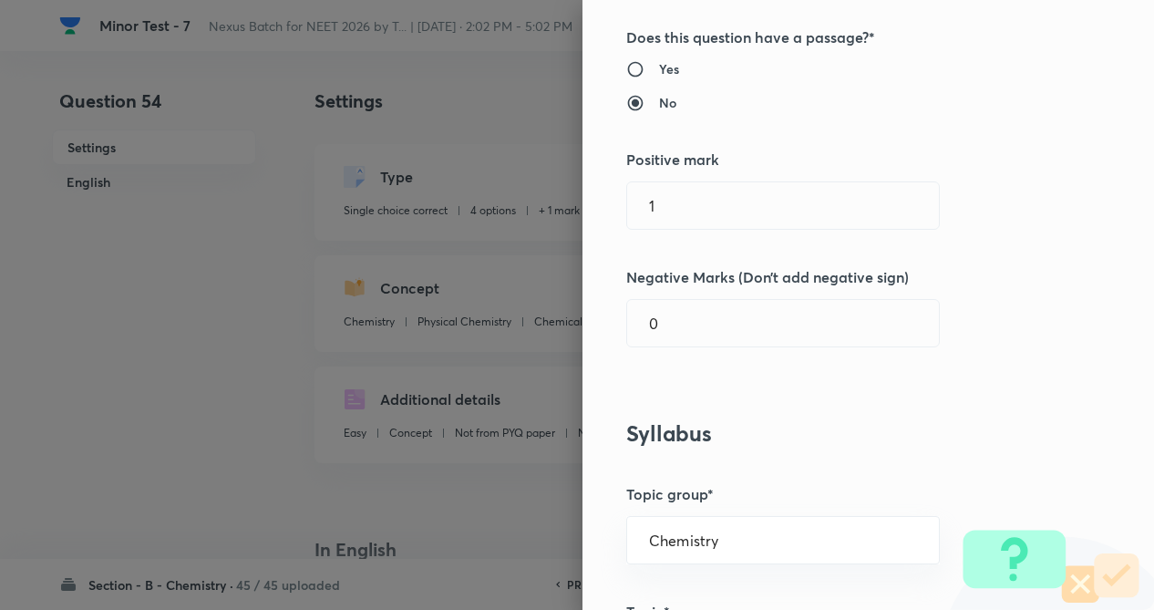
scroll to position [365, 0]
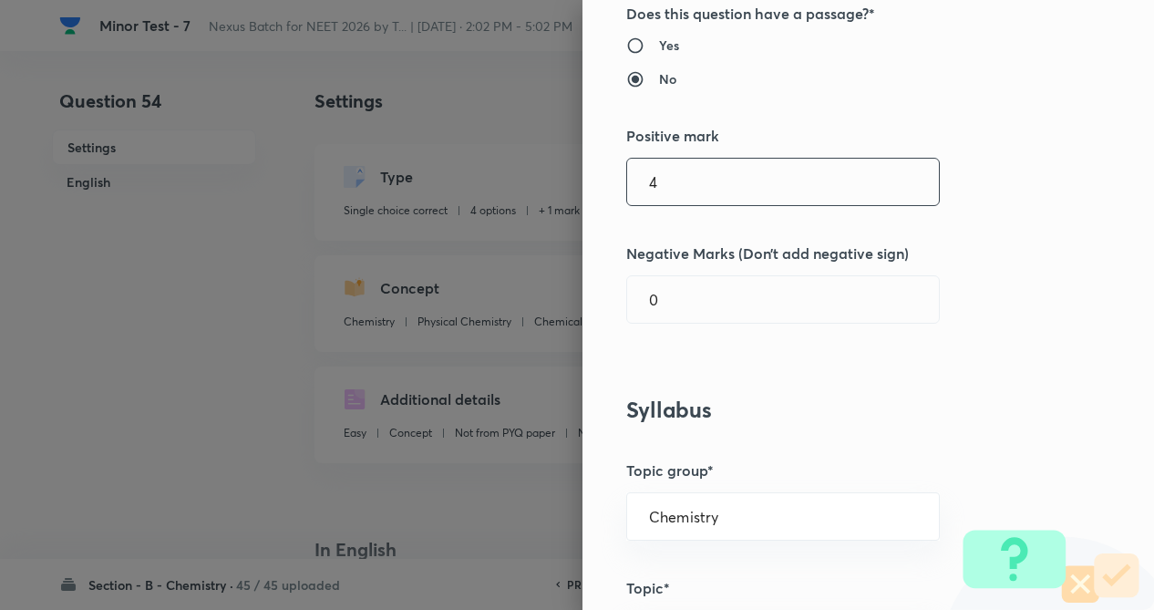
drag, startPoint x: 733, startPoint y: 198, endPoint x: 733, endPoint y: 247, distance: 49.2
click at [733, 201] on input "4" at bounding box center [783, 182] width 312 height 46
type input "4"
click at [722, 313] on input "text" at bounding box center [783, 299] width 312 height 46
type input "1"
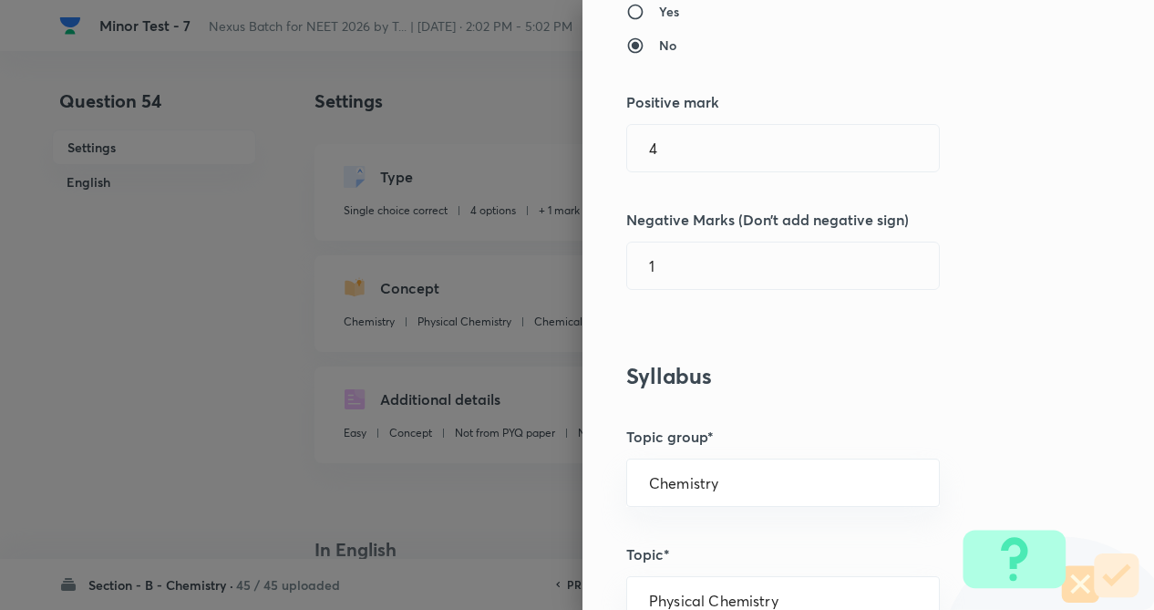
click at [1096, 336] on div "Question settings Question type* Single choice correct Number of options* 2 3 4…" at bounding box center [868, 305] width 572 height 610
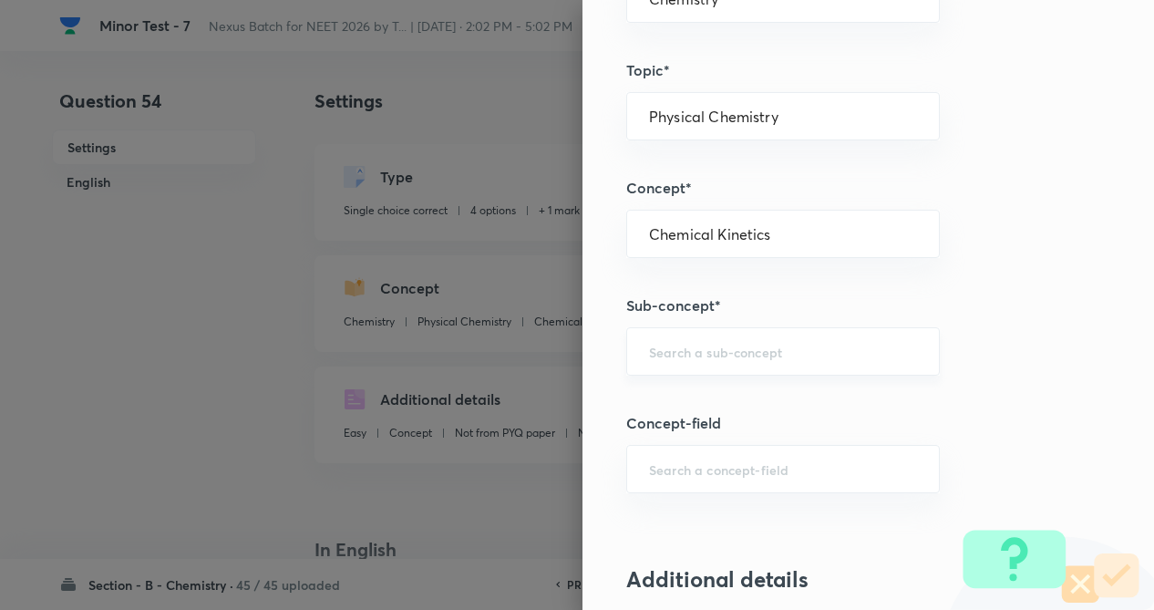
scroll to position [912, 0]
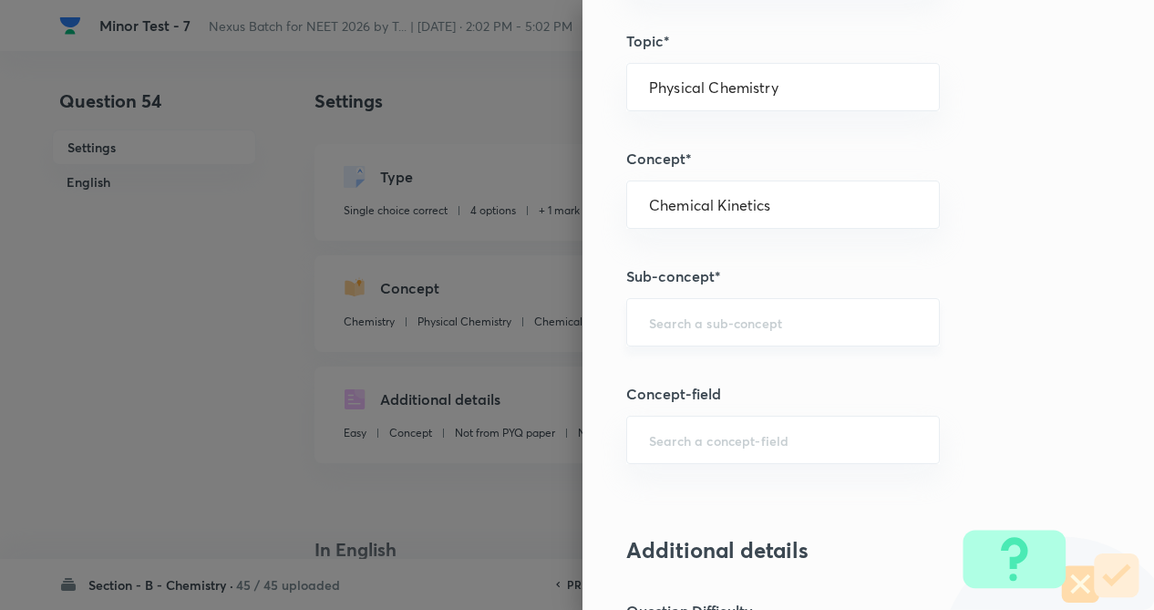
drag, startPoint x: 800, startPoint y: 329, endPoint x: 739, endPoint y: 321, distance: 61.6
click at [741, 322] on input "text" at bounding box center [783, 322] width 268 height 17
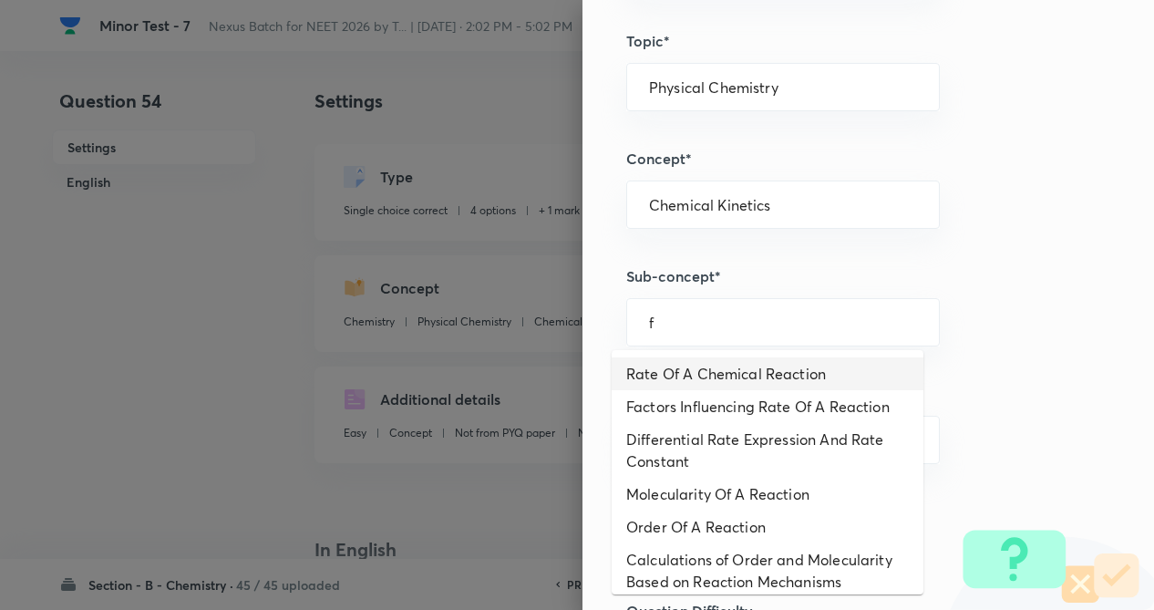
drag, startPoint x: 740, startPoint y: 372, endPoint x: 955, endPoint y: 359, distance: 215.5
click at [743, 372] on li "Rate Of A Chemical Reaction" at bounding box center [768, 373] width 312 height 33
type input "Rate Of A Chemical Reaction"
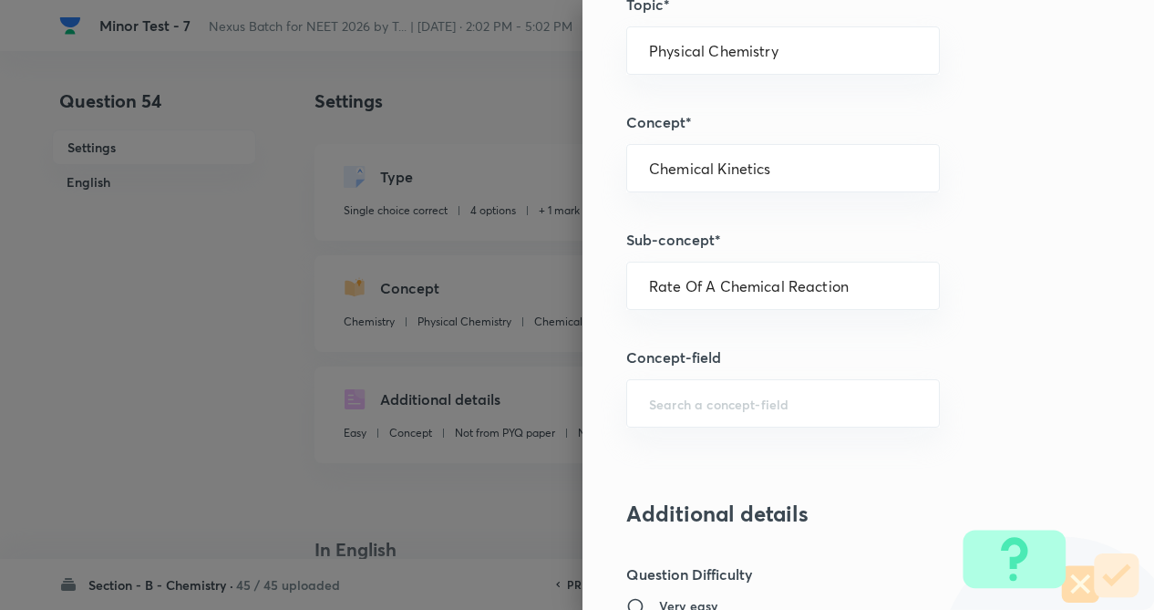
drag, startPoint x: 1092, startPoint y: 362, endPoint x: 1076, endPoint y: 401, distance: 42.5
click at [1093, 362] on div "Question settings Question type* Single choice correct Number of options* 2 3 4…" at bounding box center [868, 305] width 572 height 610
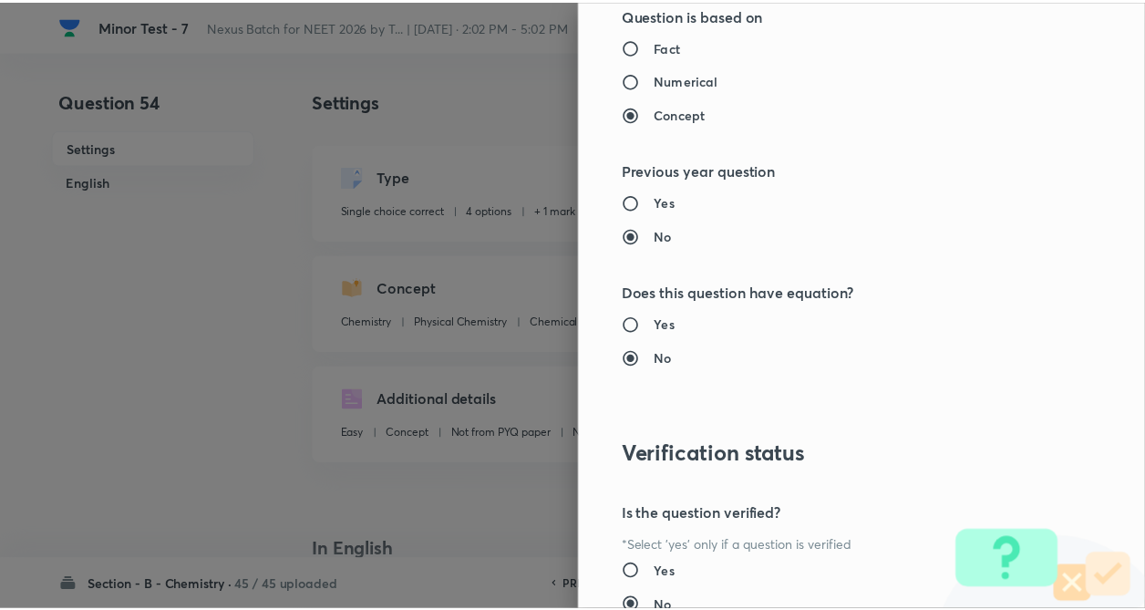
scroll to position [1875, 0]
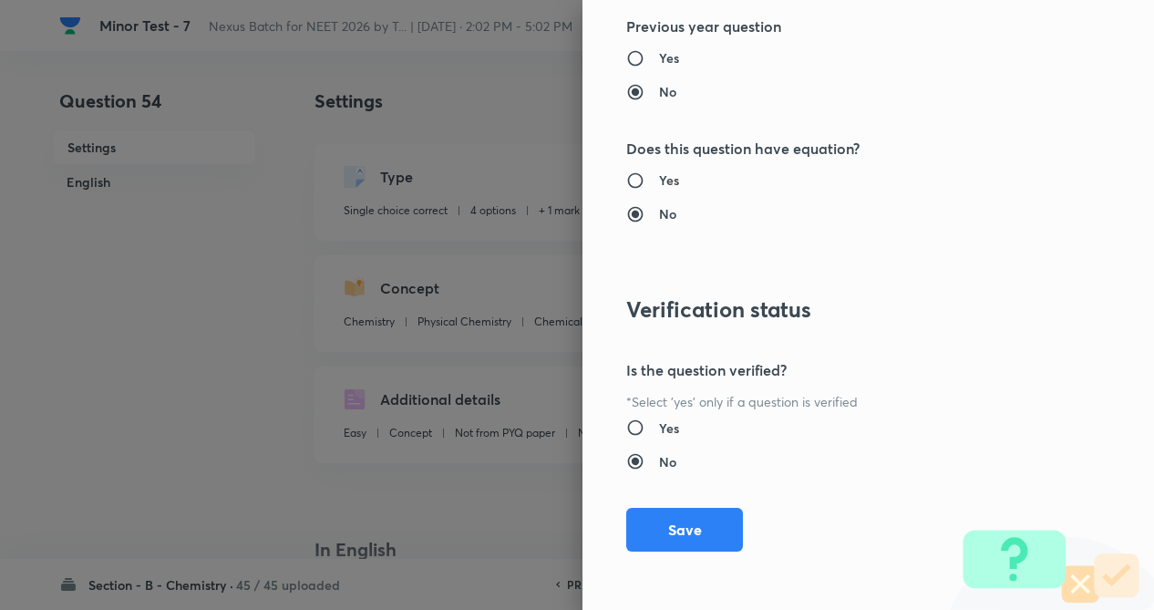
drag, startPoint x: 683, startPoint y: 531, endPoint x: 497, endPoint y: 499, distance: 188.7
click at [683, 529] on button "Save" at bounding box center [684, 530] width 117 height 44
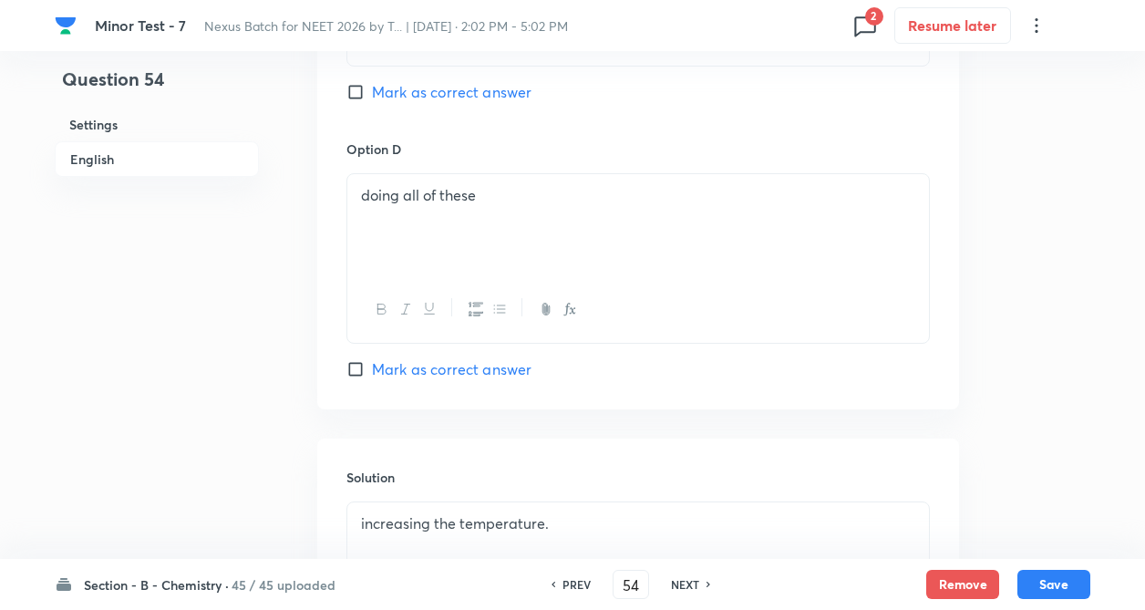
scroll to position [1603, 0]
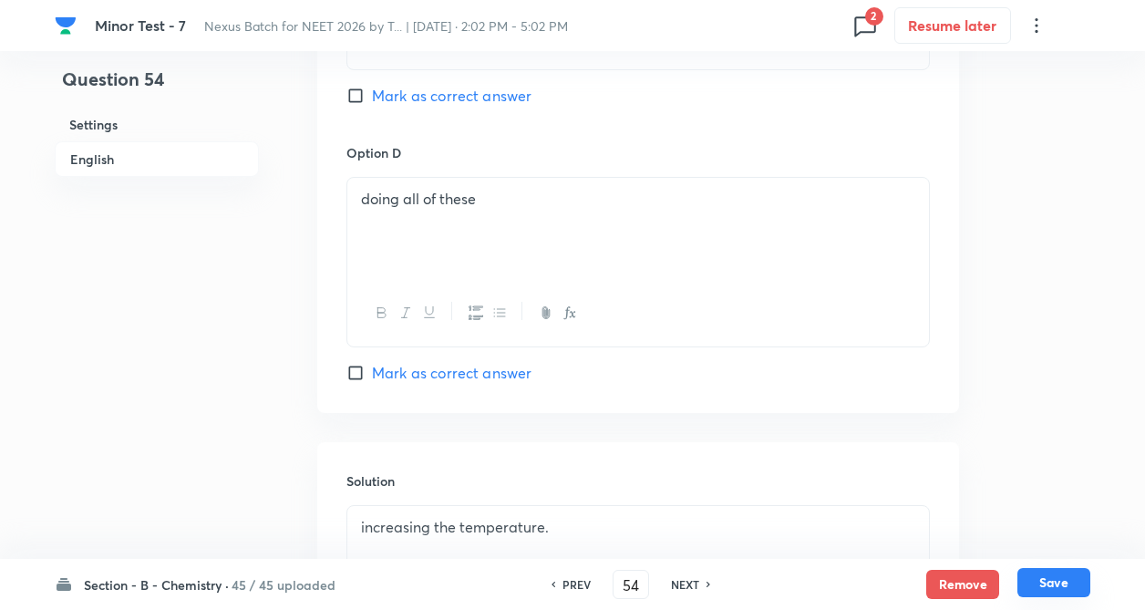
click at [1046, 580] on button "Save" at bounding box center [1053, 582] width 73 height 29
type input "55"
checkbox input "false"
checkbox input "true"
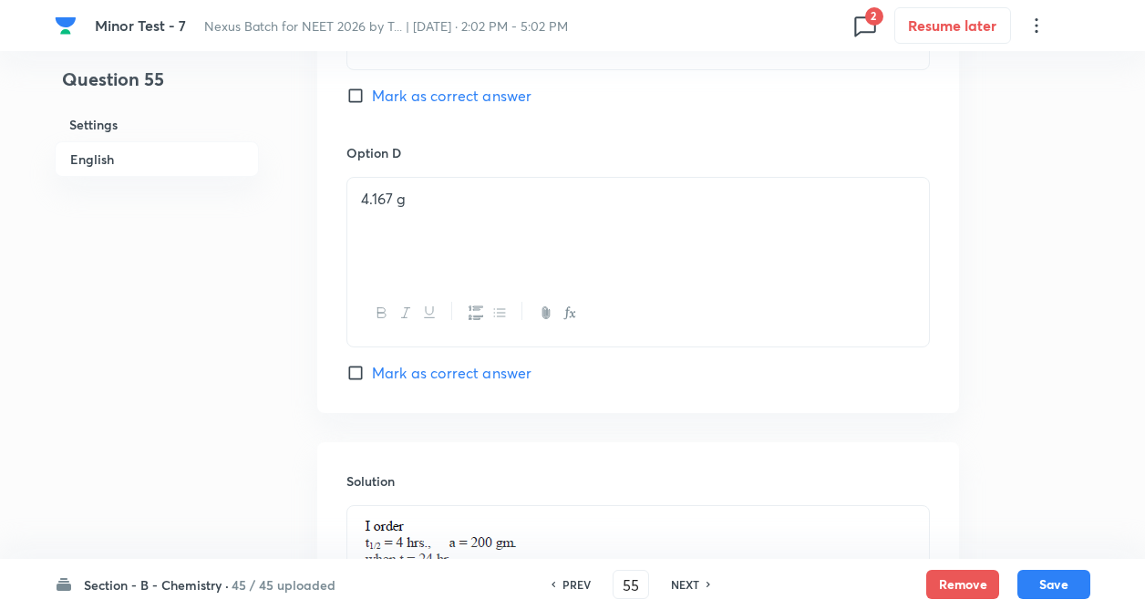
drag, startPoint x: 572, startPoint y: 581, endPoint x: 407, endPoint y: 479, distance: 193.5
click at [572, 580] on h6 "PREV" at bounding box center [576, 584] width 28 height 16
type input "54"
checkbox input "false"
checkbox input "true"
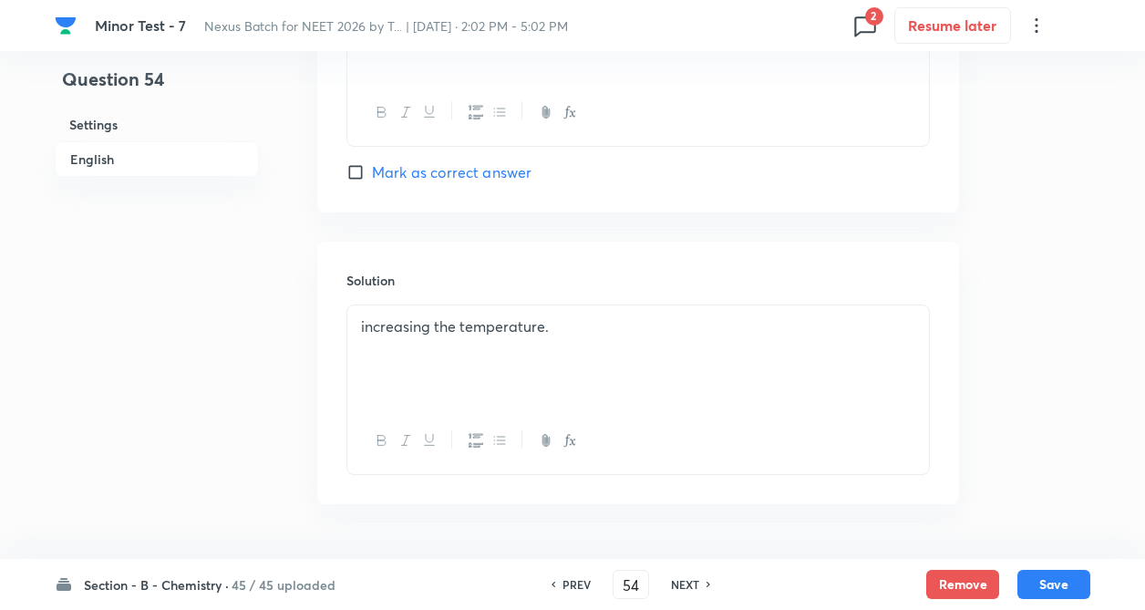
scroll to position [1859, 0]
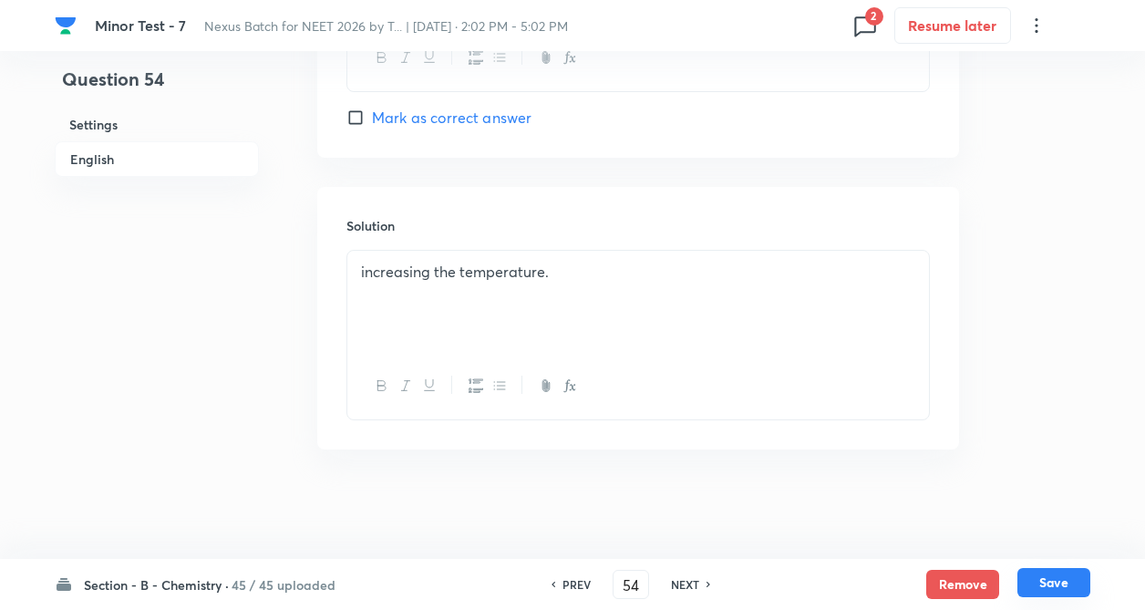
click at [1041, 578] on button "Save" at bounding box center [1053, 582] width 73 height 29
type input "55"
checkbox input "false"
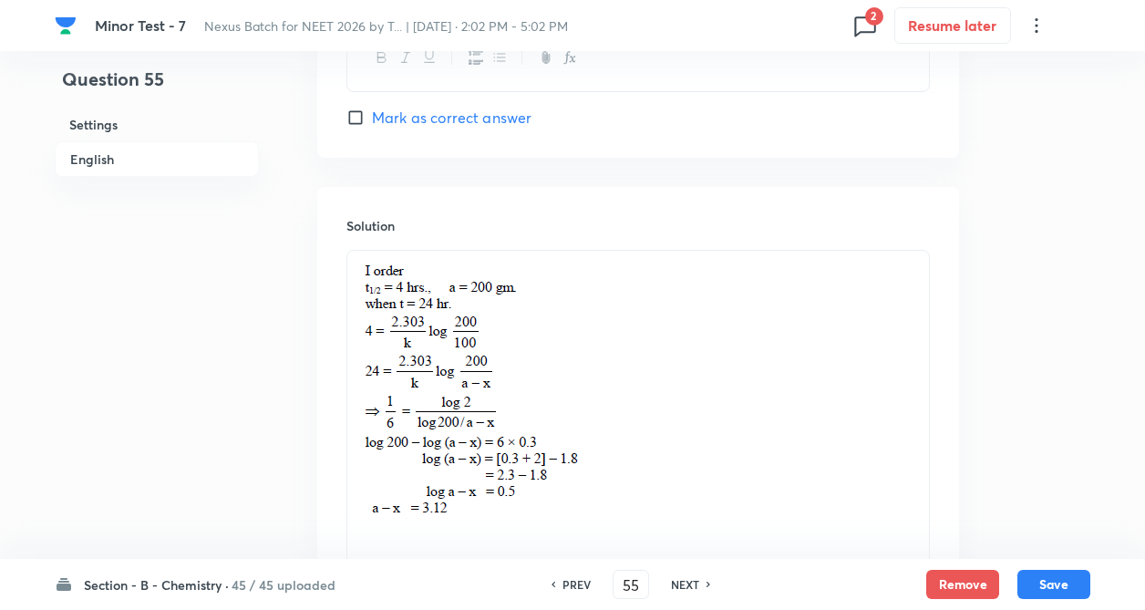
checkbox input "true"
click at [873, 19] on span "2" at bounding box center [874, 16] width 18 height 18
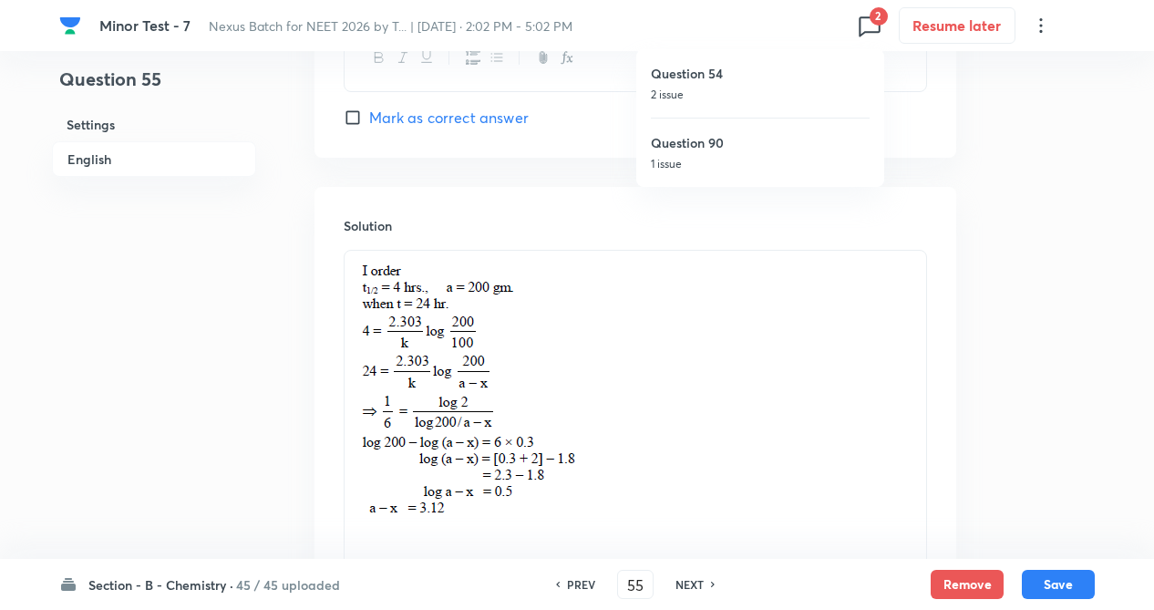
click at [685, 162] on p "1 issue" at bounding box center [760, 164] width 219 height 16
type input "90"
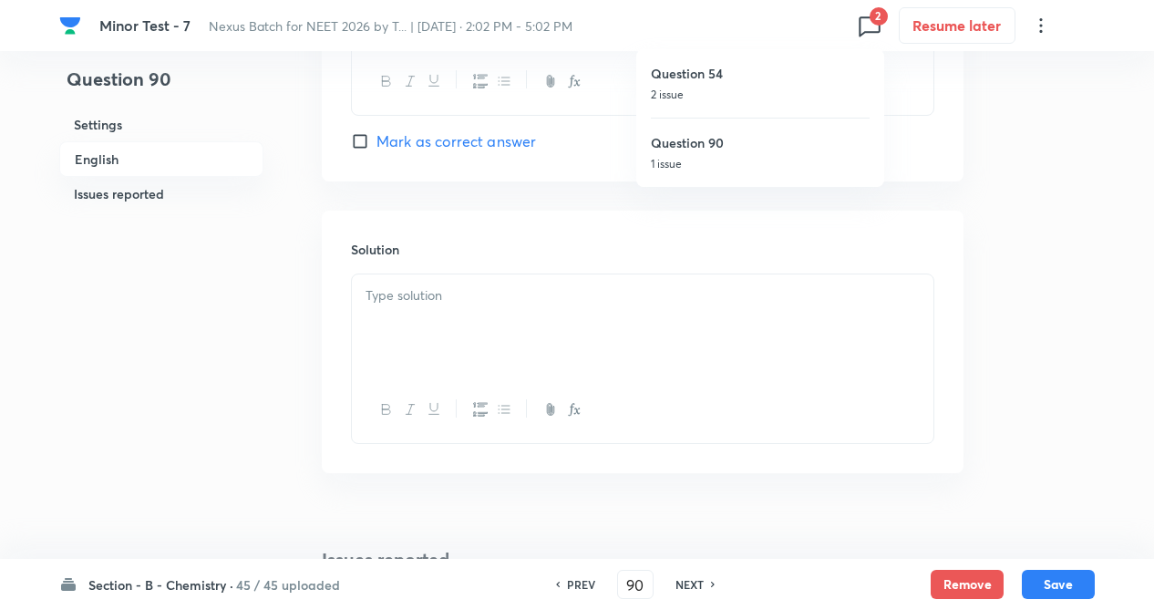
checkbox input "false"
checkbox input "true"
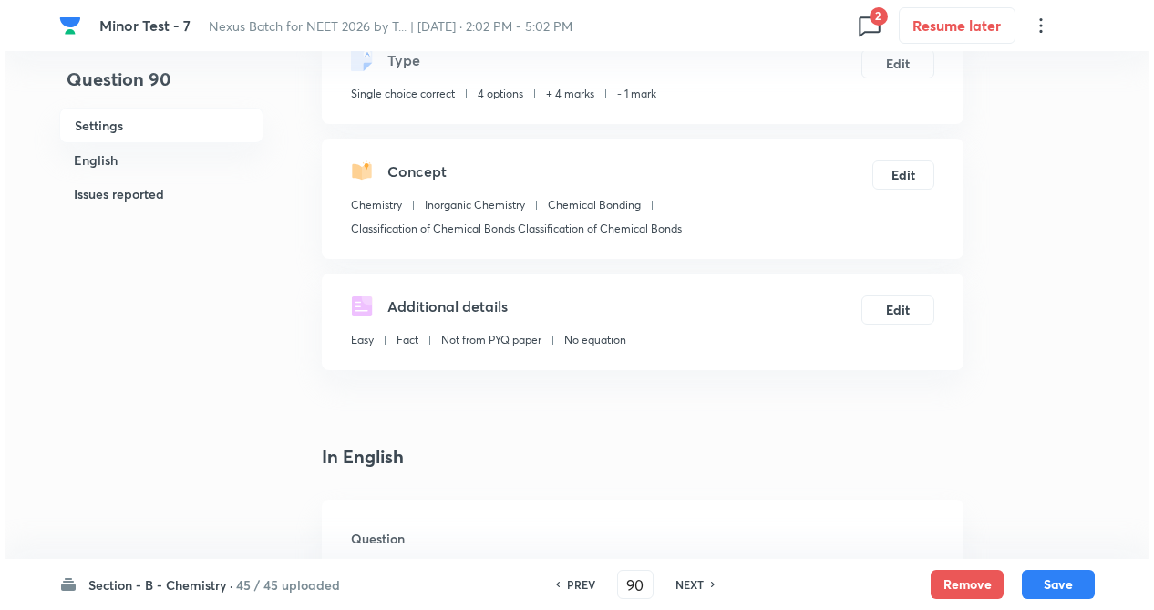
scroll to position [0, 0]
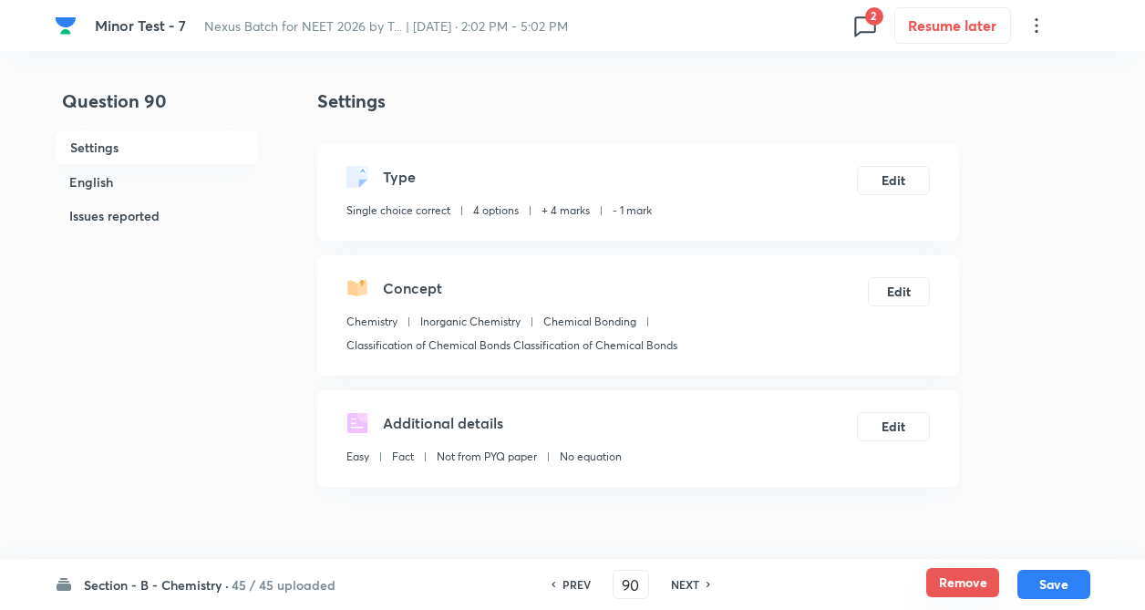
click at [935, 570] on button "Remove" at bounding box center [962, 582] width 73 height 29
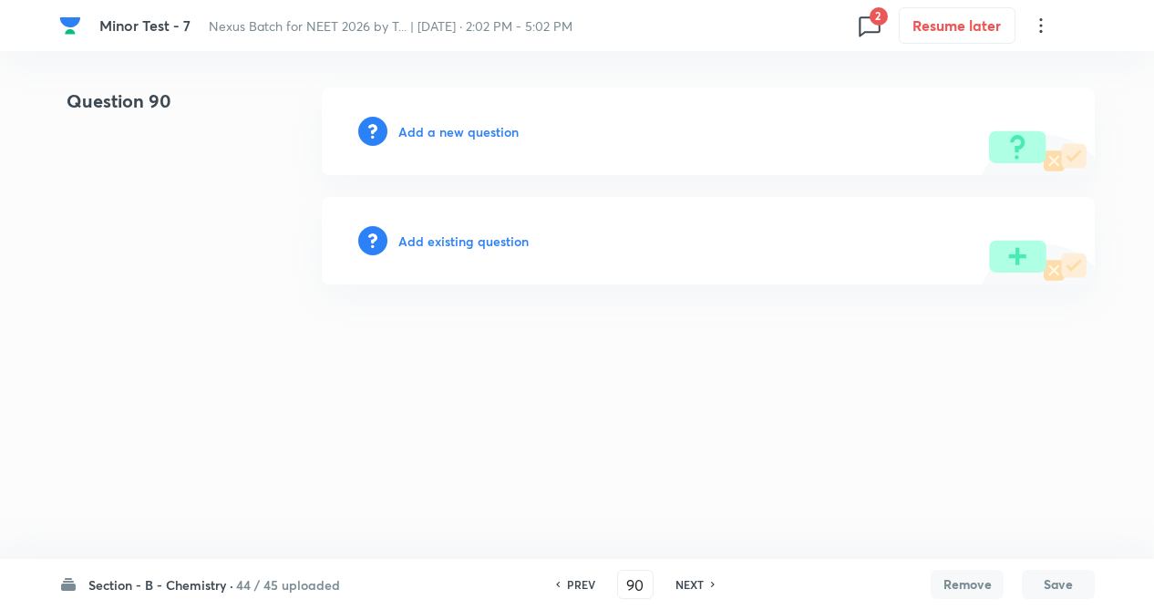
drag, startPoint x: 513, startPoint y: 241, endPoint x: 434, endPoint y: 240, distance: 79.3
click at [434, 240] on h6 "Add existing question" at bounding box center [463, 241] width 130 height 19
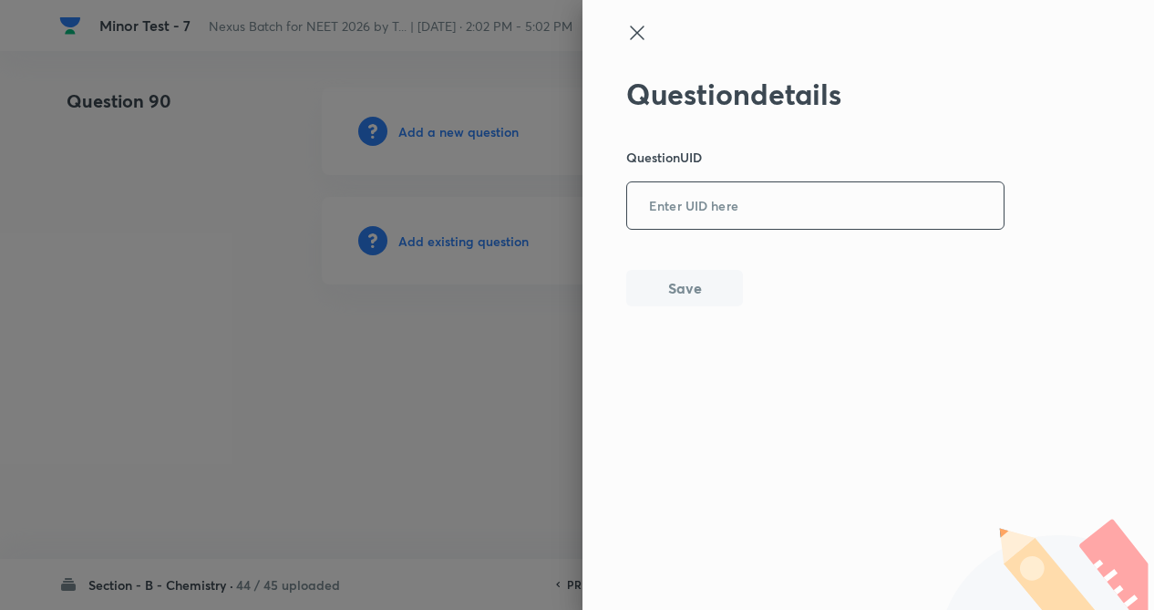
paste input "G944R"
click at [773, 214] on input "G944R" at bounding box center [815, 206] width 376 height 45
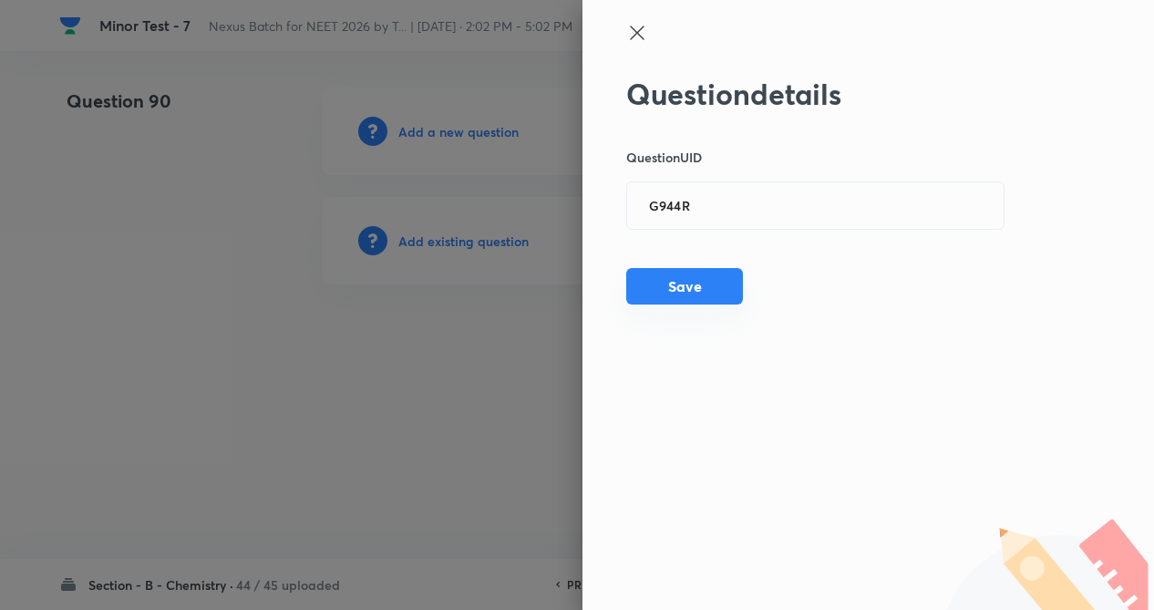
click at [700, 285] on button "Save" at bounding box center [684, 286] width 117 height 36
type input "G"
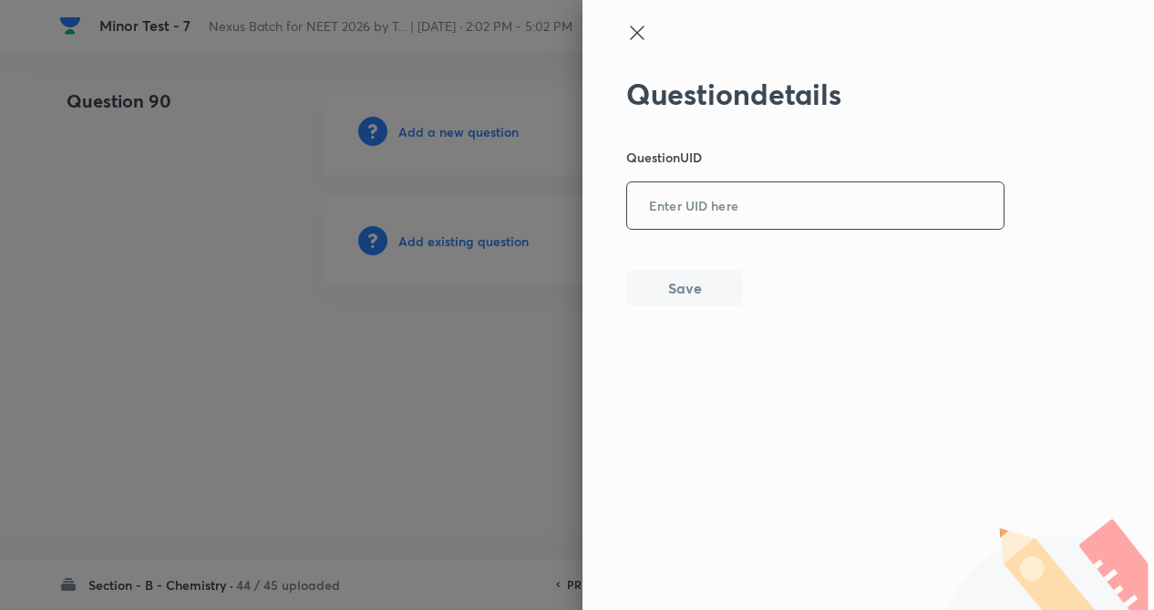
paste input "W33C3"
click at [752, 211] on input "W33C3" at bounding box center [815, 206] width 376 height 45
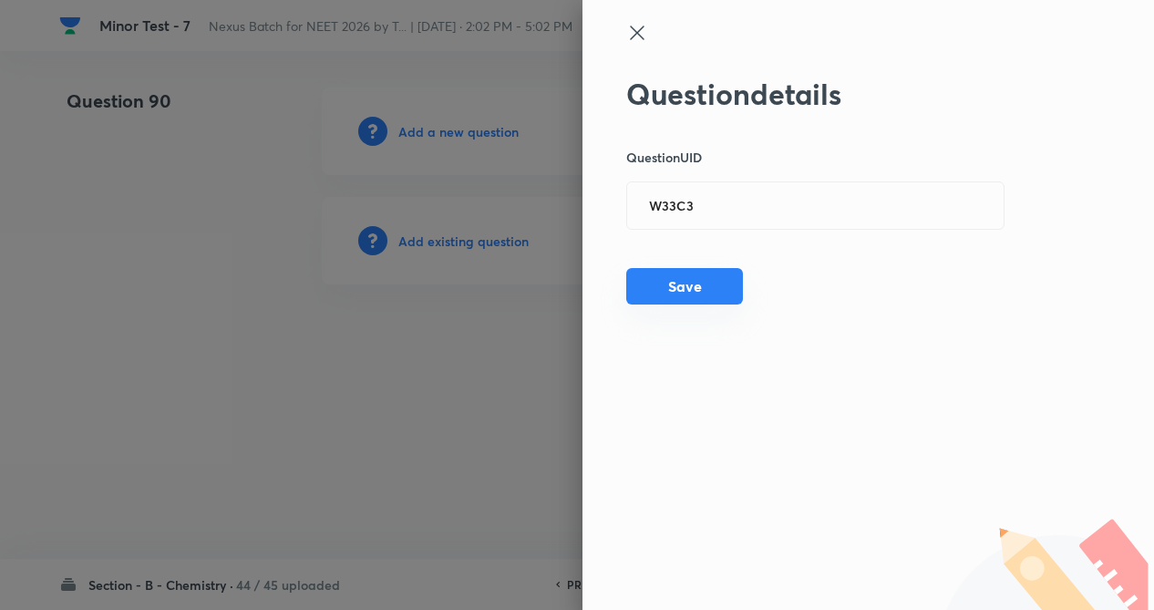
click at [677, 294] on button "Save" at bounding box center [684, 286] width 117 height 36
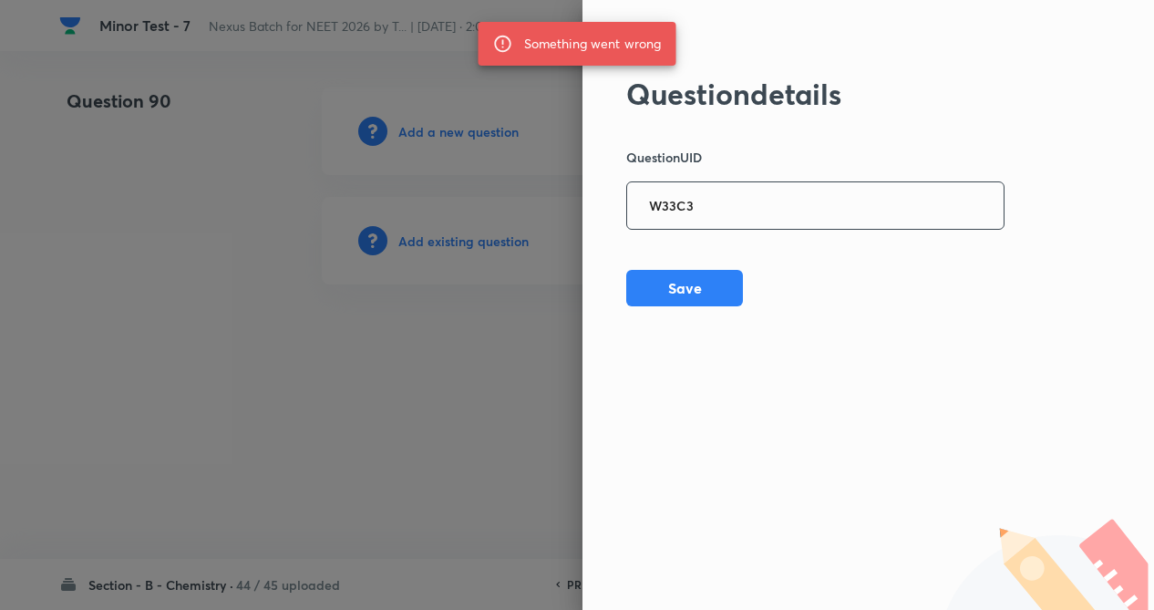
click at [742, 210] on input "W33C3" at bounding box center [815, 206] width 376 height 45
type input "W"
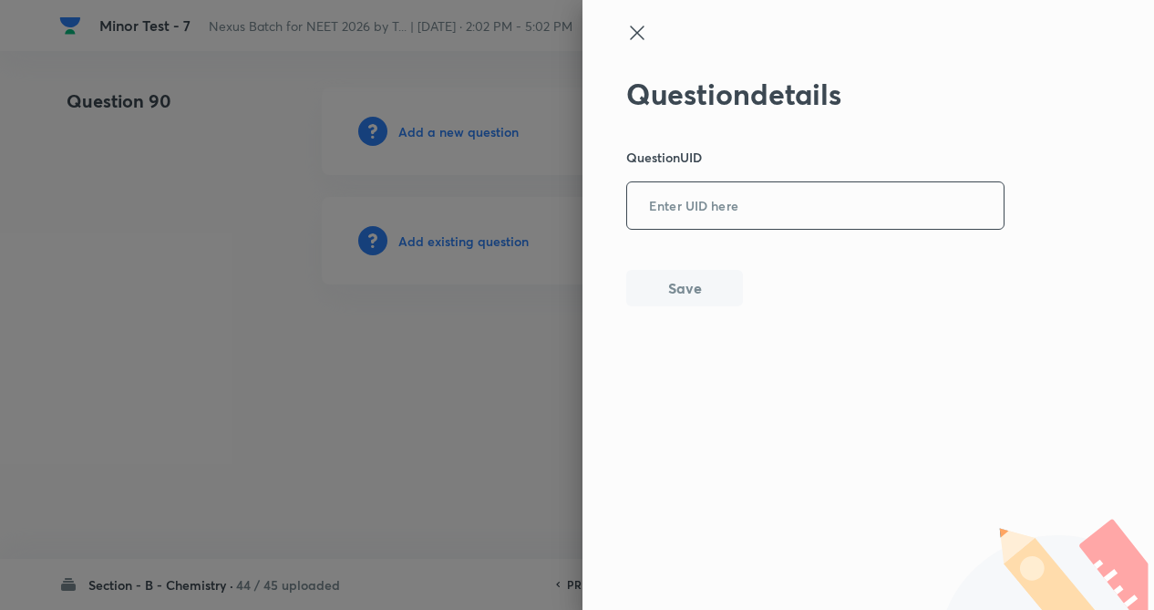
paste input "J9M4D"
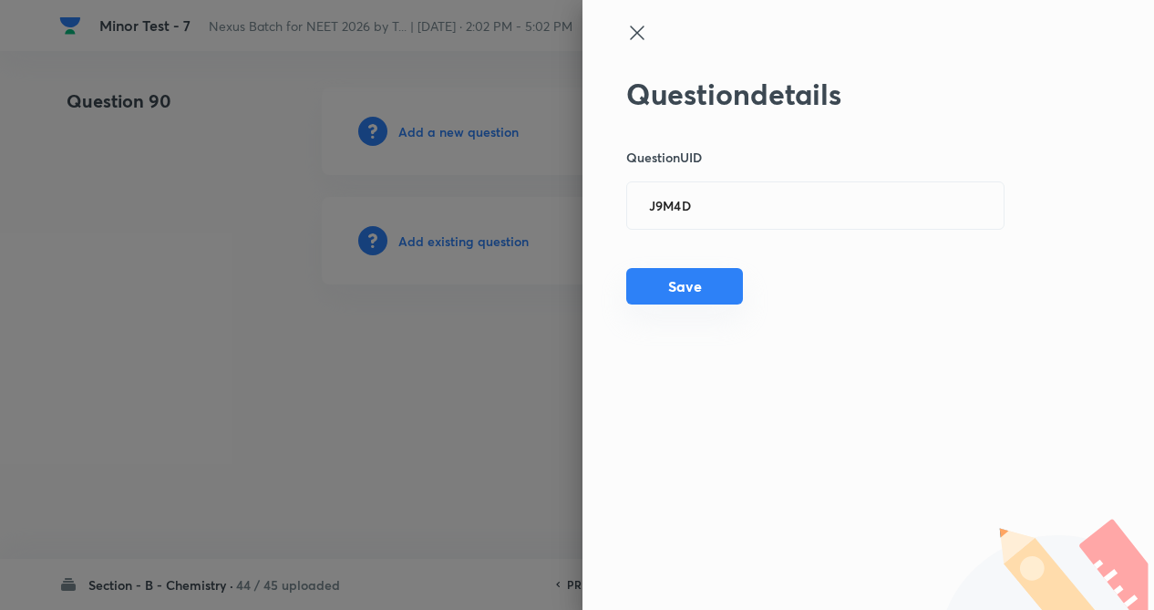
click at [704, 294] on button "Save" at bounding box center [684, 286] width 117 height 36
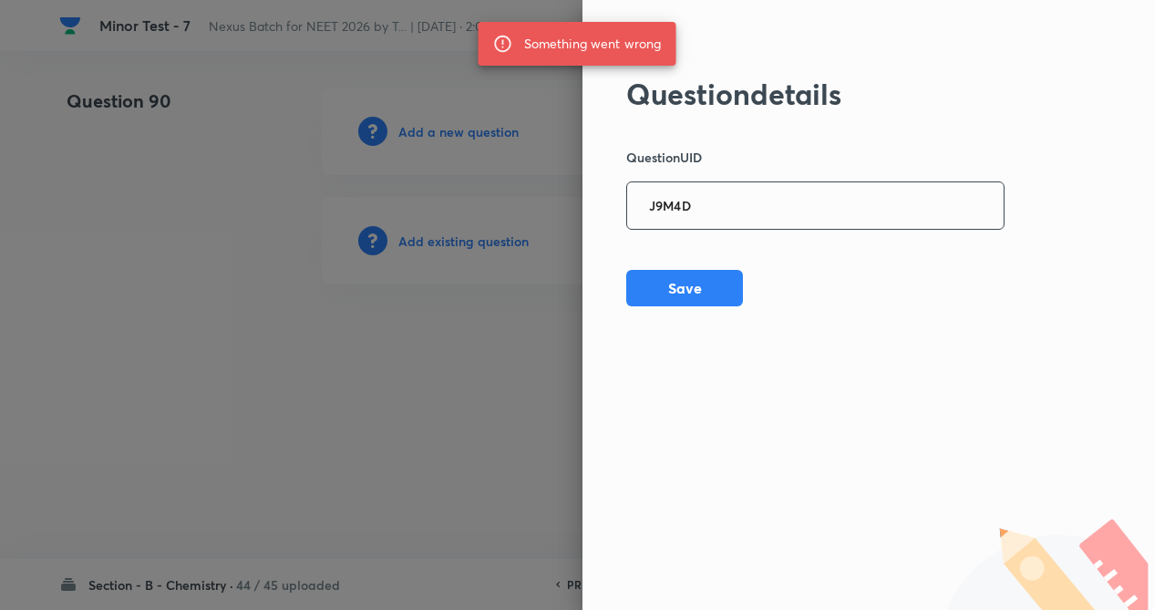
click at [784, 182] on div "J9M4D ​" at bounding box center [815, 205] width 378 height 48
type input "J"
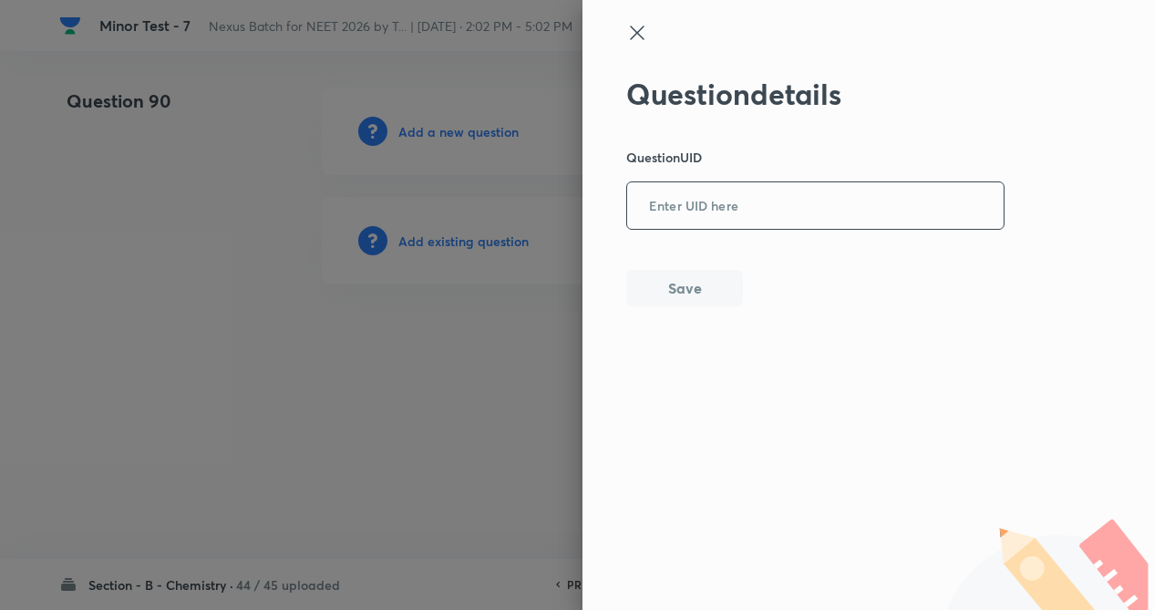
paste input "GBKR4"
click at [657, 274] on button "Save" at bounding box center [684, 286] width 117 height 36
type input "G"
click at [735, 226] on input "text" at bounding box center [815, 206] width 376 height 45
click at [662, 228] on input "text" at bounding box center [815, 206] width 376 height 45
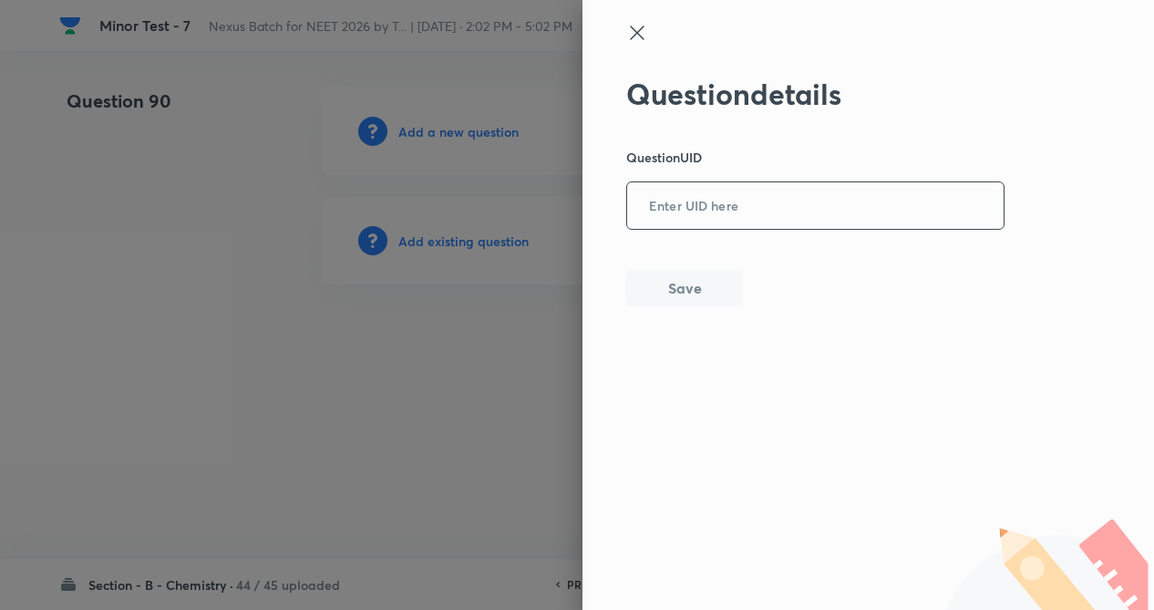
paste input "NQRJG"
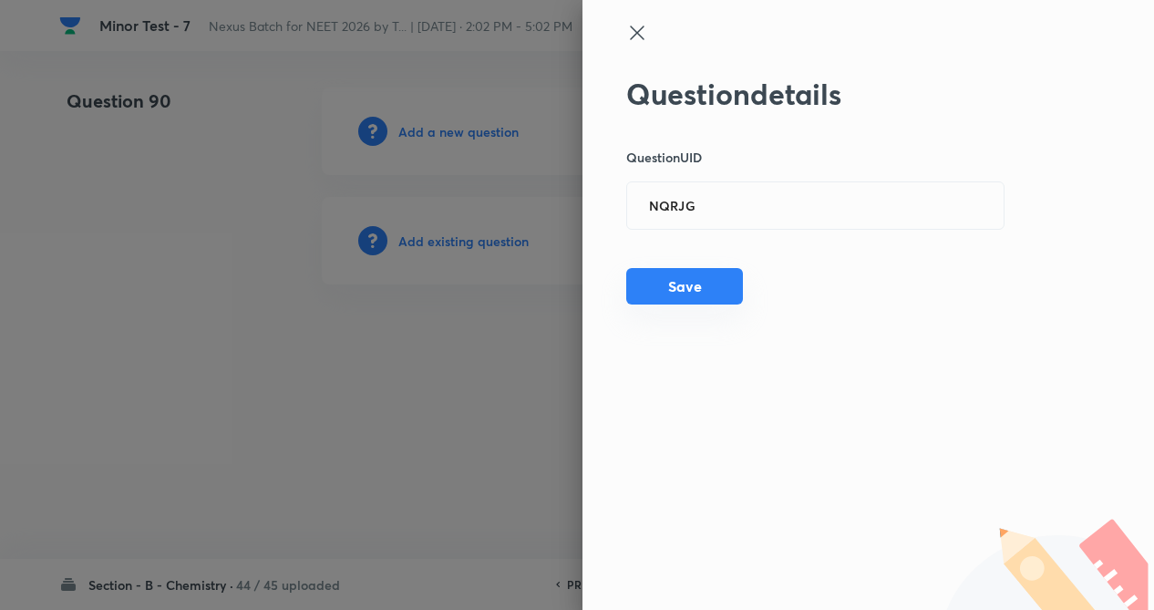
drag, startPoint x: 689, startPoint y: 282, endPoint x: 686, endPoint y: 298, distance: 16.6
click at [689, 283] on button "Save" at bounding box center [684, 286] width 117 height 36
type input "N"
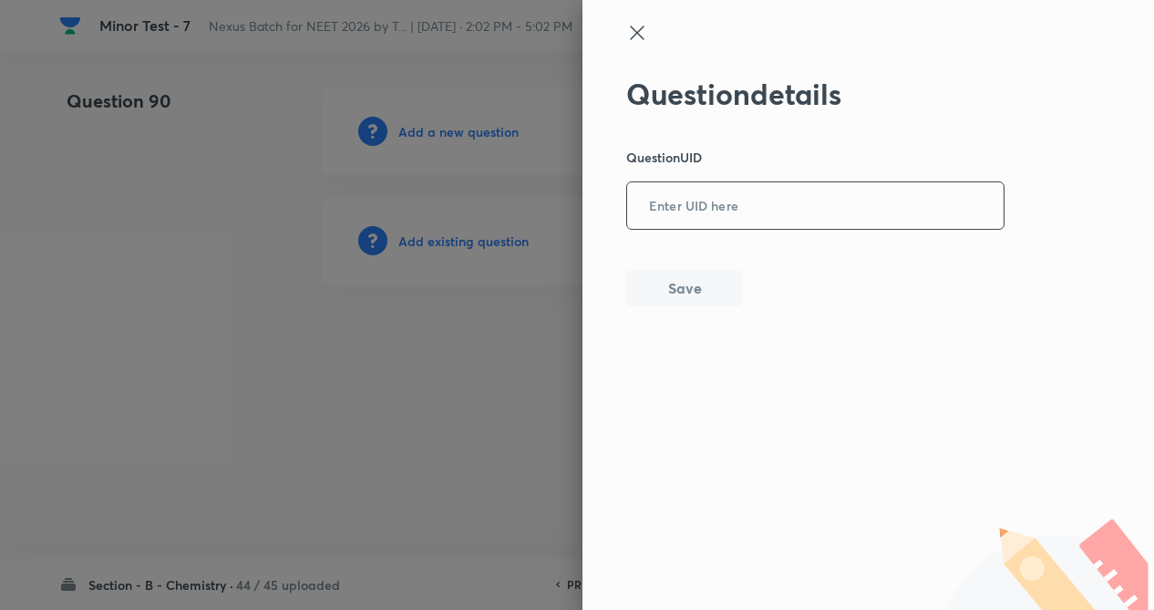
paste input "82W3P"
drag, startPoint x: 710, startPoint y: 211, endPoint x: 717, endPoint y: 260, distance: 48.9
click at [719, 229] on div "82W3P ​" at bounding box center [815, 205] width 378 height 48
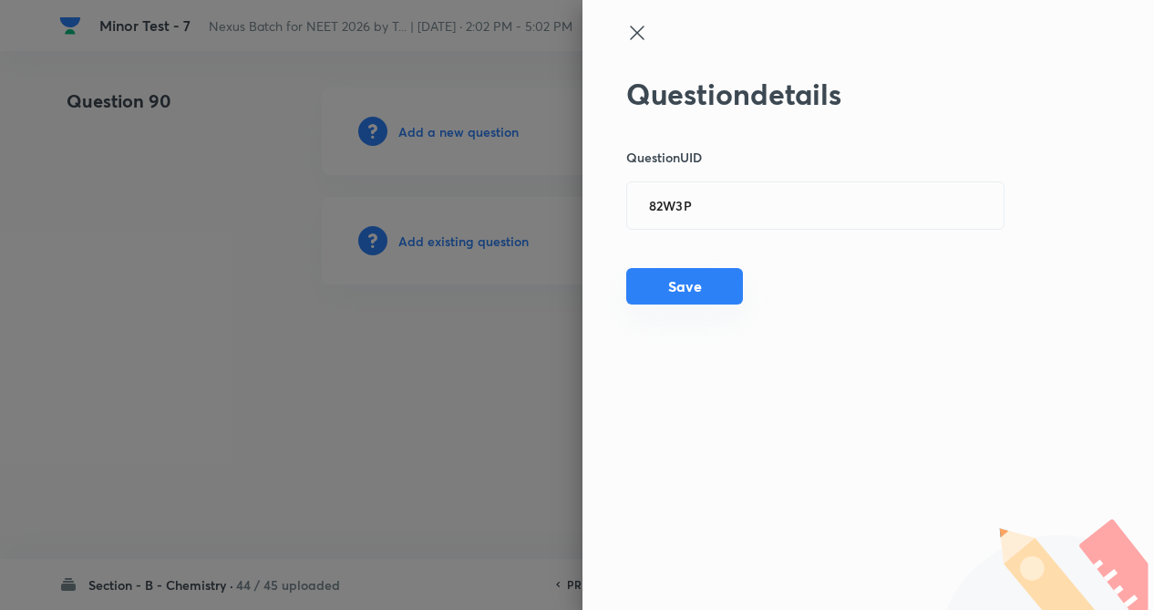
click at [687, 291] on button "Save" at bounding box center [684, 286] width 117 height 36
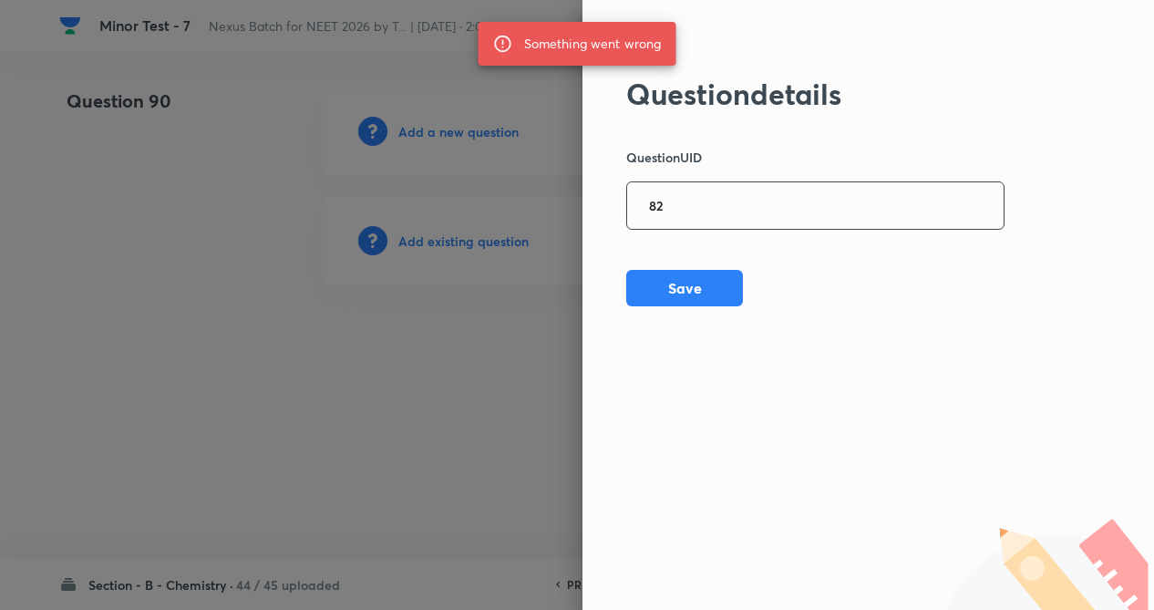
type input "8"
click at [740, 197] on input "text" at bounding box center [815, 206] width 376 height 45
paste input "Q6SD5"
type input "Q6SD5"
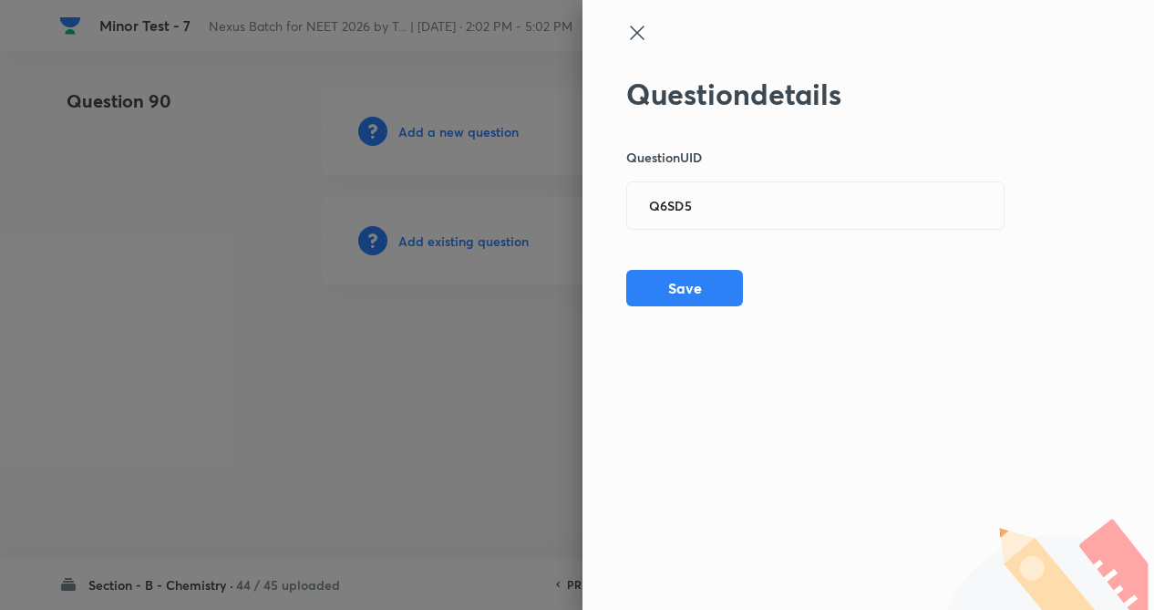
drag, startPoint x: 669, startPoint y: 293, endPoint x: 591, endPoint y: 337, distance: 90.2
click at [667, 295] on button "Save" at bounding box center [684, 288] width 117 height 36
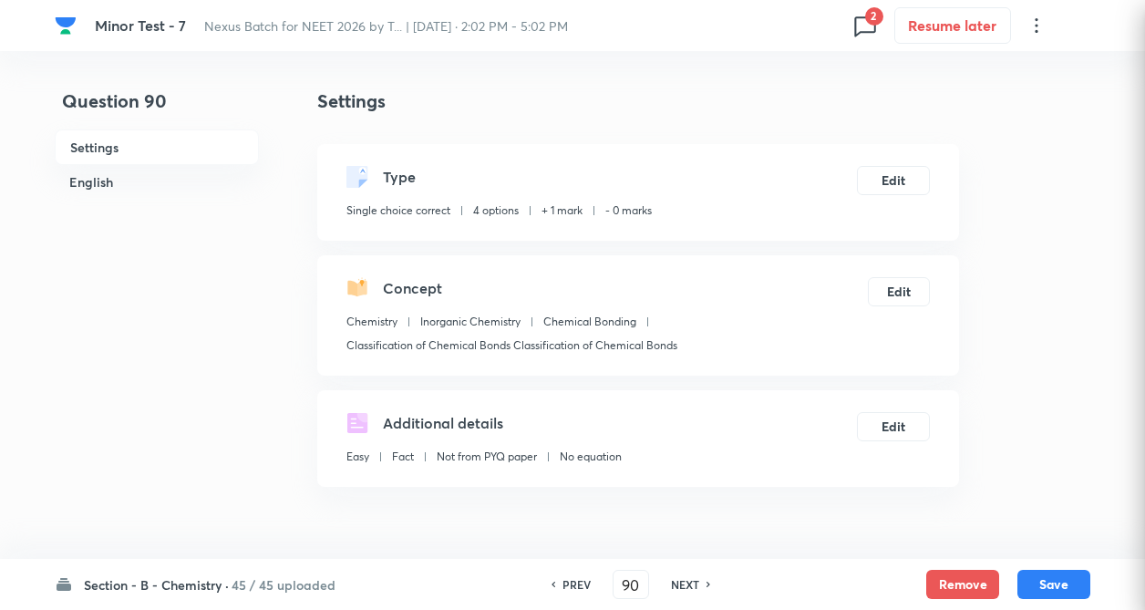
checkbox input "true"
click at [889, 177] on button "Edit" at bounding box center [893, 178] width 73 height 29
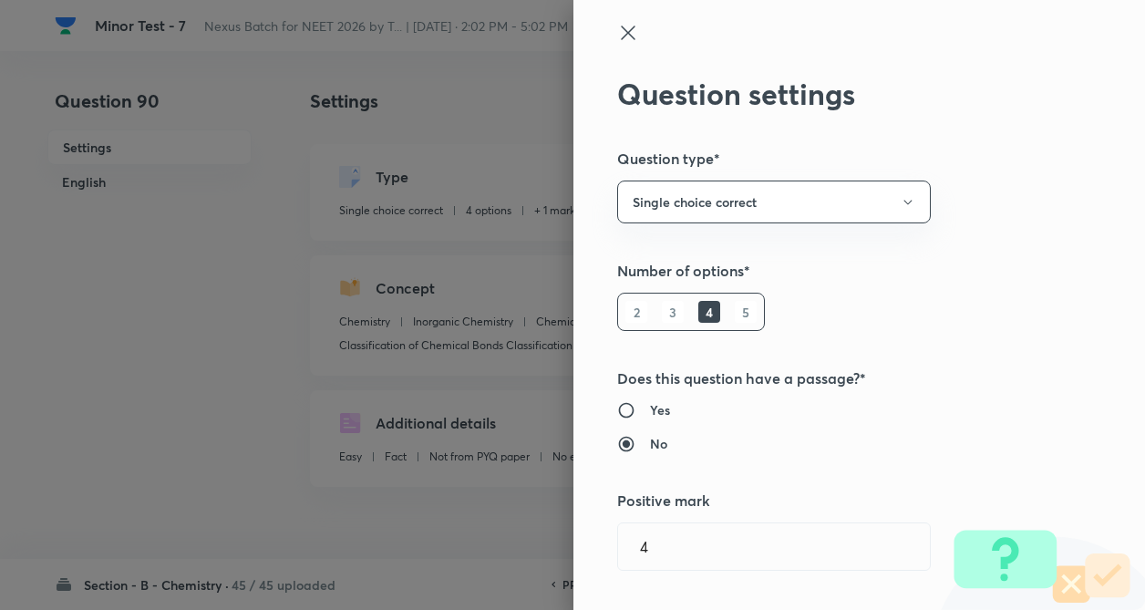
radio input "true"
radio input "false"
type input "1"
type input "0"
type input "Inorganic Chemistry"
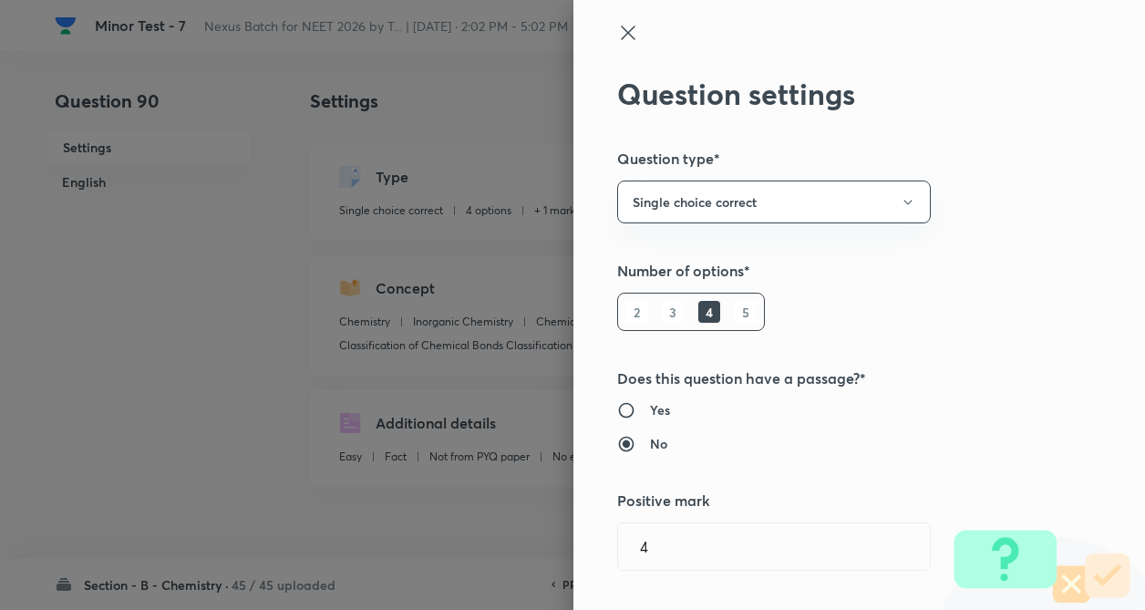
type input "Chemical Bonding"
type input "Classification of Chemical Bonds Classification of Chemical Bonds"
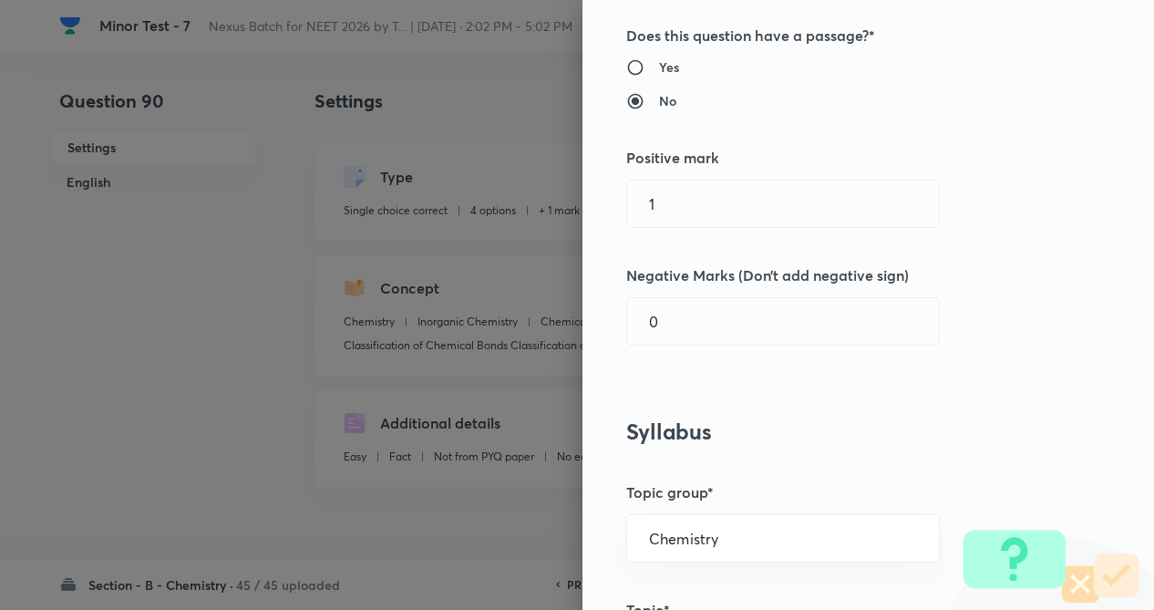
scroll to position [365, 0]
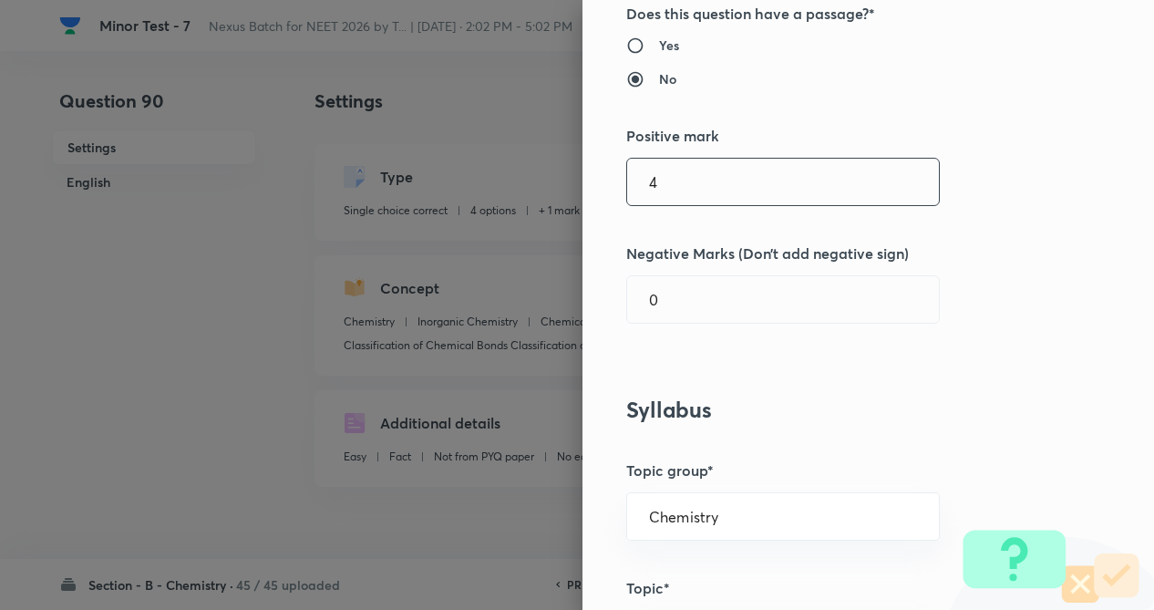
drag, startPoint x: 747, startPoint y: 183, endPoint x: 743, endPoint y: 230, distance: 46.6
click at [747, 182] on input "4" at bounding box center [783, 182] width 312 height 46
type input "4"
click at [741, 300] on input "text" at bounding box center [783, 299] width 312 height 46
type input "1"
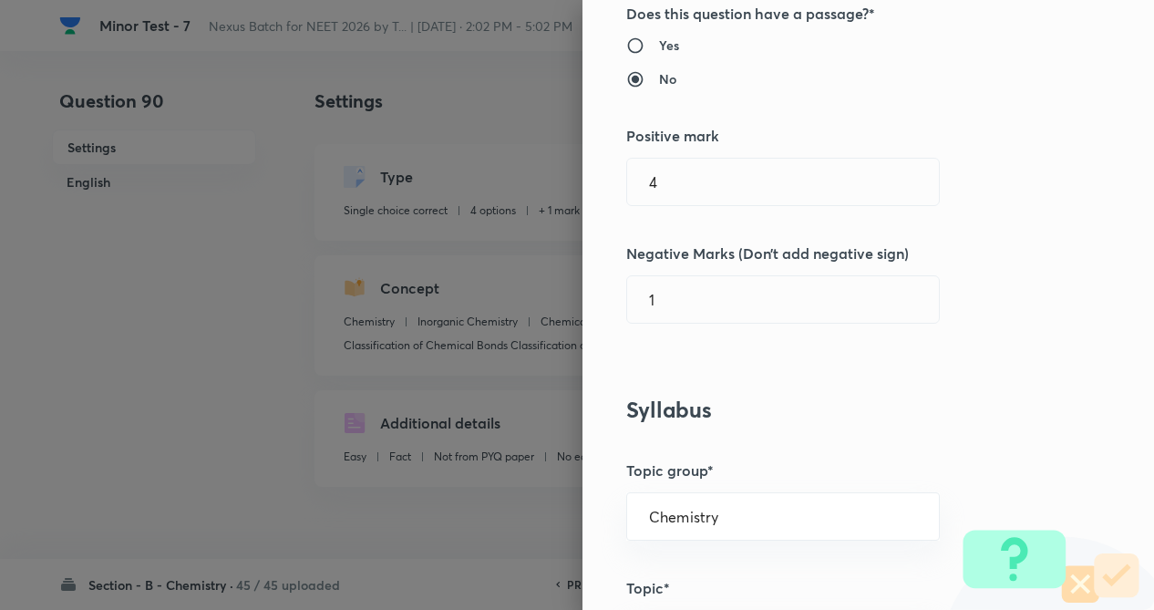
click at [984, 283] on div "Question settings Question type* Single choice correct Number of options* 2 3 4…" at bounding box center [868, 305] width 572 height 610
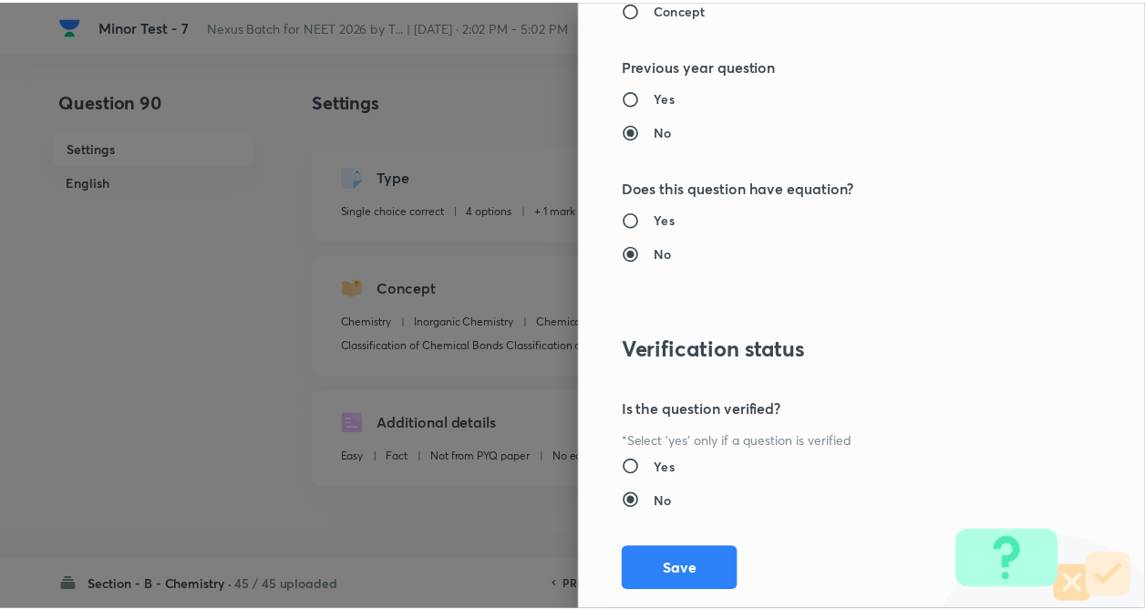
scroll to position [1875, 0]
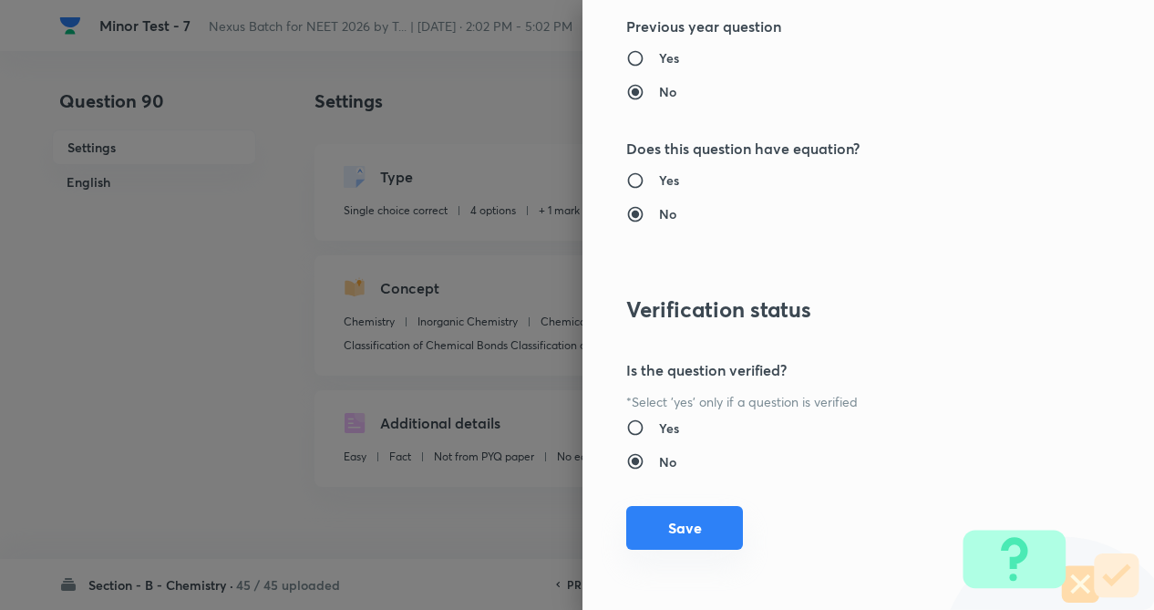
drag, startPoint x: 662, startPoint y: 523, endPoint x: 677, endPoint y: 534, distance: 19.0
click at [677, 534] on button "Save" at bounding box center [684, 528] width 117 height 44
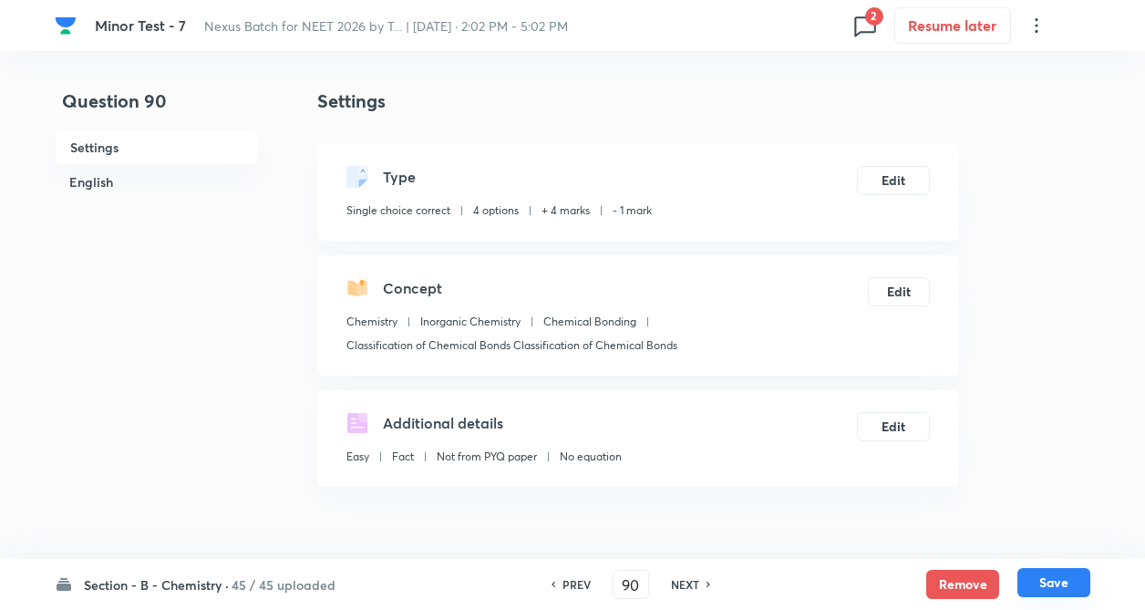
click at [1046, 585] on button "Save" at bounding box center [1053, 582] width 73 height 29
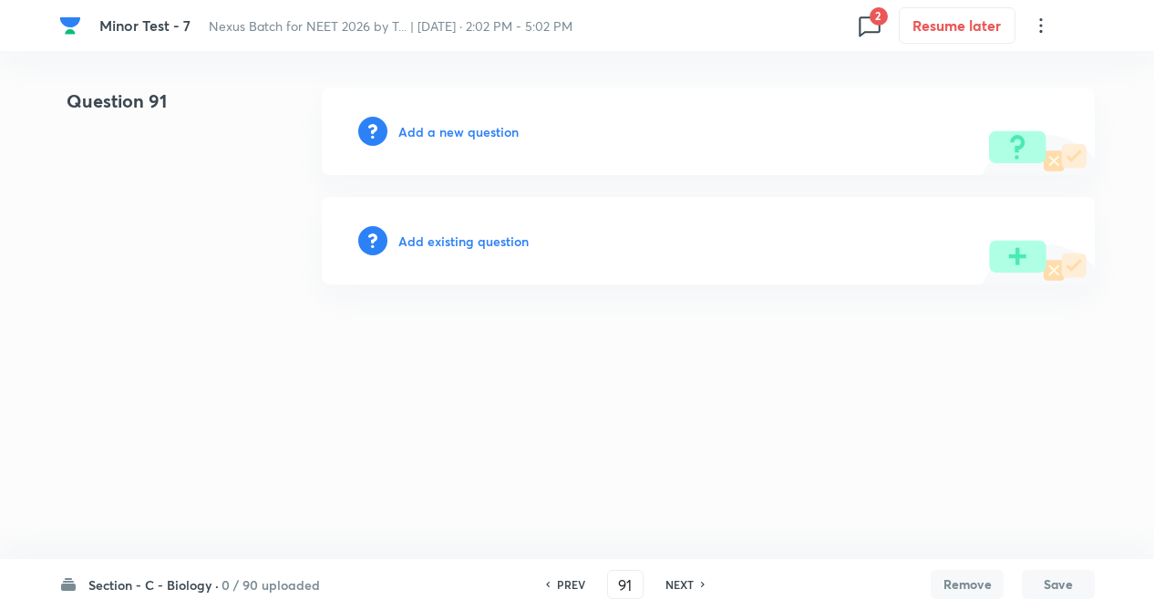
drag, startPoint x: 567, startPoint y: 581, endPoint x: 459, endPoint y: 537, distance: 117.0
click at [563, 580] on h6 "PREV" at bounding box center [571, 584] width 28 height 16
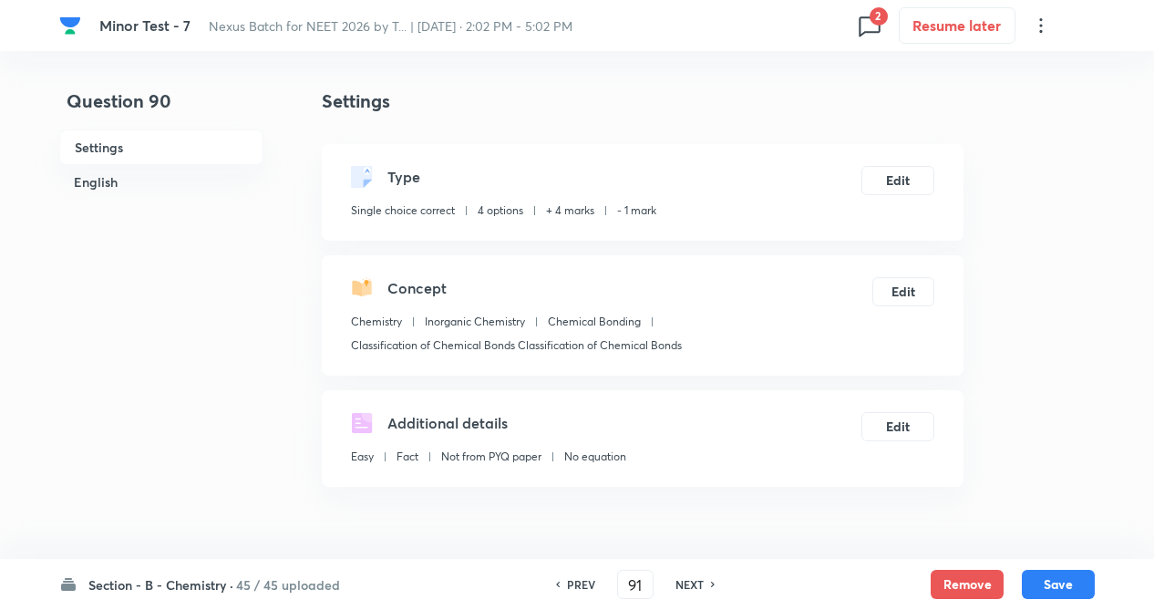
type input "90"
checkbox input "true"
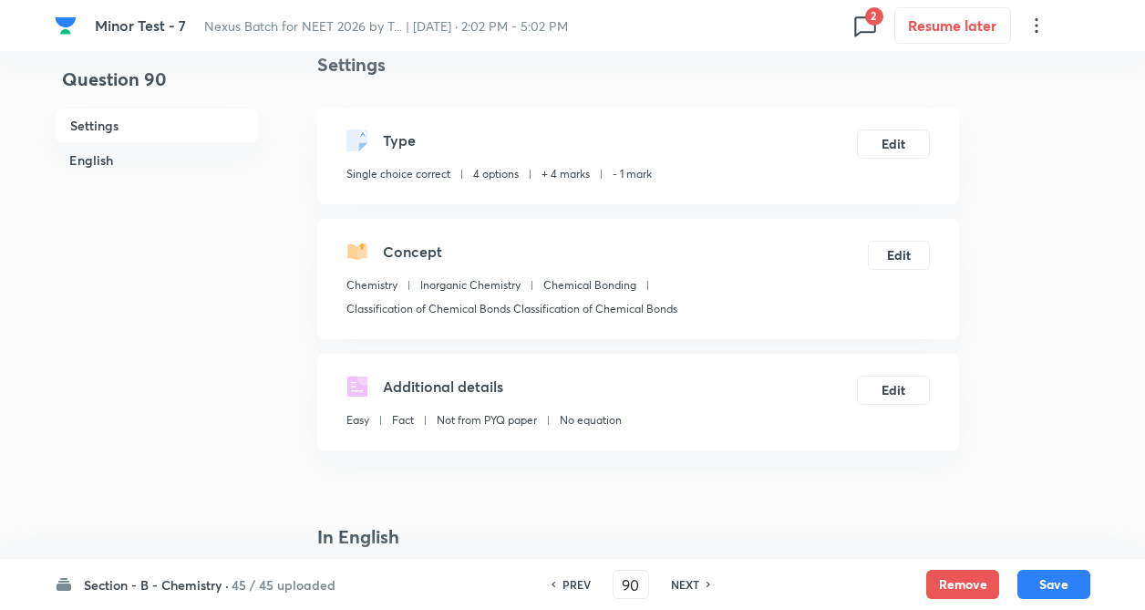
scroll to position [0, 0]
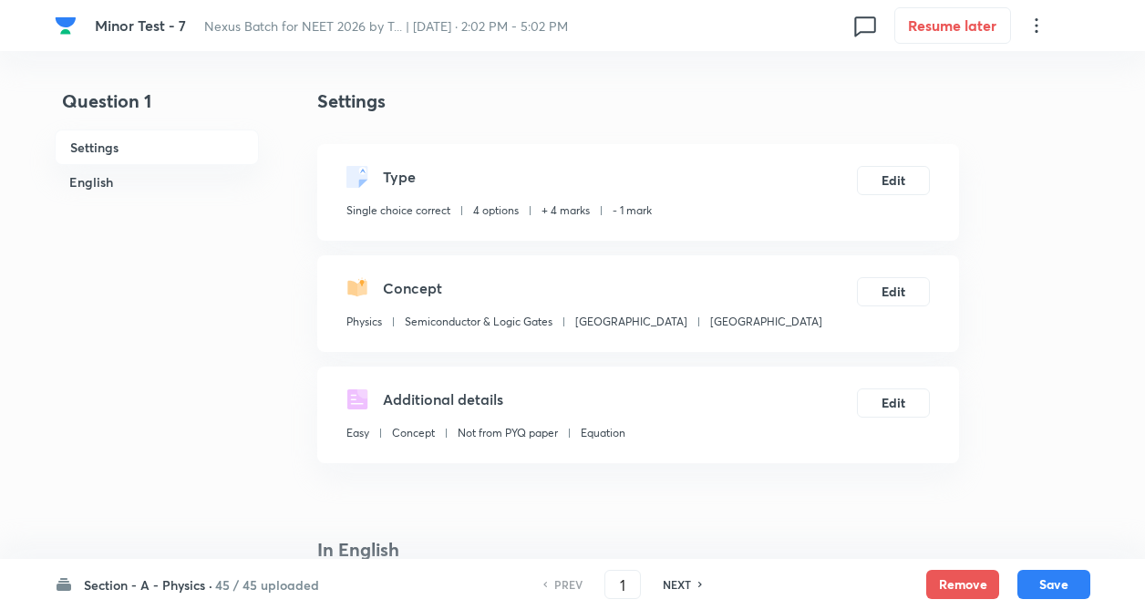
click at [207, 582] on h6 "Section - A - Physics ·" at bounding box center [148, 584] width 129 height 19
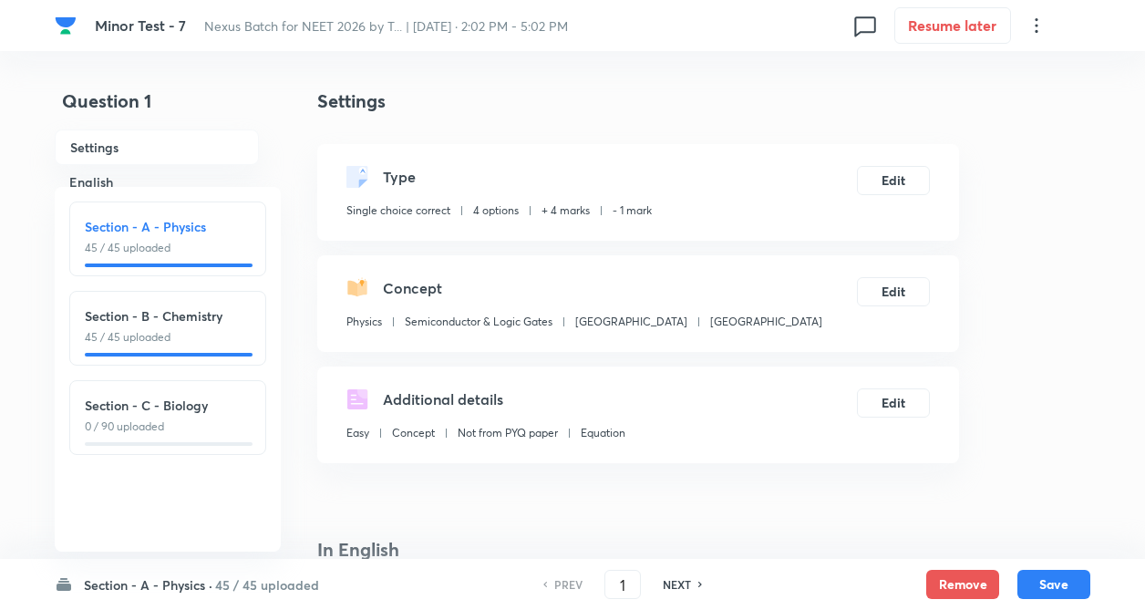
drag, startPoint x: 222, startPoint y: 325, endPoint x: 853, endPoint y: 24, distance: 700.1
drag, startPoint x: 222, startPoint y: 305, endPoint x: 202, endPoint y: 325, distance: 27.7
click at [217, 305] on div "Section - B - Chemistry 45 / 45 uploaded" at bounding box center [167, 328] width 197 height 75
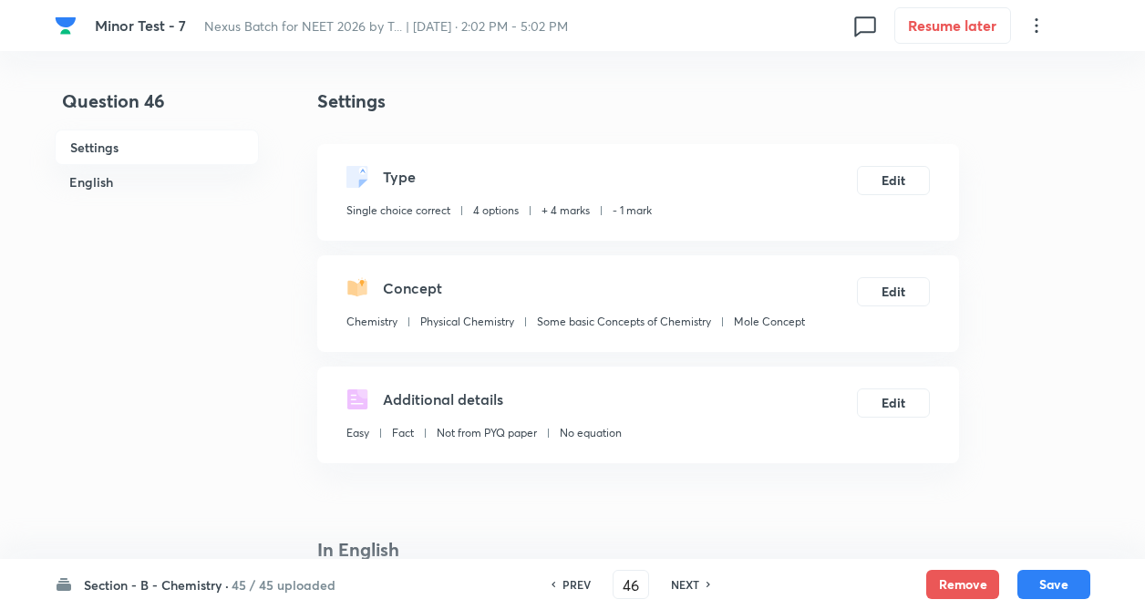
type input "46"
checkbox input "false"
checkbox input "true"
click at [688, 588] on h6 "NEXT" at bounding box center [685, 584] width 28 height 16
type input "47"
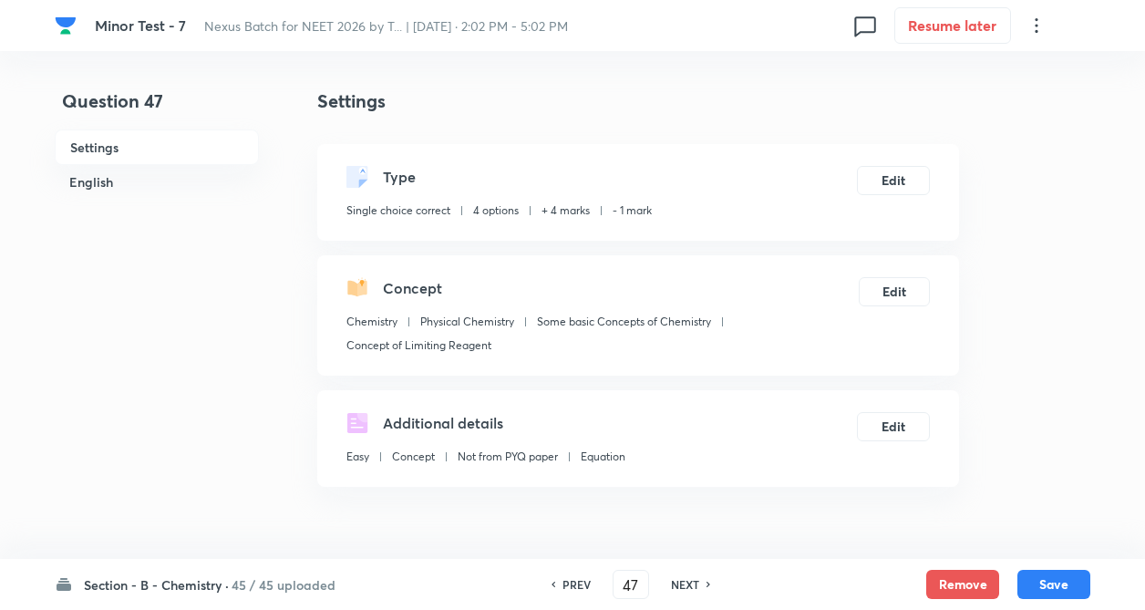
checkbox input "false"
checkbox input "true"
click at [675, 576] on h6 "NEXT" at bounding box center [685, 584] width 28 height 16
type input "48"
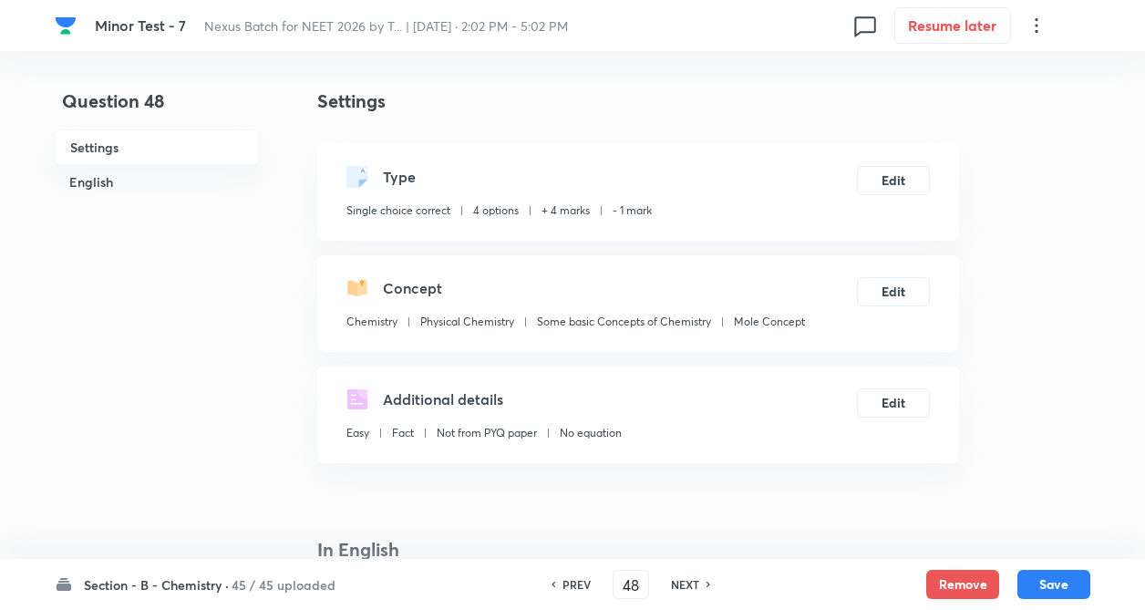
checkbox input "true"
click at [675, 576] on h6 "NEXT" at bounding box center [685, 584] width 28 height 16
type input "49"
checkbox input "false"
checkbox input "true"
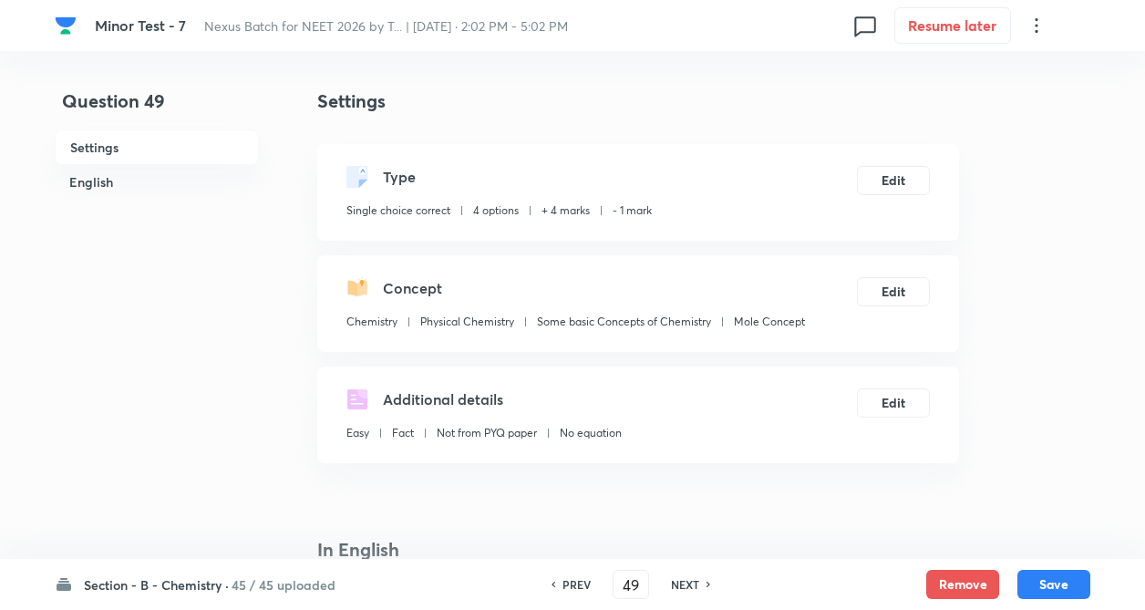
drag, startPoint x: 676, startPoint y: 576, endPoint x: 692, endPoint y: 589, distance: 20.1
click at [677, 576] on h6 "NEXT" at bounding box center [685, 584] width 28 height 16
type input "50"
checkbox input "false"
checkbox input "true"
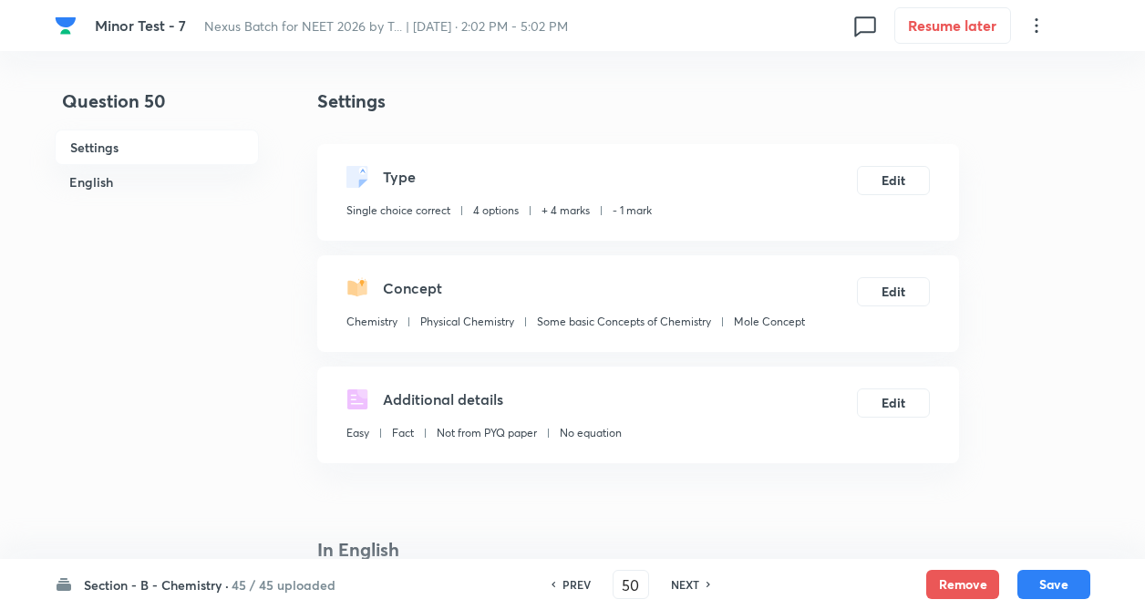
click at [692, 589] on h6 "NEXT" at bounding box center [685, 584] width 28 height 16
type input "51"
checkbox input "false"
checkbox input "true"
drag, startPoint x: 688, startPoint y: 589, endPoint x: 1040, endPoint y: 5, distance: 682.1
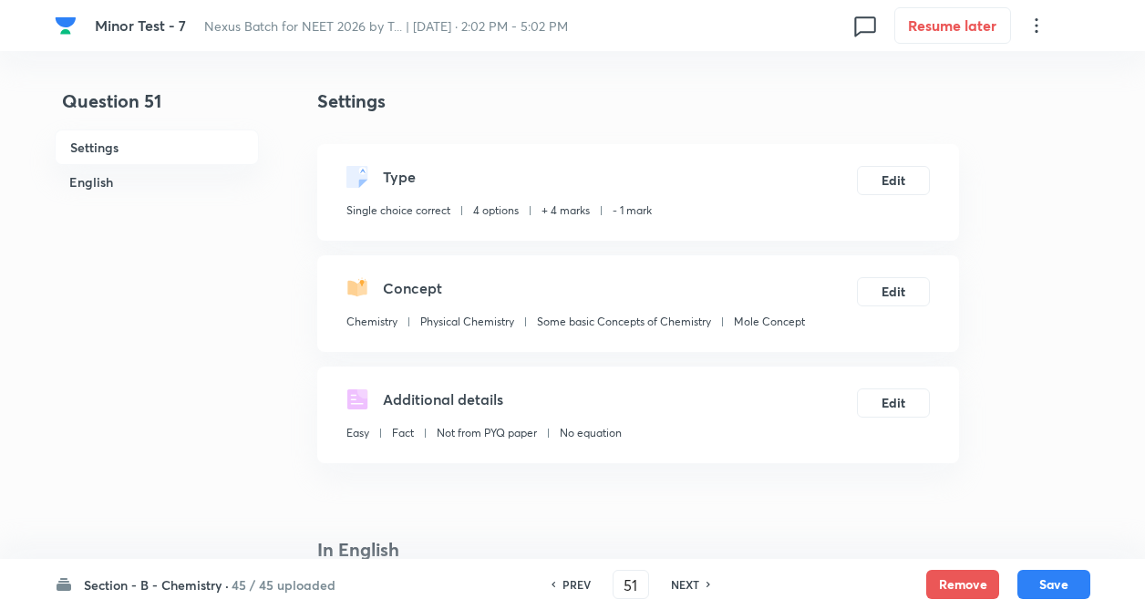
click at [690, 587] on h6 "NEXT" at bounding box center [685, 584] width 28 height 16
type input "52"
checkbox input "false"
checkbox input "true"
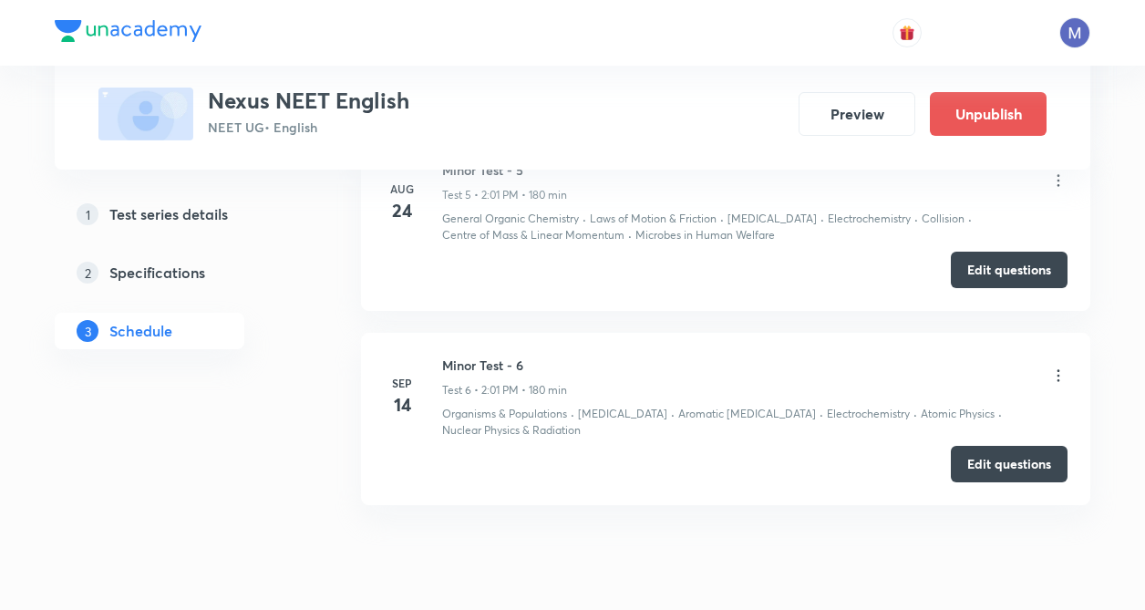
scroll to position [1735, 0]
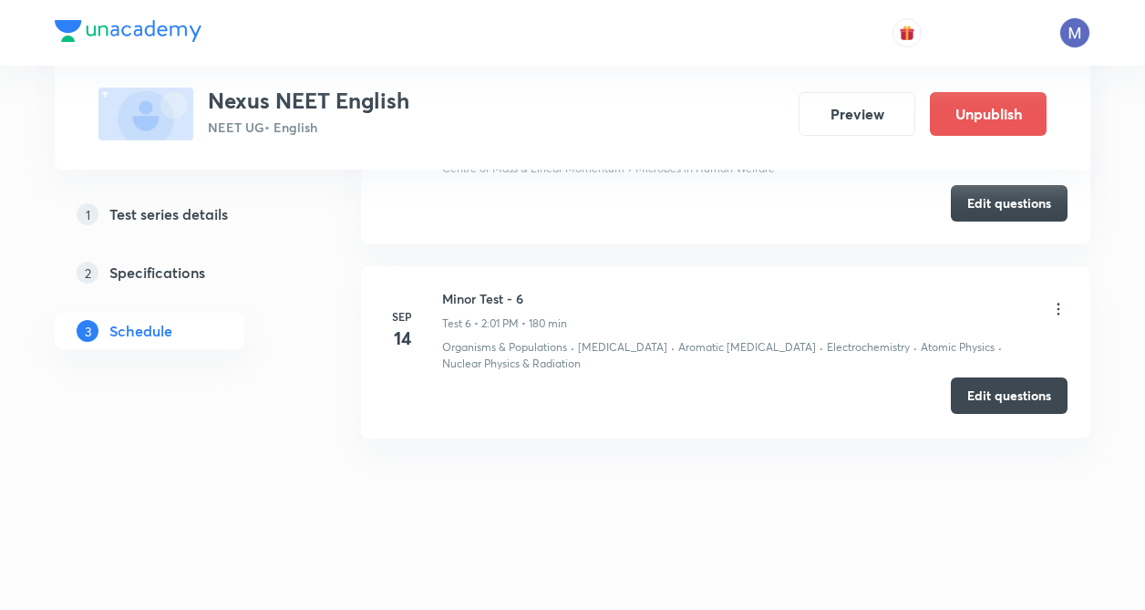
click at [1015, 410] on button "Edit questions" at bounding box center [1009, 395] width 117 height 36
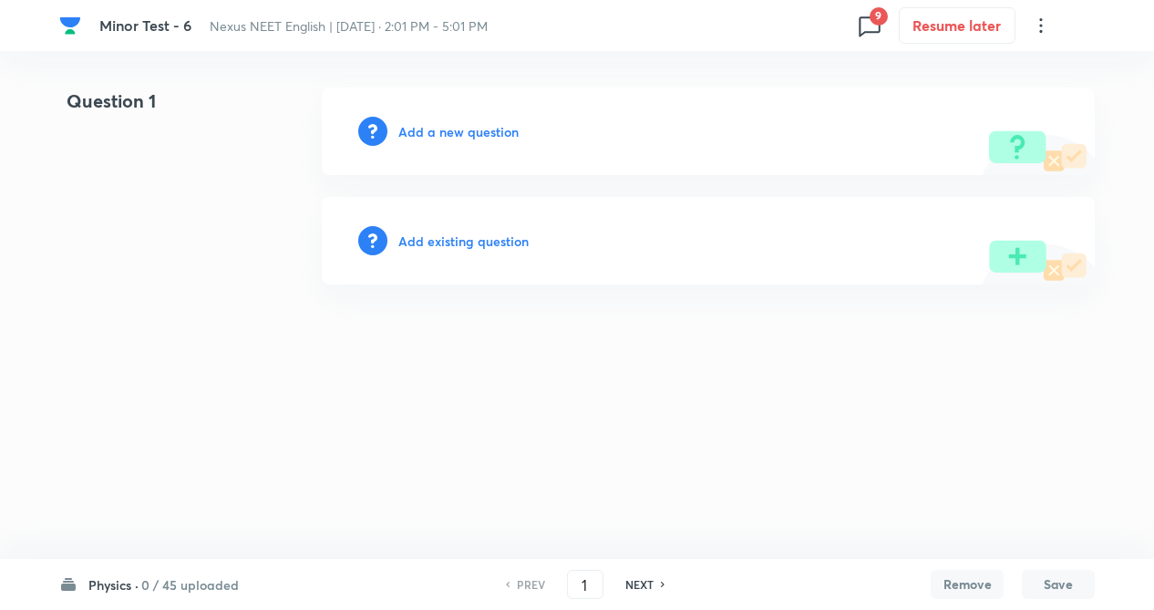
click at [870, 12] on span "9" at bounding box center [879, 16] width 18 height 18
click at [703, 91] on p "2 issue" at bounding box center [760, 95] width 219 height 16
type input "57"
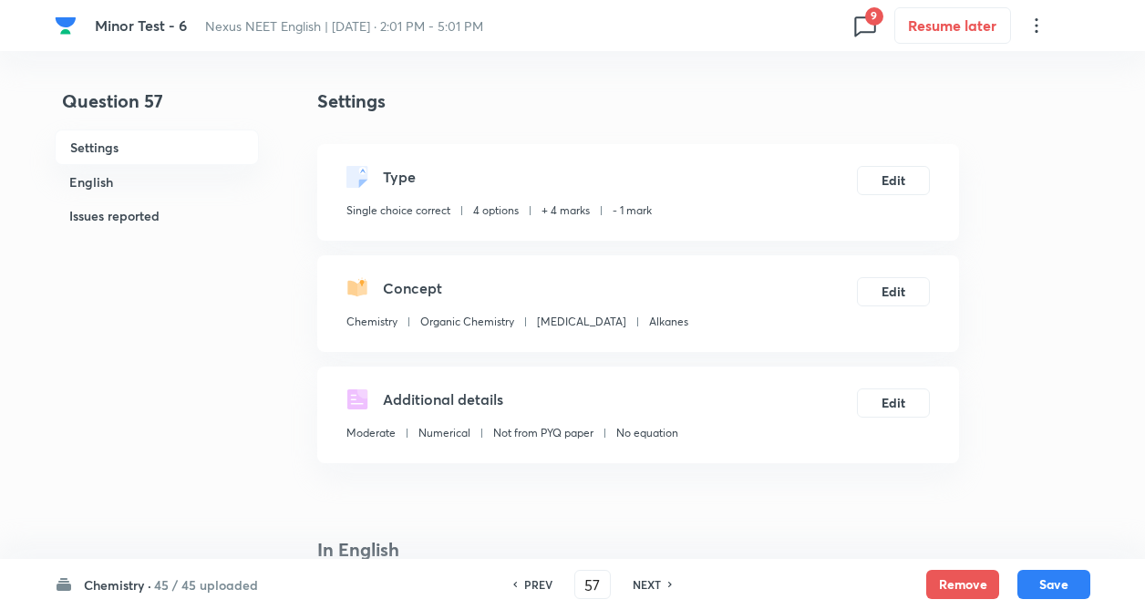
checkbox input "true"
click at [970, 572] on button "Remove" at bounding box center [962, 582] width 73 height 29
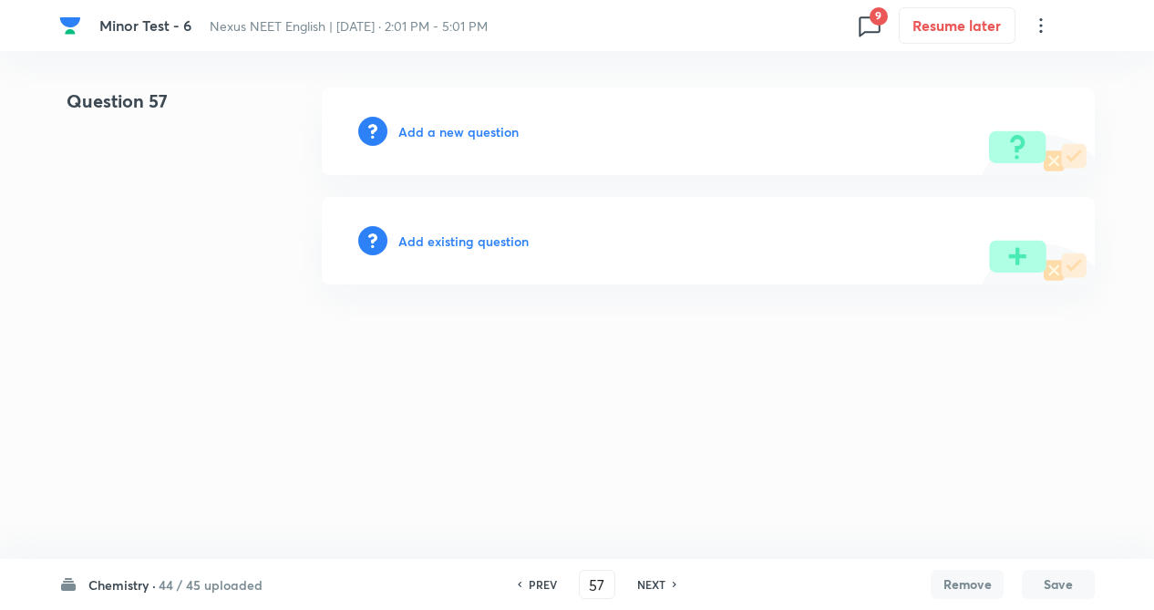
click at [496, 241] on h6 "Add existing question" at bounding box center [463, 241] width 130 height 19
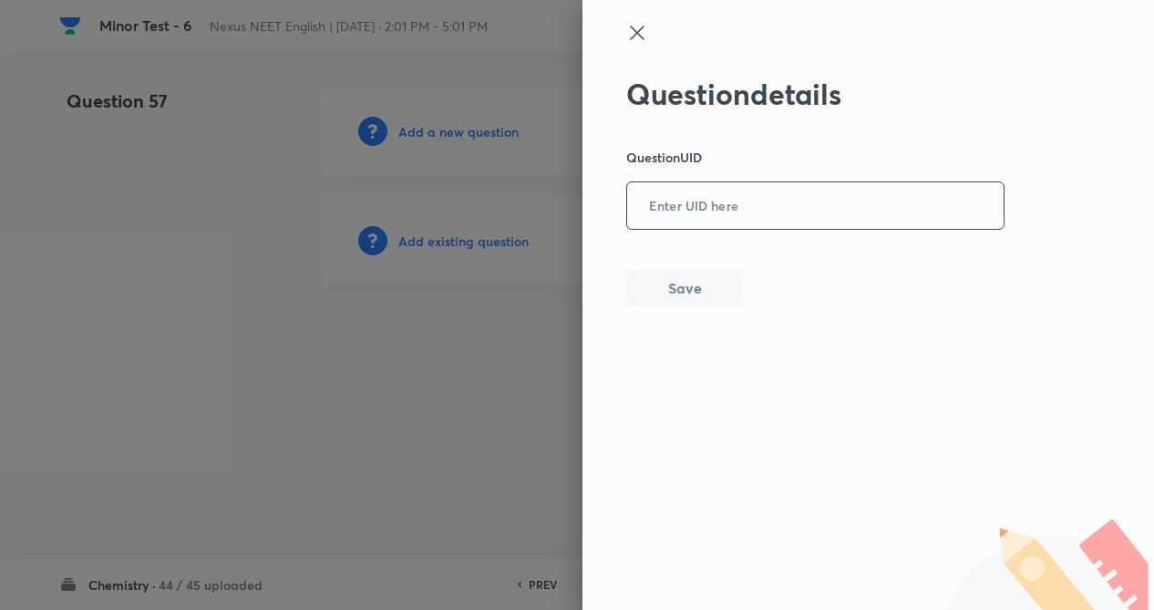
paste input "IGPXR"
drag, startPoint x: 763, startPoint y: 222, endPoint x: 756, endPoint y: 235, distance: 15.5
click at [763, 221] on input "IGPXR" at bounding box center [815, 206] width 376 height 45
type input "IGPXR"
click at [706, 299] on button "Save" at bounding box center [684, 286] width 117 height 36
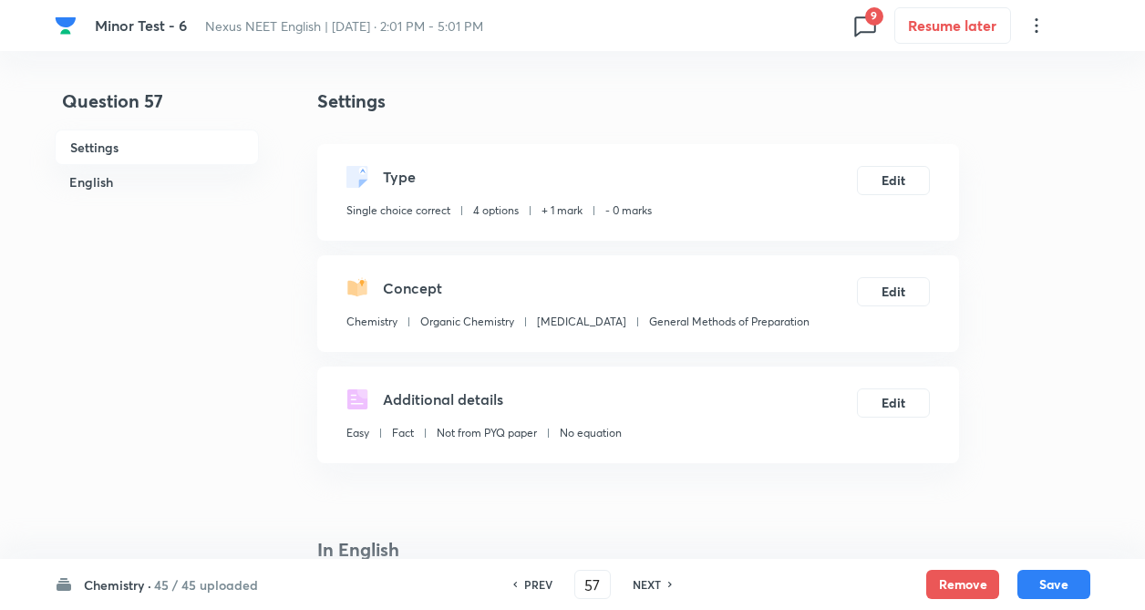
checkbox input "true"
click at [890, 175] on button "Edit" at bounding box center [893, 178] width 73 height 29
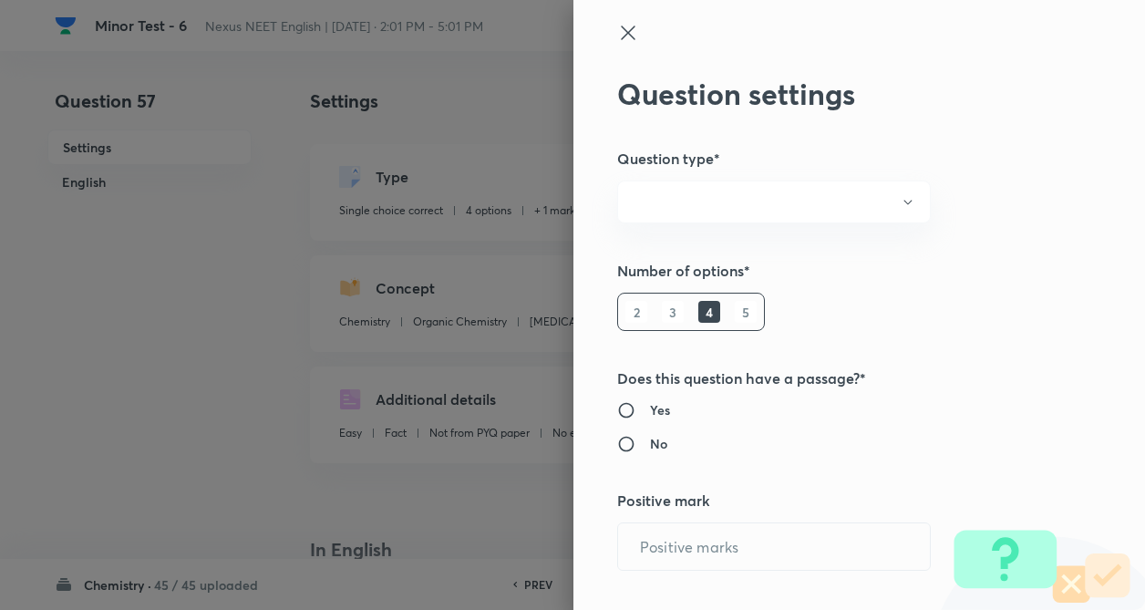
click at [1026, 282] on div "Question settings Question type* Number of options* 2 3 4 5 Does this question …" at bounding box center [572, 305] width 1145 height 610
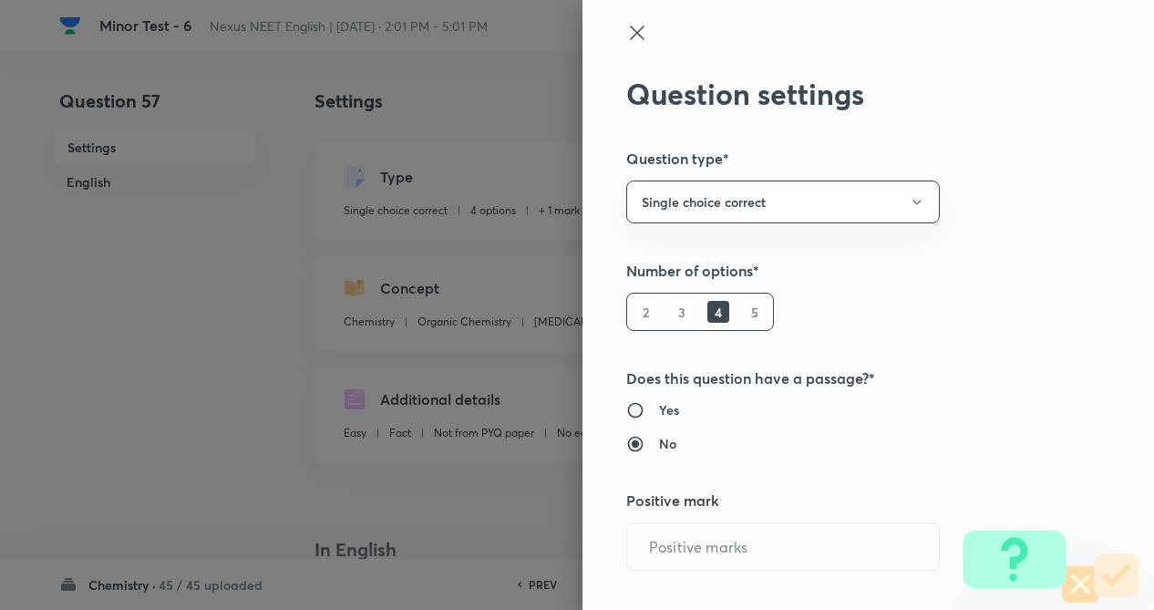
radio input "true"
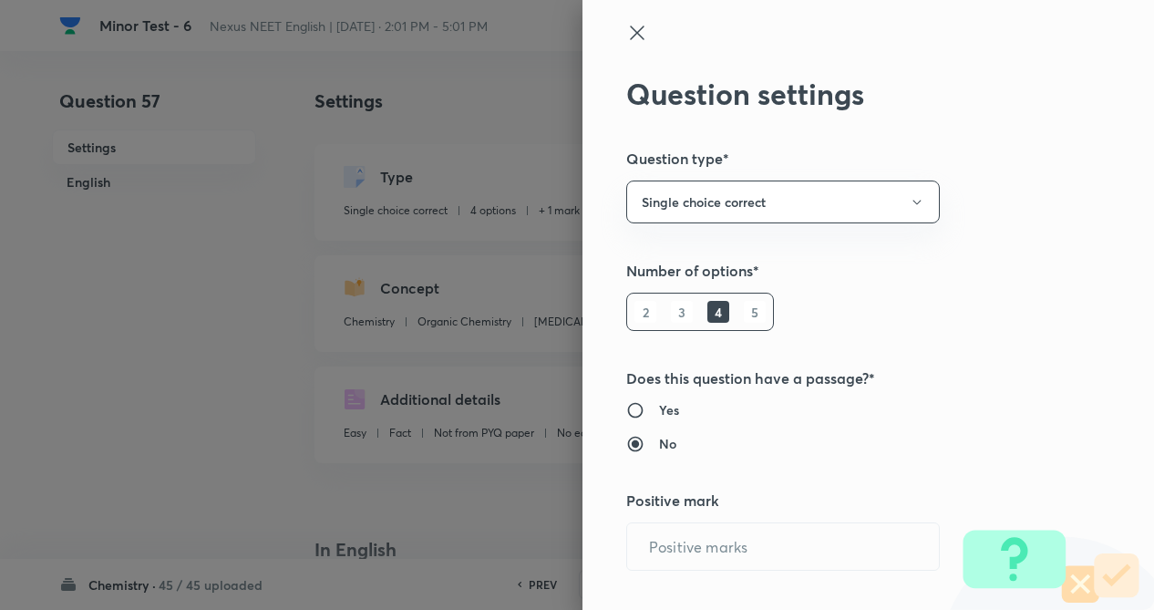
radio input "true"
type input "1"
type input "0"
type input "Chemistry"
type input "Organic Chemistry"
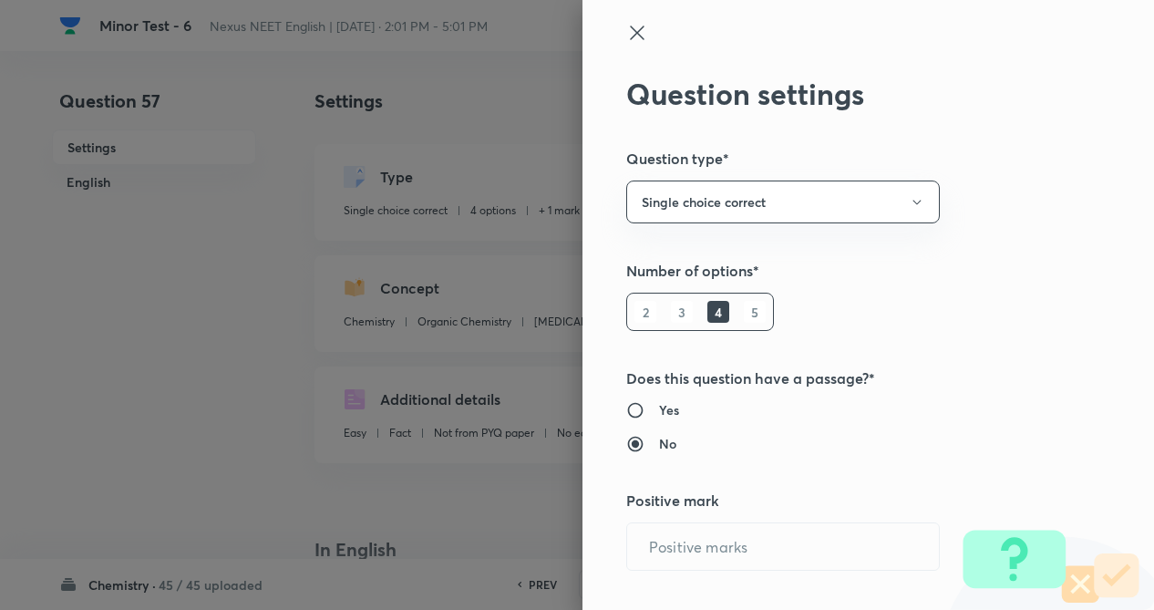
type input "[MEDICAL_DATA]"
type input "General Methods of Preparation"
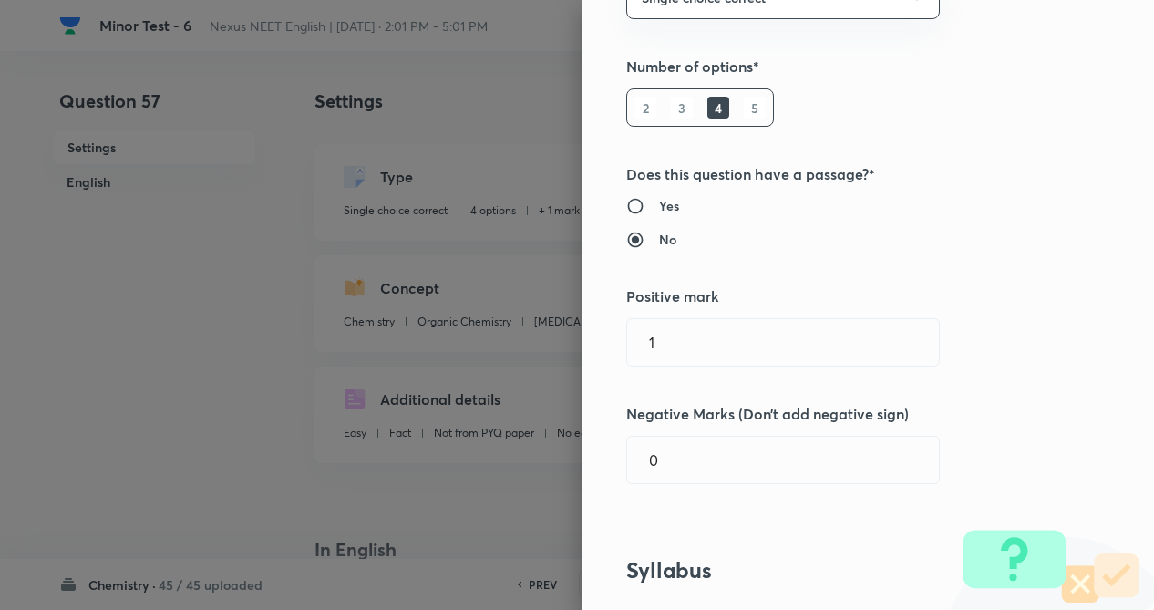
scroll to position [255, 0]
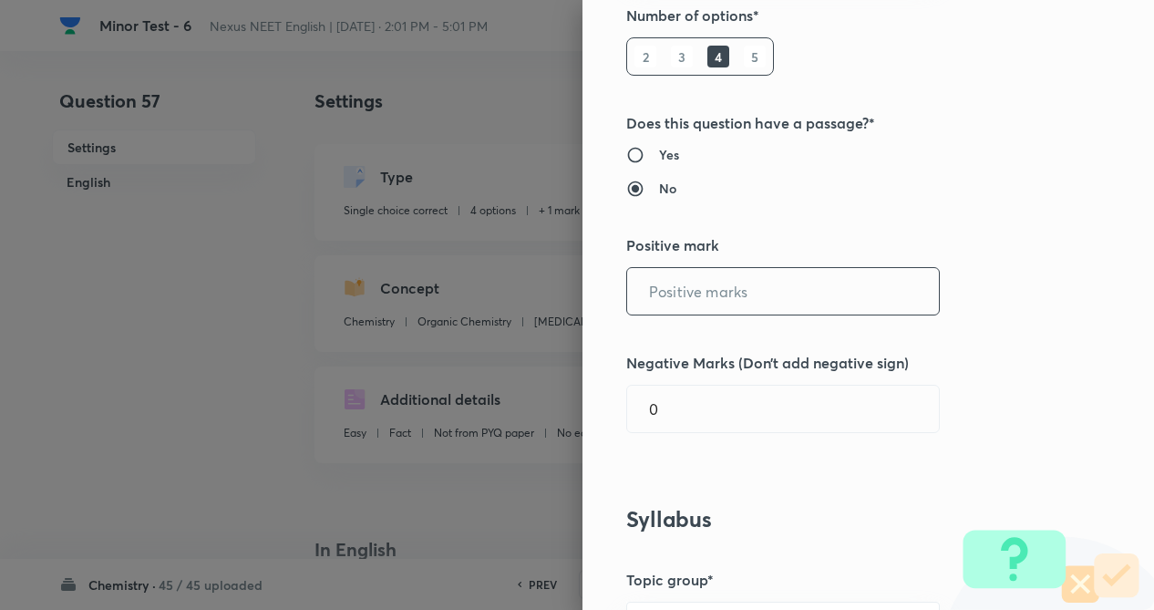
click at [751, 298] on input "text" at bounding box center [783, 291] width 312 height 46
type input "4"
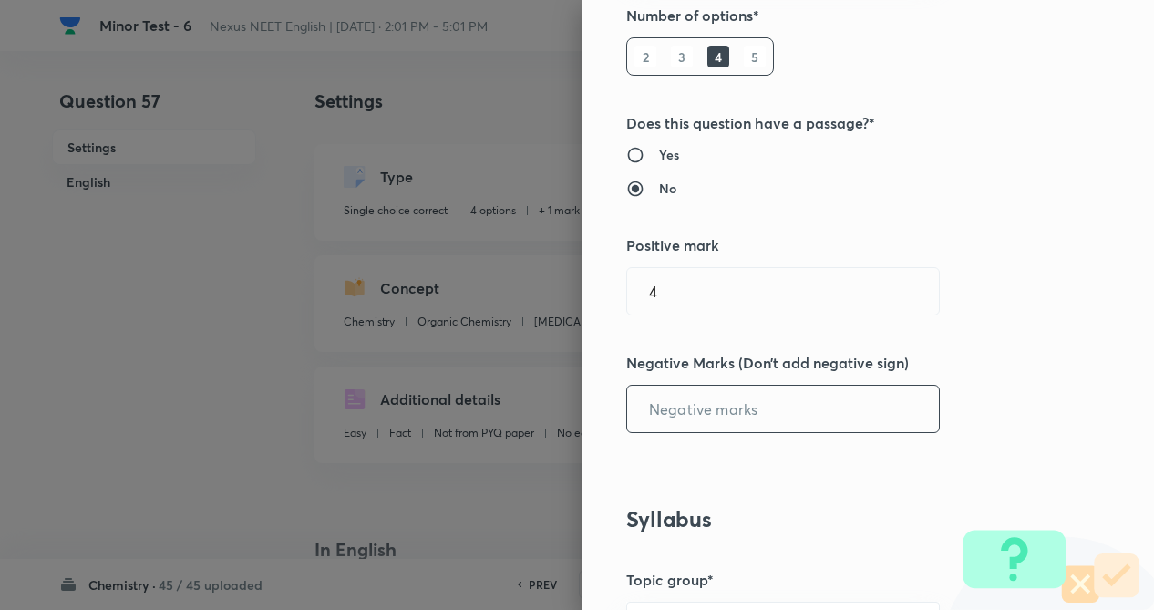
drag, startPoint x: 732, startPoint y: 413, endPoint x: 789, endPoint y: 430, distance: 60.0
click at [733, 414] on input "text" at bounding box center [783, 409] width 312 height 46
type input "1"
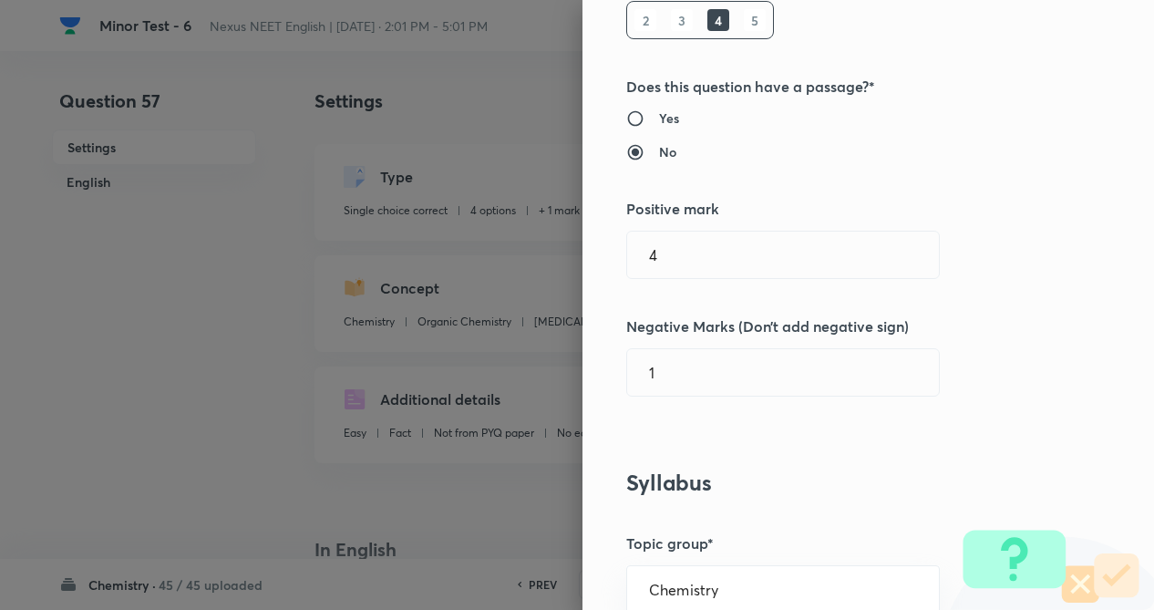
click at [1085, 332] on div "Question settings Question type* Single choice correct Number of options* 2 3 4…" at bounding box center [868, 305] width 572 height 610
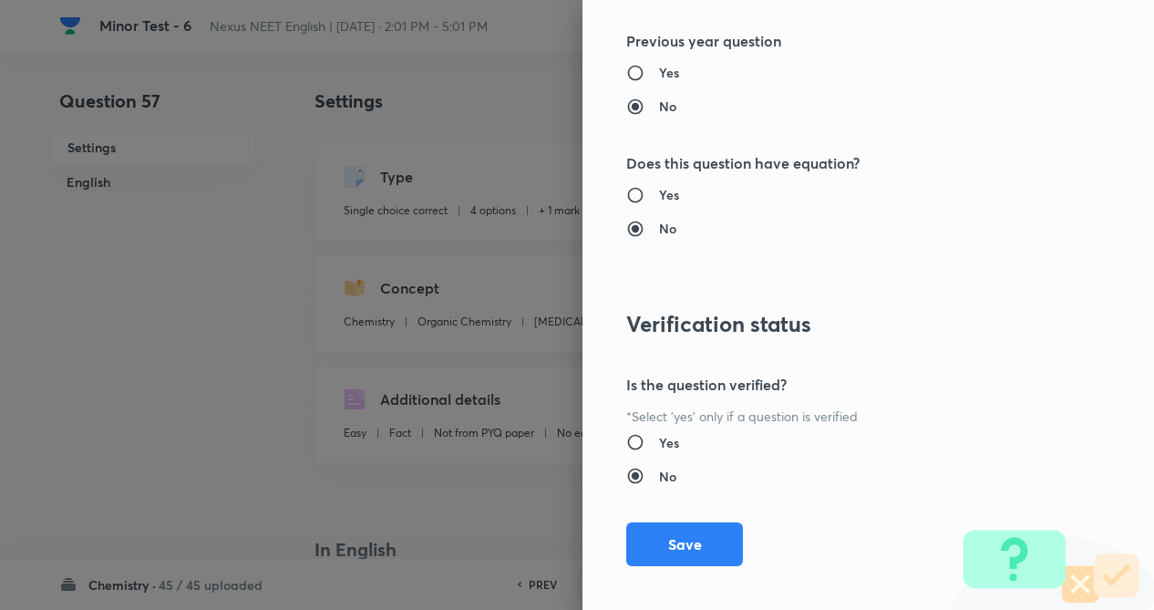
scroll to position [1875, 0]
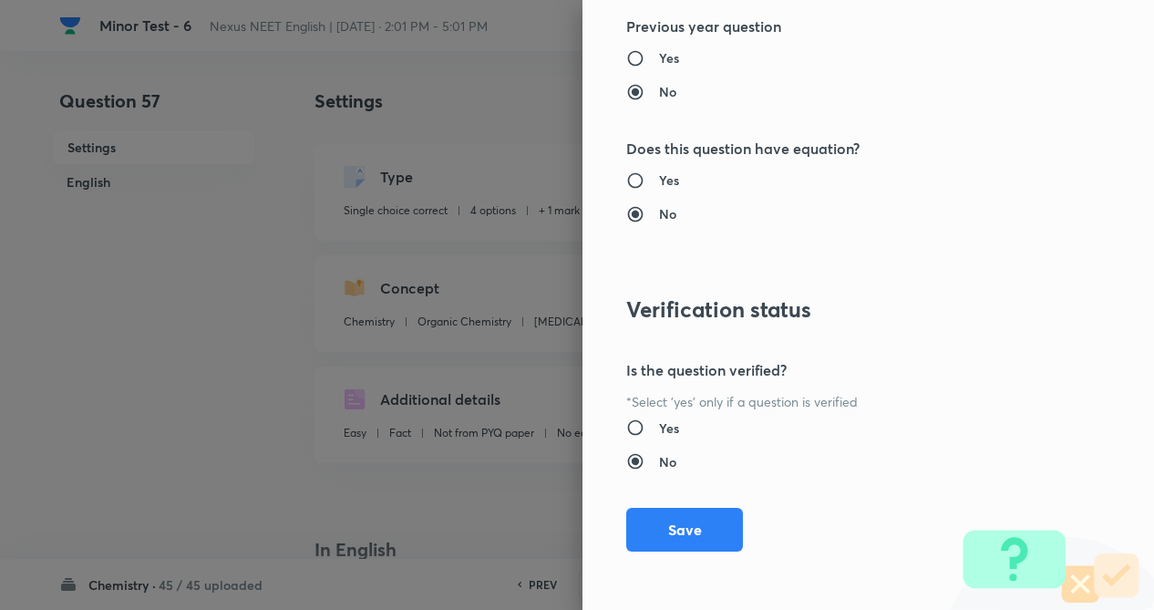
drag, startPoint x: 652, startPoint y: 529, endPoint x: 1026, endPoint y: 519, distance: 374.8
click at [656, 528] on button "Save" at bounding box center [684, 530] width 117 height 44
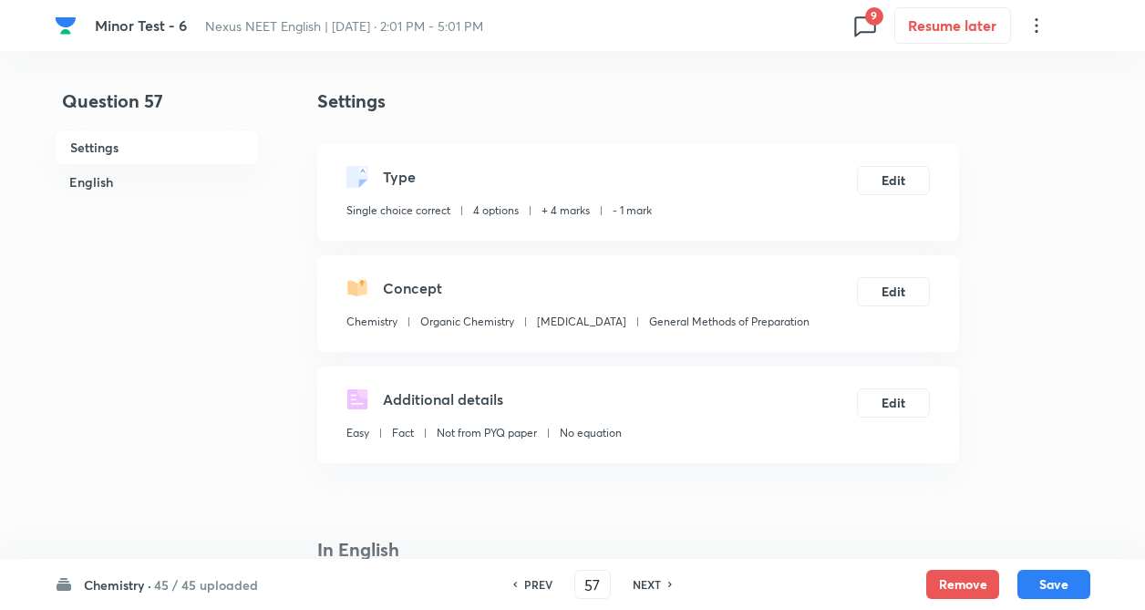
drag, startPoint x: 1041, startPoint y: 579, endPoint x: 160, endPoint y: 362, distance: 907.8
click at [1026, 579] on button "Save" at bounding box center [1053, 584] width 73 height 29
type input "58"
checkbox input "false"
checkbox input "true"
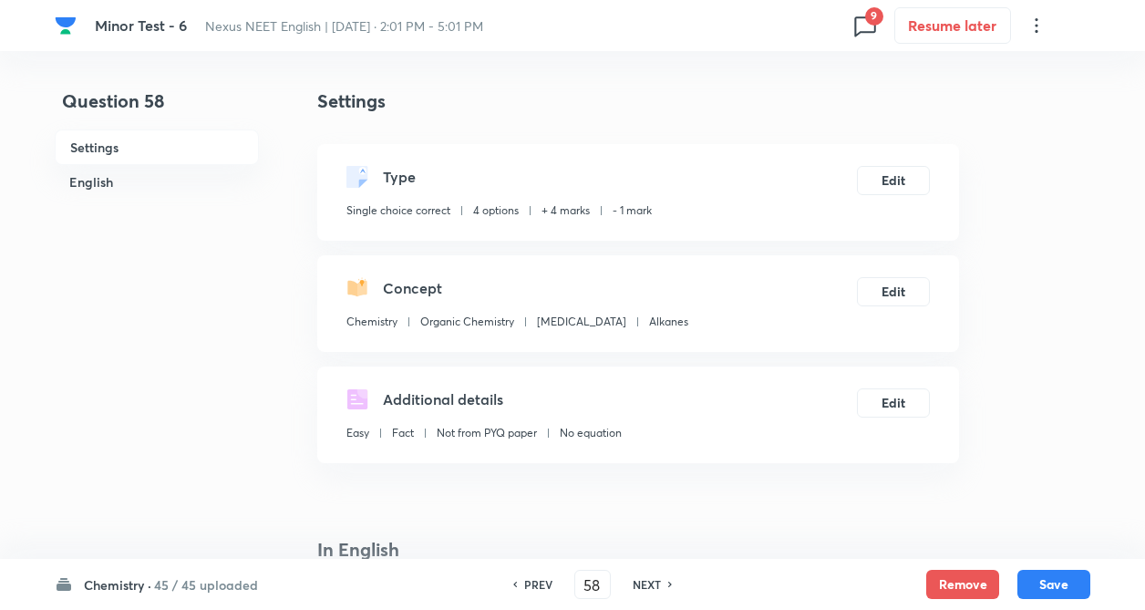
click at [866, 22] on span "9" at bounding box center [864, 25] width 29 height 29
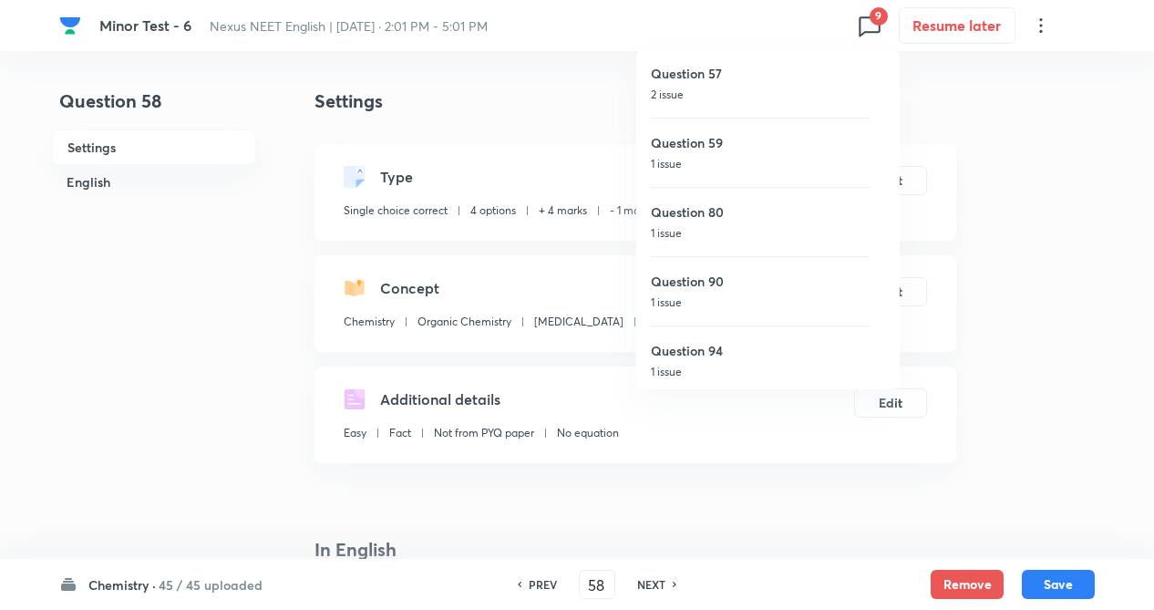
drag, startPoint x: 711, startPoint y: 142, endPoint x: 675, endPoint y: 169, distance: 44.3
click at [711, 143] on h6 "Question 59" at bounding box center [760, 142] width 219 height 19
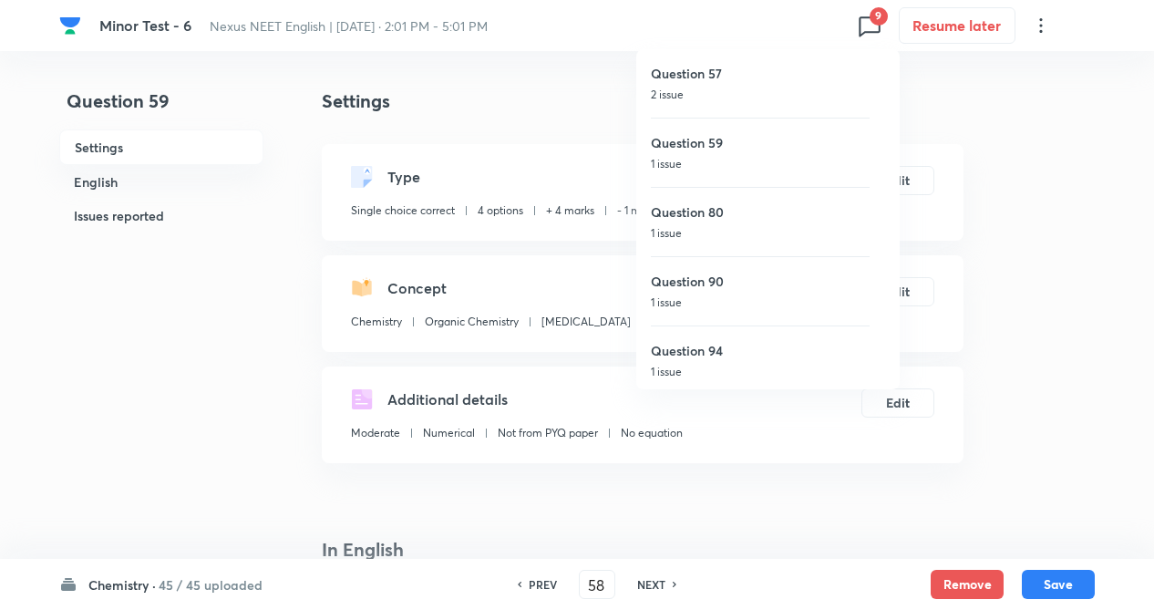
type input "59"
checkbox input "true"
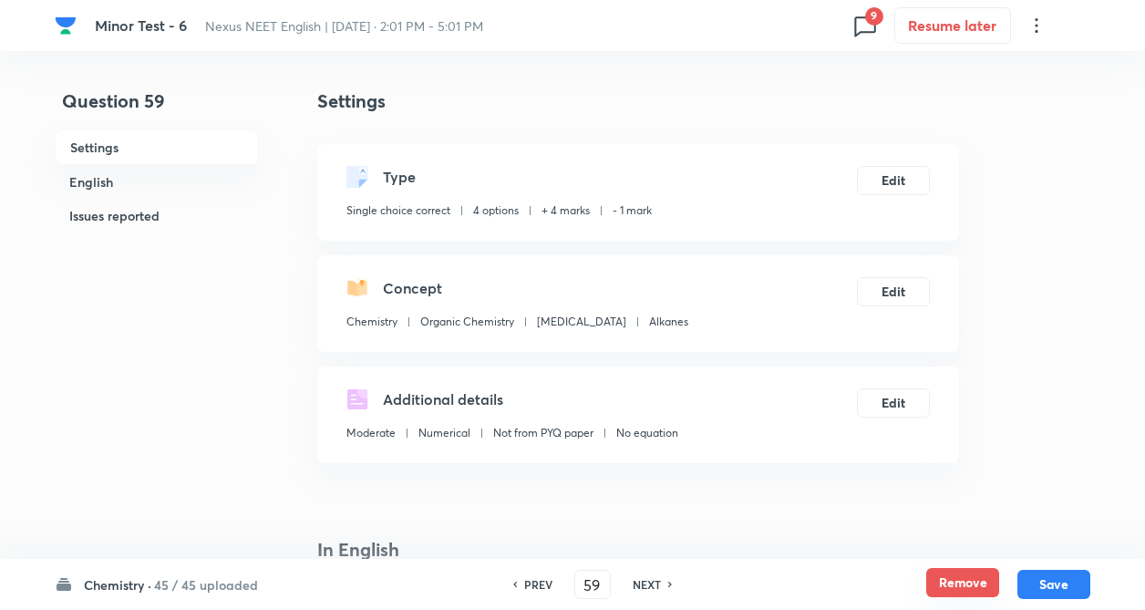
click at [944, 576] on button "Remove" at bounding box center [962, 582] width 73 height 29
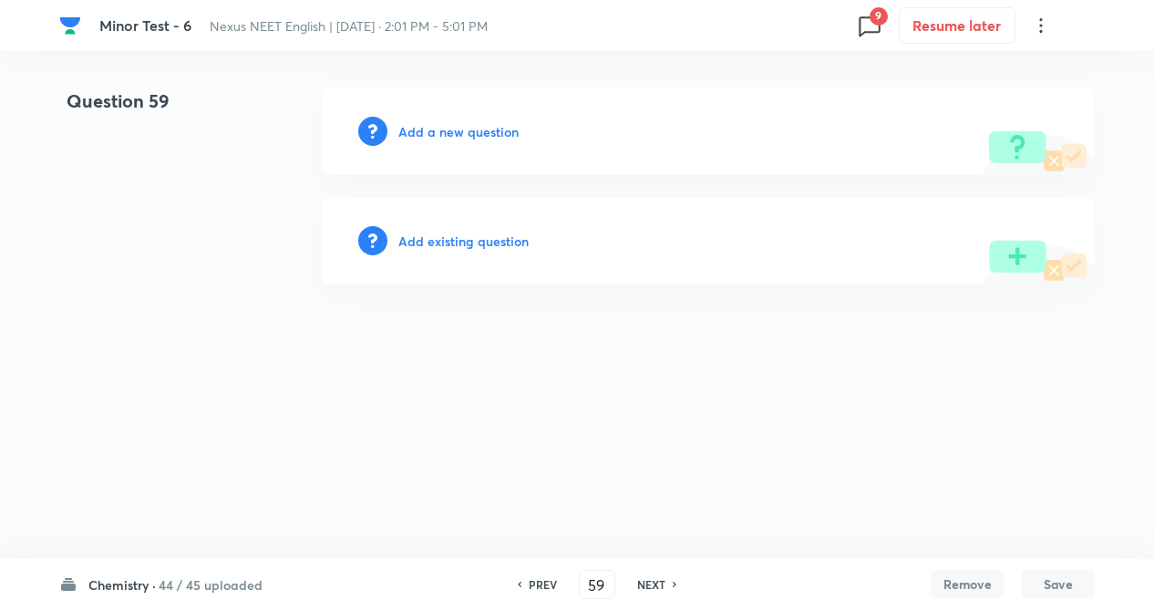
click at [472, 246] on h6 "Add existing question" at bounding box center [463, 241] width 130 height 19
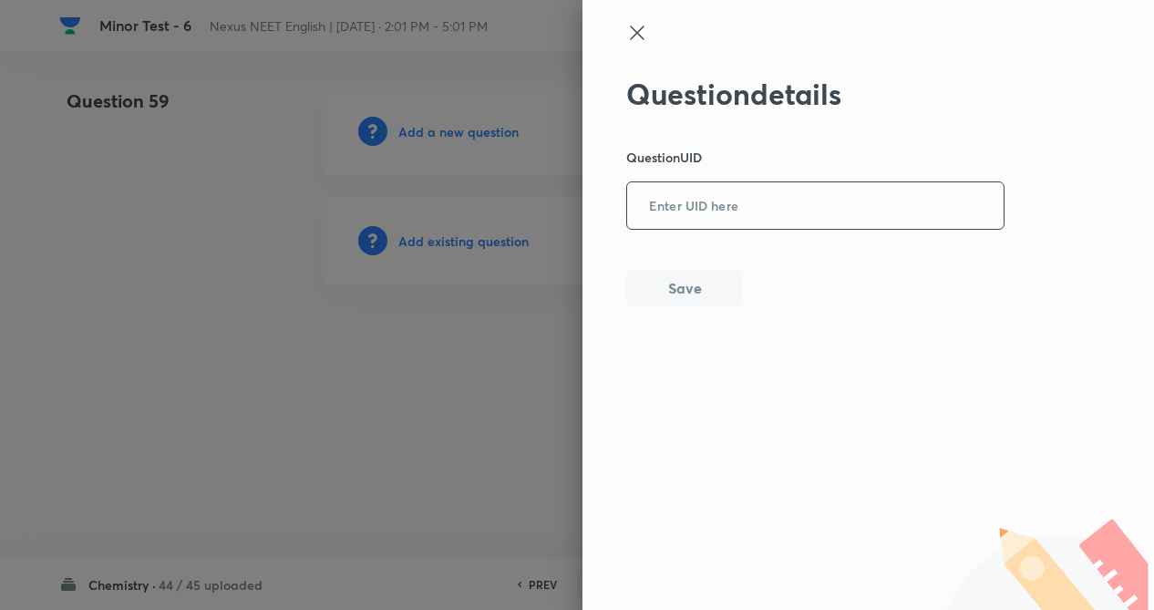
paste input "MGMSS"
click at [689, 215] on input "MGMSS" at bounding box center [815, 206] width 376 height 45
type input "MGMSS"
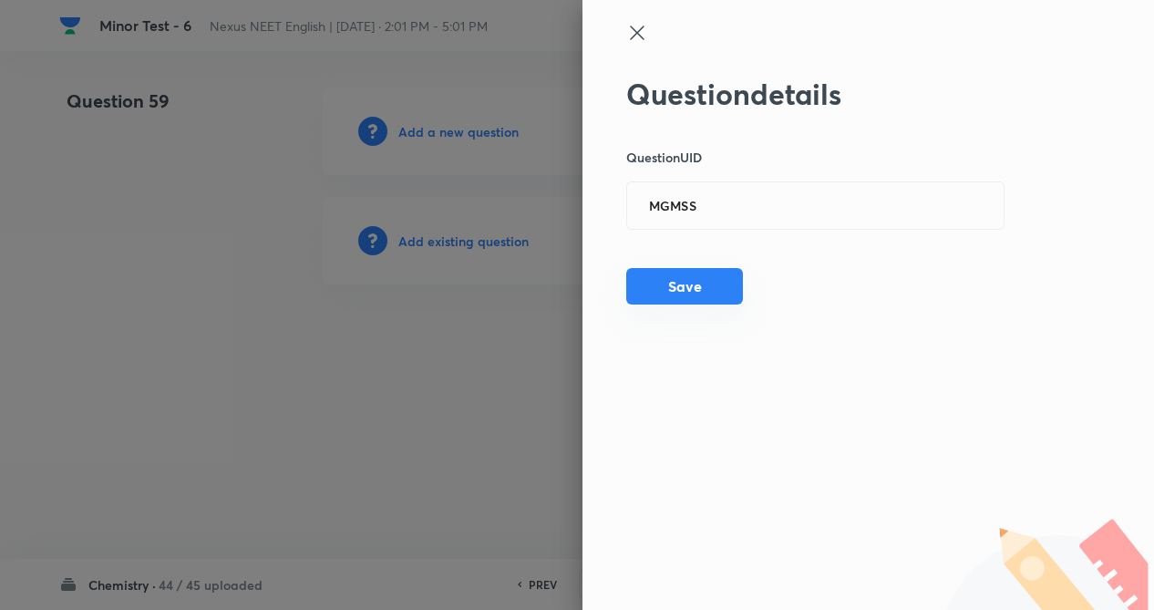
click at [675, 288] on button "Save" at bounding box center [684, 286] width 117 height 36
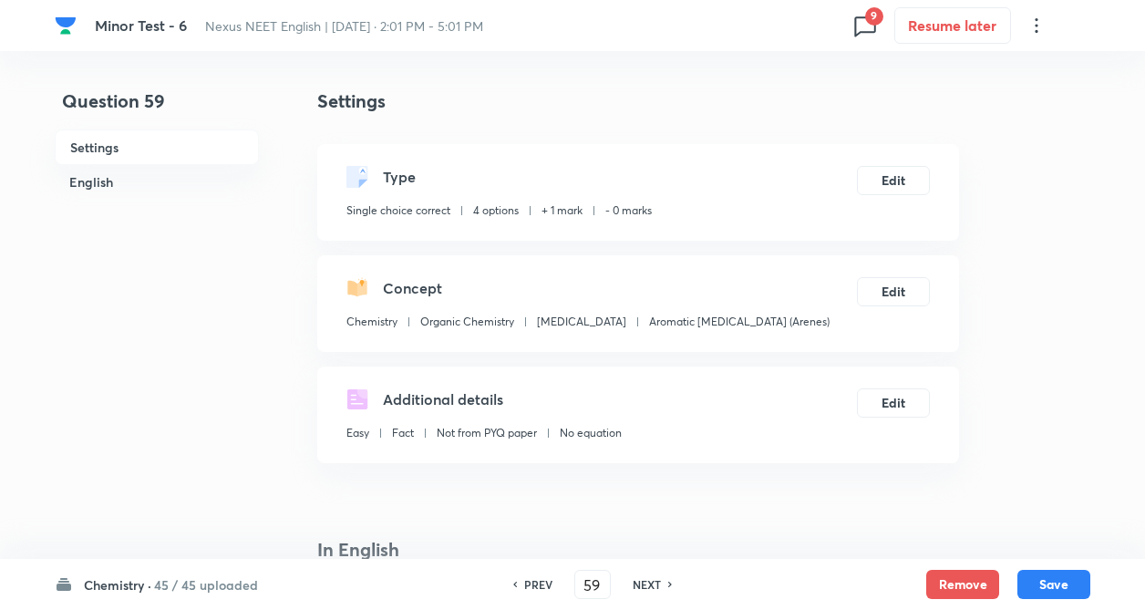
checkbox input "true"
click at [883, 190] on button "Edit" at bounding box center [893, 178] width 73 height 29
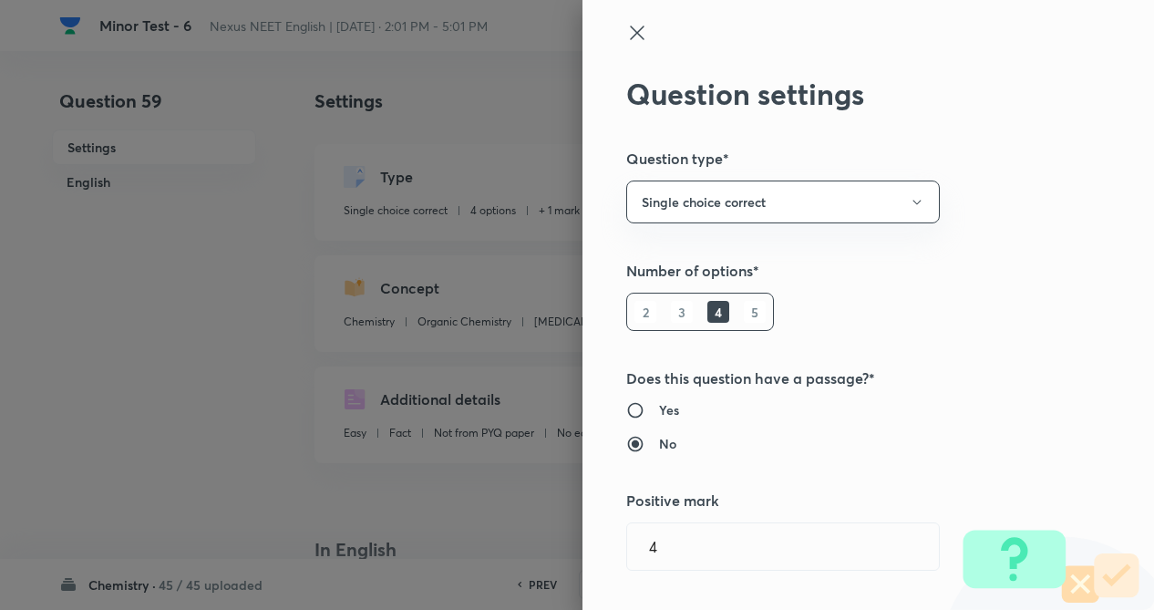
type input "1"
type input "0"
type input "Aromatic Hydrocarbons (Arenes)"
drag, startPoint x: 883, startPoint y: 190, endPoint x: 993, endPoint y: 230, distance: 116.5
click at [993, 230] on div "Question settings Question type* Single choice correct Number of options* 2 3 4…" at bounding box center [868, 305] width 572 height 610
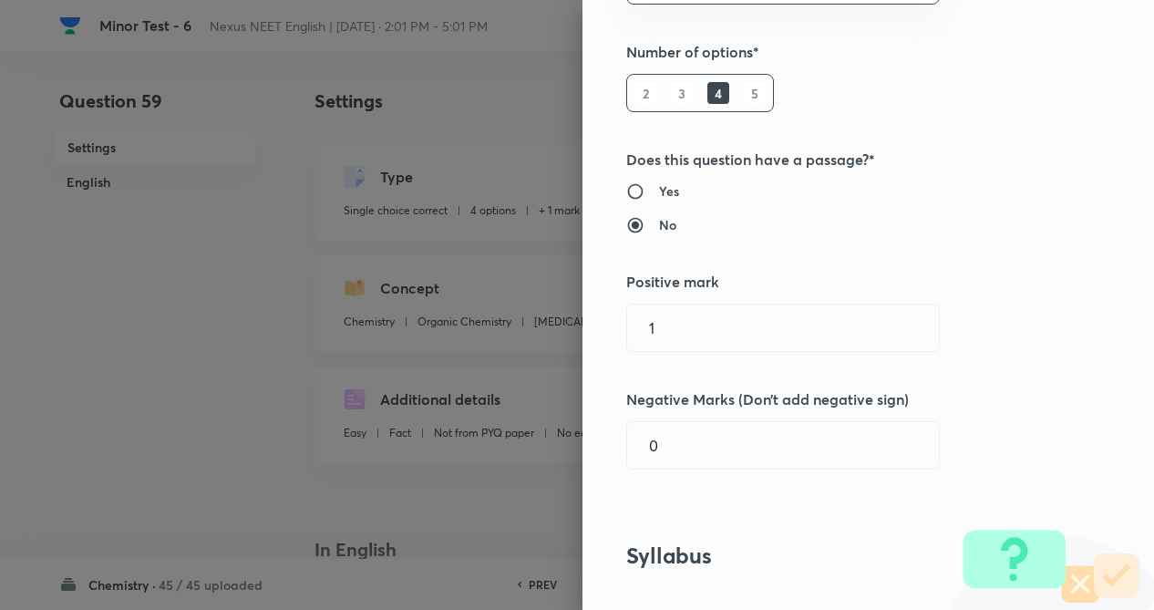
scroll to position [255, 0]
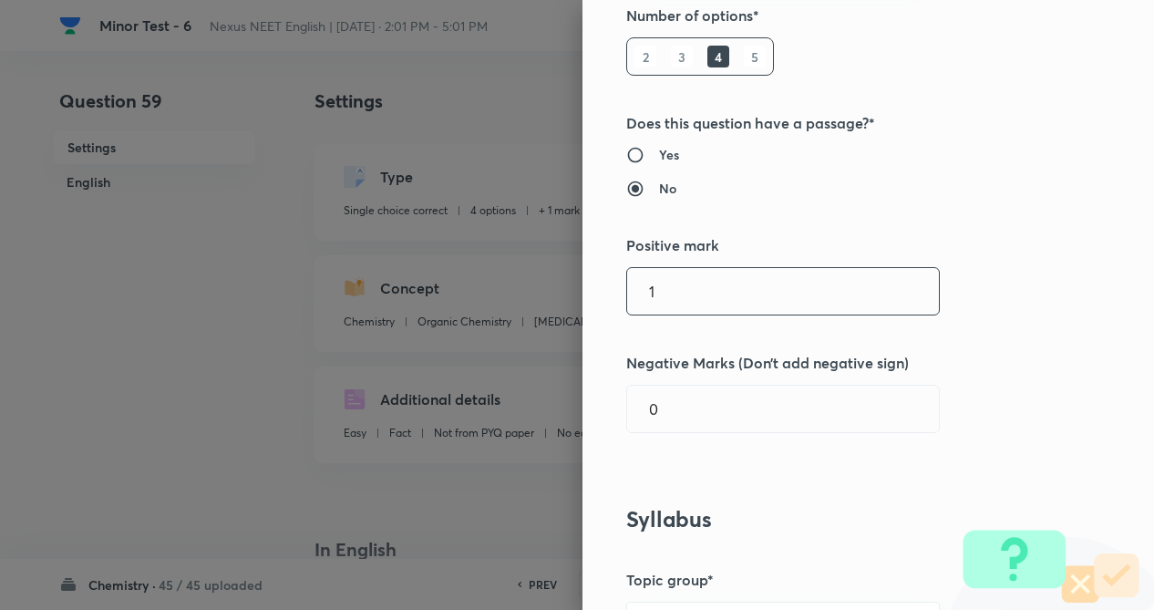
drag, startPoint x: 735, startPoint y: 317, endPoint x: 737, endPoint y: 305, distance: 12.2
click at [735, 315] on div "Question settings Question type* Single choice correct Number of options* 2 3 4…" at bounding box center [868, 305] width 572 height 610
click at [740, 294] on input "4" at bounding box center [783, 291] width 312 height 46
type input "4"
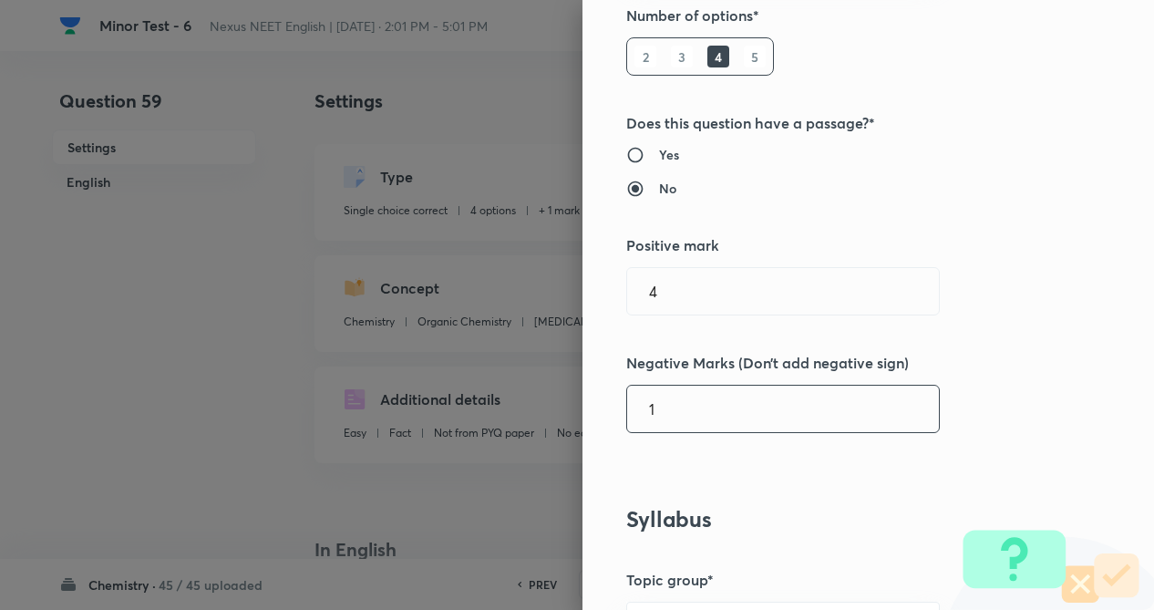
click at [707, 404] on input "1" at bounding box center [783, 409] width 312 height 46
type input "1"
click at [953, 361] on h5 "Negative Marks (Don’t add negative sign)" at bounding box center [837, 363] width 423 height 22
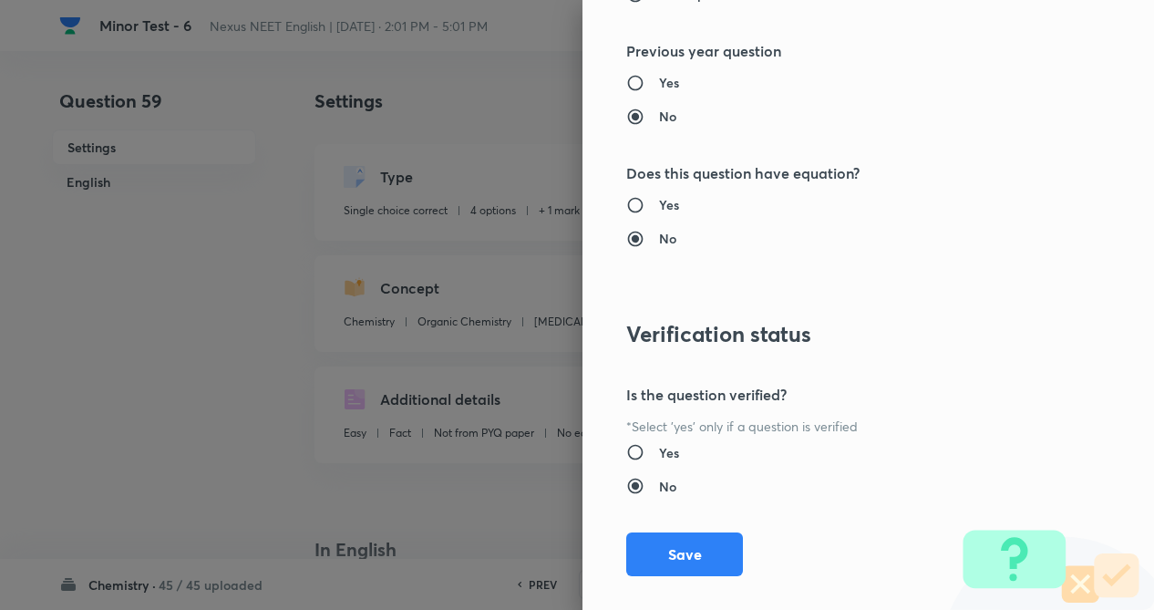
scroll to position [1875, 0]
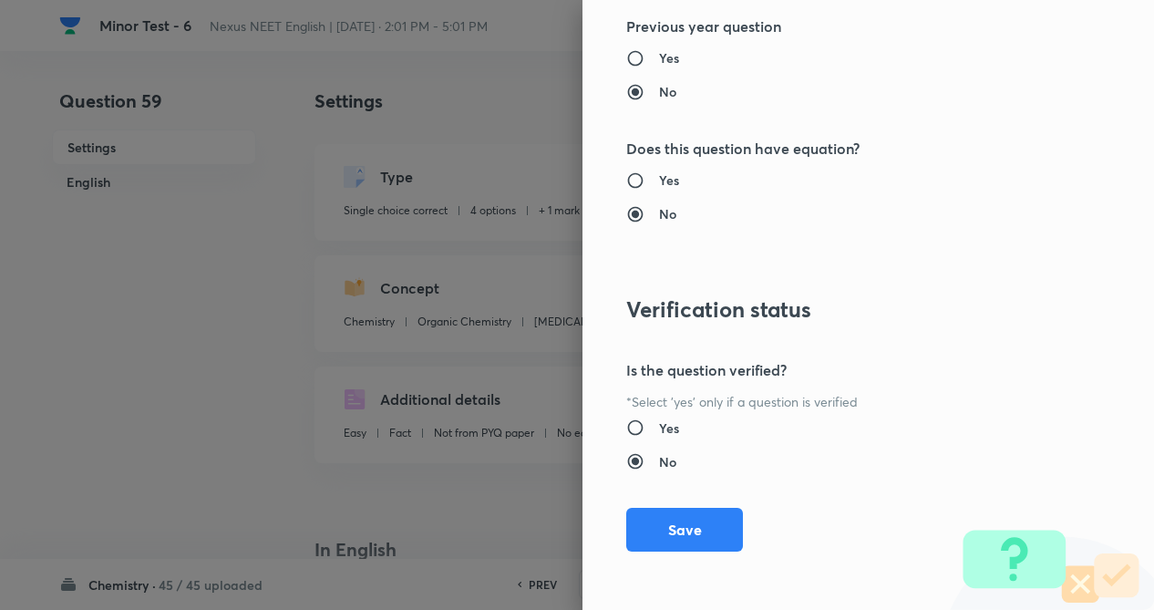
drag, startPoint x: 669, startPoint y: 525, endPoint x: 1069, endPoint y: 583, distance: 404.4
click at [675, 524] on button "Save" at bounding box center [684, 530] width 117 height 44
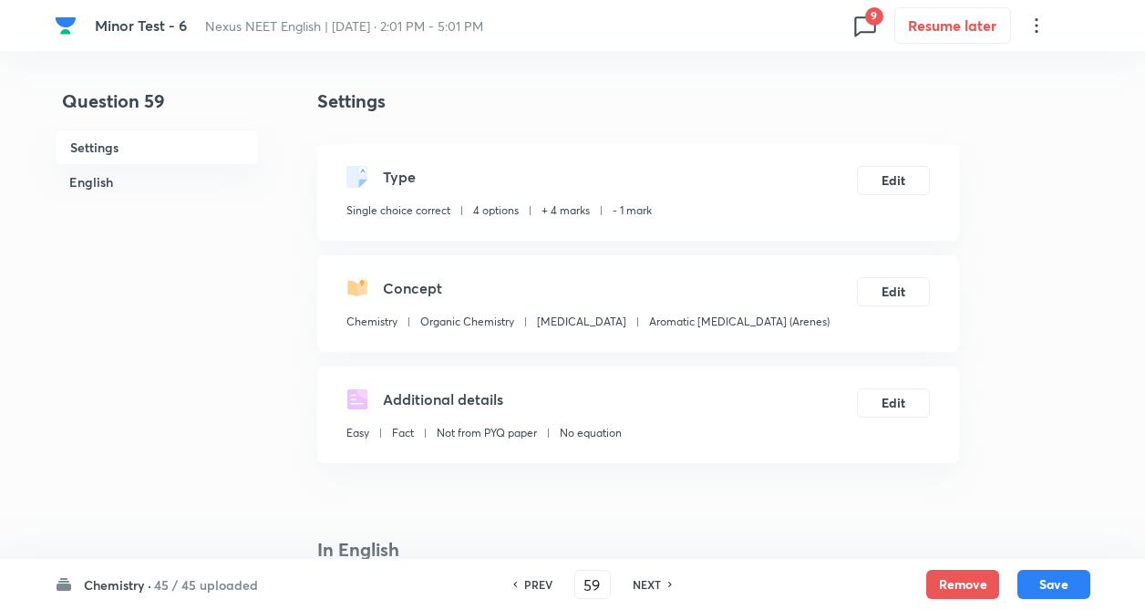
drag, startPoint x: 1071, startPoint y: 584, endPoint x: 562, endPoint y: 461, distance: 524.2
click at [1063, 582] on button "Save" at bounding box center [1053, 584] width 73 height 29
type input "60"
checkbox input "false"
checkbox input "true"
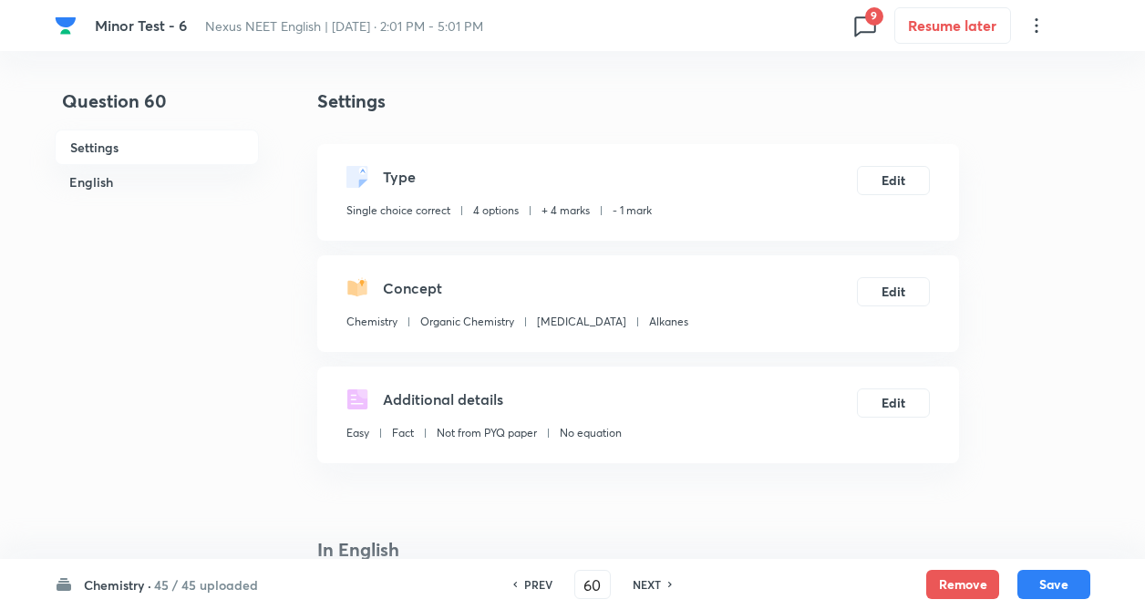
click at [866, 29] on icon at bounding box center [864, 25] width 29 height 29
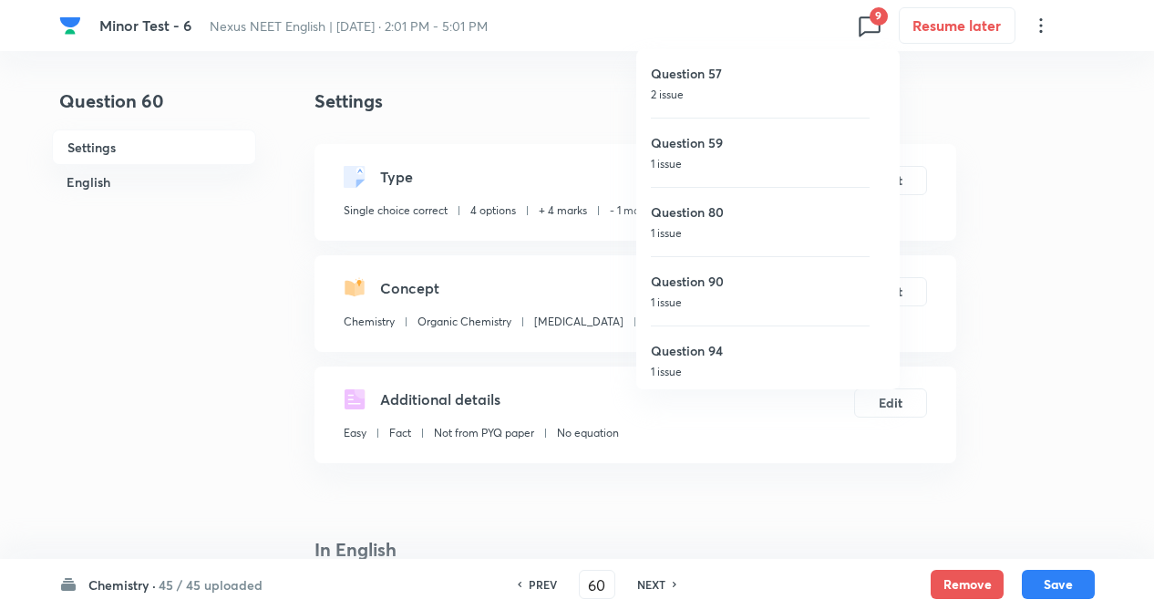
click at [757, 214] on h6 "Question 80" at bounding box center [760, 211] width 219 height 19
type input "80"
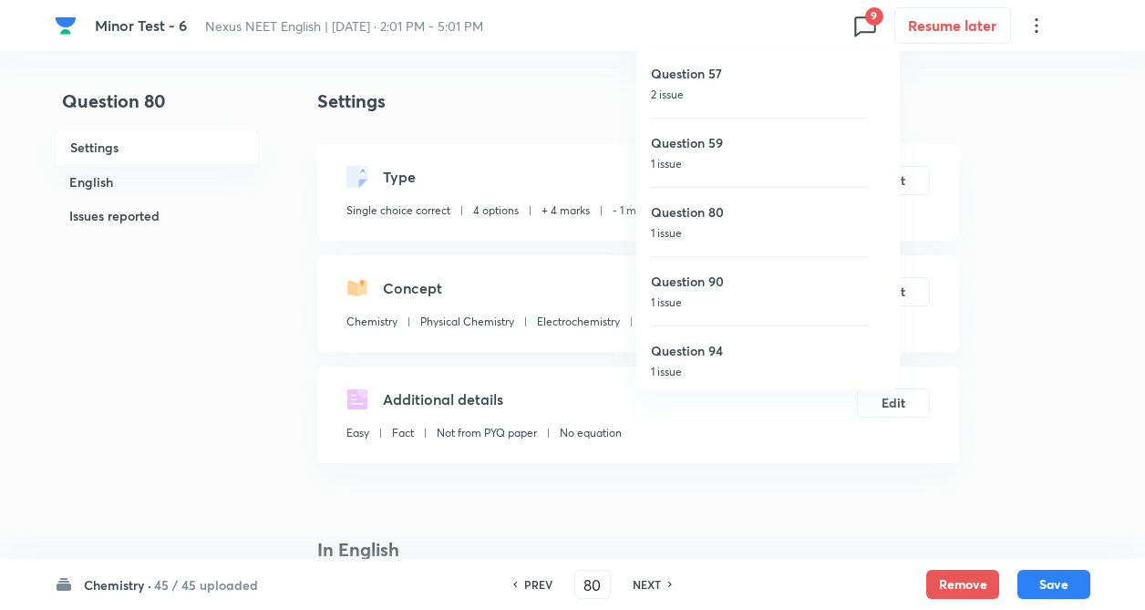
checkbox input "false"
checkbox input "true"
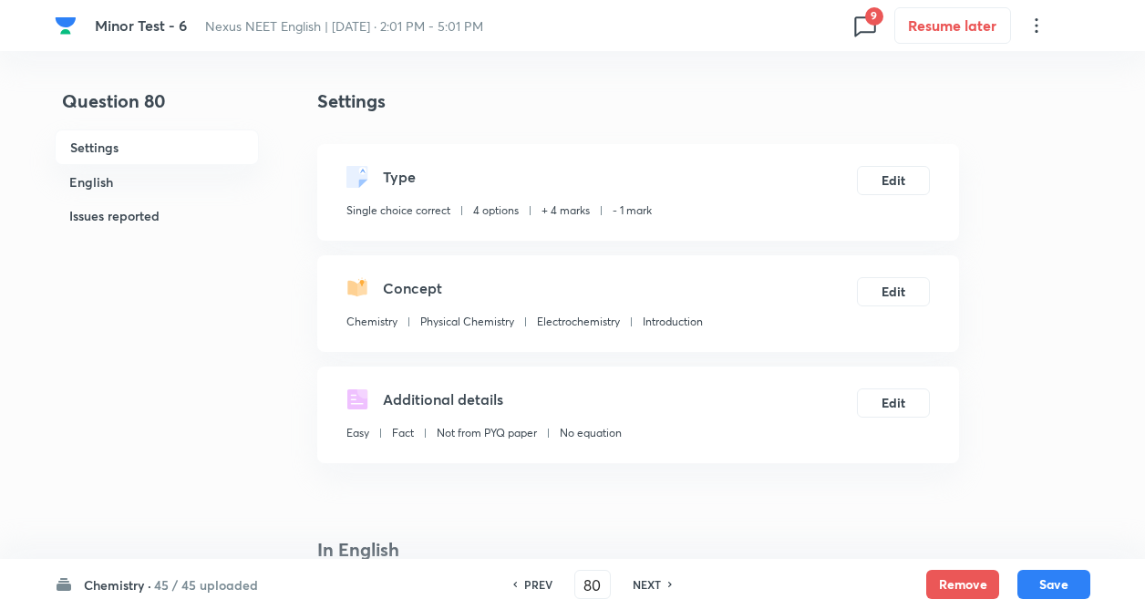
drag, startPoint x: 949, startPoint y: 584, endPoint x: 766, endPoint y: 517, distance: 195.2
click at [949, 582] on button "Remove" at bounding box center [962, 584] width 73 height 29
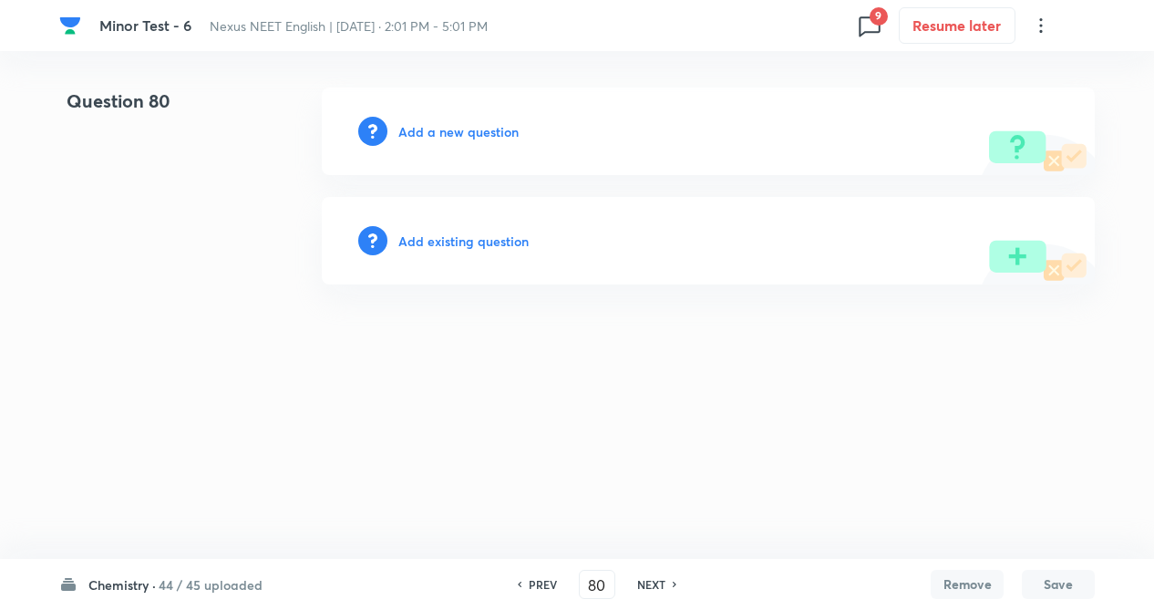
click at [495, 245] on h6 "Add existing question" at bounding box center [463, 241] width 130 height 19
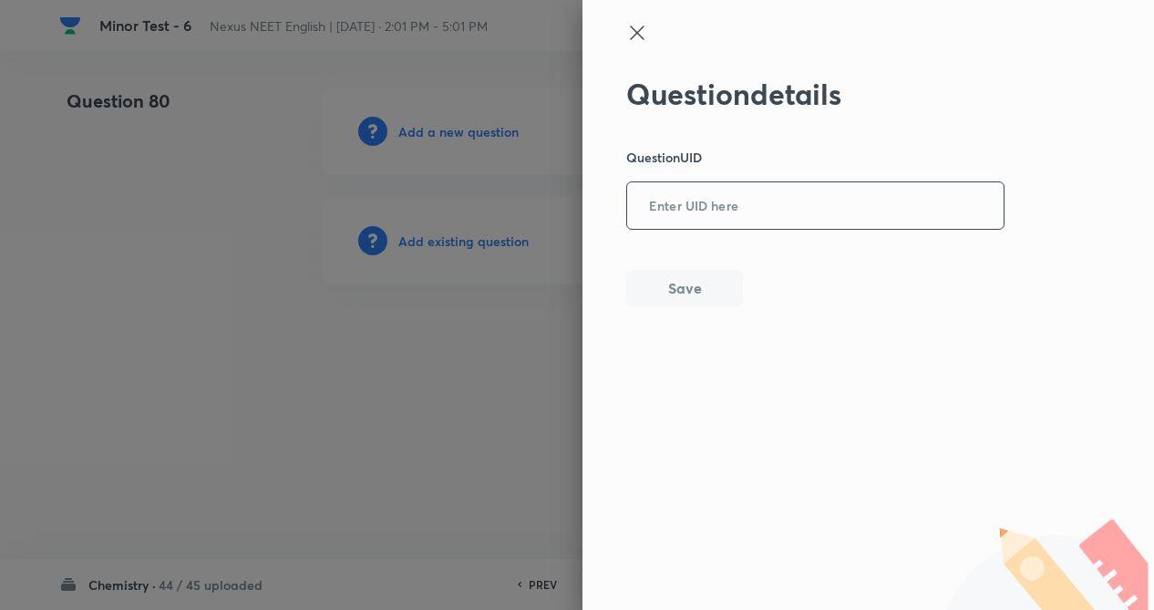
paste input "F7E97"
click at [746, 212] on input "F7E97" at bounding box center [815, 206] width 376 height 45
type input "F7E97"
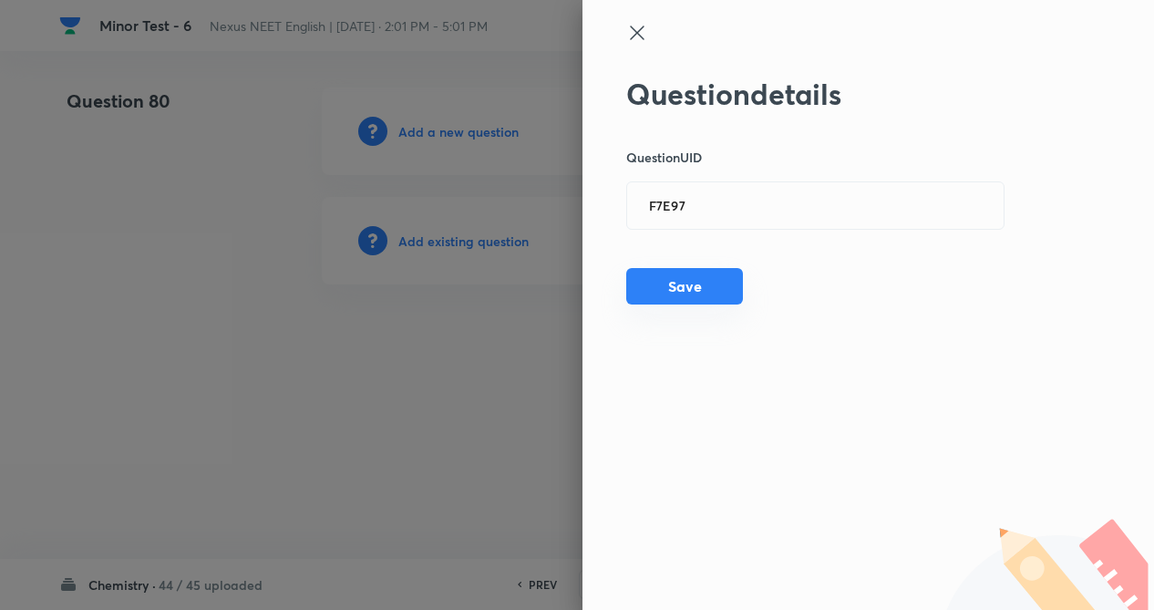
click at [676, 294] on button "Save" at bounding box center [684, 286] width 117 height 36
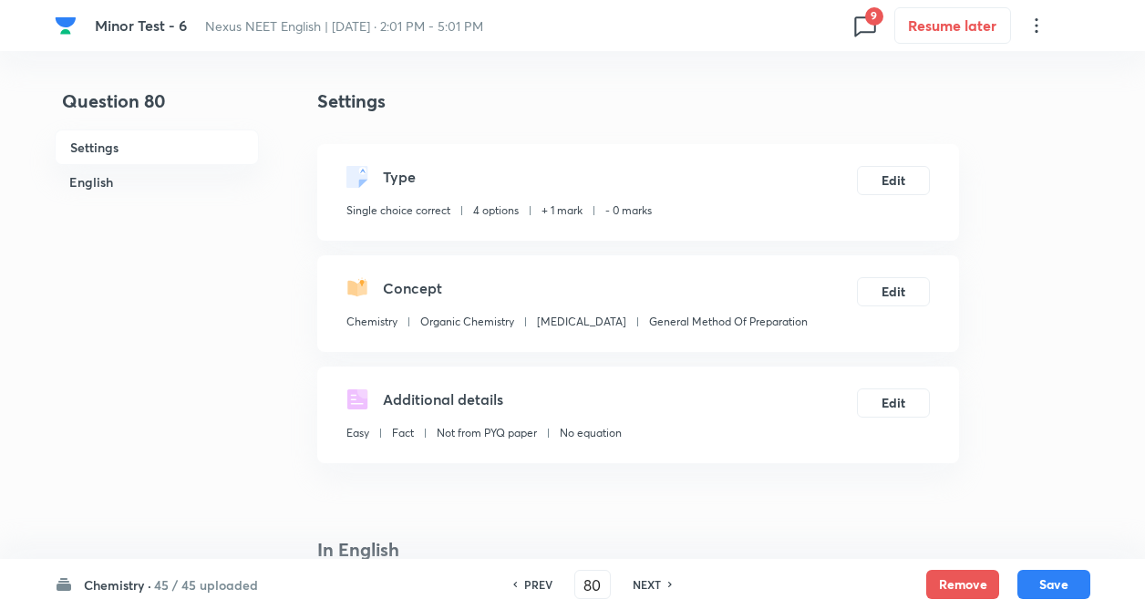
checkbox input "true"
click at [921, 183] on button "Edit" at bounding box center [893, 178] width 73 height 29
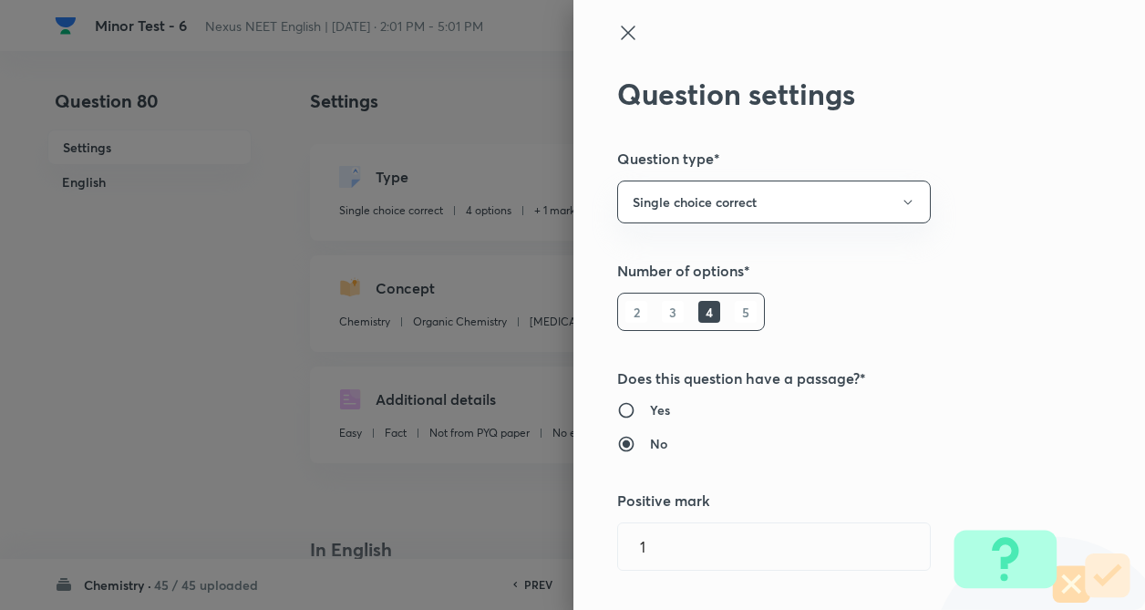
type input "1"
type input "0"
type input "General Method Of Preparation"
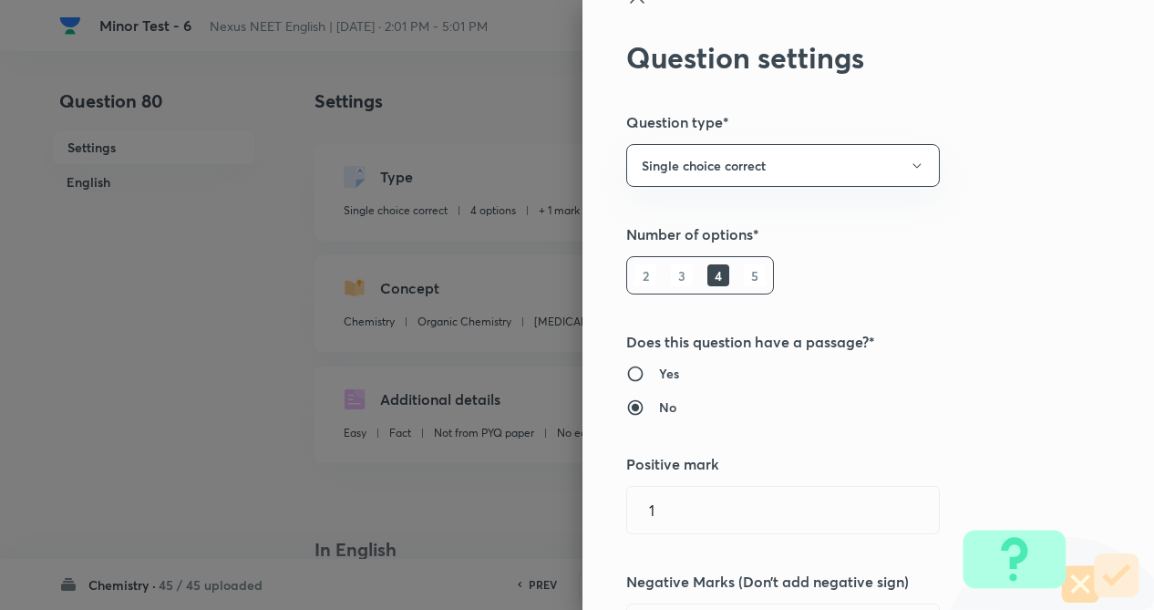
drag, startPoint x: 1090, startPoint y: 230, endPoint x: 1082, endPoint y: 239, distance: 12.3
click at [1089, 232] on div "Question settings Question type* Single choice correct Number of options* 2 3 4…" at bounding box center [868, 305] width 572 height 610
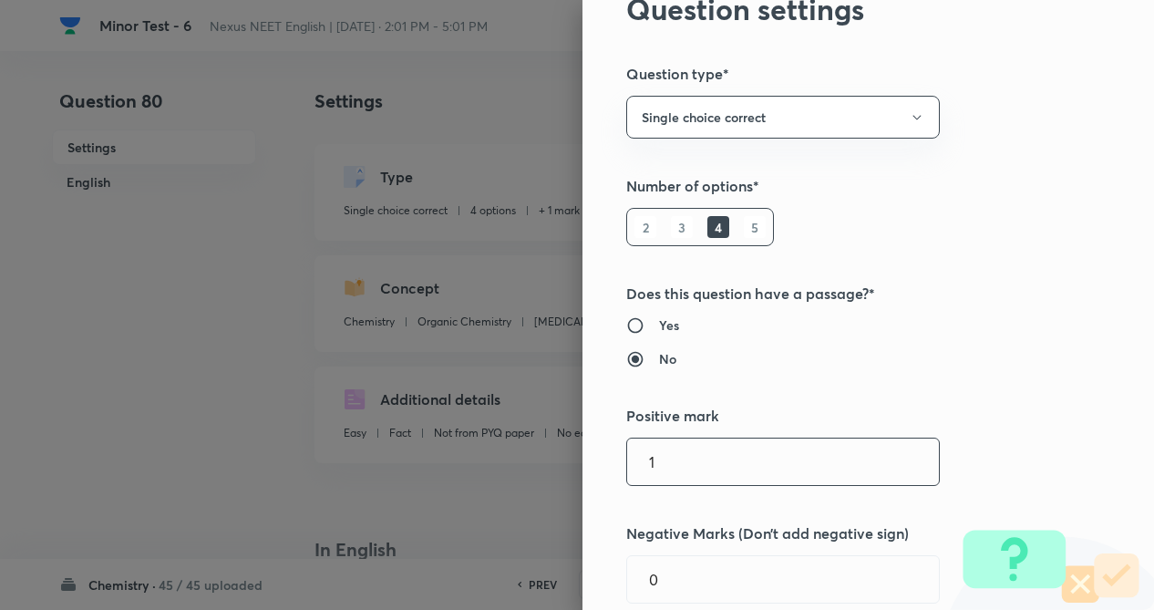
scroll to position [255, 0]
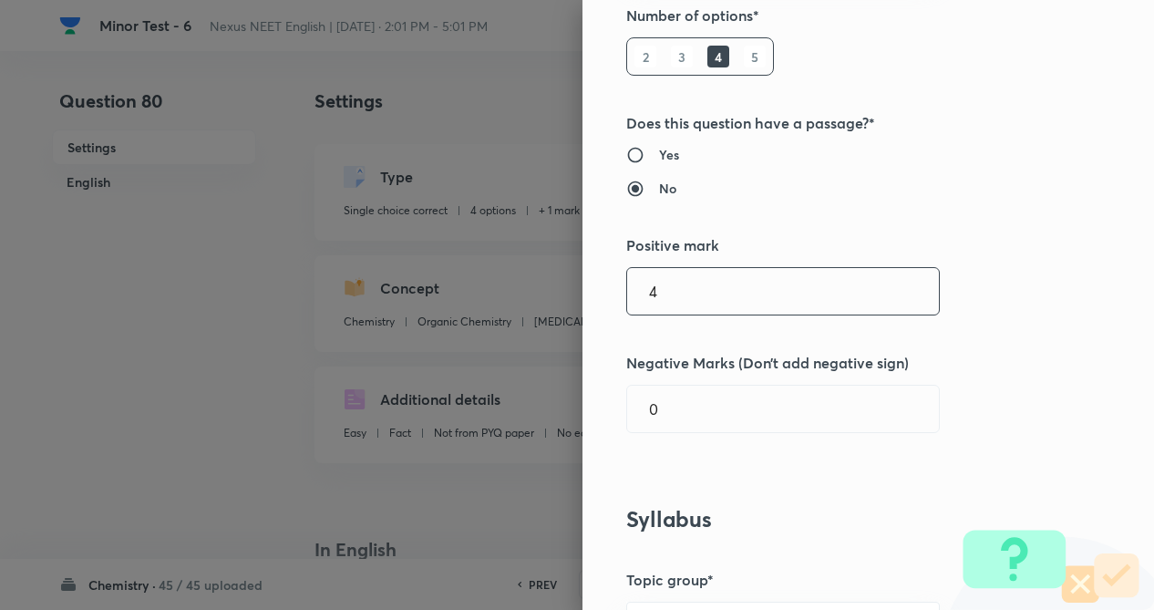
drag, startPoint x: 775, startPoint y: 277, endPoint x: 730, endPoint y: 345, distance: 81.7
click at [772, 280] on input "4" at bounding box center [783, 291] width 312 height 46
type input "4"
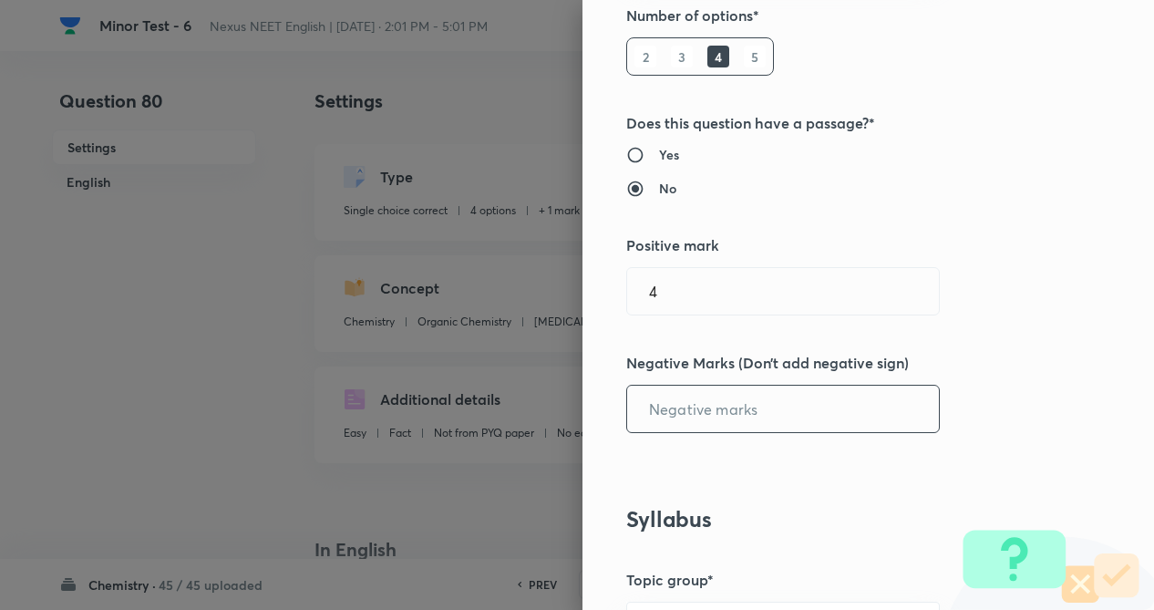
click at [728, 411] on input "text" at bounding box center [783, 409] width 312 height 46
type input "1"
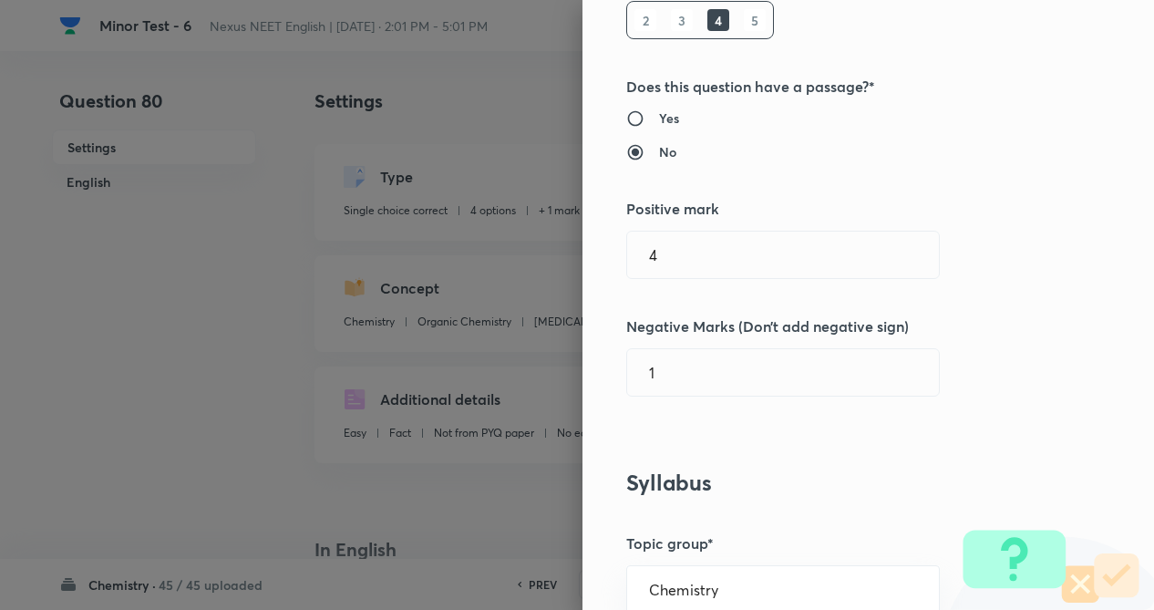
click at [939, 363] on div "Question settings Question type* Single choice correct Number of options* 2 3 4…" at bounding box center [868, 305] width 572 height 610
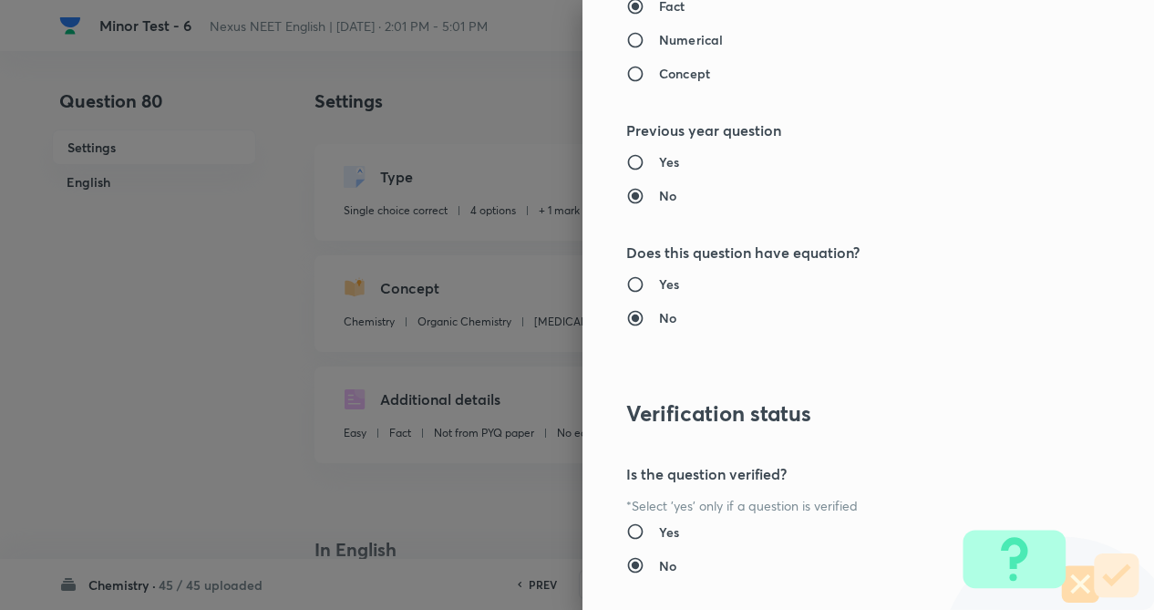
scroll to position [1875, 0]
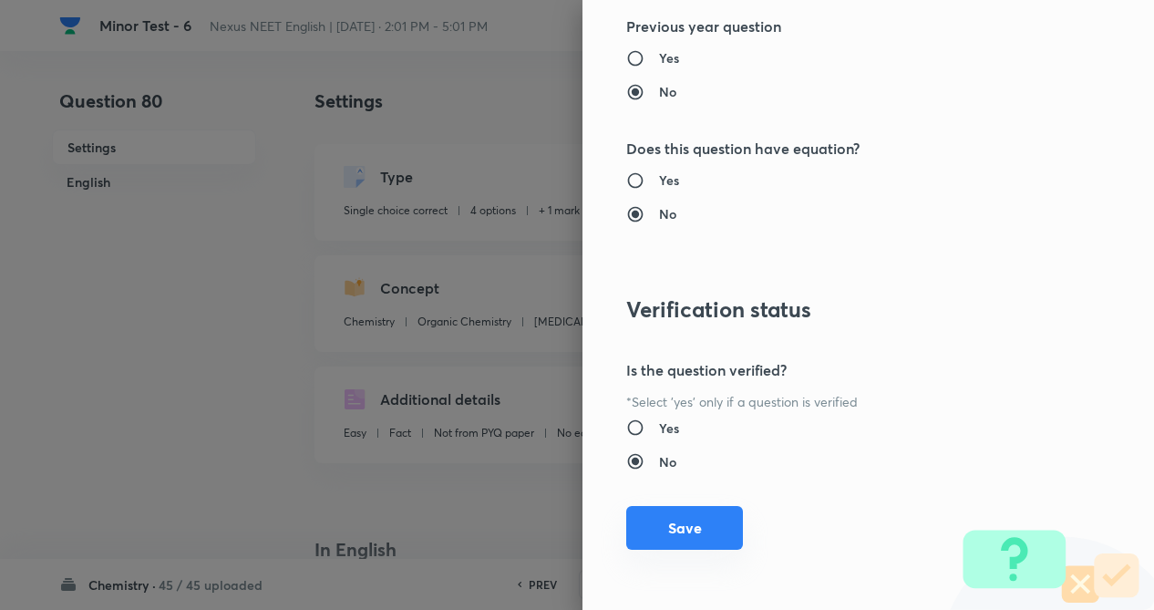
click at [675, 529] on button "Save" at bounding box center [684, 528] width 117 height 44
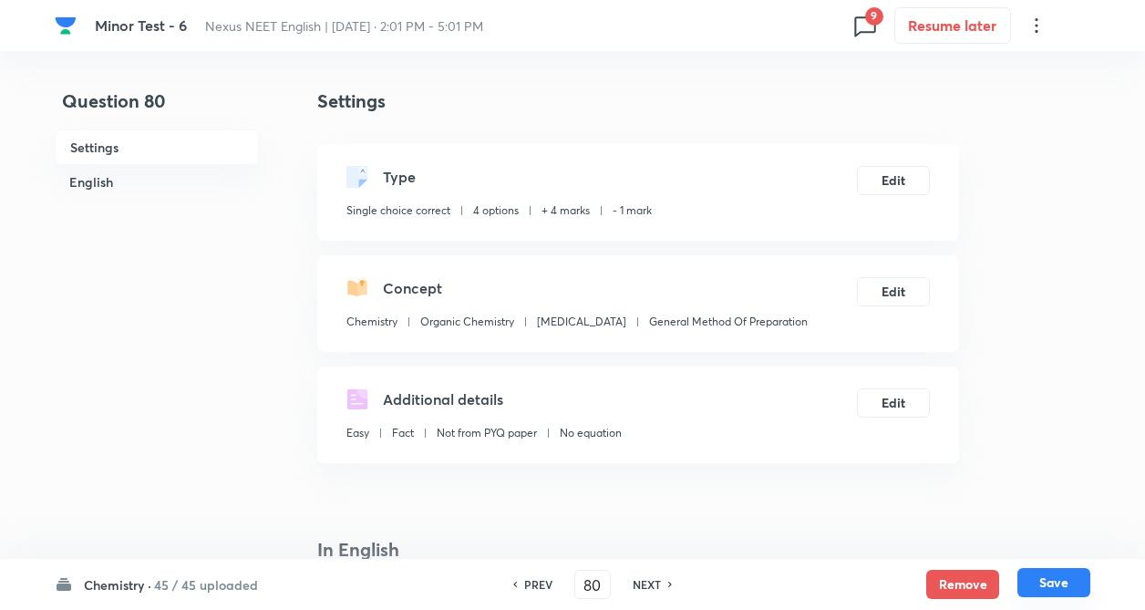
click at [1064, 583] on button "Save" at bounding box center [1053, 582] width 73 height 29
type input "81"
checkbox input "true"
click at [865, 28] on icon at bounding box center [864, 25] width 29 height 29
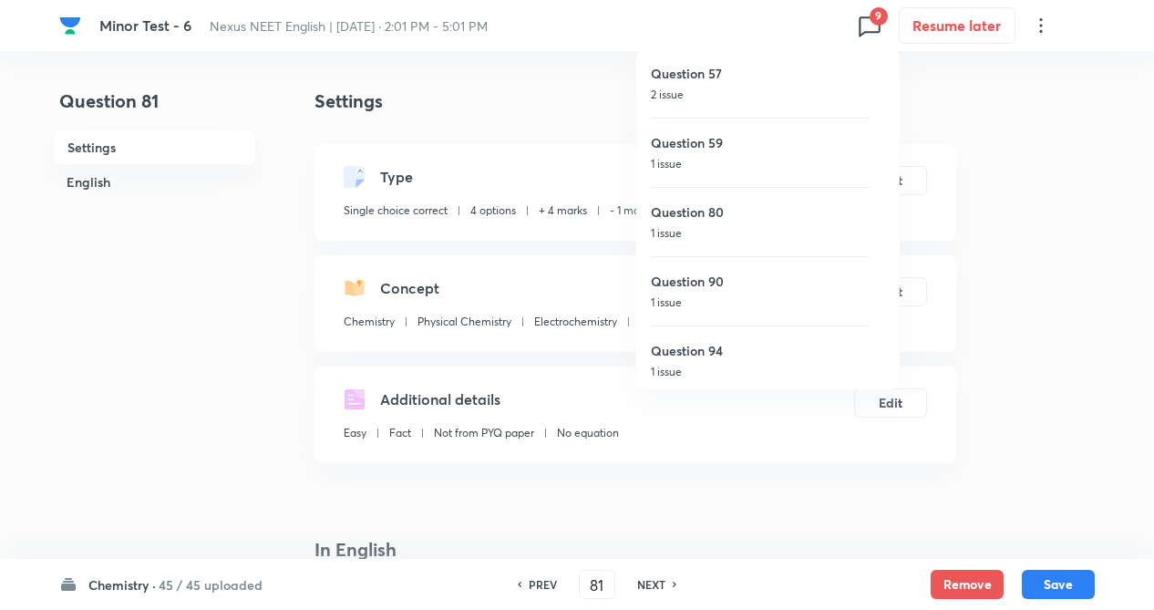
drag, startPoint x: 747, startPoint y: 286, endPoint x: 807, endPoint y: 202, distance: 103.2
click at [748, 281] on h6 "Question 90" at bounding box center [760, 281] width 219 height 19
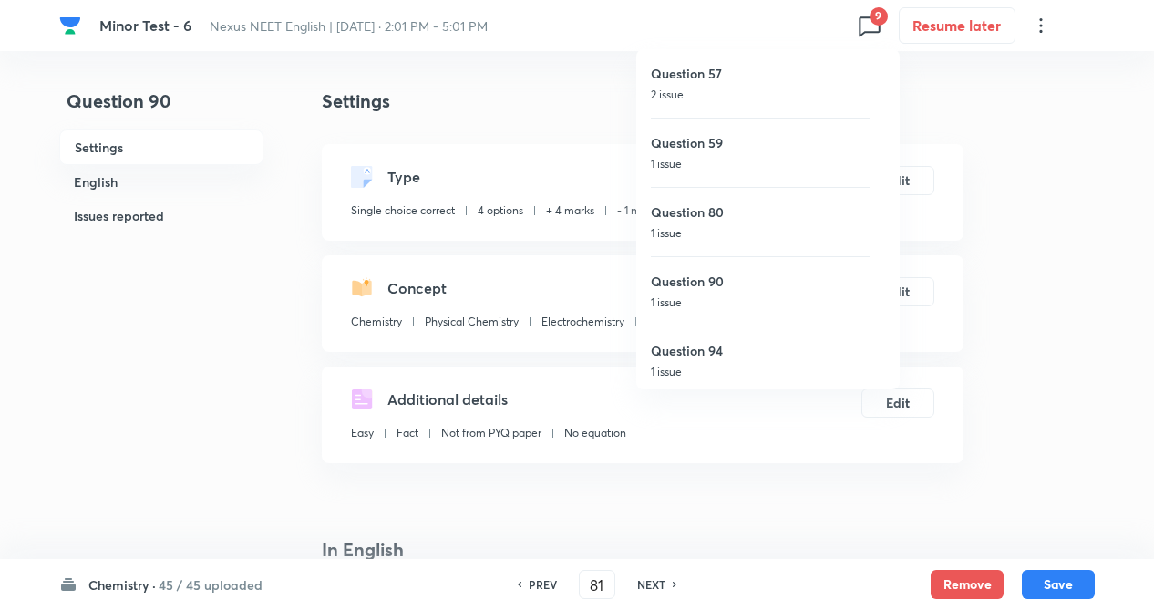
type input "90"
checkbox input "true"
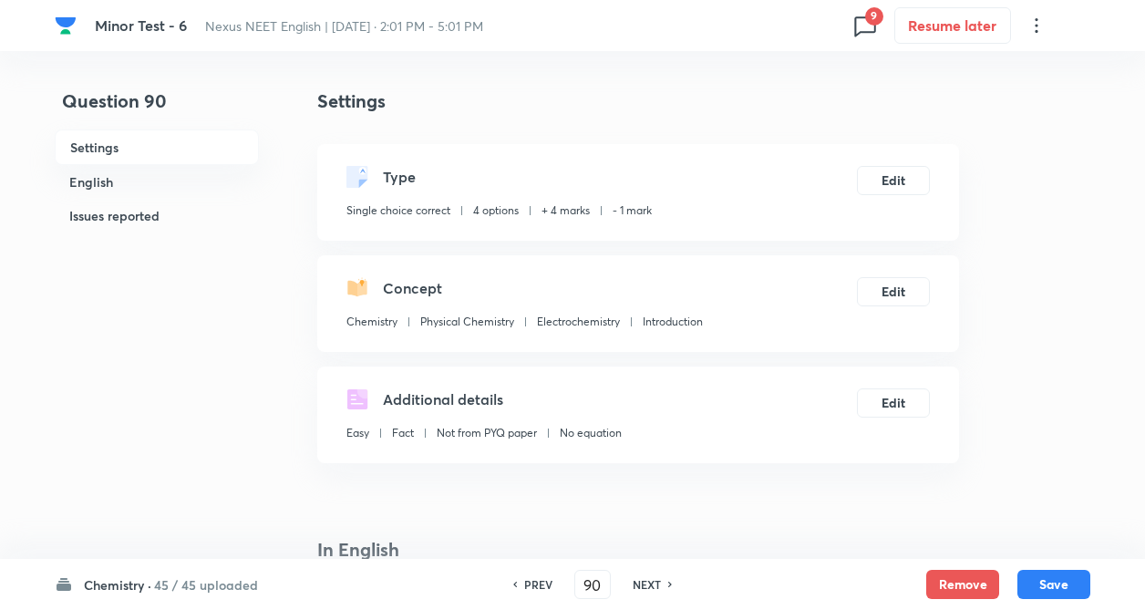
drag, startPoint x: 962, startPoint y: 576, endPoint x: 479, endPoint y: 550, distance: 482.9
click at [961, 574] on button "Remove" at bounding box center [962, 584] width 73 height 29
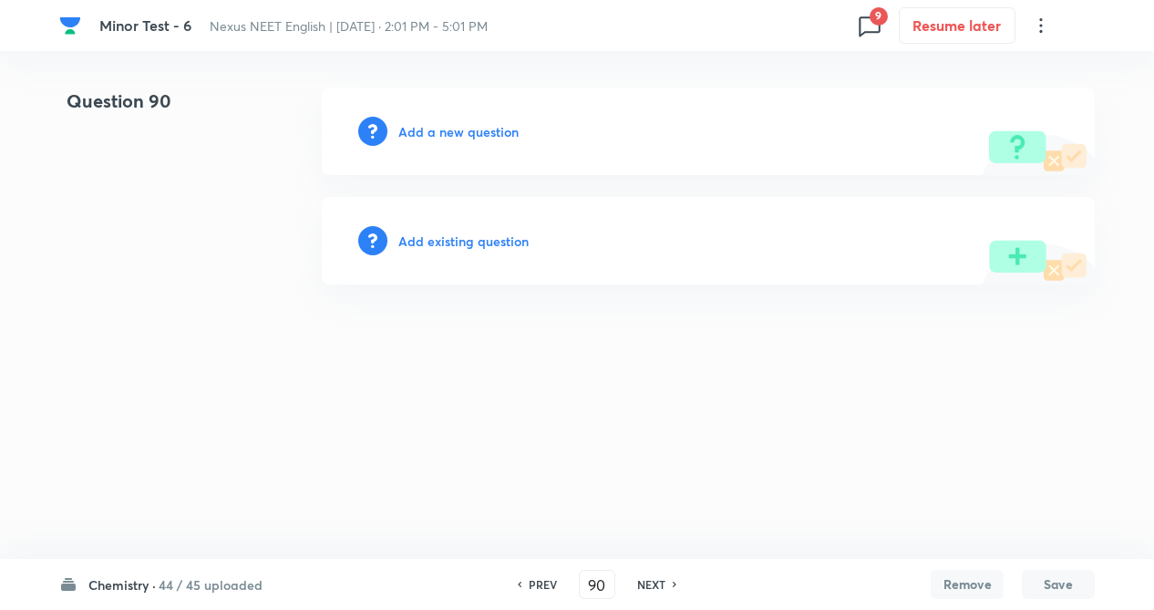
click at [512, 242] on h6 "Add existing question" at bounding box center [463, 241] width 130 height 19
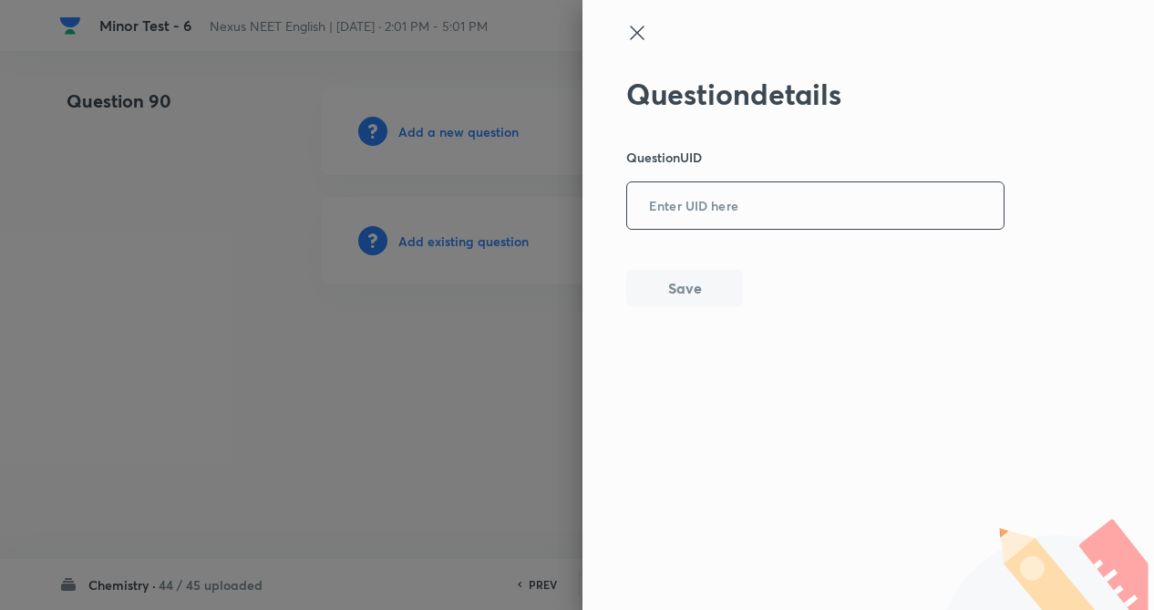
paste input "9BY1L"
click at [747, 213] on input "9BY1L" at bounding box center [815, 206] width 376 height 45
type input "9BY1L"
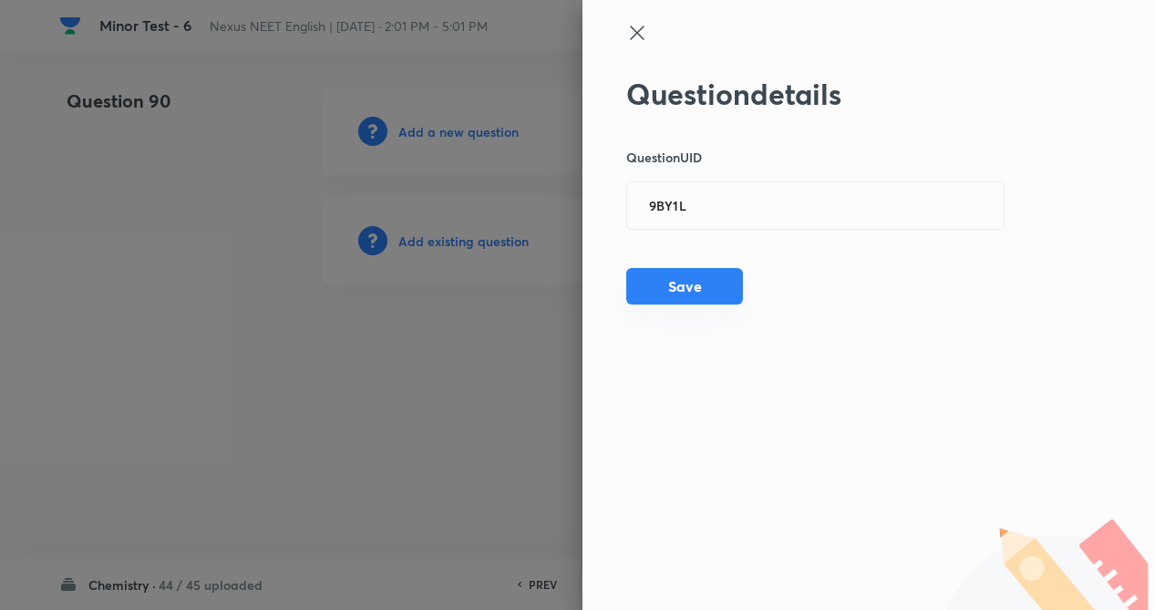
click at [677, 303] on button "Save" at bounding box center [684, 286] width 117 height 36
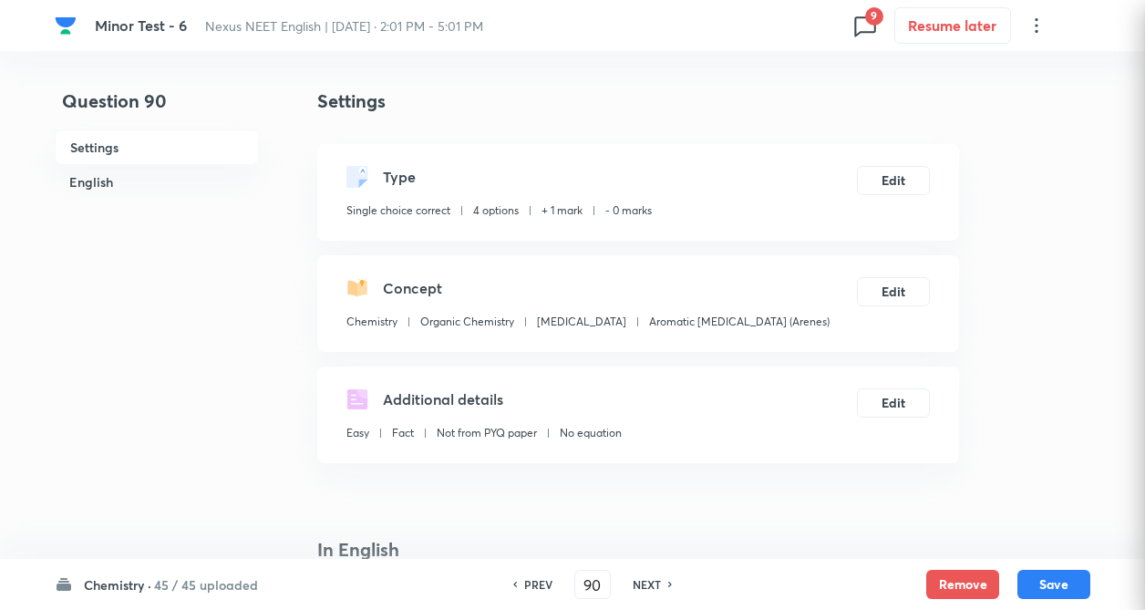
checkbox input "true"
click at [902, 178] on button "Edit" at bounding box center [893, 178] width 73 height 29
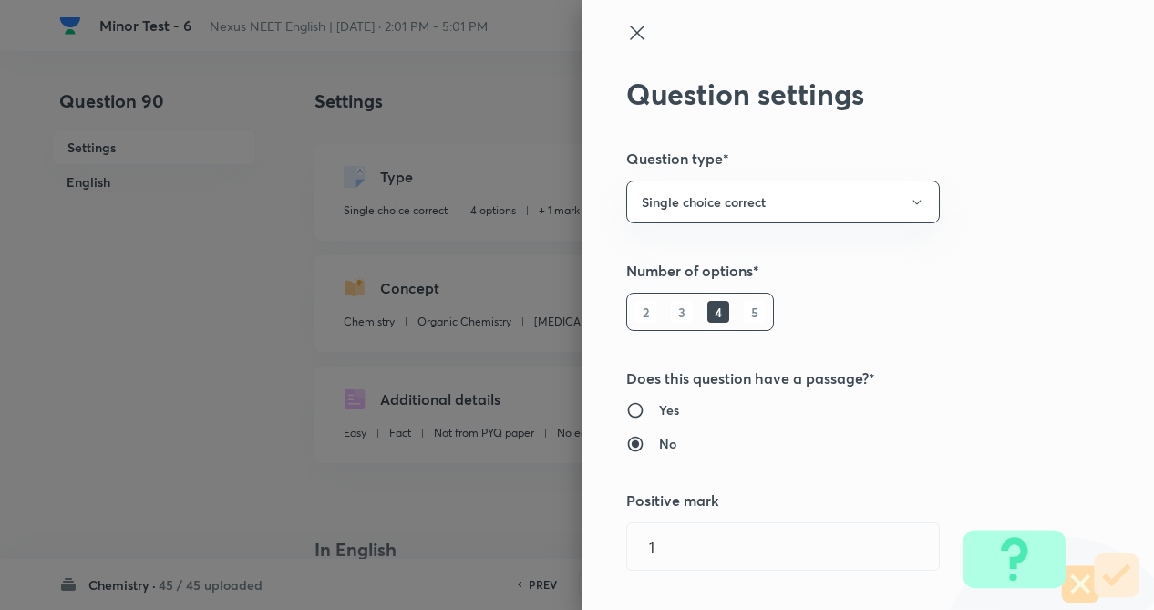
type input "1"
type input "0"
type input "Aromatic Hydrocarbons (Arenes)"
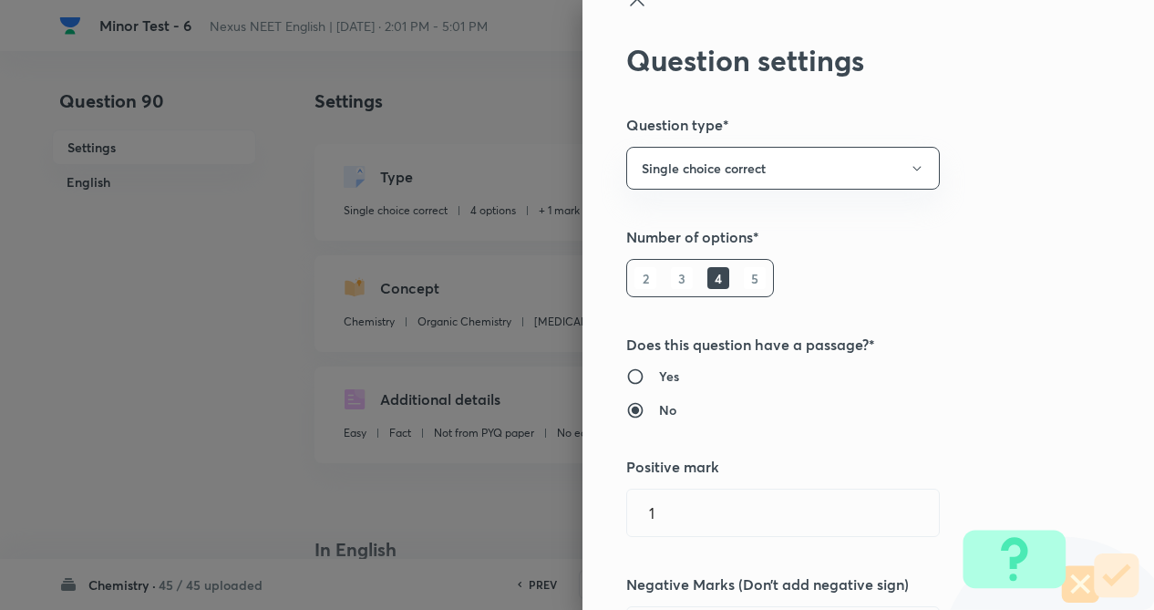
drag, startPoint x: 902, startPoint y: 178, endPoint x: 982, endPoint y: 305, distance: 150.7
click at [1001, 263] on div "Question settings Question type* Single choice correct Number of options* 2 3 4…" at bounding box center [868, 305] width 572 height 610
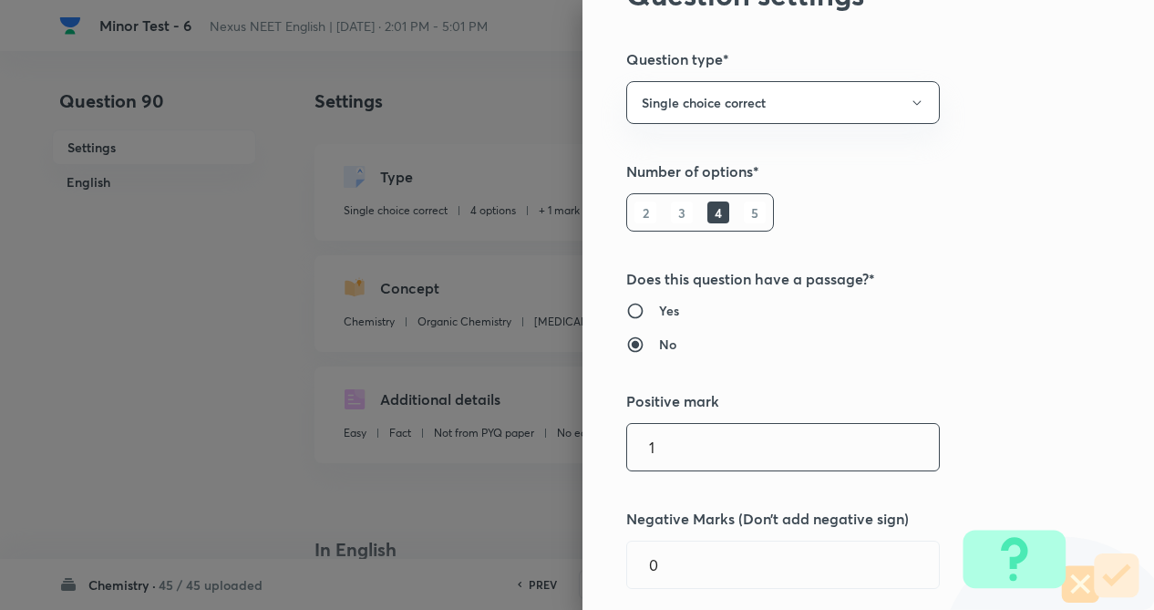
scroll to position [219, 0]
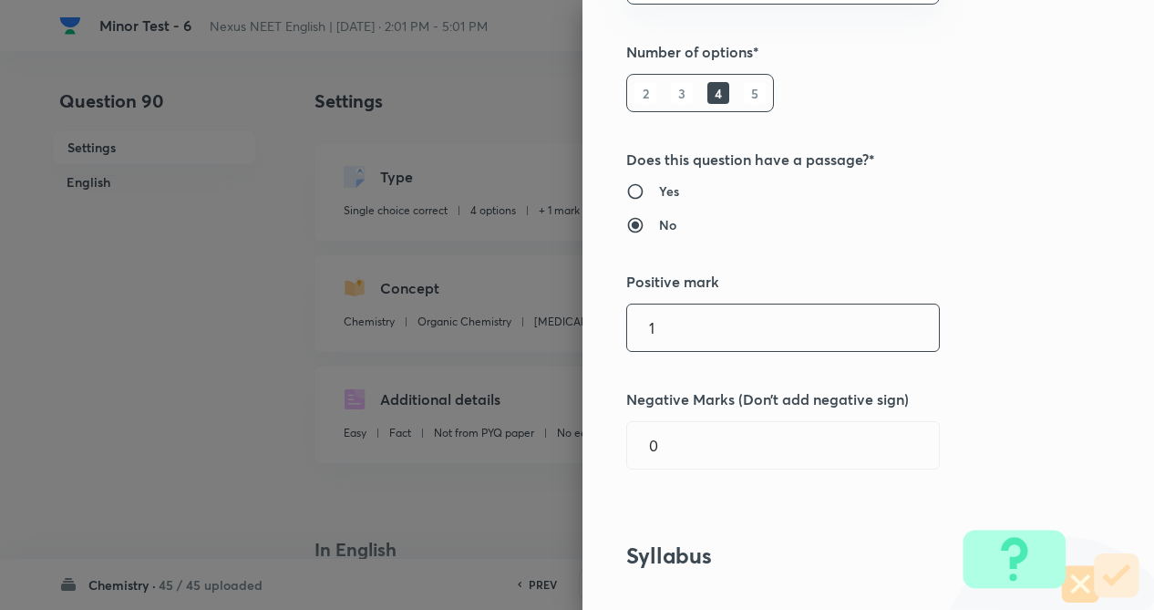
click at [718, 307] on input "1" at bounding box center [783, 327] width 312 height 46
type input "4"
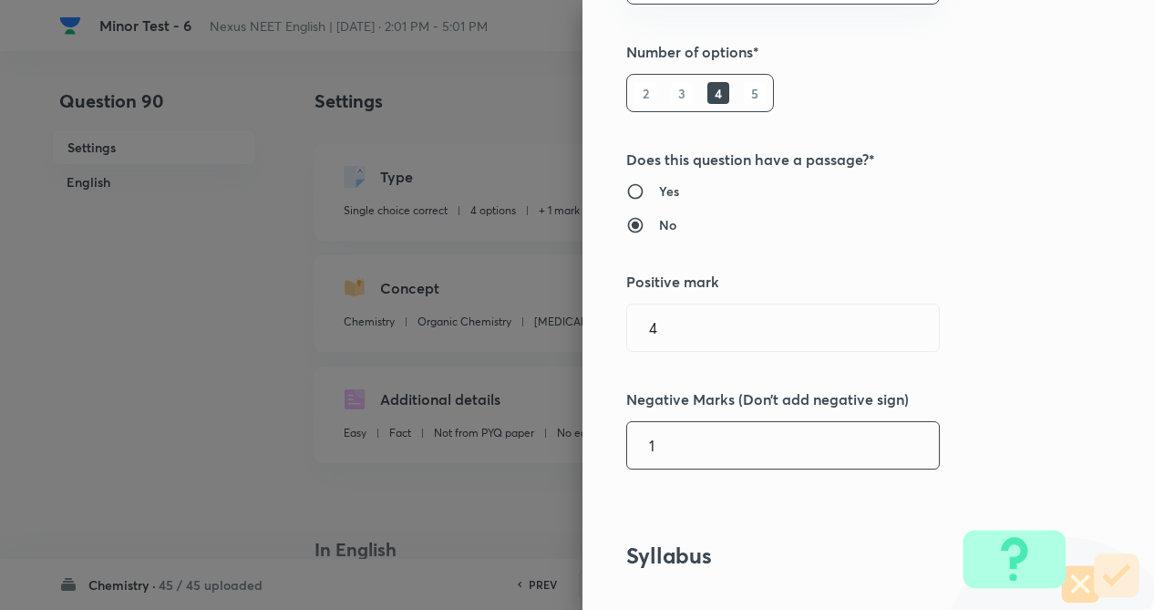
click at [689, 429] on input "1" at bounding box center [783, 445] width 312 height 46
type input "1"
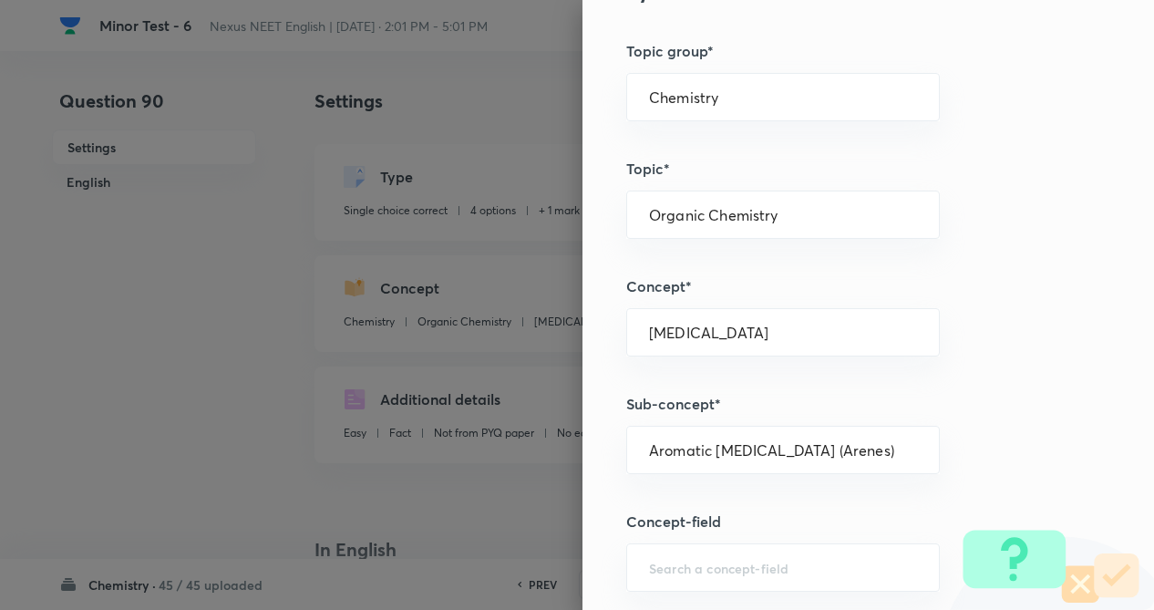
drag, startPoint x: 964, startPoint y: 396, endPoint x: 943, endPoint y: 410, distance: 24.8
click at [963, 396] on div "Question settings Question type* Single choice correct Number of options* 2 3 4…" at bounding box center [868, 305] width 572 height 610
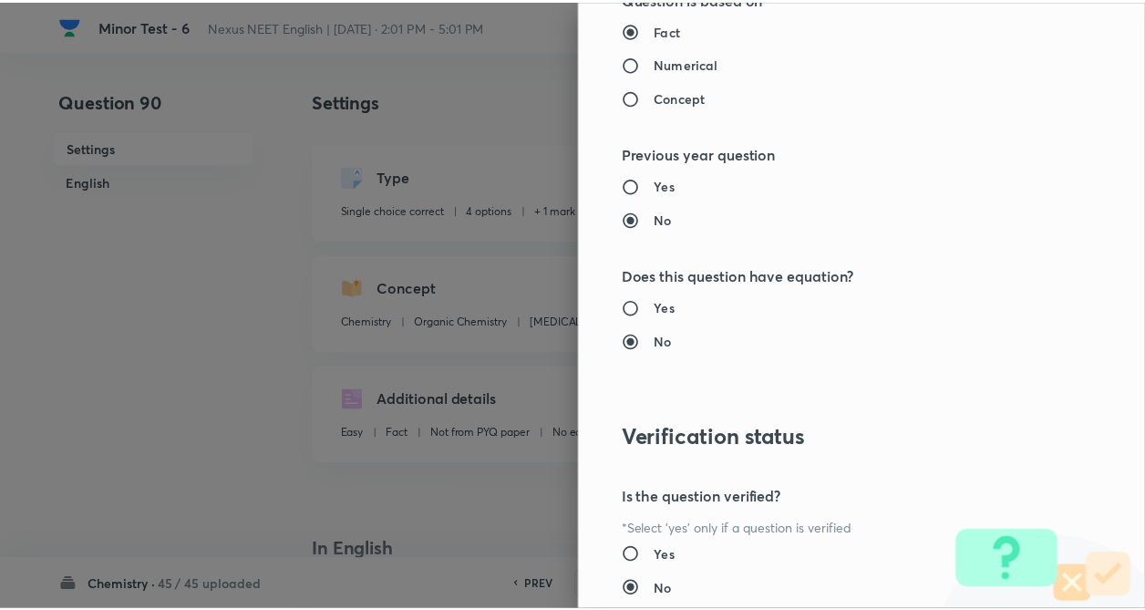
scroll to position [1875, 0]
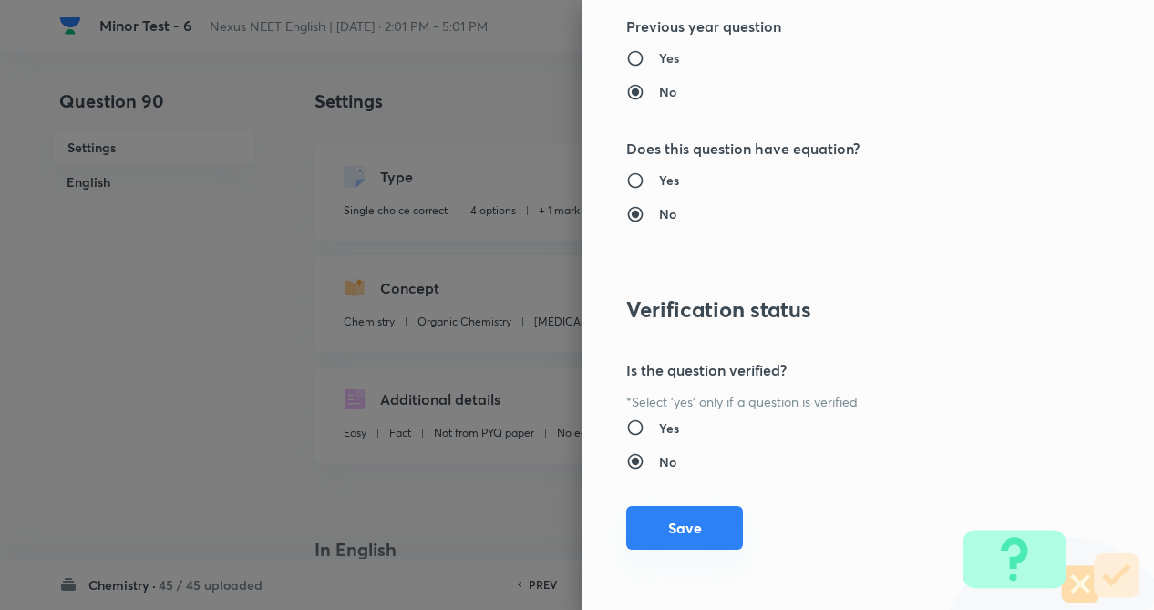
click at [660, 524] on button "Save" at bounding box center [684, 528] width 117 height 44
